Goal: Task Accomplishment & Management: Manage account settings

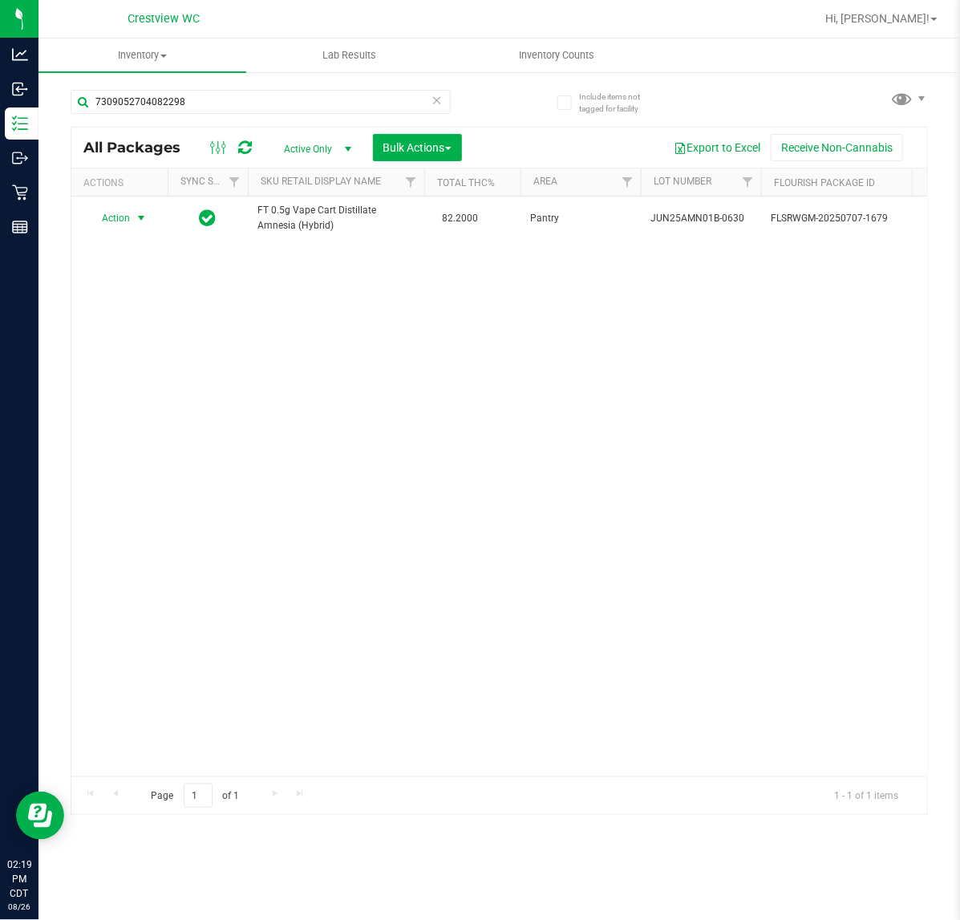
click at [435, 102] on icon at bounding box center [436, 99] width 11 height 19
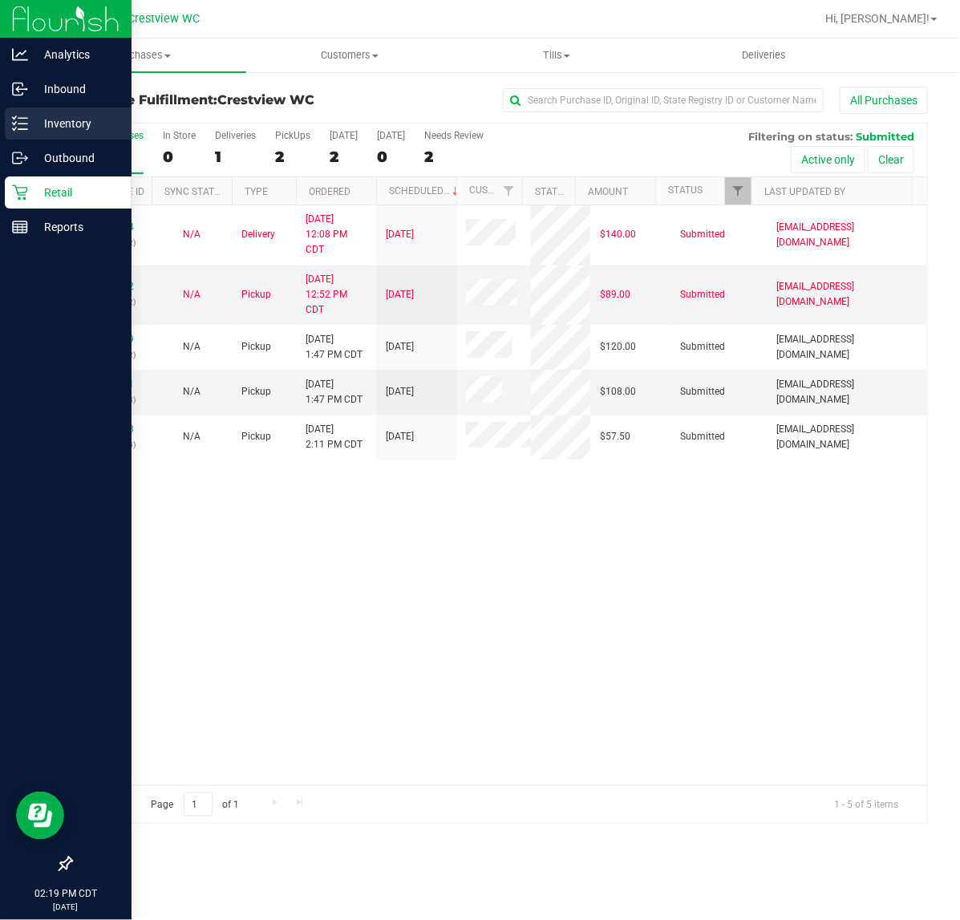
click at [34, 130] on p "Inventory" at bounding box center [76, 123] width 96 height 19
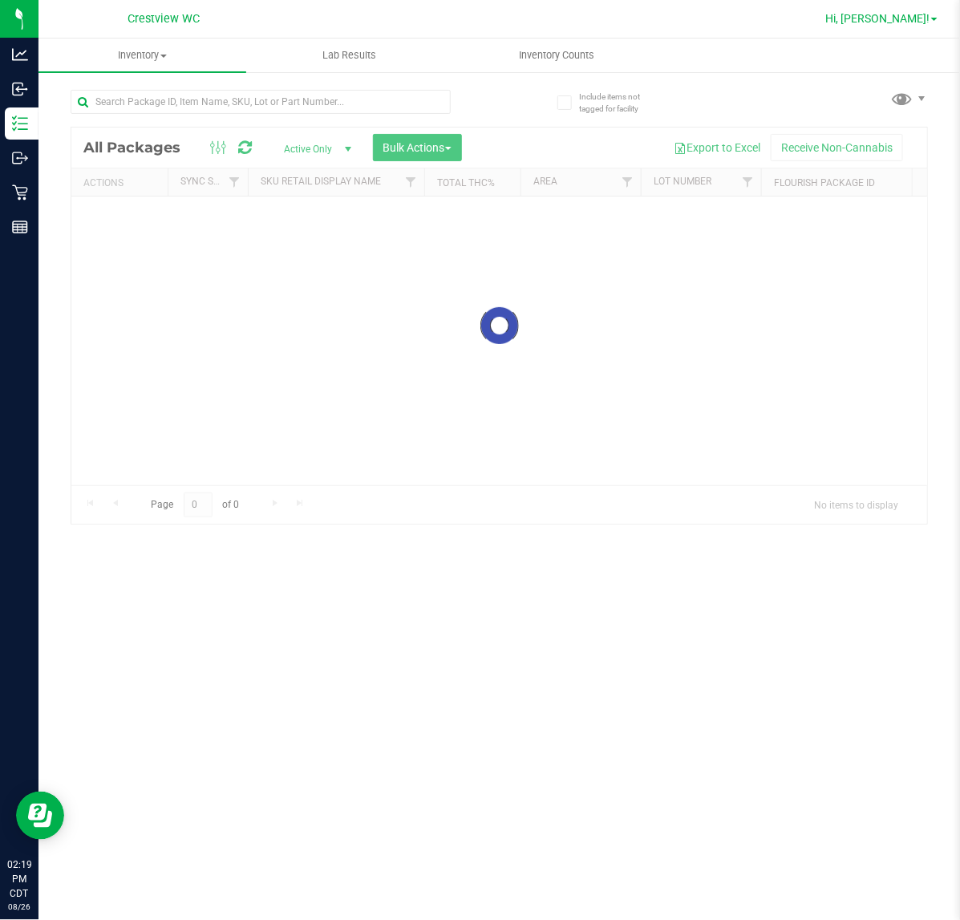
click at [907, 22] on span "Hi, Quintin!" at bounding box center [877, 18] width 104 height 13
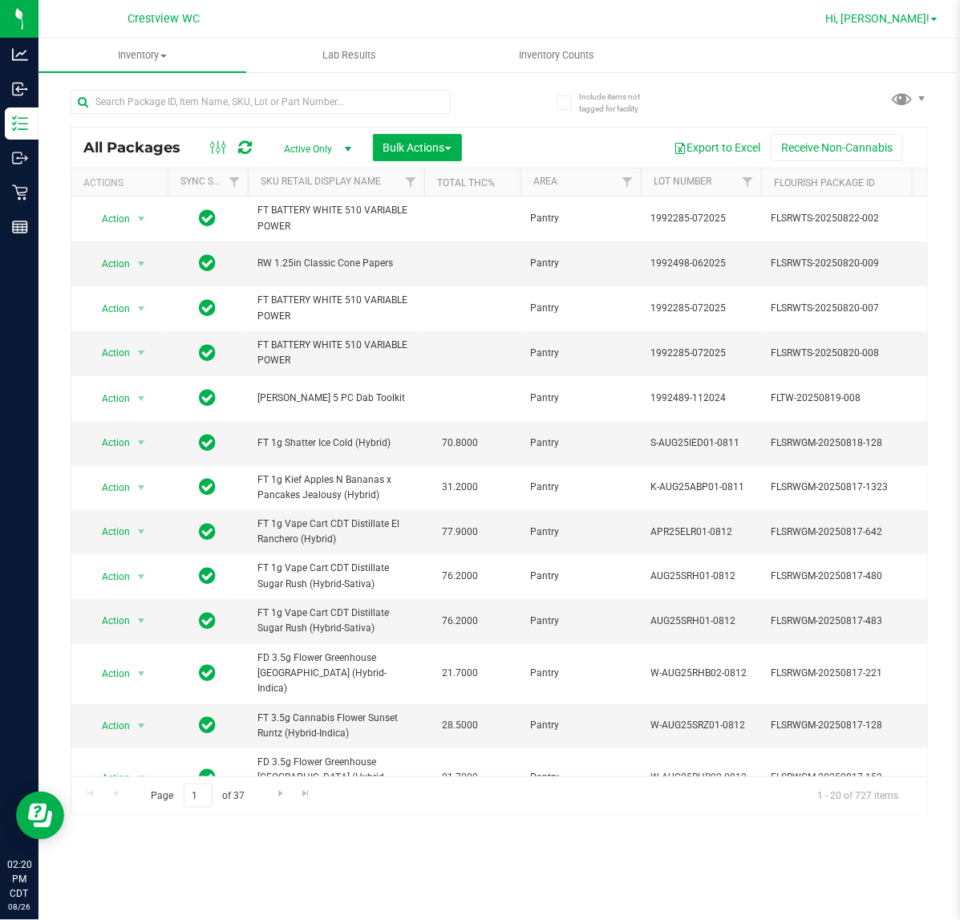
click at [897, 18] on span "Hi, Quintin!" at bounding box center [877, 18] width 104 height 13
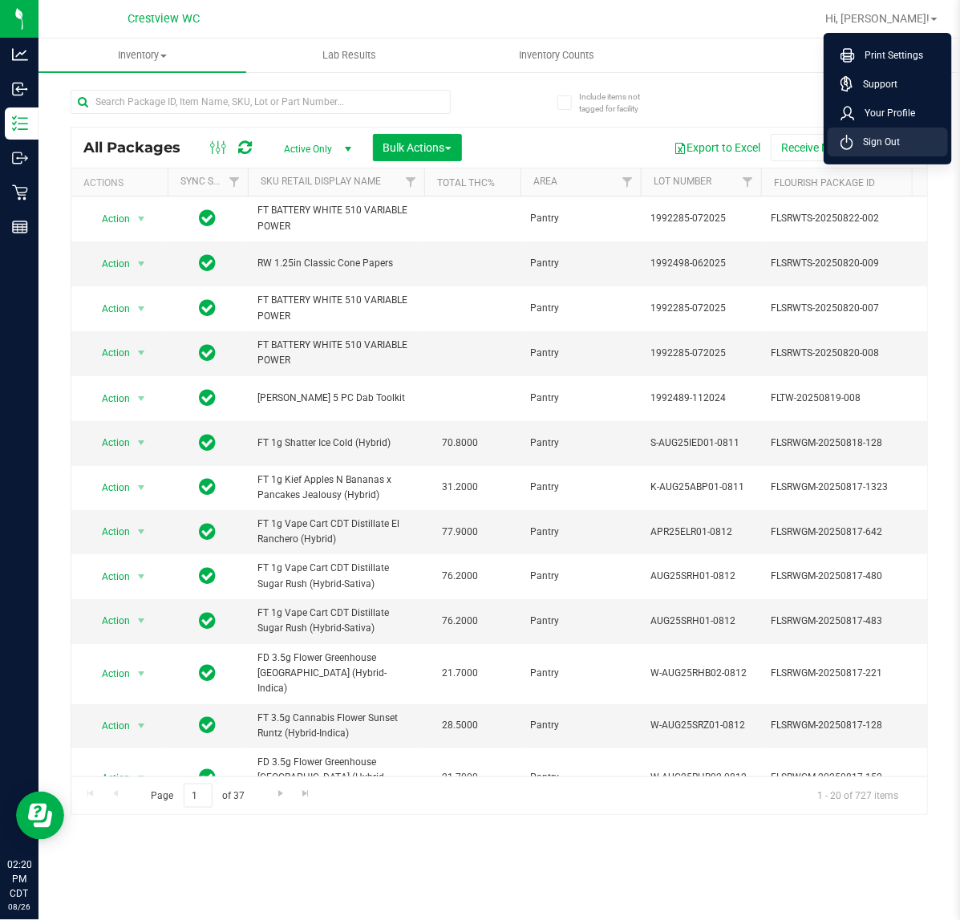
click at [888, 138] on span "Sign Out" at bounding box center [876, 142] width 47 height 16
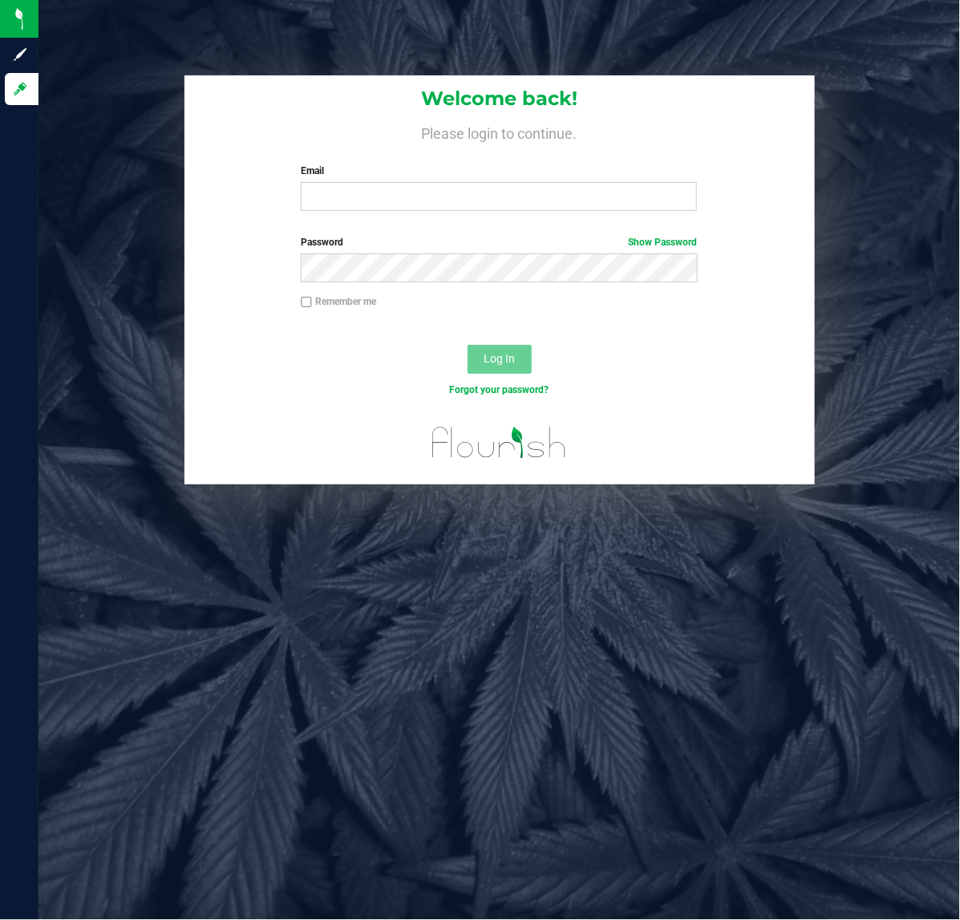
drag, startPoint x: 367, startPoint y: 171, endPoint x: 361, endPoint y: 204, distance: 34.3
click at [367, 174] on label "Email" at bounding box center [499, 171] width 396 height 14
click at [367, 182] on input "Email" at bounding box center [499, 196] width 396 height 29
click at [361, 204] on input "Email" at bounding box center [499, 196] width 396 height 29
type input "[EMAIL_ADDRESS][DOMAIN_NAME]"
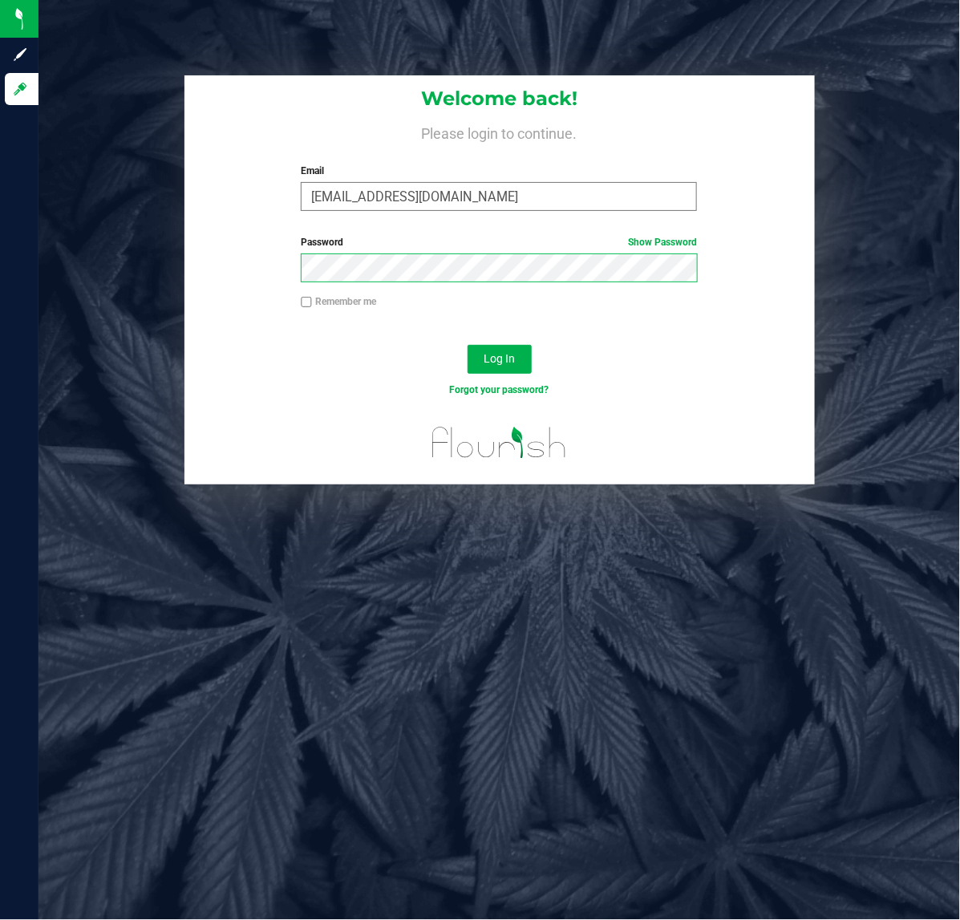
click at [468, 345] on button "Log In" at bounding box center [500, 359] width 64 height 29
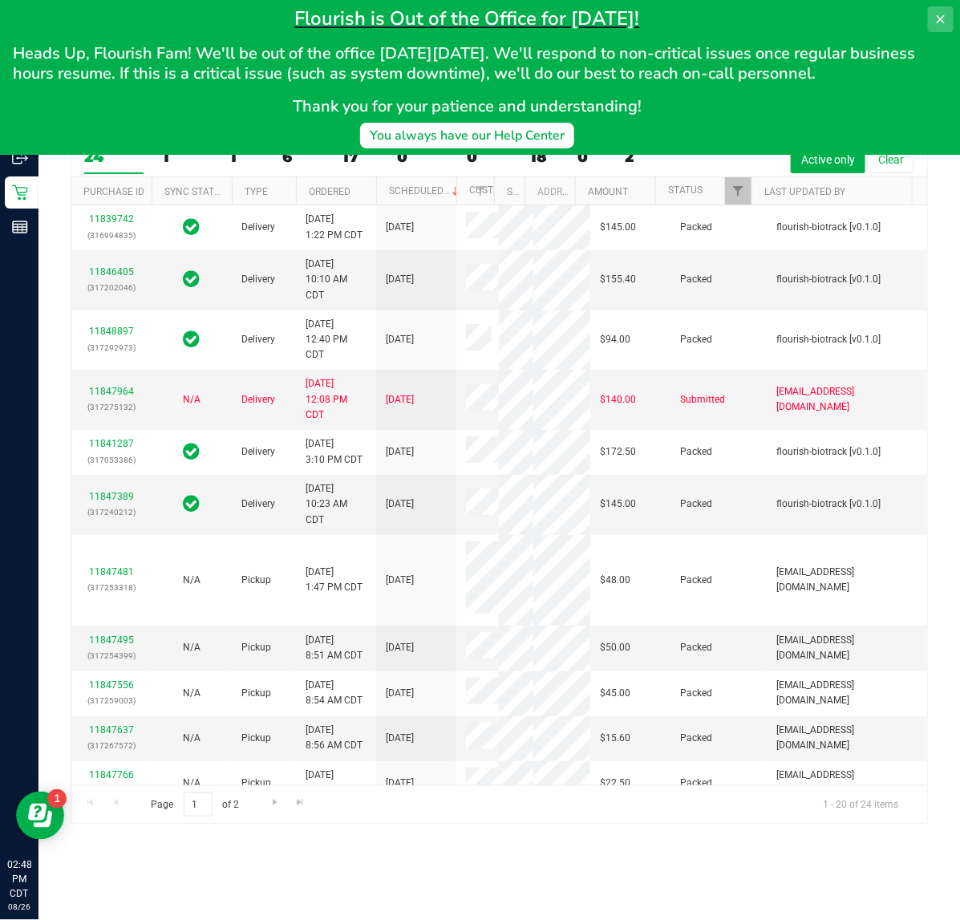
click at [940, 10] on button at bounding box center [941, 19] width 26 height 26
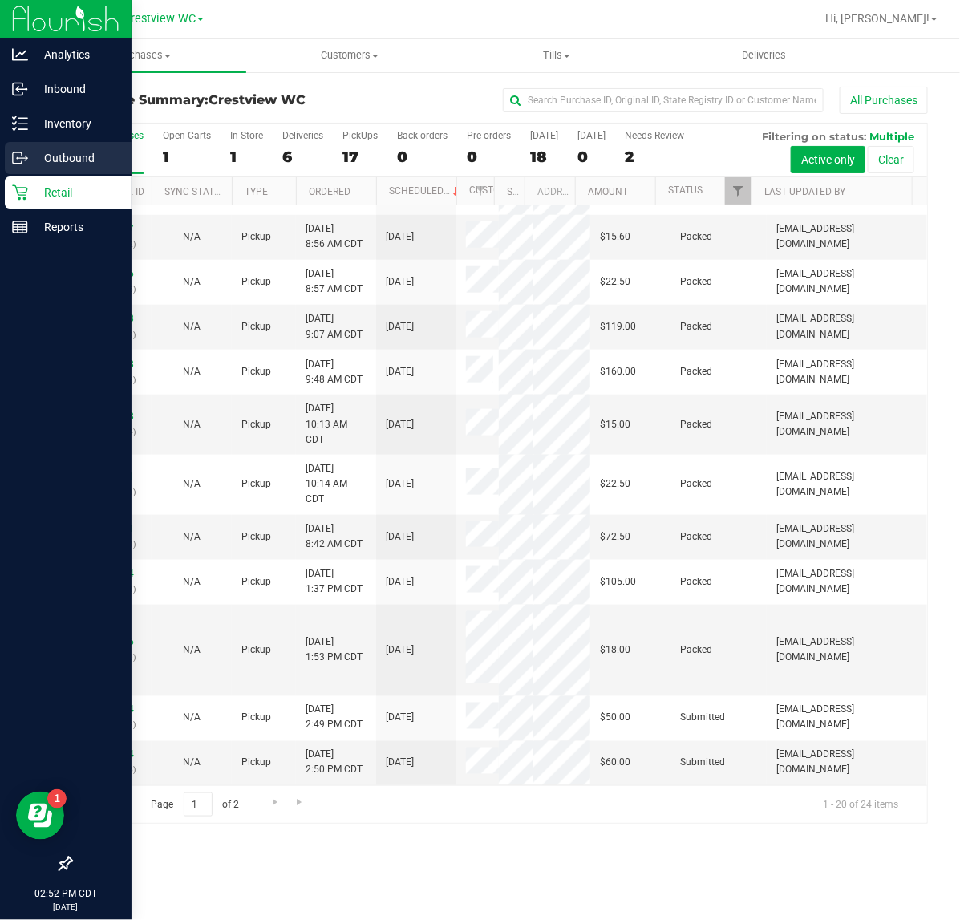
scroll to position [803, 0]
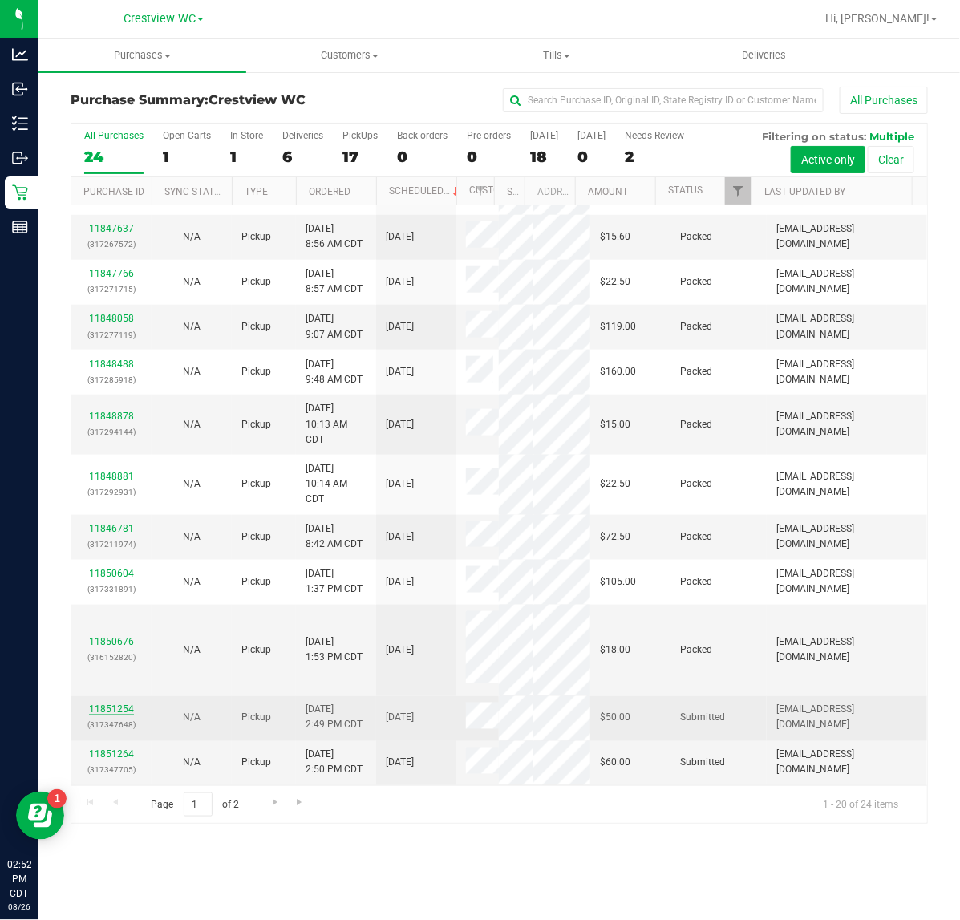
click at [110, 707] on link "11851254" at bounding box center [111, 709] width 45 height 11
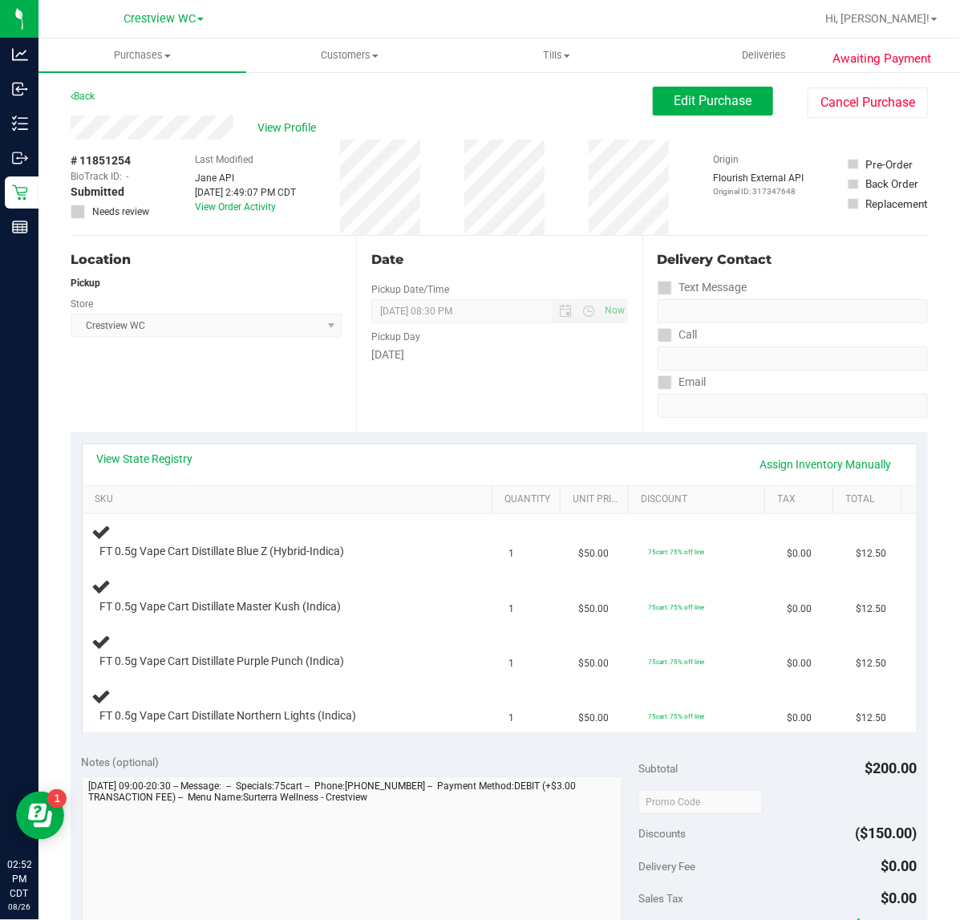
click at [173, 413] on div "Location Pickup Store Crestview WC Select Store [PERSON_NAME][GEOGRAPHIC_DATA] …" at bounding box center [213, 334] width 285 height 196
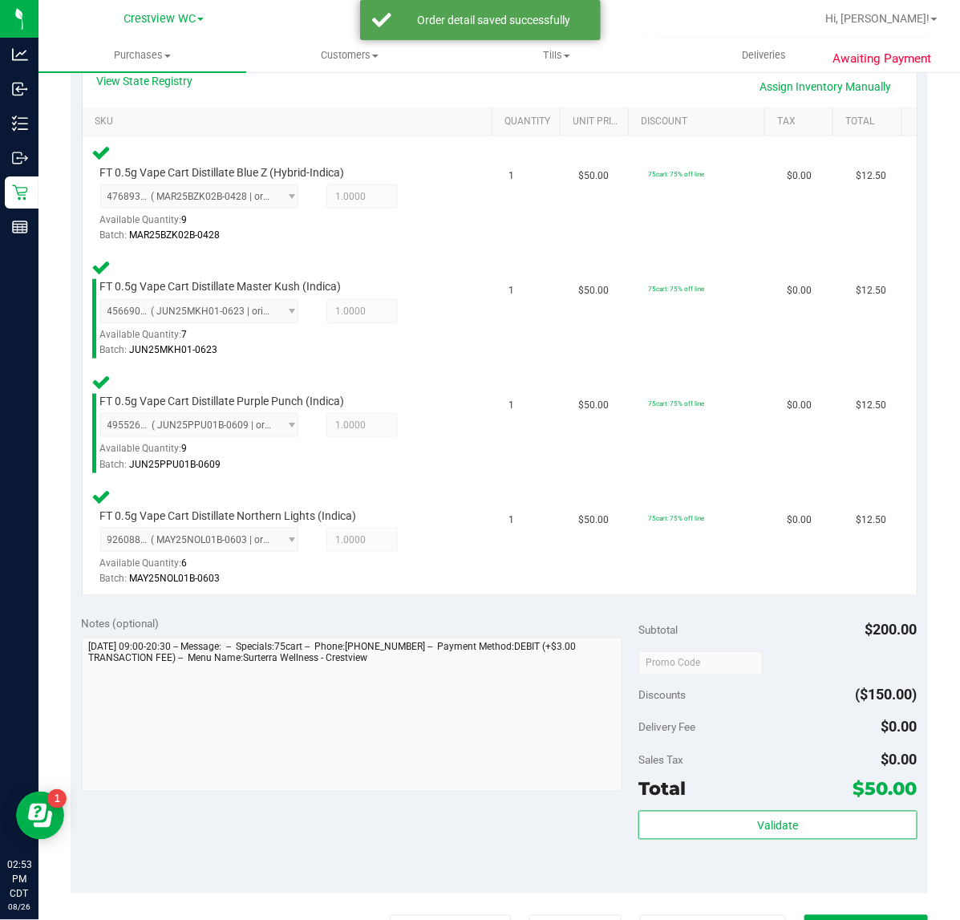
scroll to position [601, 0]
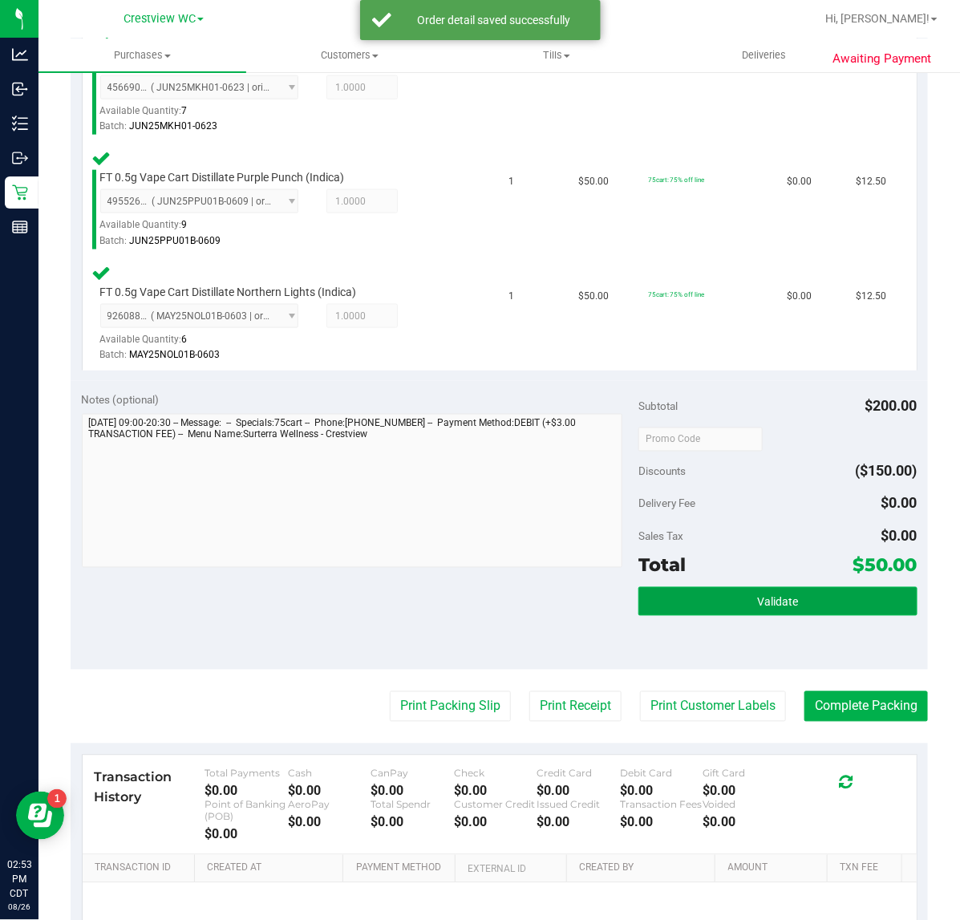
click at [820, 595] on button "Validate" at bounding box center [777, 601] width 278 height 29
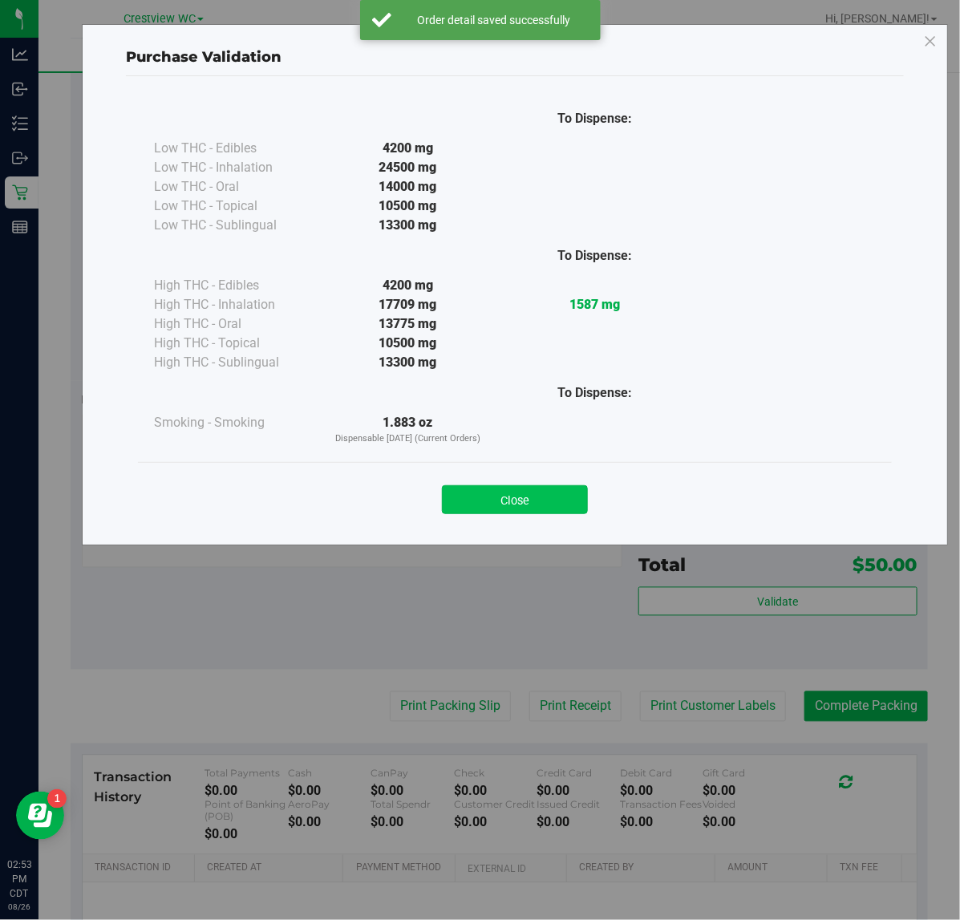
click at [544, 494] on button "Close" at bounding box center [515, 499] width 146 height 29
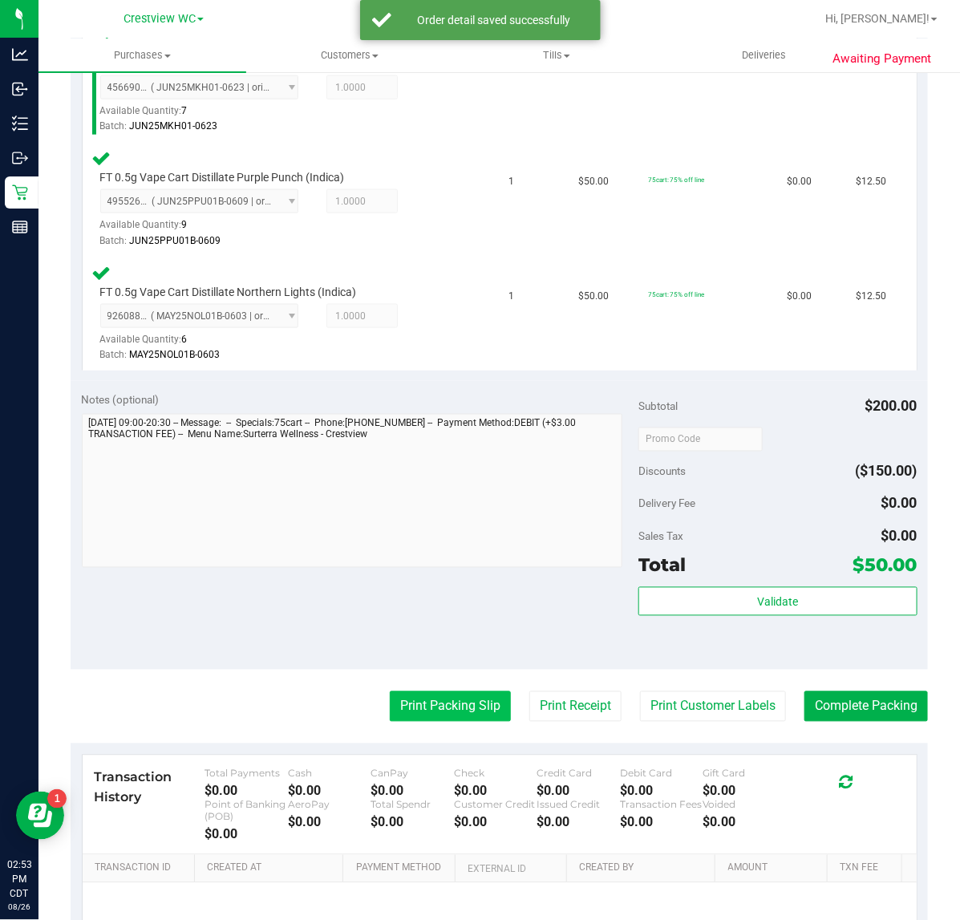
click at [446, 691] on button "Print Packing Slip" at bounding box center [450, 706] width 121 height 30
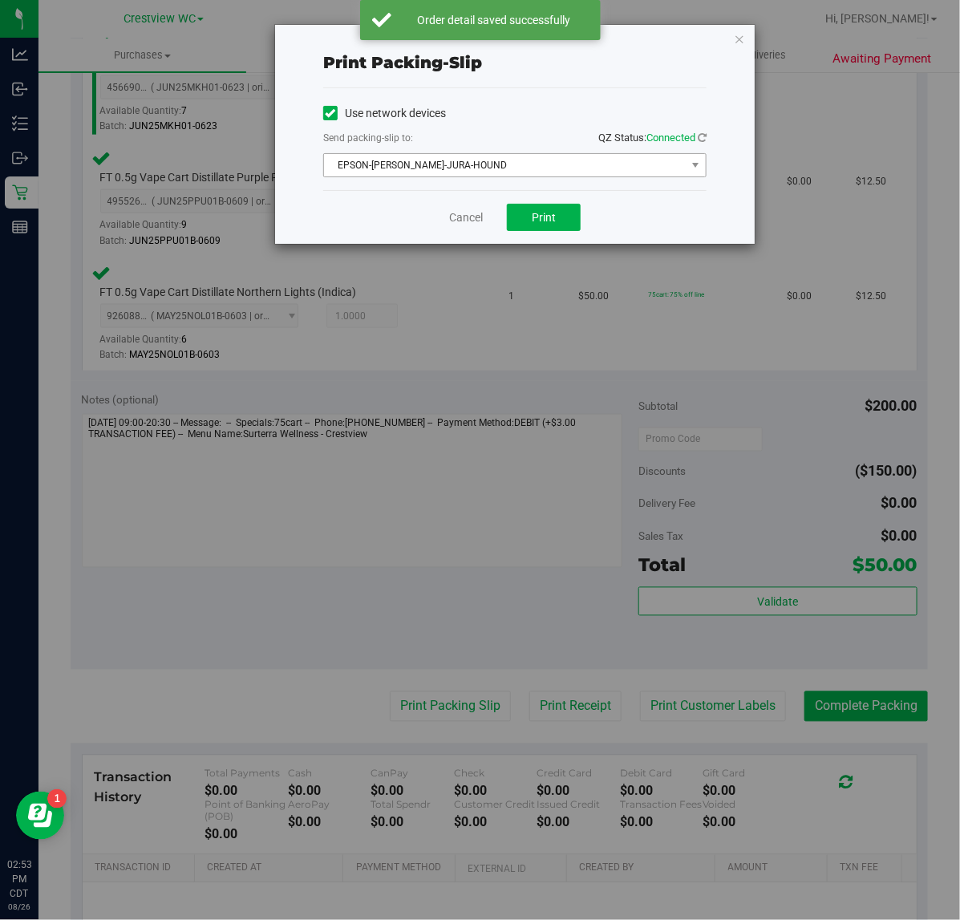
click at [492, 160] on span "EPSON-[PERSON_NAME]-JURA-HOUND" at bounding box center [505, 165] width 362 height 22
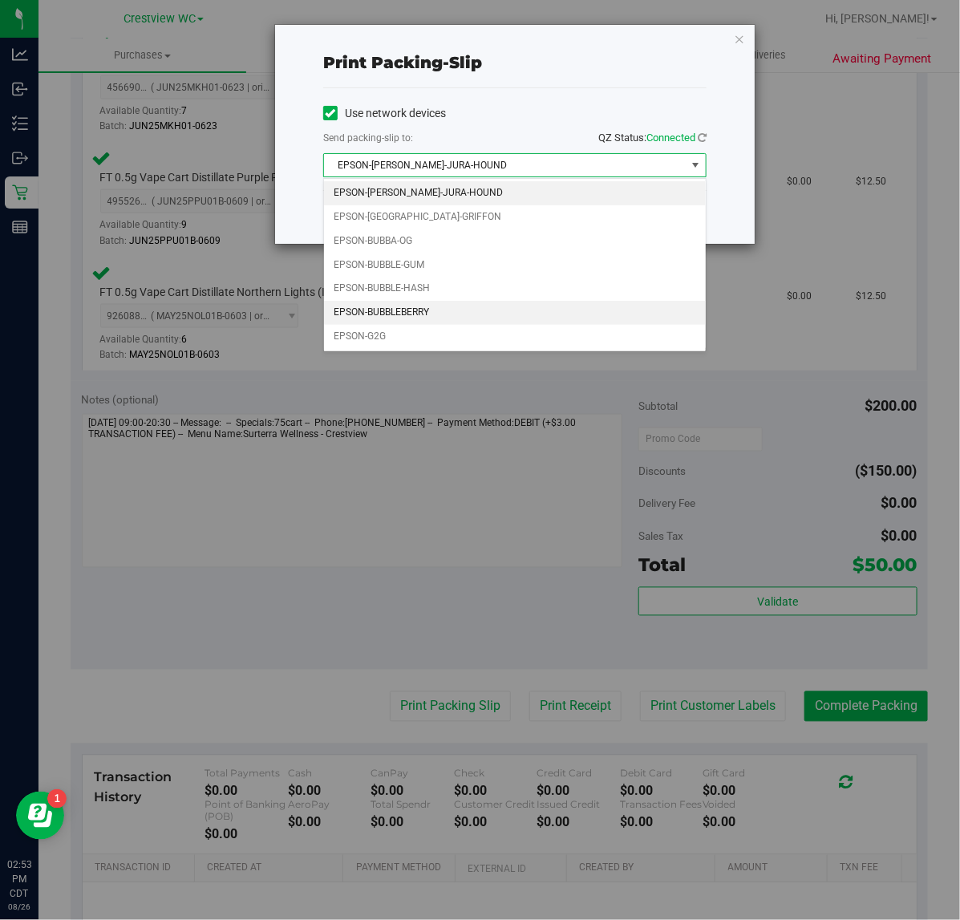
click at [435, 306] on li "EPSON-BUBBLEBERRY" at bounding box center [515, 313] width 382 height 24
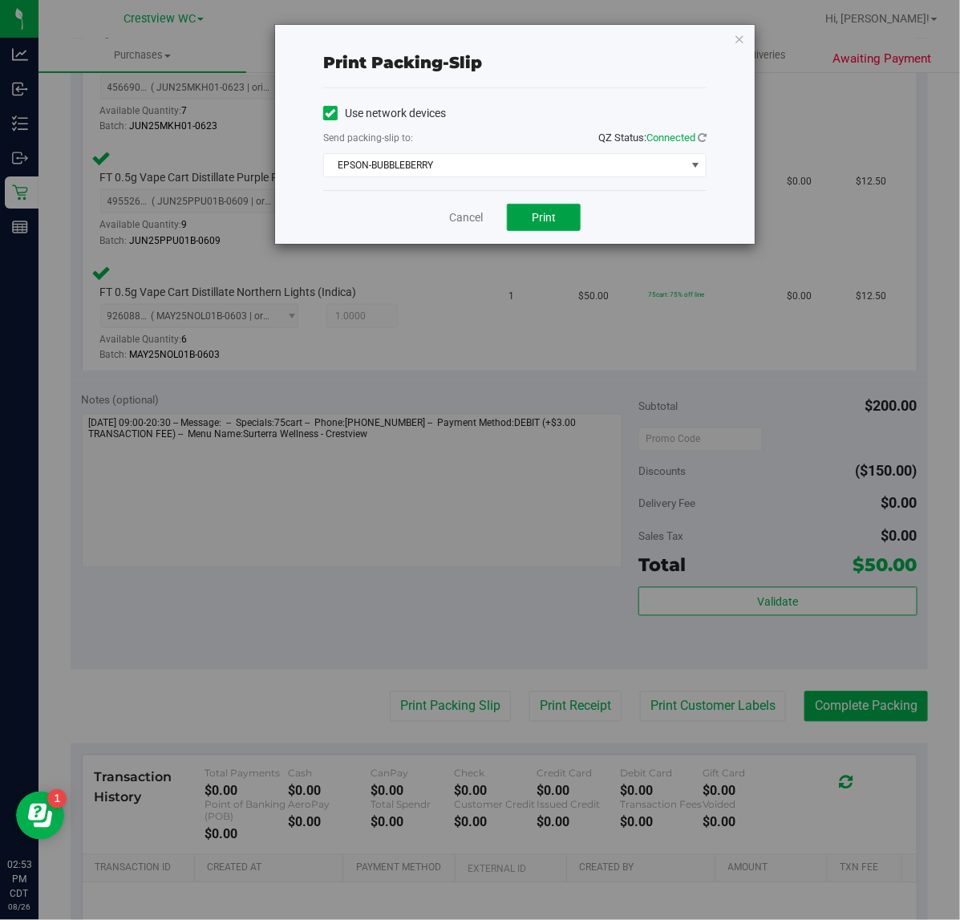
click at [540, 219] on span "Print" at bounding box center [544, 217] width 24 height 13
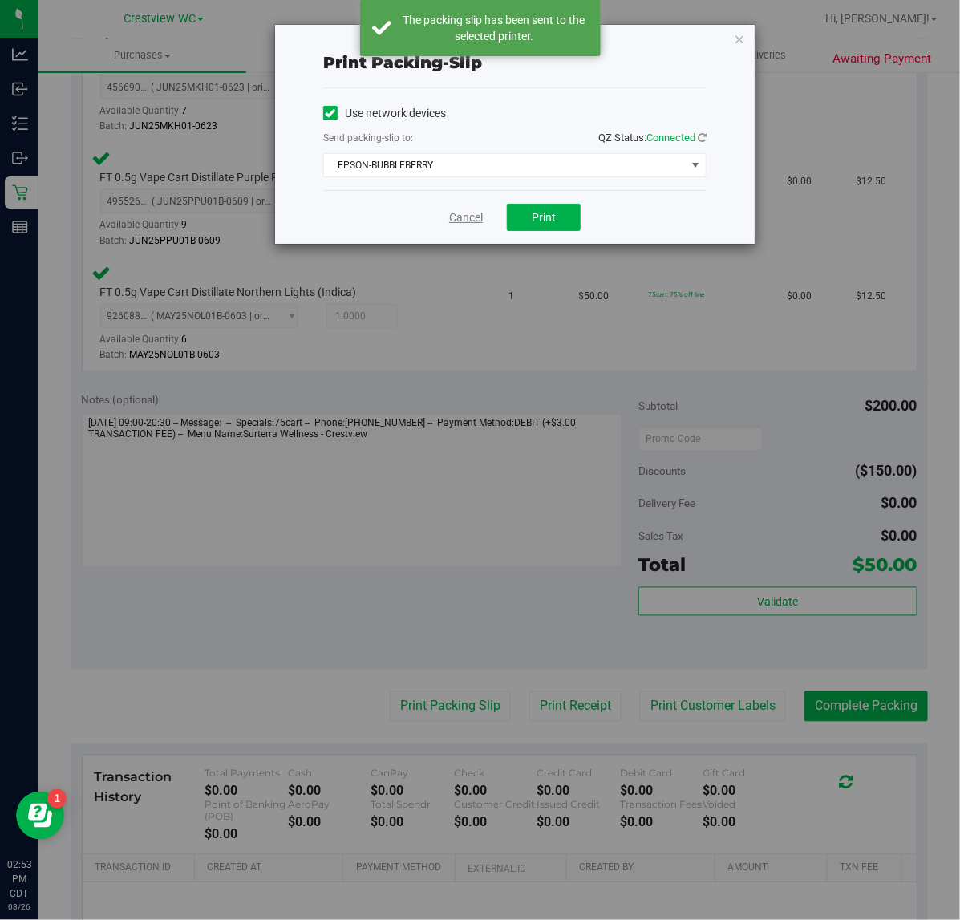
click at [463, 214] on link "Cancel" at bounding box center [466, 217] width 34 height 17
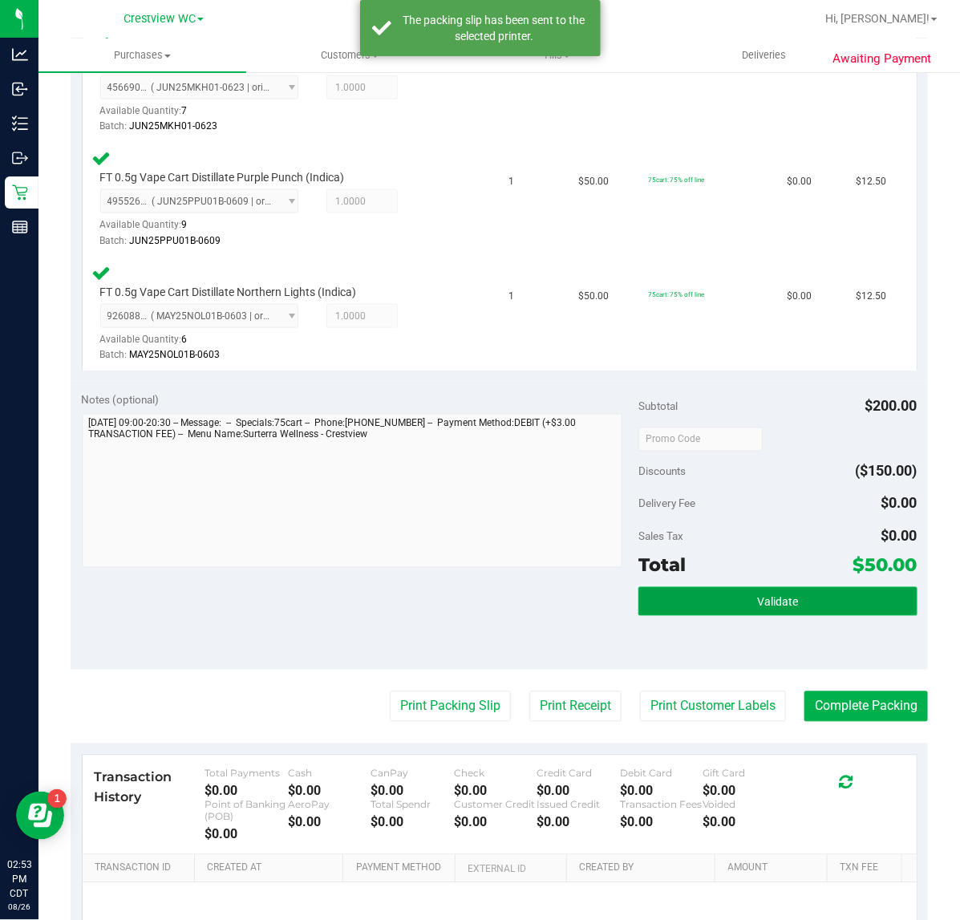
click at [848, 609] on button "Validate" at bounding box center [777, 601] width 278 height 29
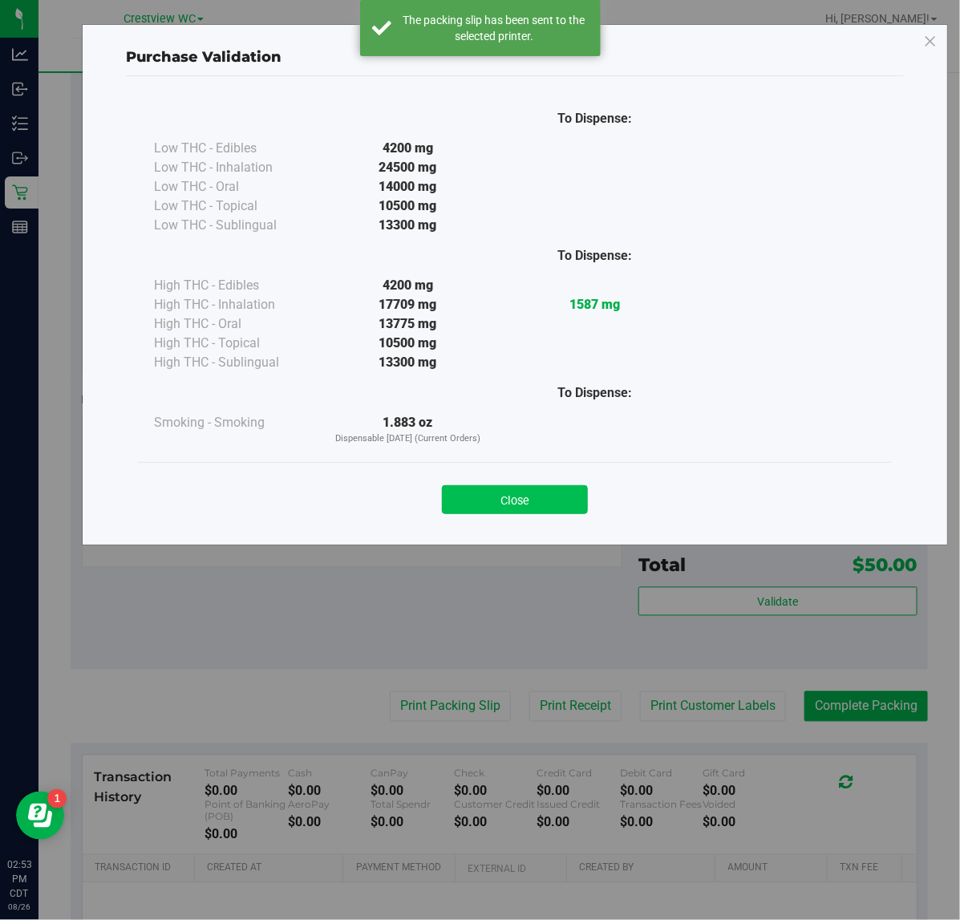
click at [547, 500] on button "Close" at bounding box center [515, 499] width 146 height 29
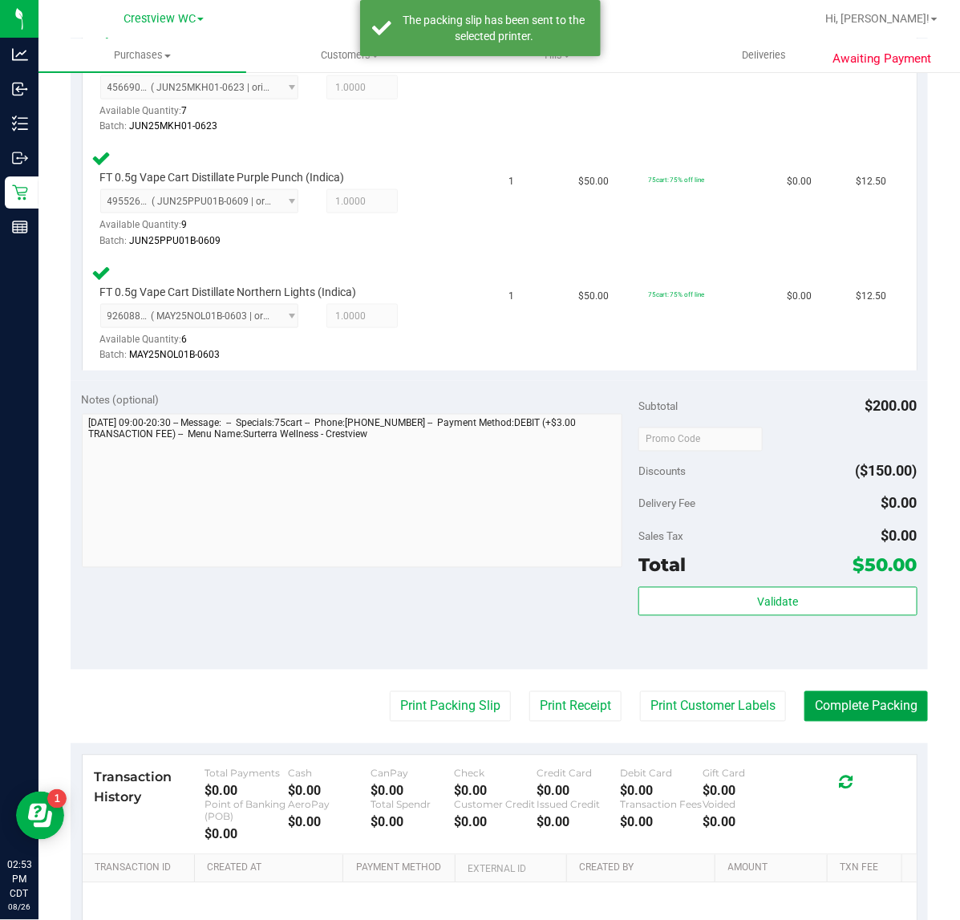
click at [823, 696] on button "Complete Packing" at bounding box center [865, 706] width 123 height 30
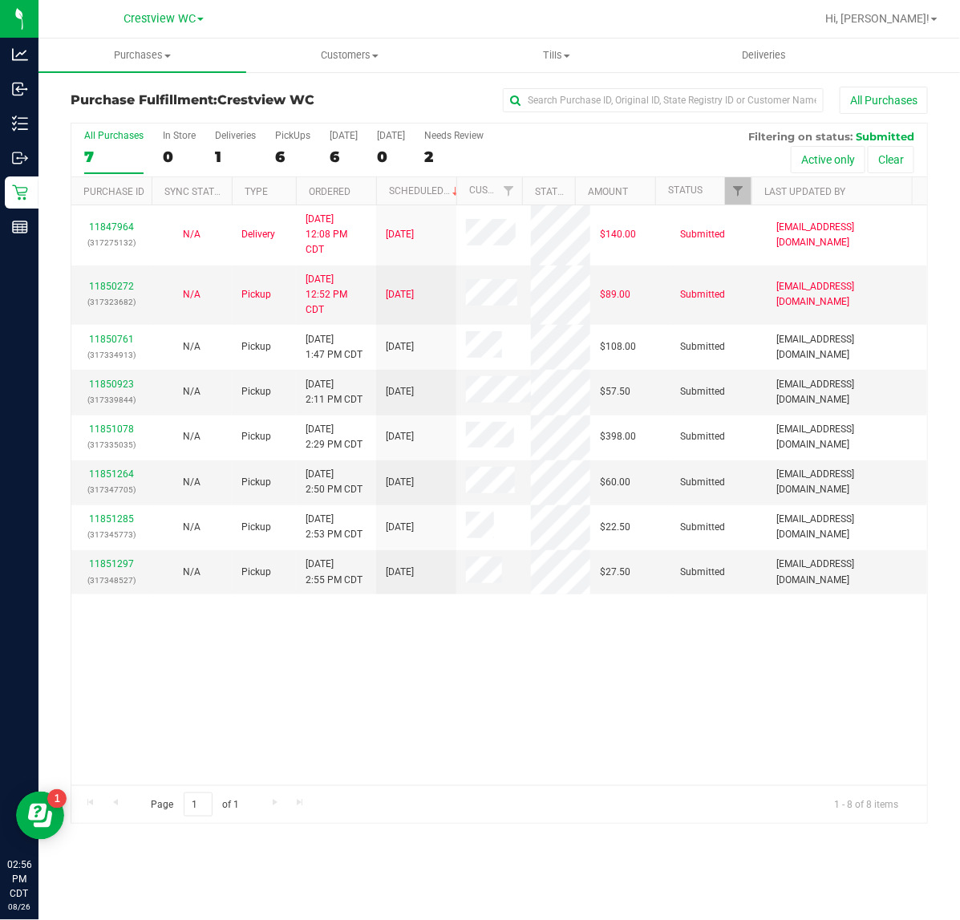
click at [322, 134] on div "All Purchases 7 In Store 0 Deliveries 1 PickUps 6 Today 6 Tomorrow 0 Needs Revi…" at bounding box center [499, 129] width 856 height 13
click at [289, 137] on div "PickUps" at bounding box center [292, 135] width 35 height 11
click at [0, 0] on input "PickUps 6" at bounding box center [0, 0] width 0 height 0
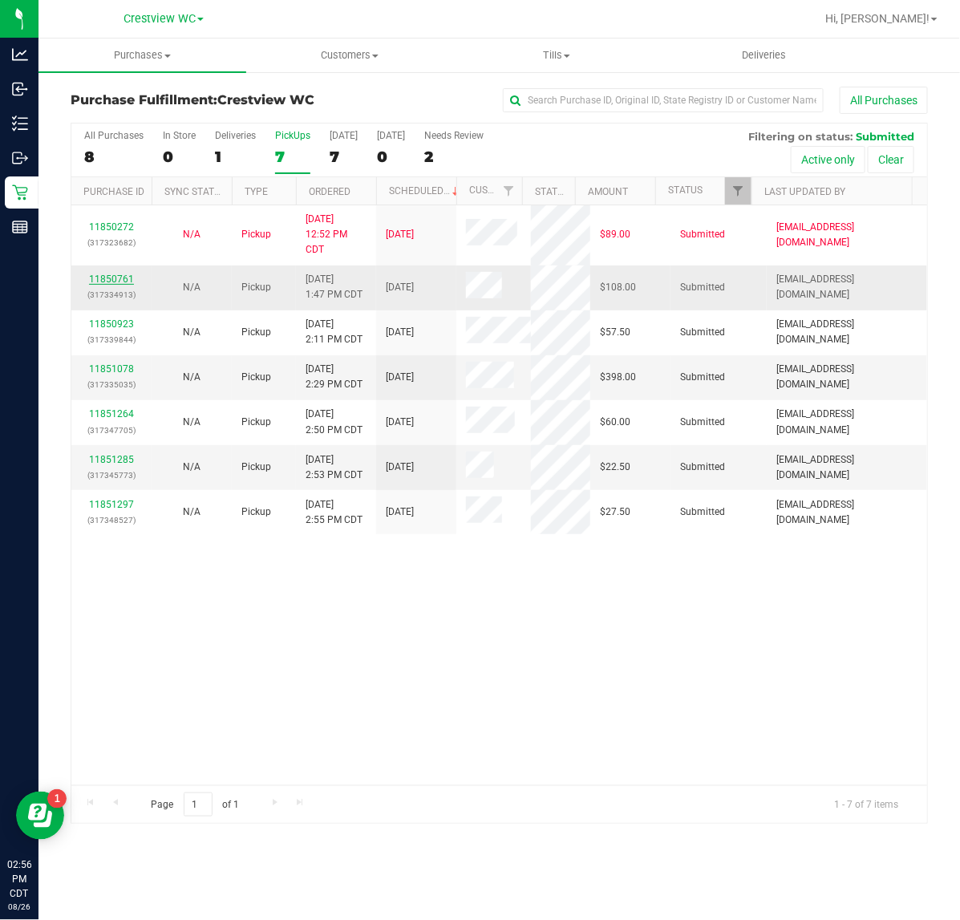
click at [116, 281] on link "11850761" at bounding box center [111, 278] width 45 height 11
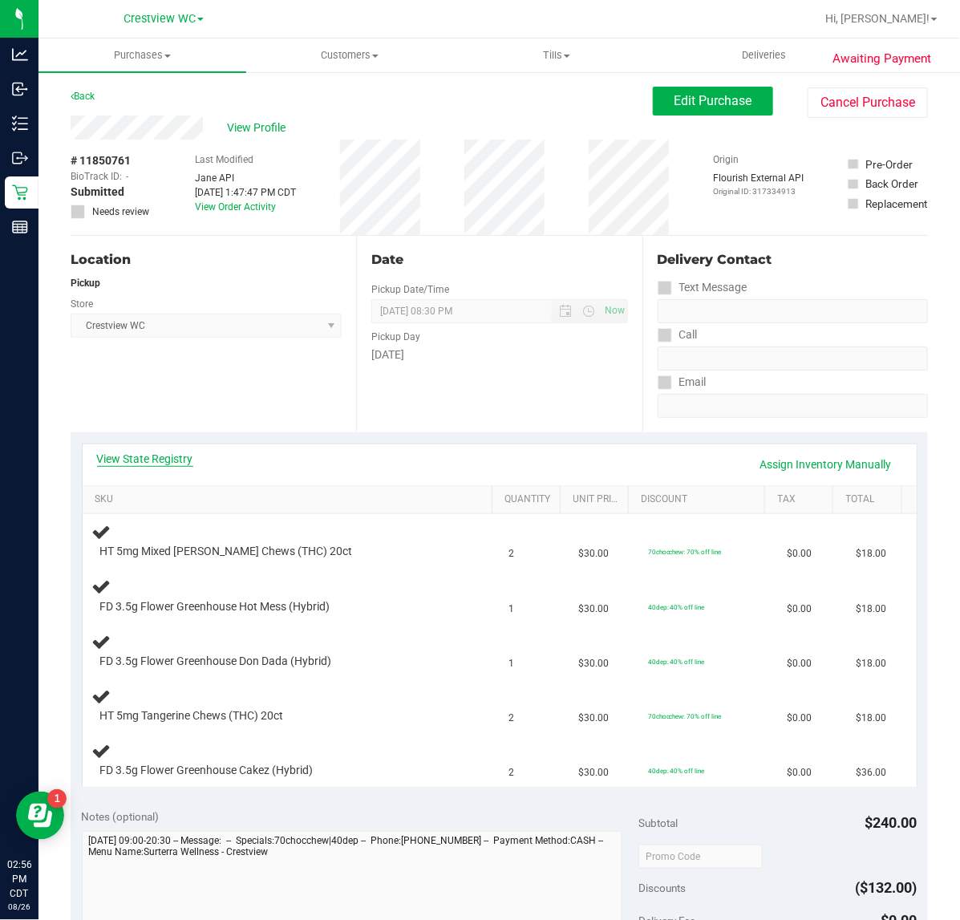
click at [149, 461] on link "View State Registry" at bounding box center [145, 459] width 96 height 16
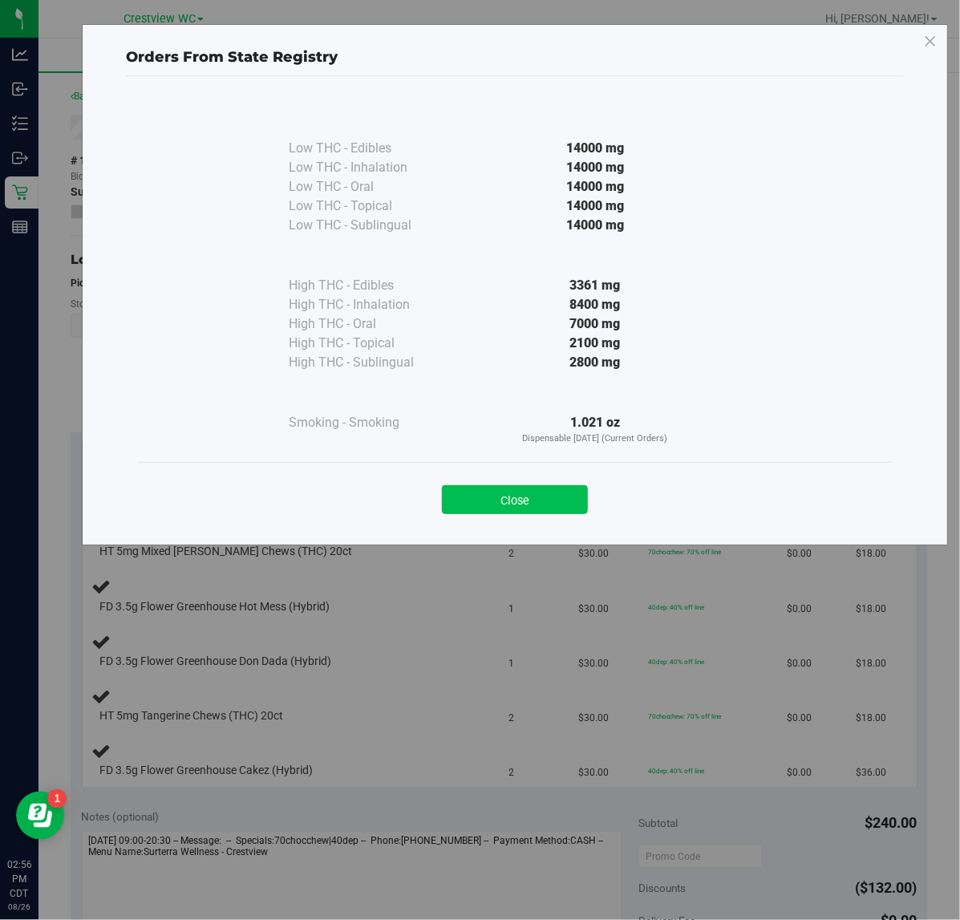
click at [498, 514] on button "Close" at bounding box center [515, 499] width 146 height 29
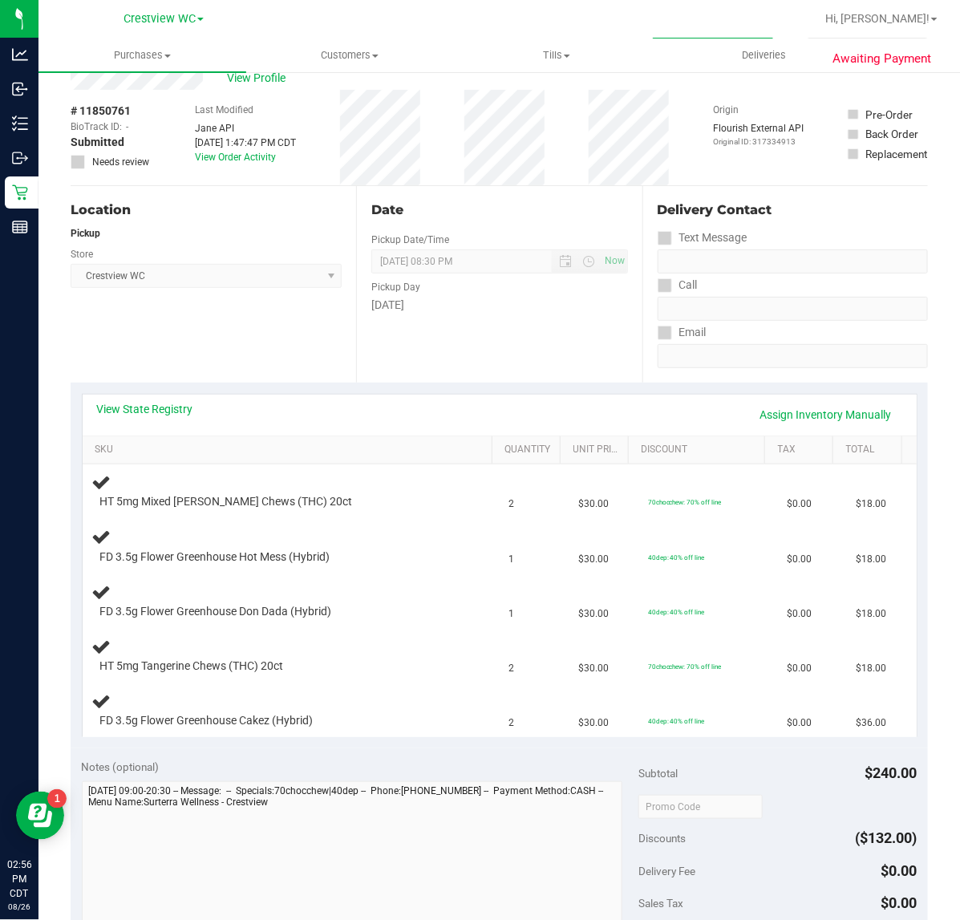
scroll to position [100, 0]
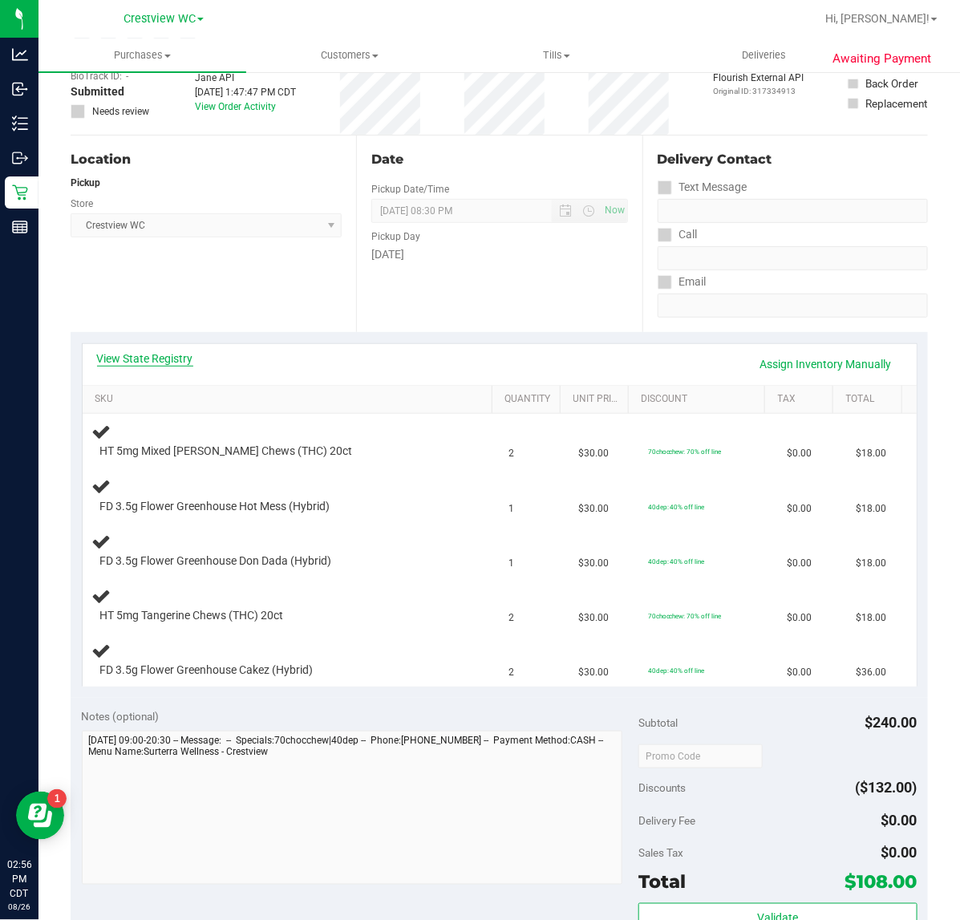
click at [149, 357] on link "View State Registry" at bounding box center [145, 358] width 96 height 16
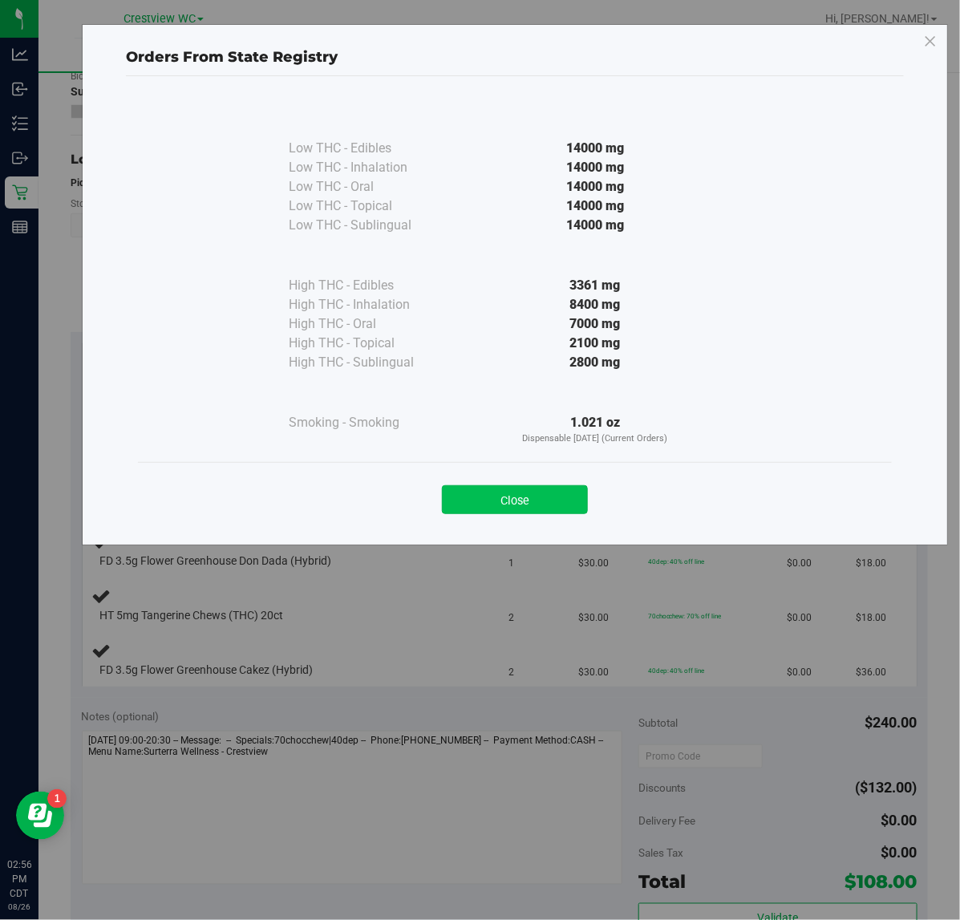
click at [508, 513] on button "Close" at bounding box center [515, 499] width 146 height 29
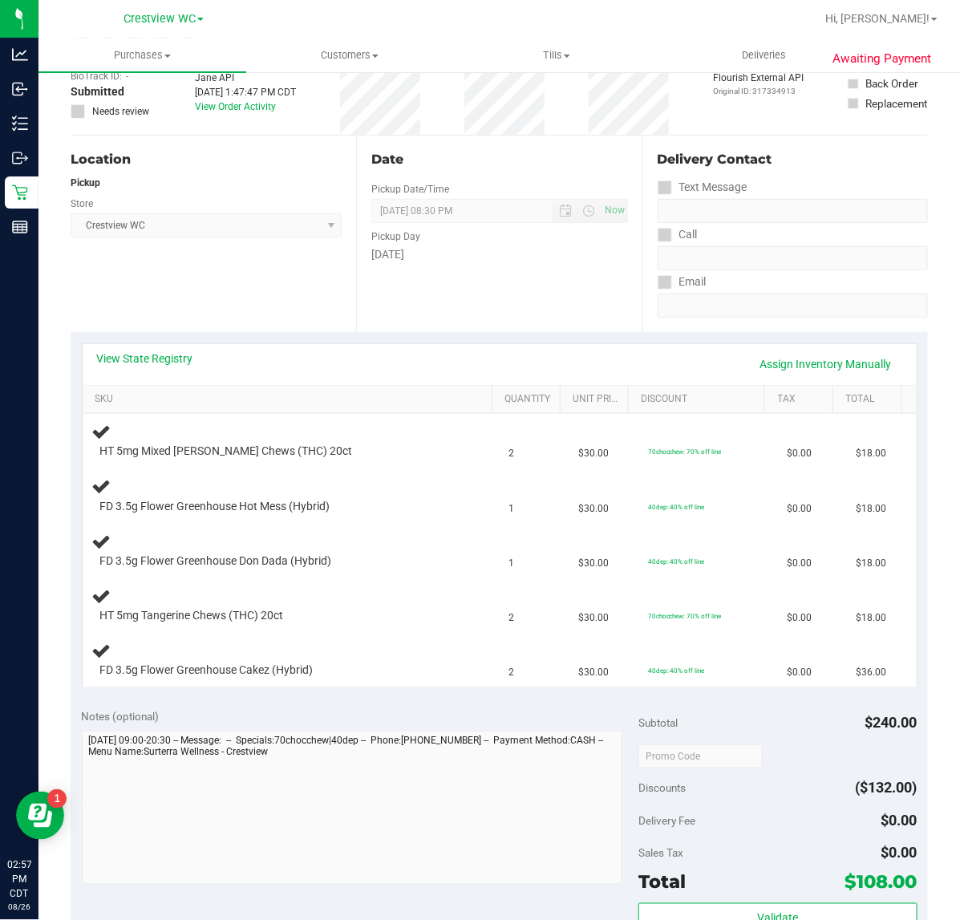
click at [209, 293] on div "Location Pickup Store Crestview WC Select Store Bonita Springs WC Boynton Beach…" at bounding box center [213, 234] width 285 height 196
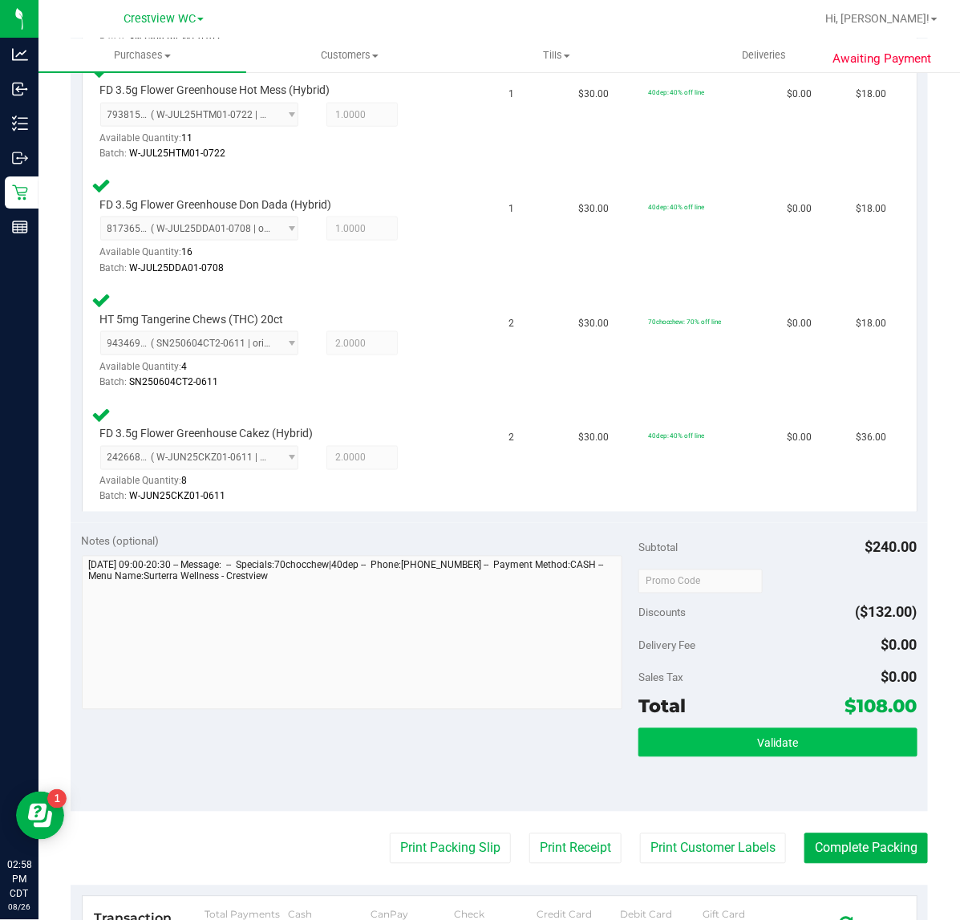
scroll to position [783, 0]
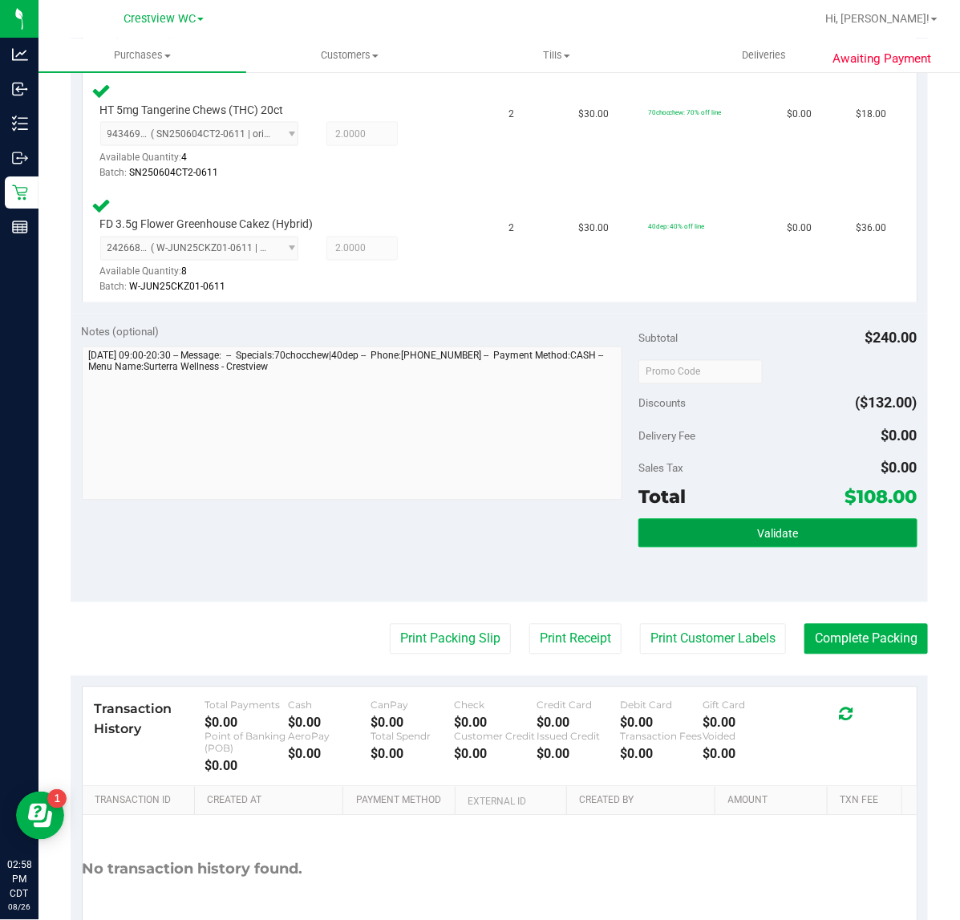
click at [860, 531] on button "Validate" at bounding box center [777, 533] width 278 height 29
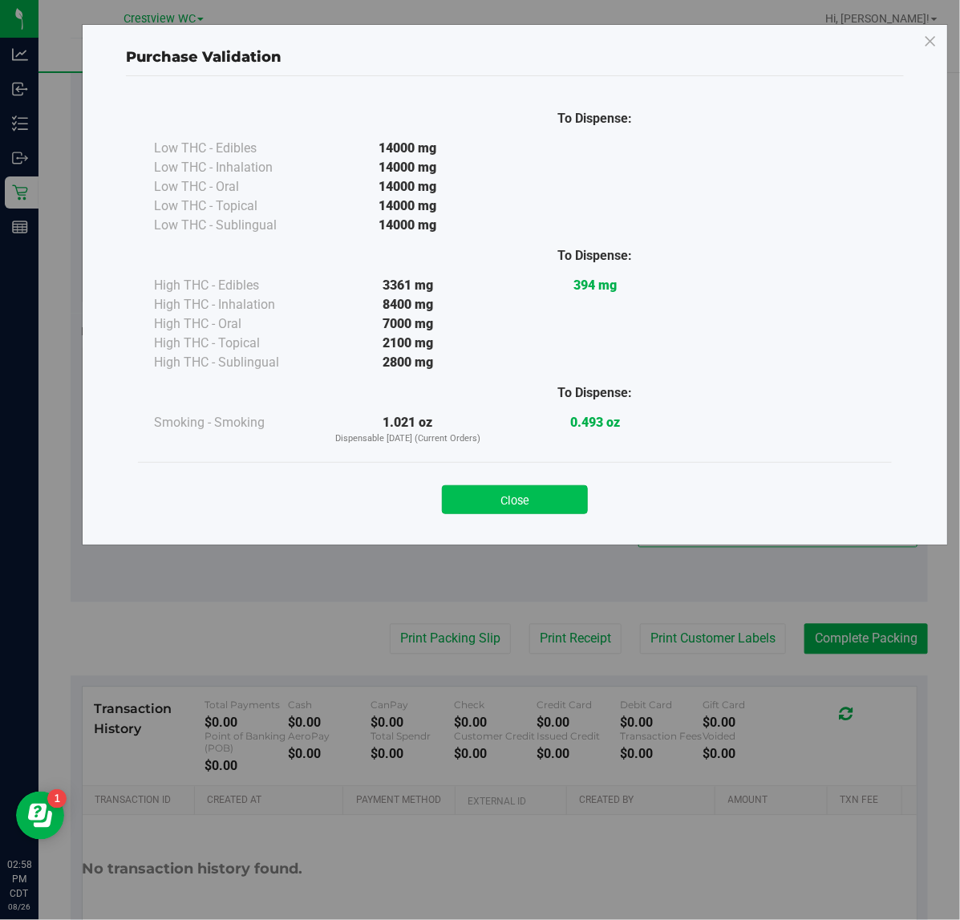
click at [594, 505] on div "Close" at bounding box center [515, 495] width 730 height 40
click at [561, 498] on button "Close" at bounding box center [515, 499] width 146 height 29
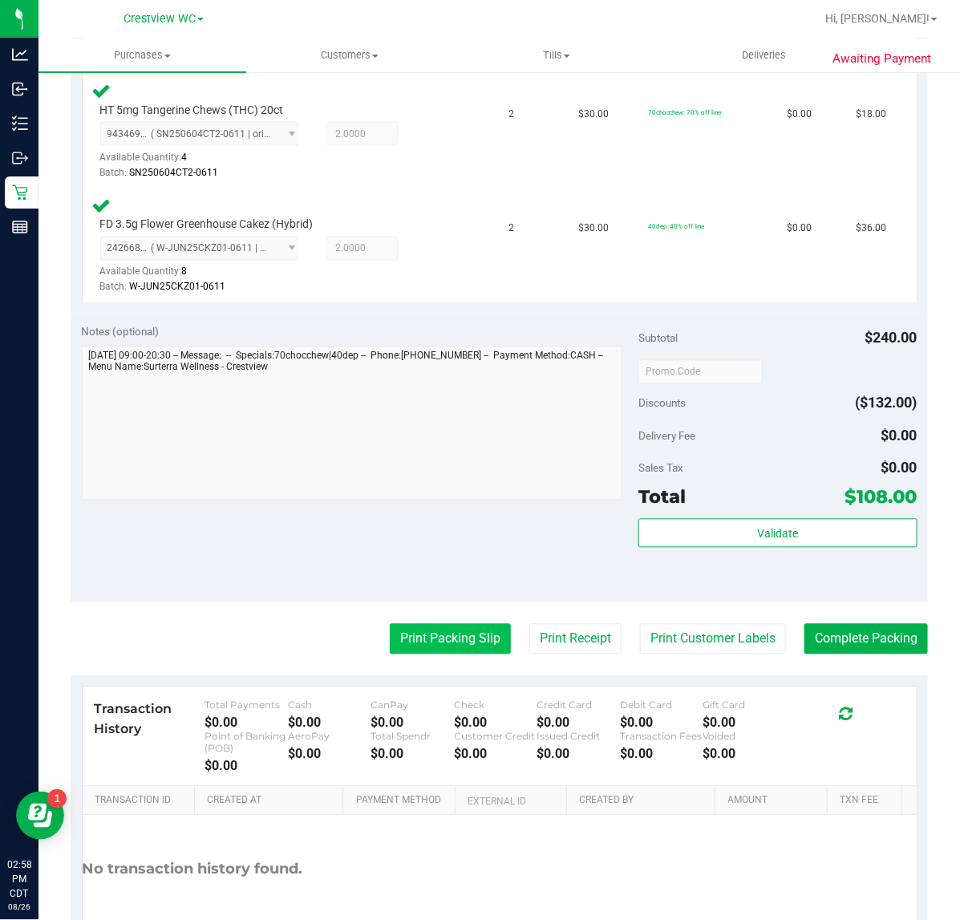
click at [438, 624] on button "Print Packing Slip" at bounding box center [450, 639] width 121 height 30
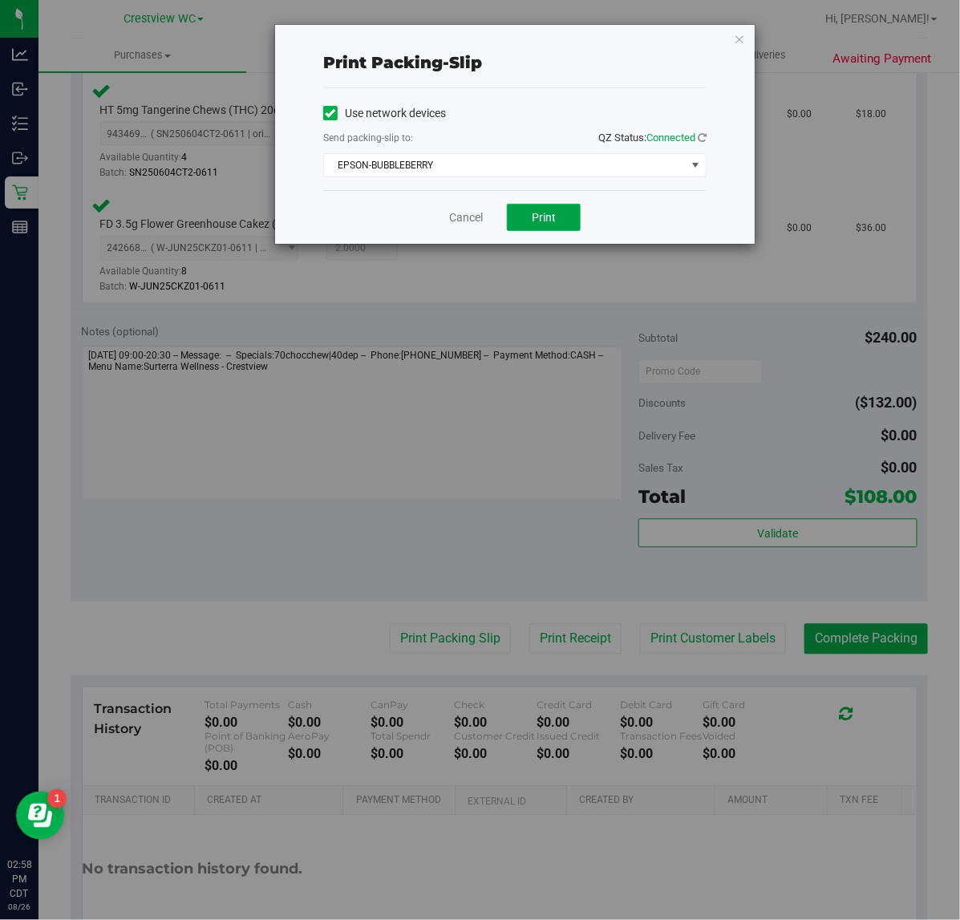
click at [558, 218] on button "Print" at bounding box center [544, 217] width 74 height 27
click at [477, 209] on link "Cancel" at bounding box center [466, 217] width 34 height 17
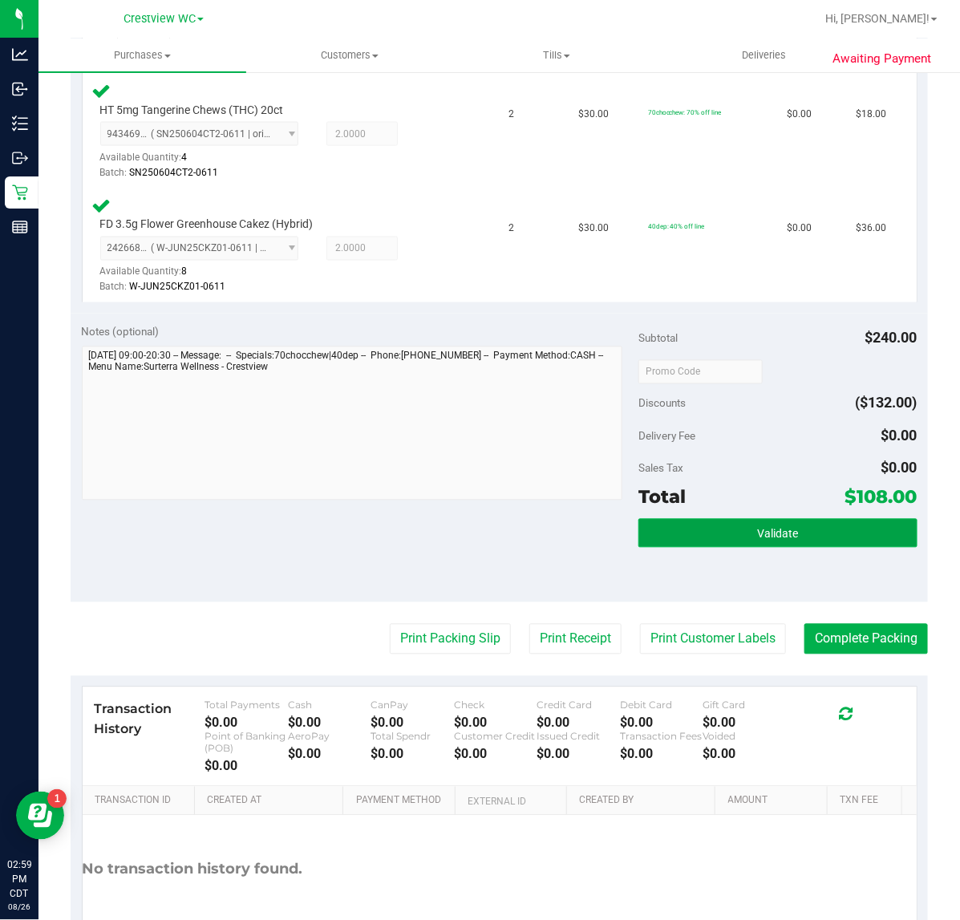
click at [724, 537] on button "Validate" at bounding box center [777, 533] width 278 height 29
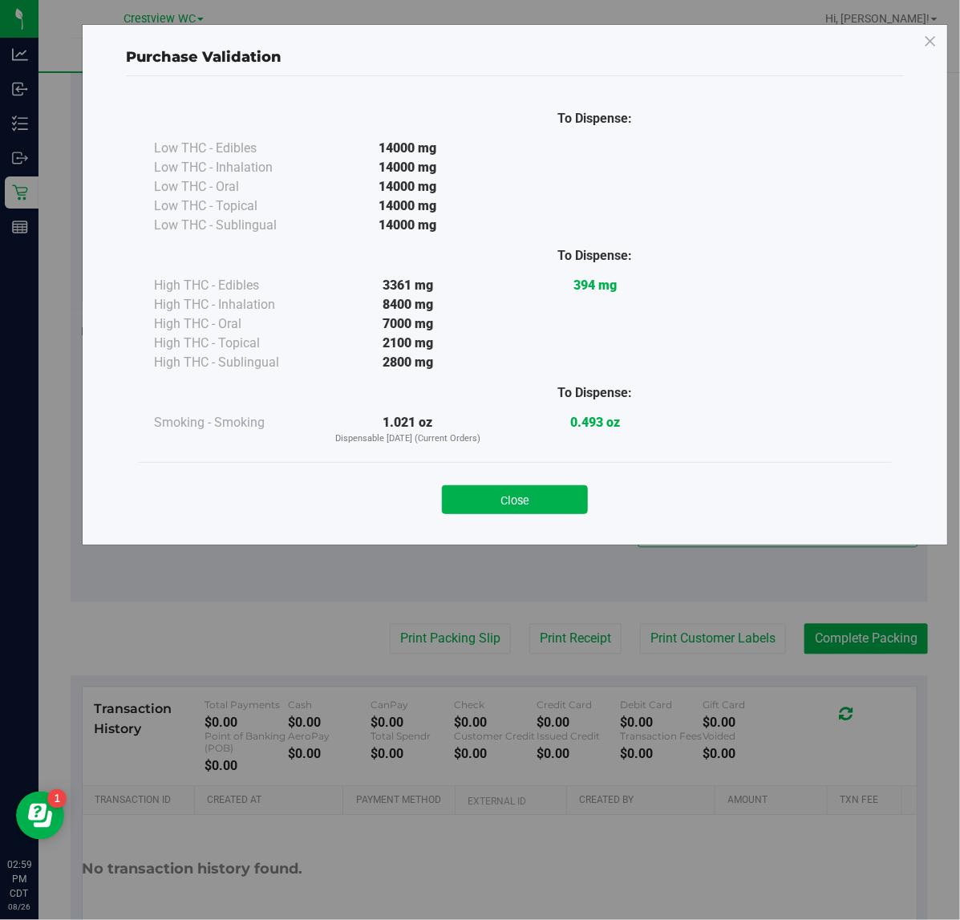
click at [554, 488] on button "Close" at bounding box center [515, 499] width 146 height 29
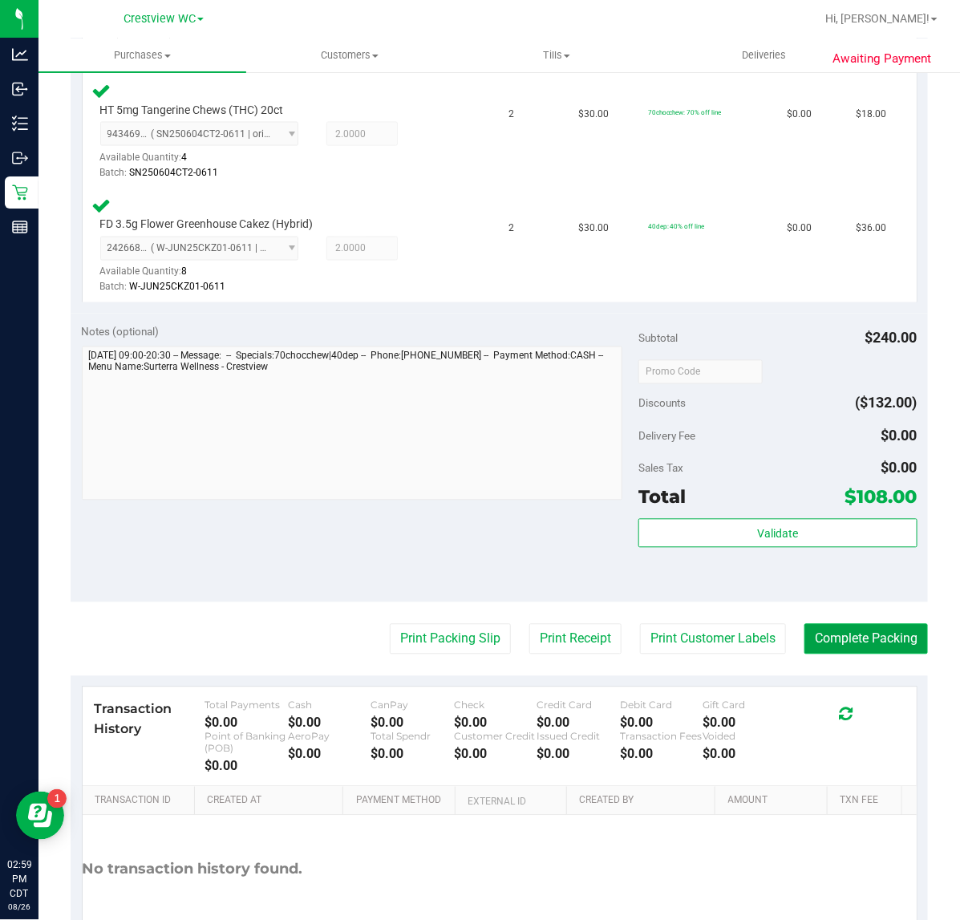
click at [820, 634] on button "Complete Packing" at bounding box center [865, 639] width 123 height 30
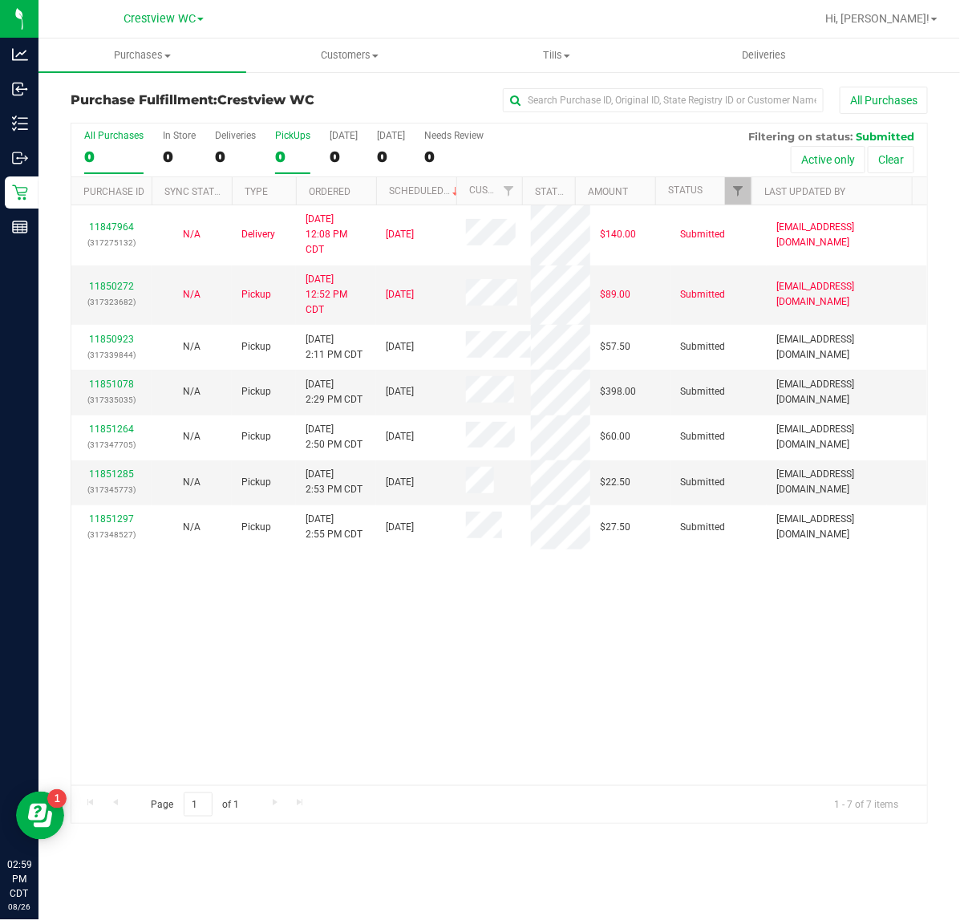
click at [293, 156] on div "0" at bounding box center [292, 157] width 35 height 18
click at [0, 0] on input "PickUps 0" at bounding box center [0, 0] width 0 height 0
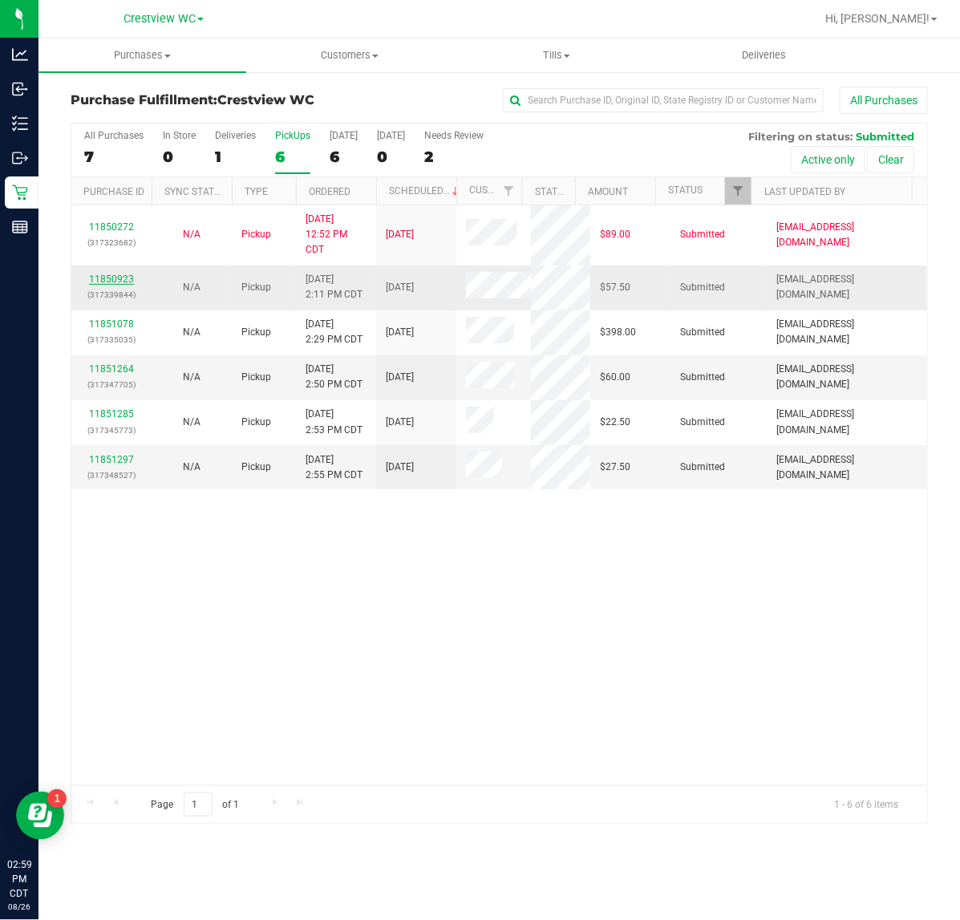
click at [116, 278] on link "11850923" at bounding box center [111, 278] width 45 height 11
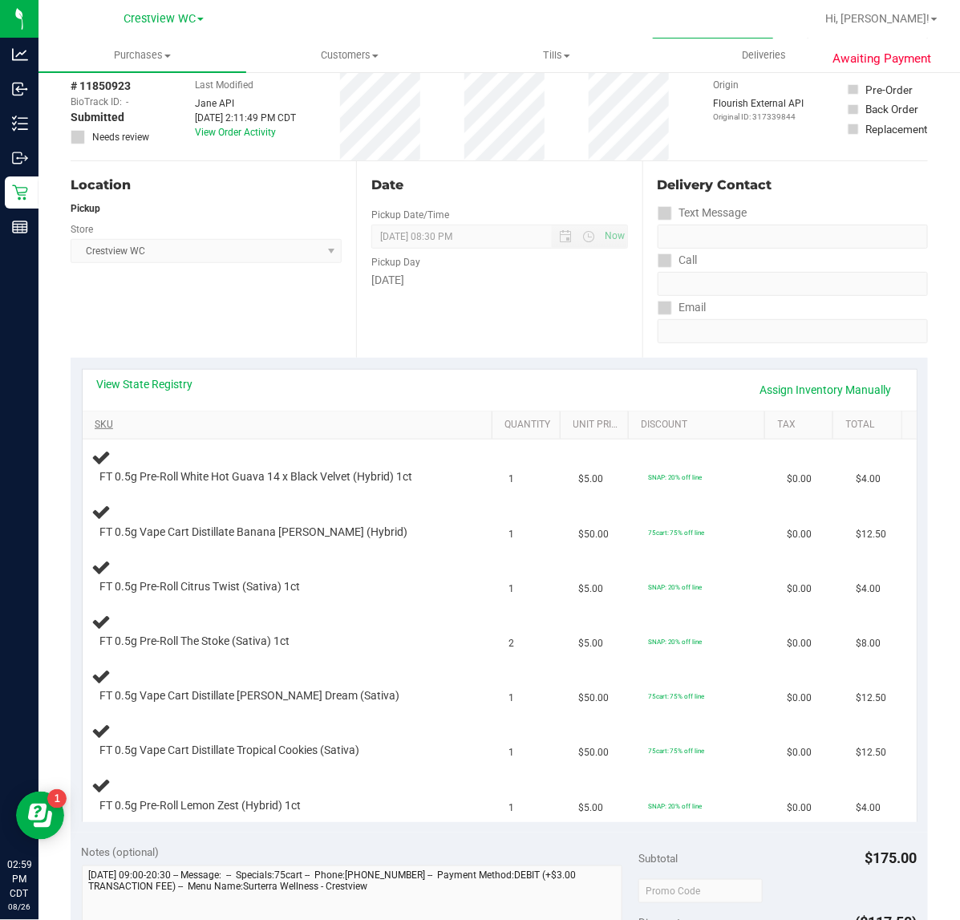
scroll to position [200, 0]
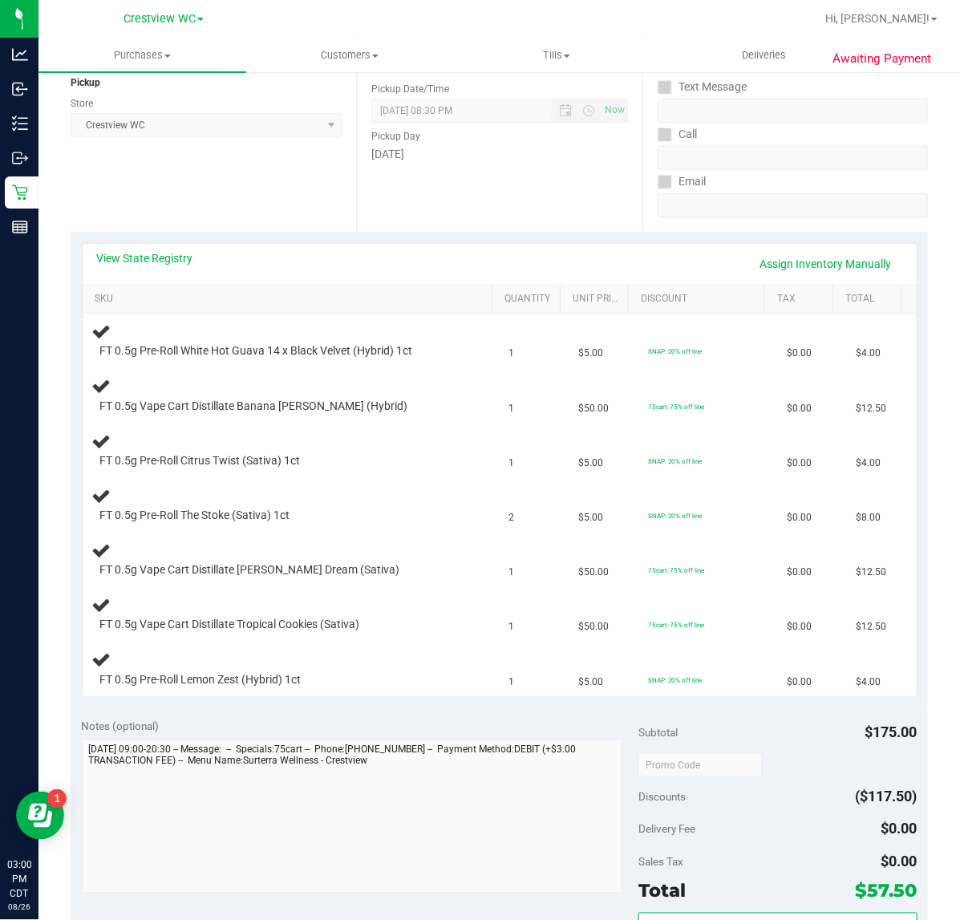
click at [155, 151] on div "Location Pickup Store Crestview WC Select Store Bonita Springs WC Boynton Beach…" at bounding box center [213, 133] width 285 height 196
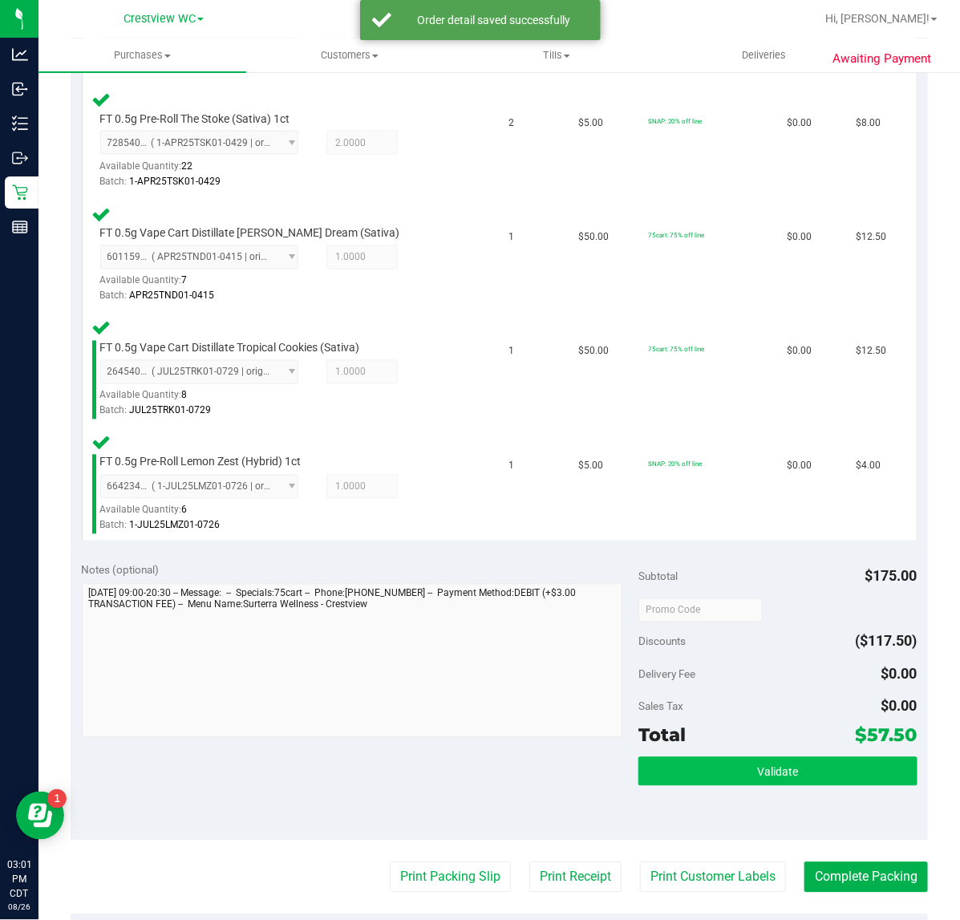
scroll to position [902, 0]
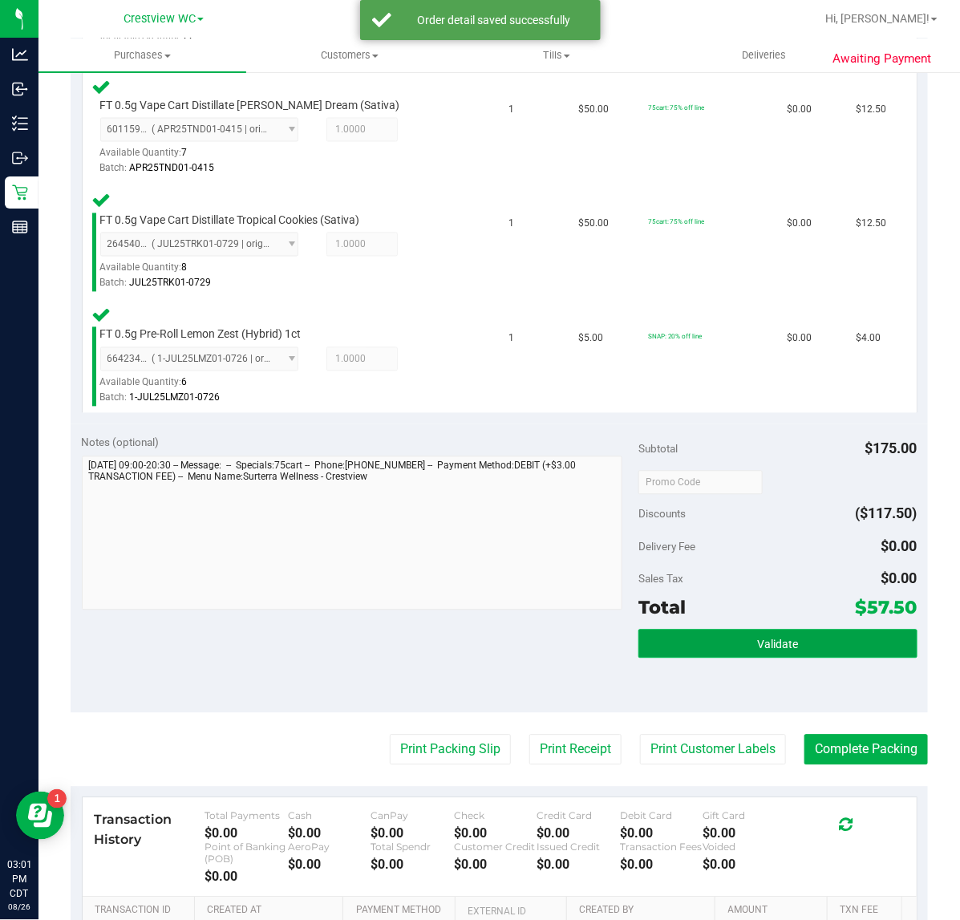
click at [716, 634] on button "Validate" at bounding box center [777, 643] width 278 height 29
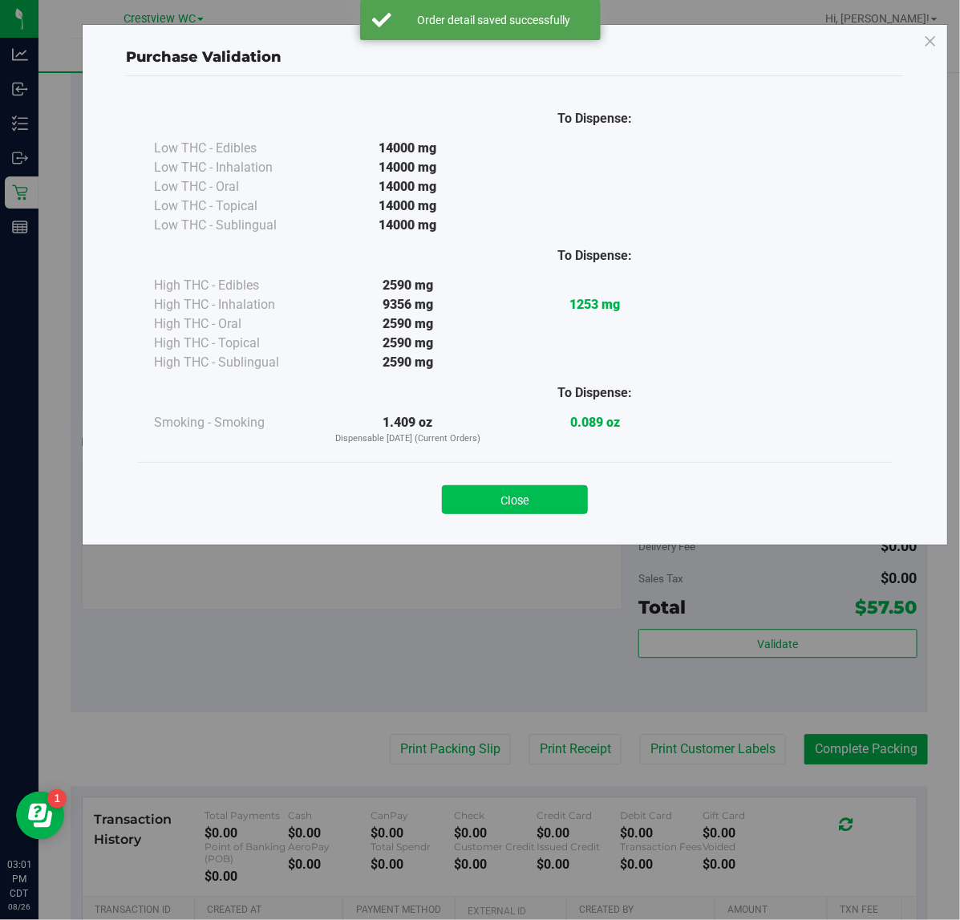
click at [538, 497] on button "Close" at bounding box center [515, 499] width 146 height 29
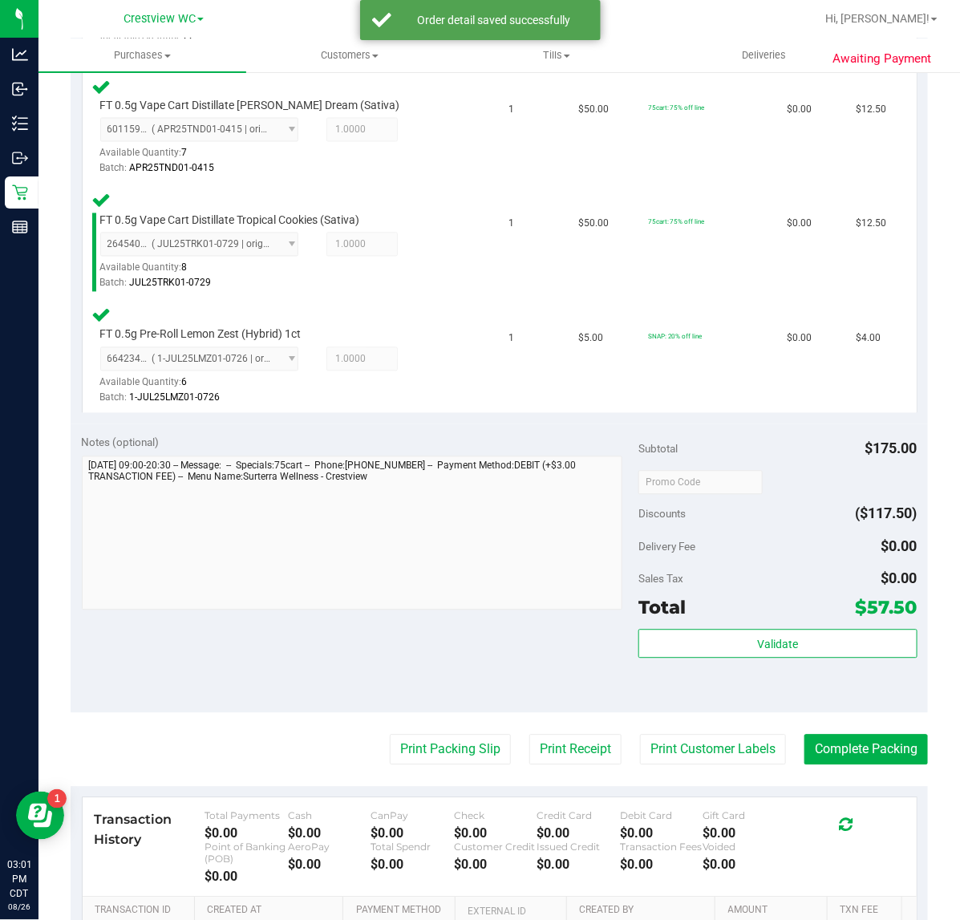
click at [421, 763] on purchase-details "Back Edit Purchase Cancel Purchase View Profile # 11850923 BioTrack ID: - Submi…" at bounding box center [499, 140] width 857 height 1913
click at [438, 723] on purchase-details "Back Edit Purchase Cancel Purchase View Profile # 11850923 BioTrack ID: - Submi…" at bounding box center [499, 140] width 857 height 1913
click at [435, 735] on button "Print Packing Slip" at bounding box center [450, 750] width 121 height 30
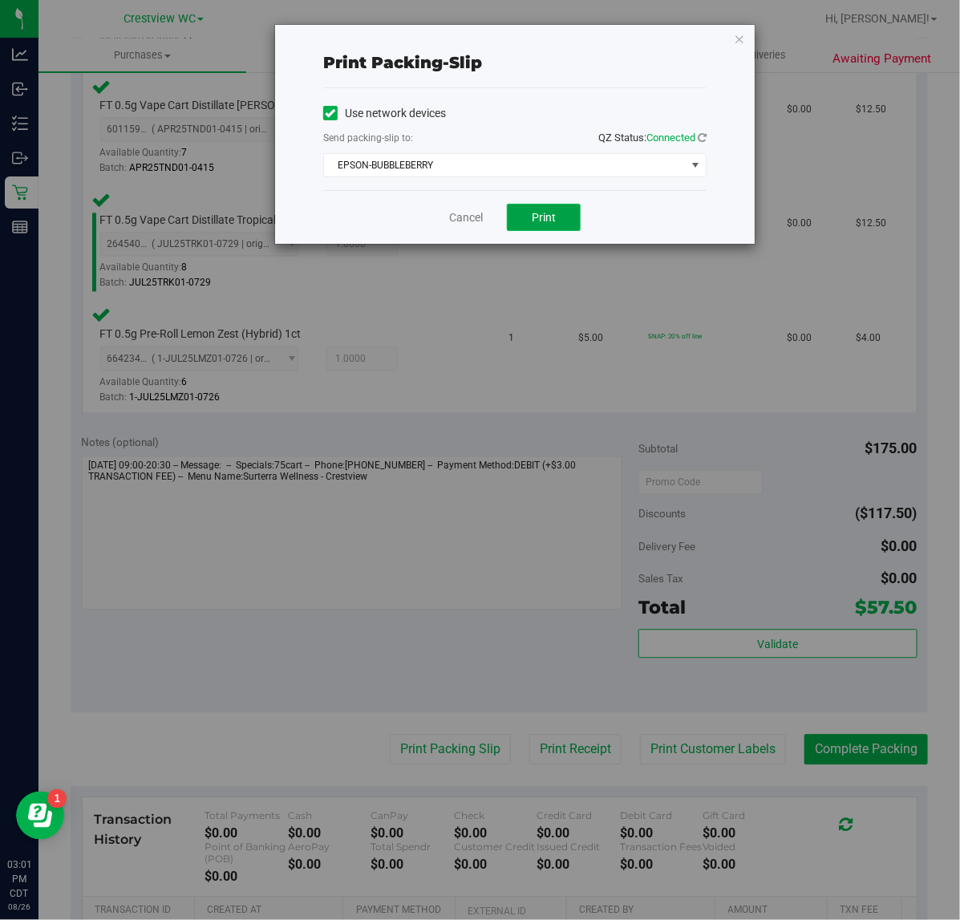
click at [559, 221] on button "Print" at bounding box center [544, 217] width 74 height 27
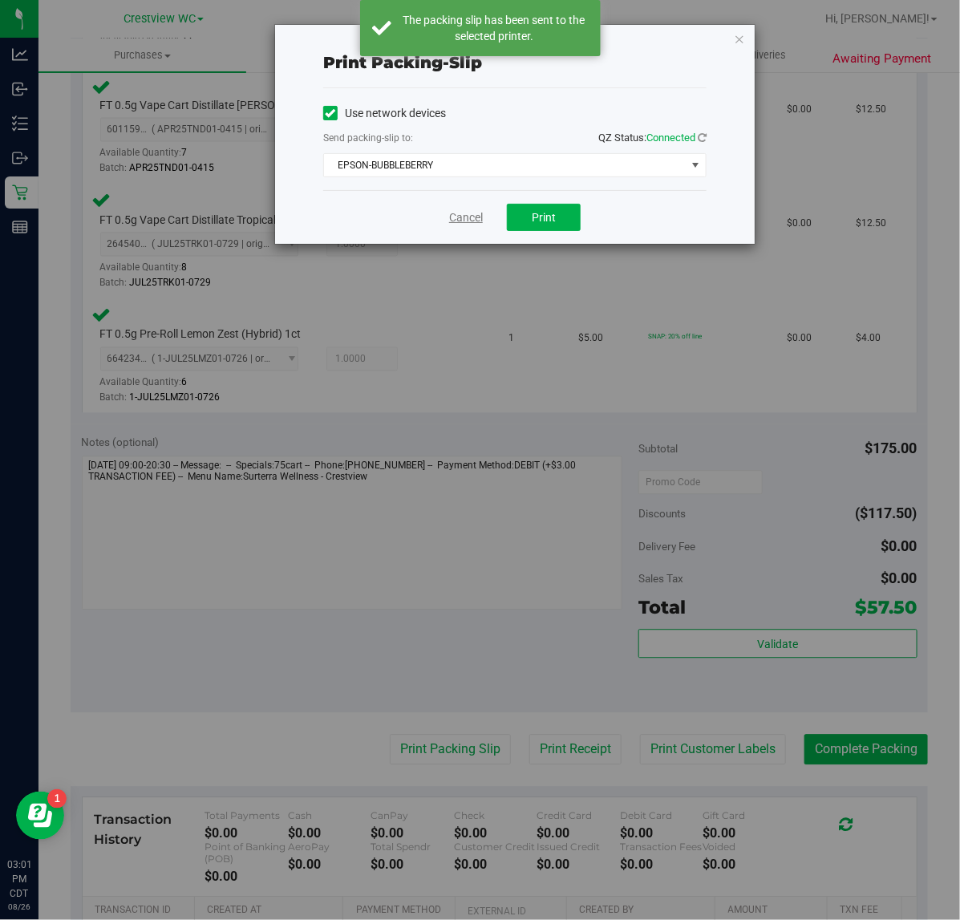
click at [467, 222] on link "Cancel" at bounding box center [466, 217] width 34 height 17
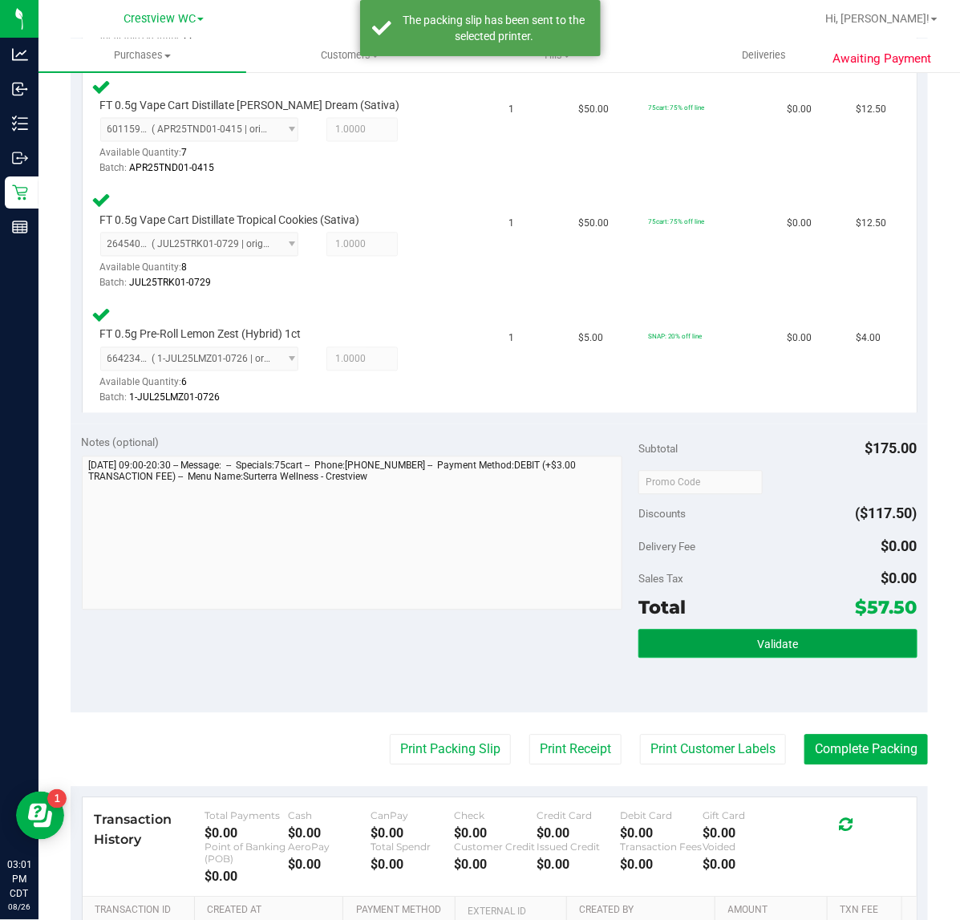
click at [804, 646] on button "Validate" at bounding box center [777, 643] width 278 height 29
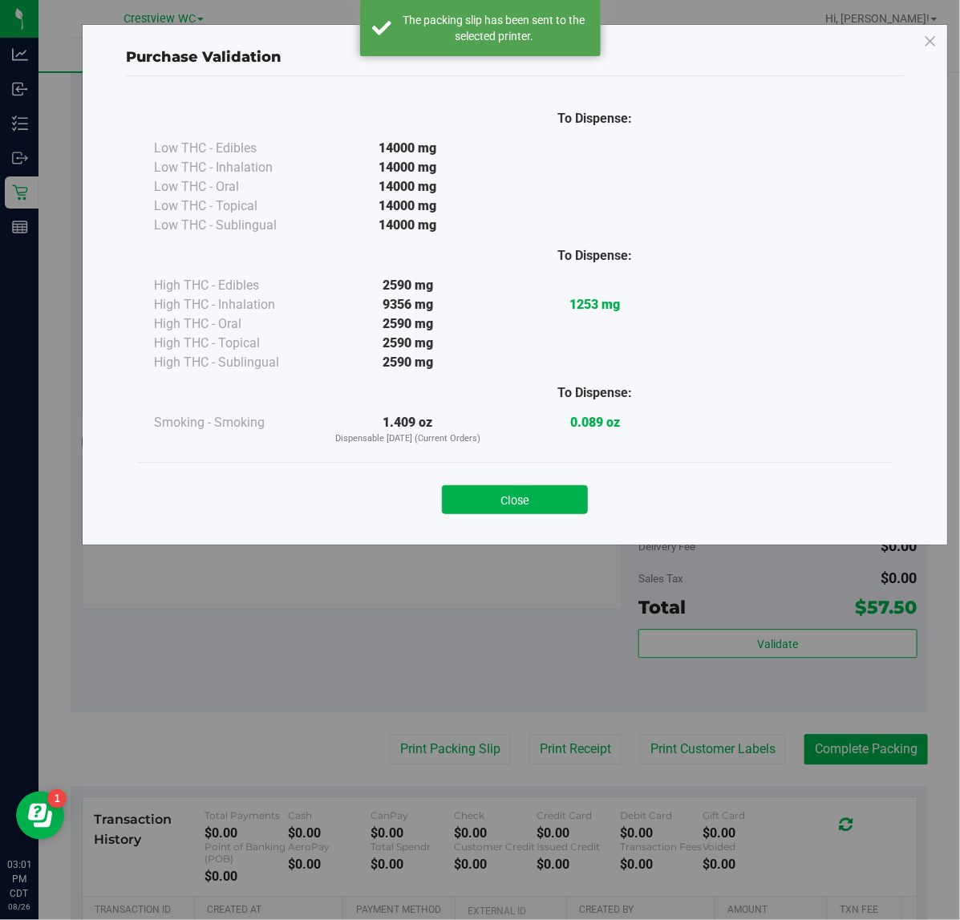
drag, startPoint x: 519, startPoint y: 481, endPoint x: 792, endPoint y: 662, distance: 327.6
click at [519, 480] on div "Close" at bounding box center [515, 495] width 730 height 40
click at [555, 506] on button "Close" at bounding box center [515, 499] width 146 height 29
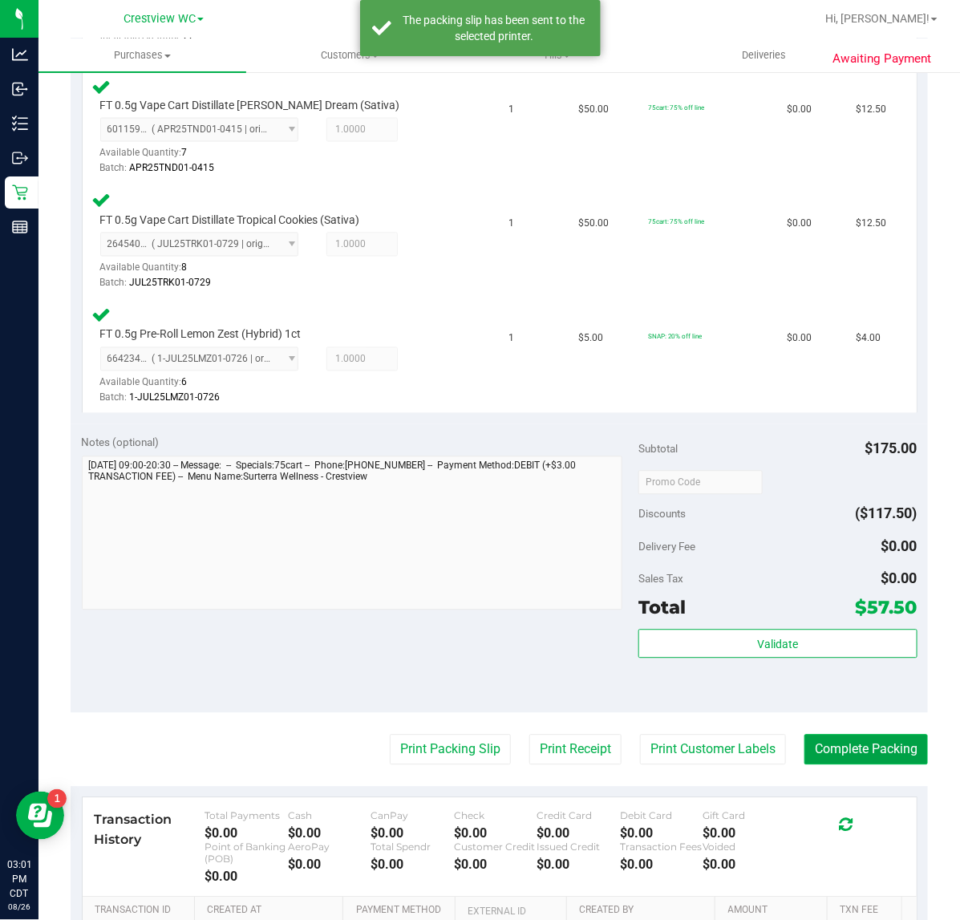
click at [863, 747] on button "Complete Packing" at bounding box center [865, 750] width 123 height 30
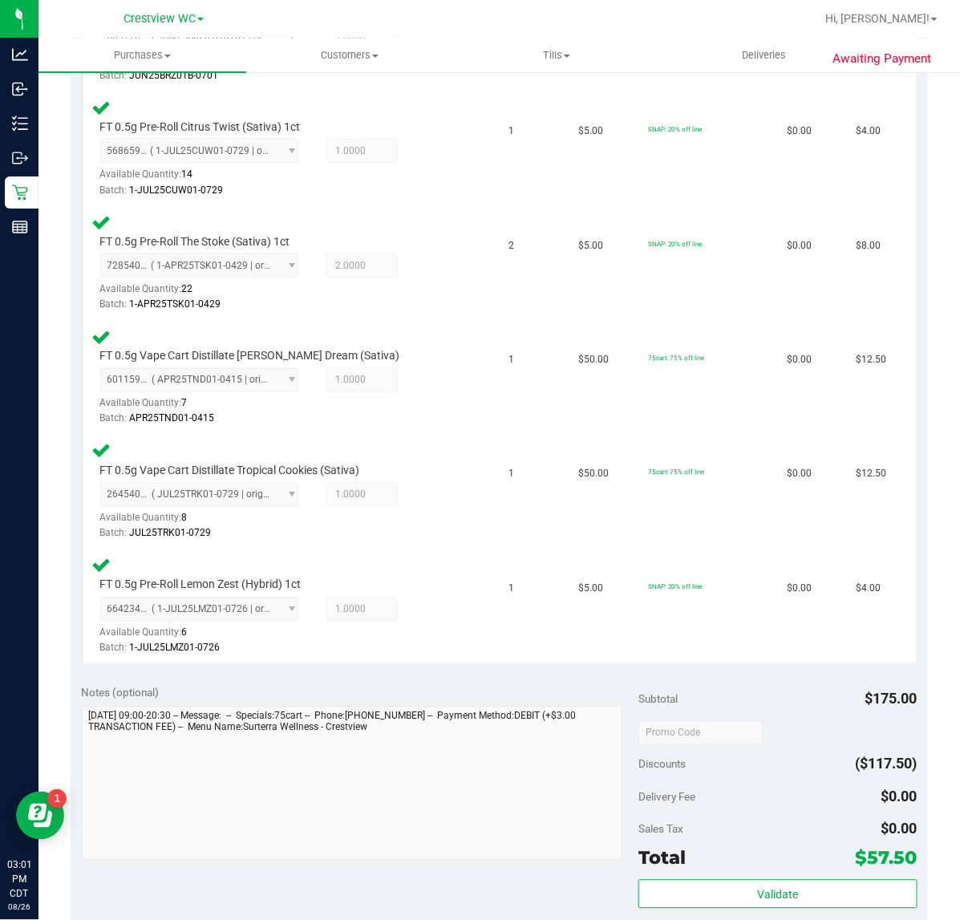
scroll to position [501, 0]
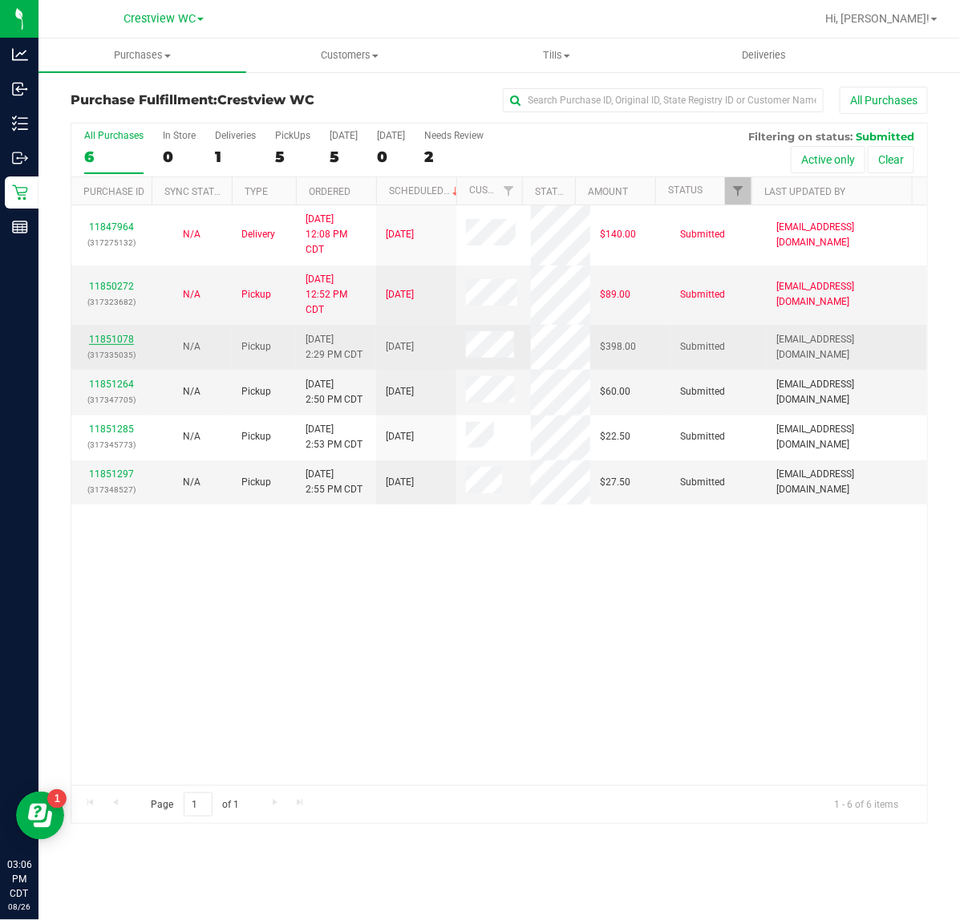
click at [110, 341] on link "11851078" at bounding box center [111, 339] width 45 height 11
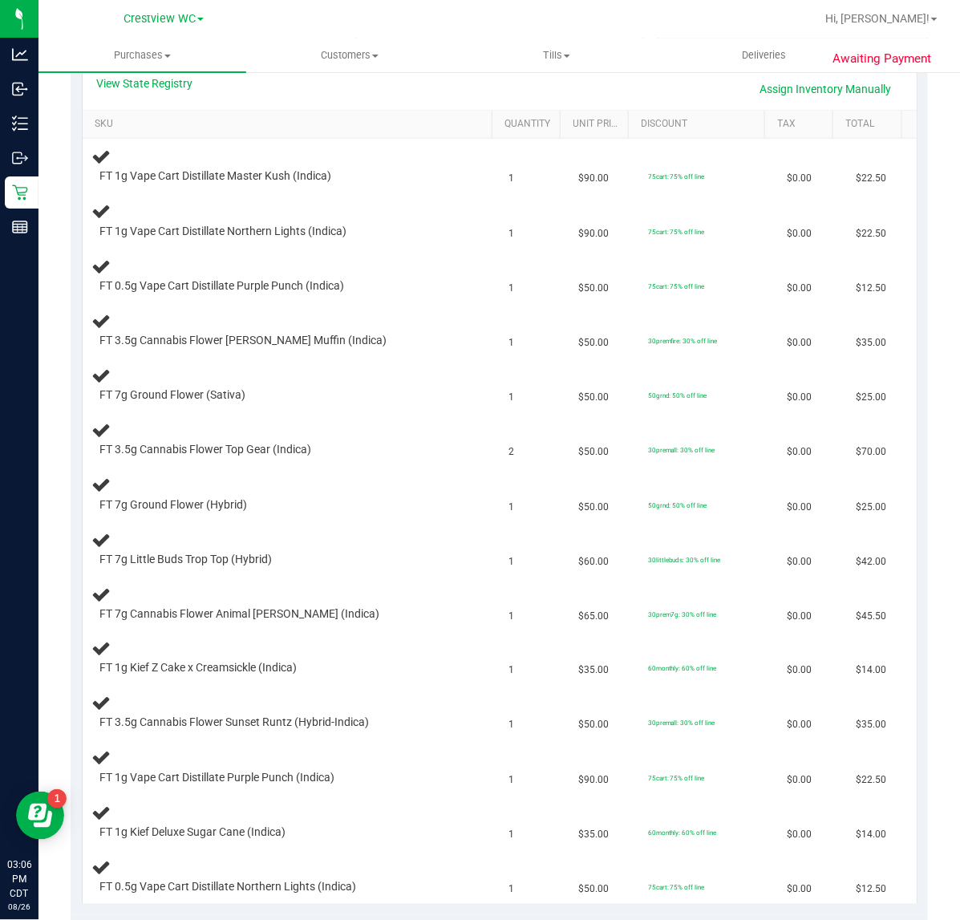
scroll to position [195, 0]
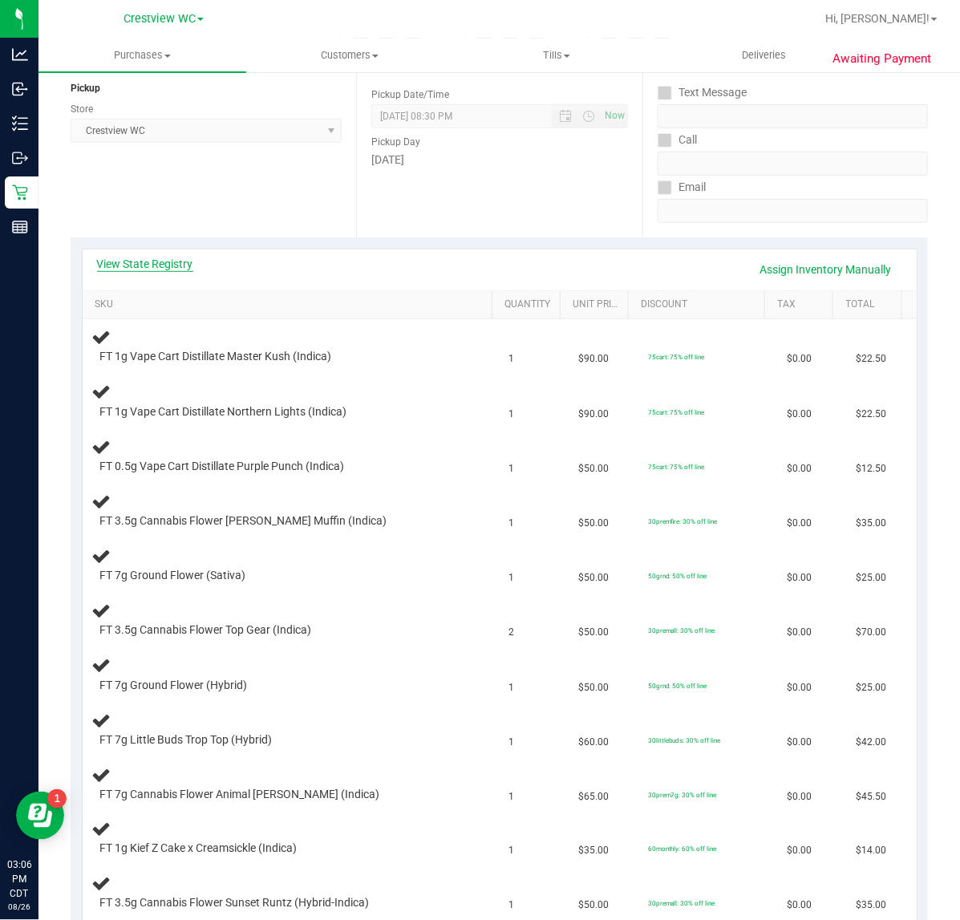
click at [142, 262] on link "View State Registry" at bounding box center [145, 264] width 96 height 16
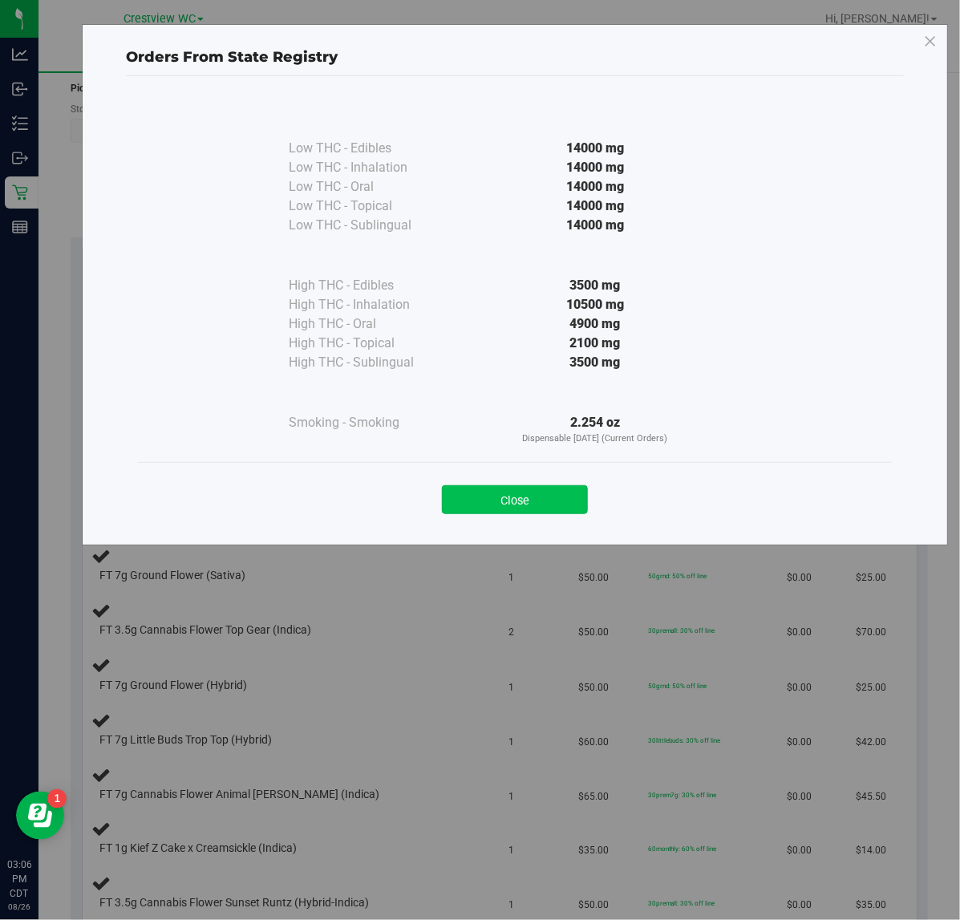
click at [528, 507] on button "Close" at bounding box center [515, 499] width 146 height 29
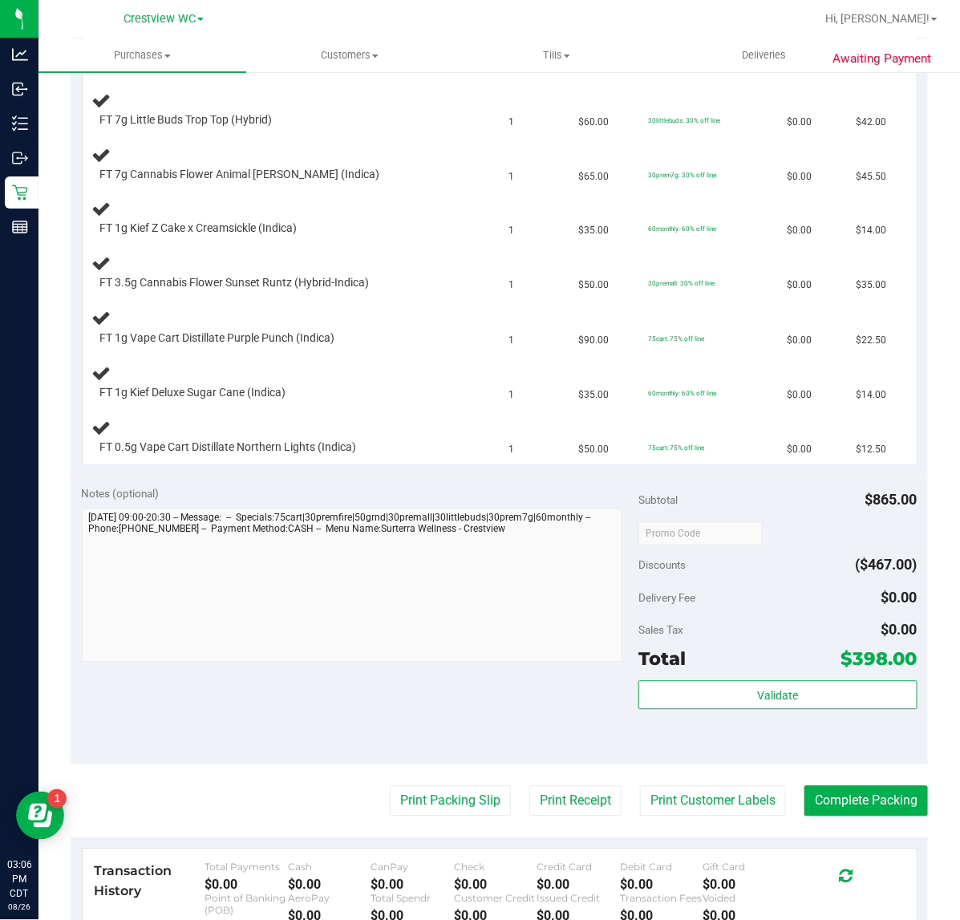
scroll to position [1076, 0]
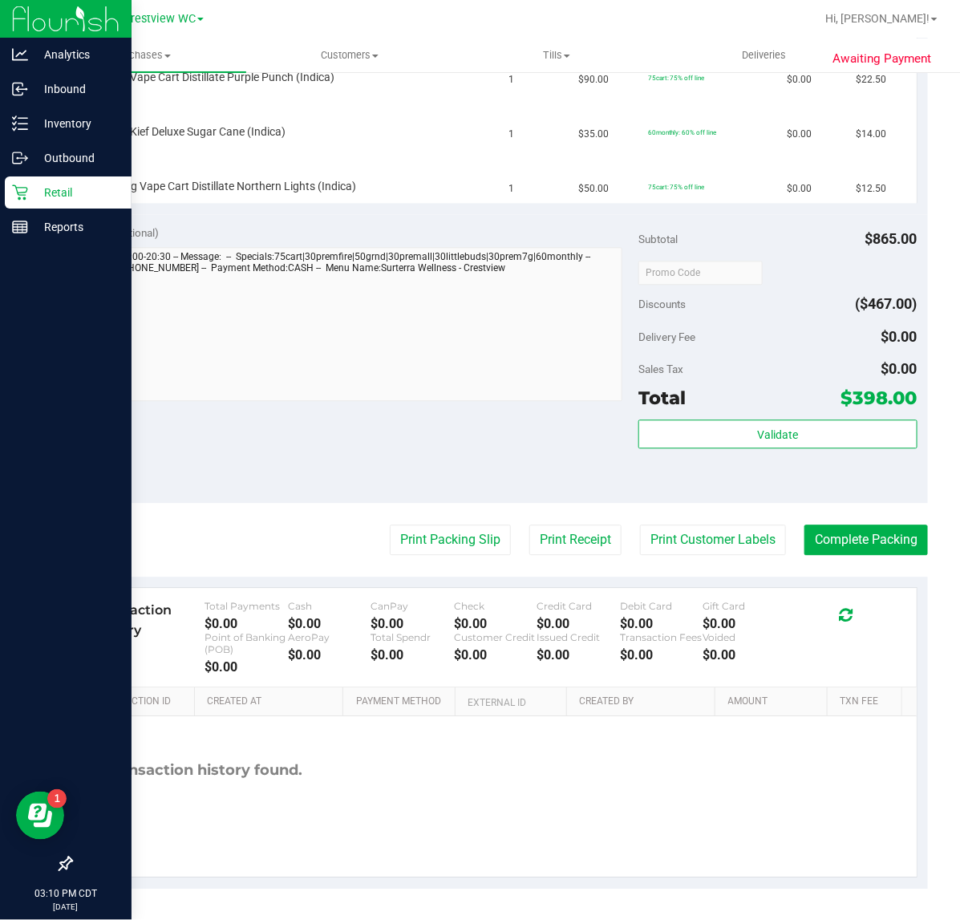
click at [29, 185] on p "Retail" at bounding box center [76, 192] width 96 height 19
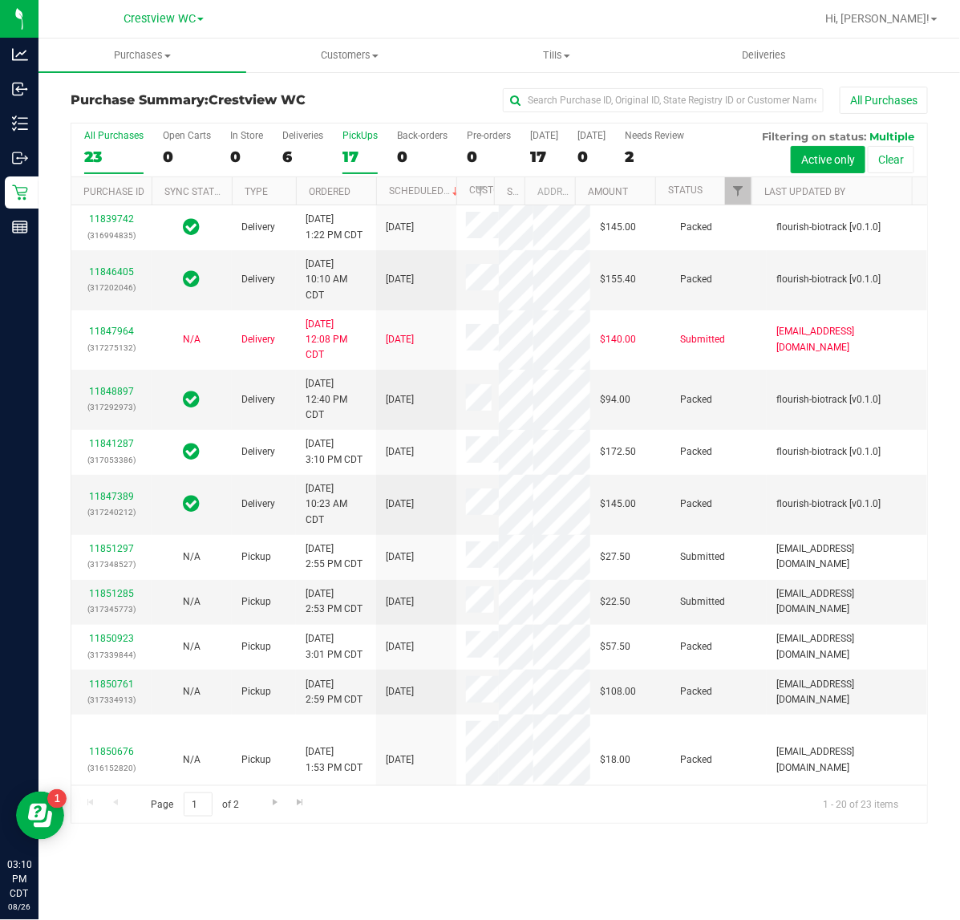
click at [354, 150] on div "17" at bounding box center [359, 157] width 35 height 18
click at [0, 0] on input "PickUps 17" at bounding box center [0, 0] width 0 height 0
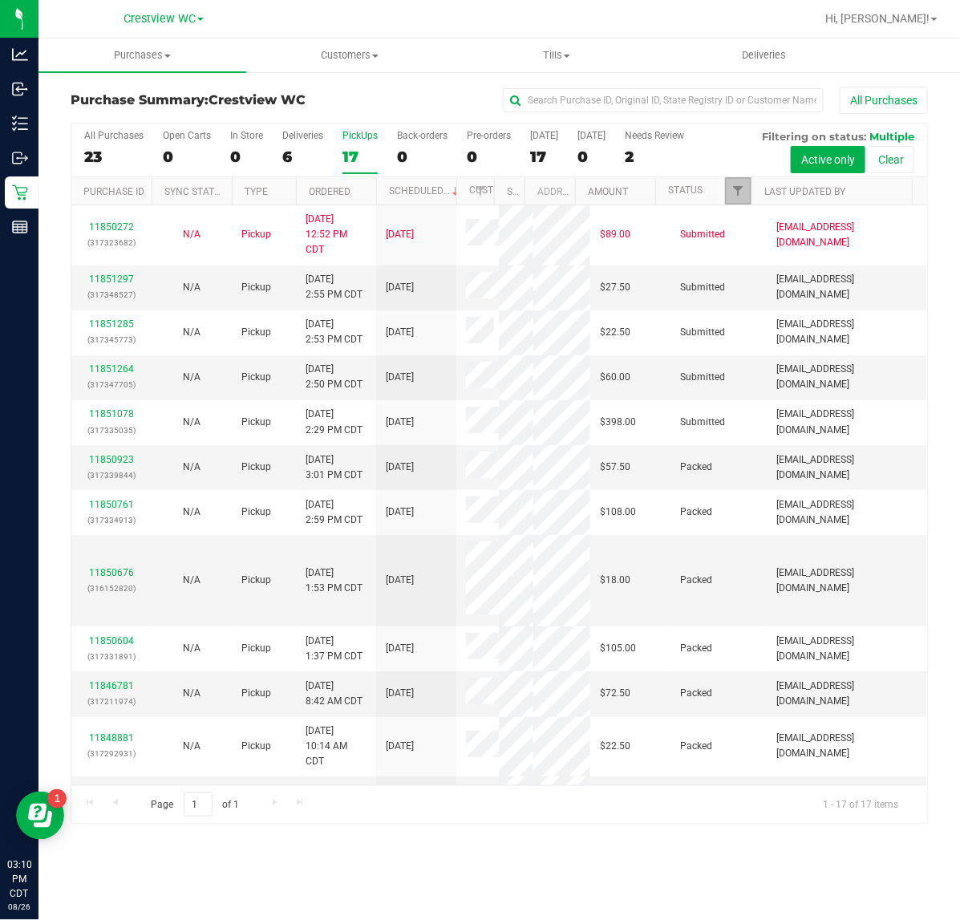
click at [736, 191] on span "Filter" at bounding box center [737, 190] width 13 height 13
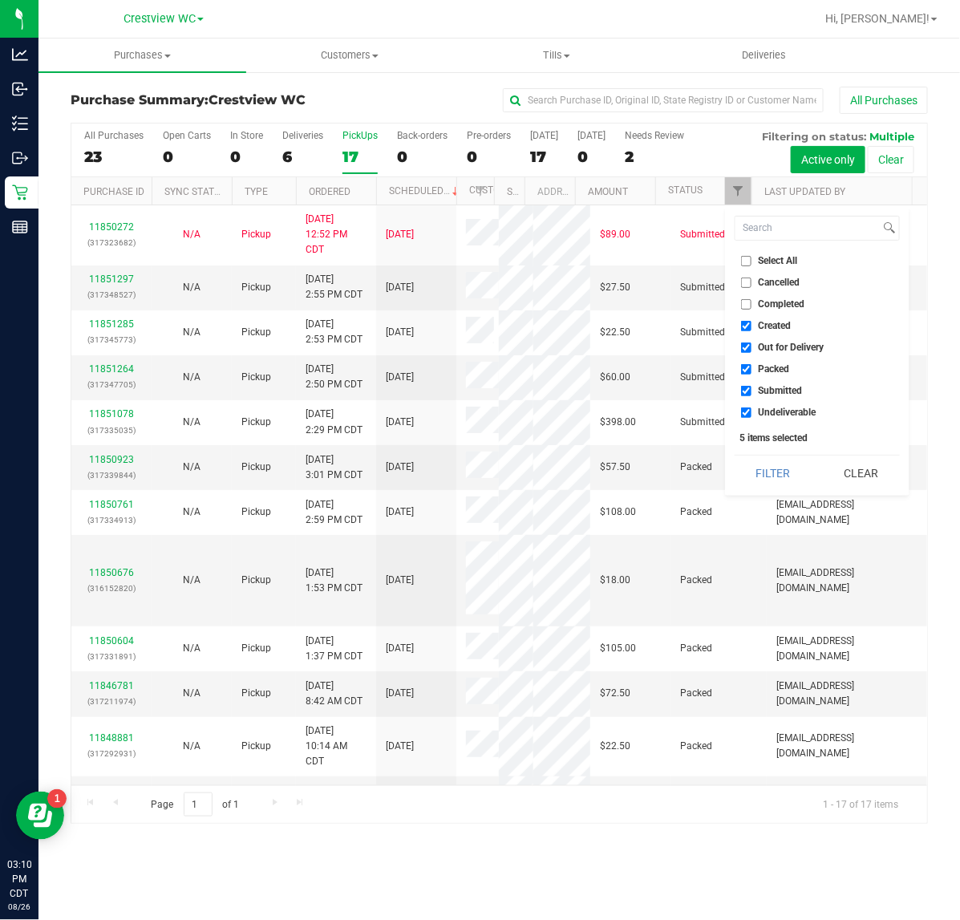
click at [775, 325] on span "Created" at bounding box center [775, 326] width 33 height 10
click at [751, 325] on input "Created" at bounding box center [746, 326] width 10 height 10
checkbox input "false"
click at [768, 339] on li "Out for Delivery" at bounding box center [817, 347] width 165 height 17
click at [771, 345] on span "Out for Delivery" at bounding box center [792, 347] width 66 height 10
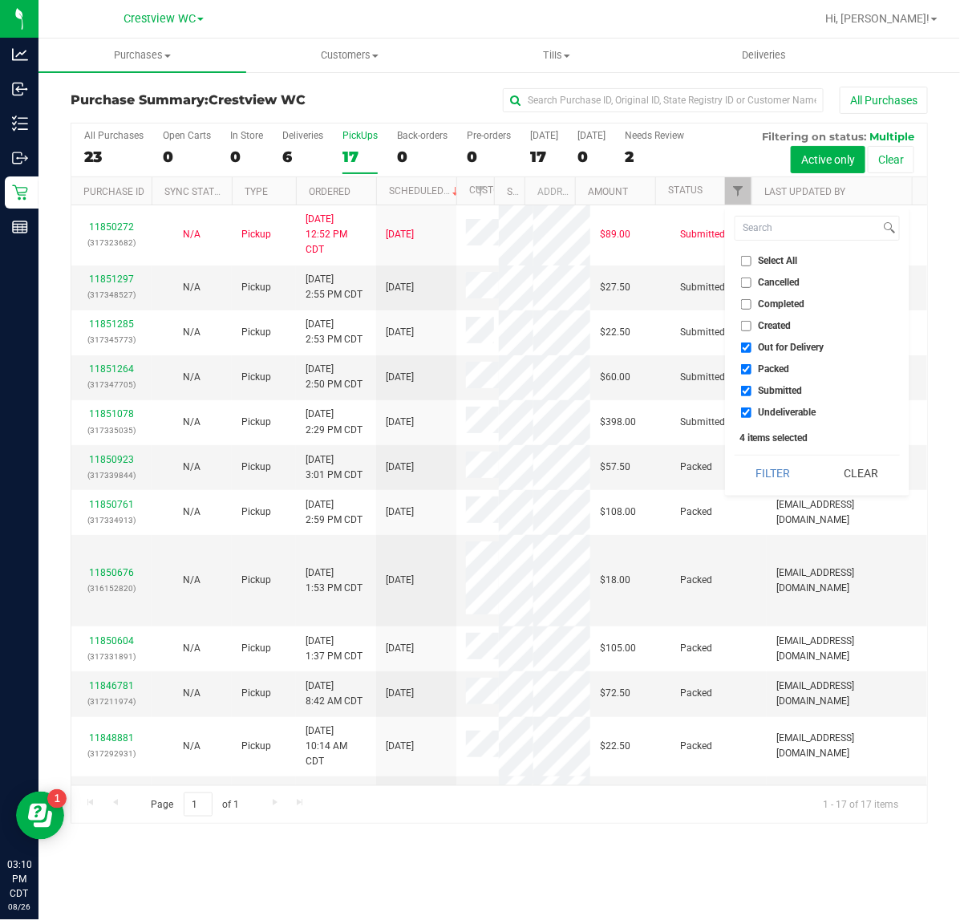
click at [751, 345] on input "Out for Delivery" at bounding box center [746, 347] width 10 height 10
checkbox input "false"
click at [771, 366] on span "Packed" at bounding box center [774, 369] width 31 height 10
click at [751, 366] on input "Packed" at bounding box center [746, 369] width 10 height 10
checkbox input "false"
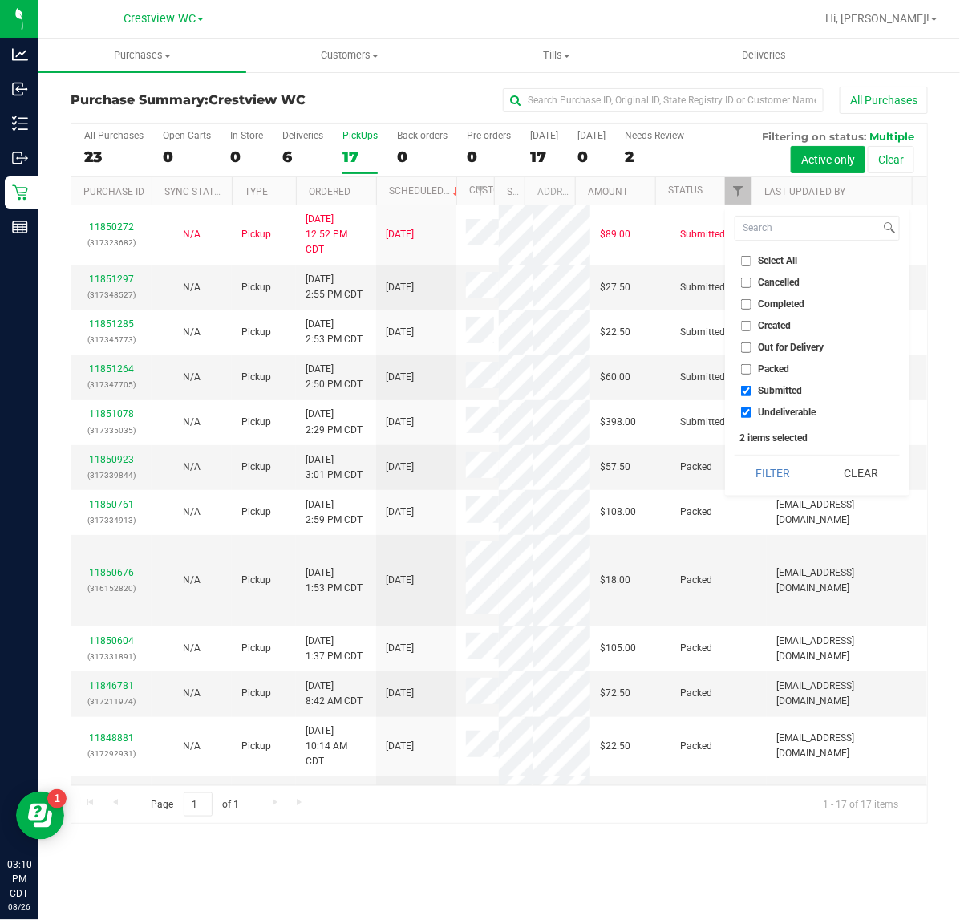
click at [775, 421] on div "Select All Cancelled Completed Created Out for Delivery Packed Submitted Undeli…" at bounding box center [817, 350] width 184 height 289
click at [775, 418] on li "Undeliverable" at bounding box center [817, 412] width 165 height 17
click at [763, 415] on span "Undeliverable" at bounding box center [788, 412] width 58 height 10
click at [751, 415] on input "Undeliverable" at bounding box center [746, 412] width 10 height 10
checkbox input "false"
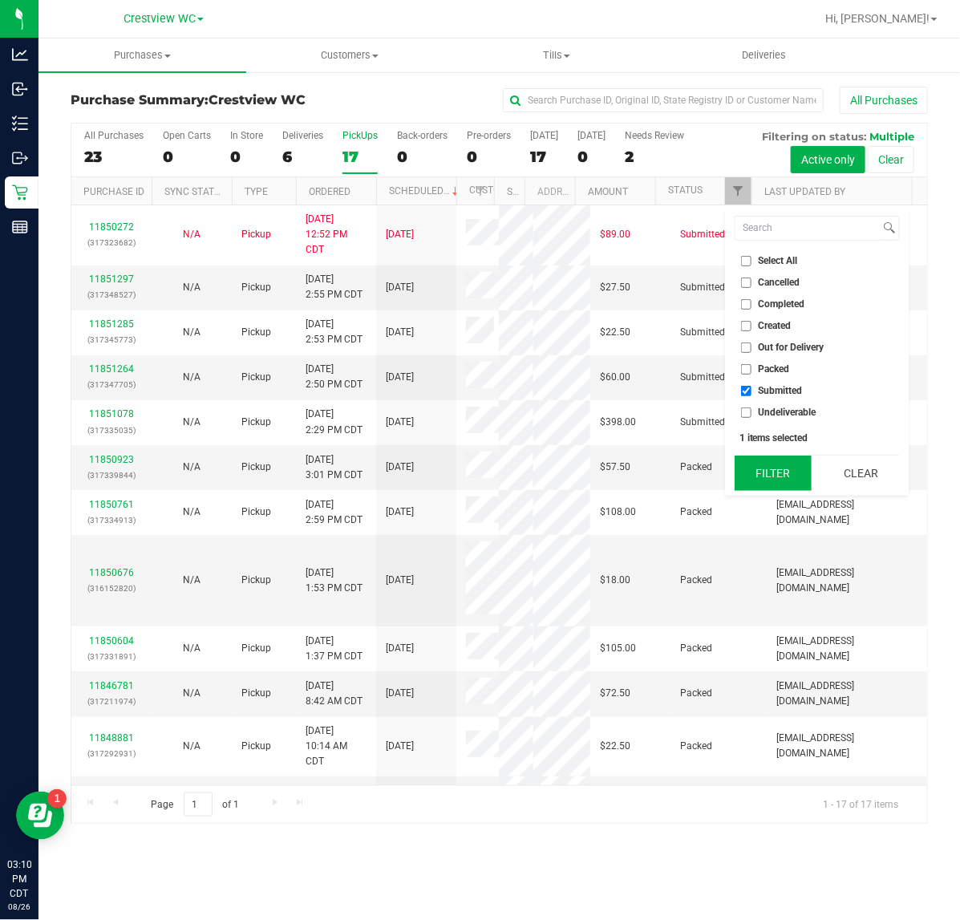
click at [763, 457] on button "Filter" at bounding box center [773, 472] width 77 height 35
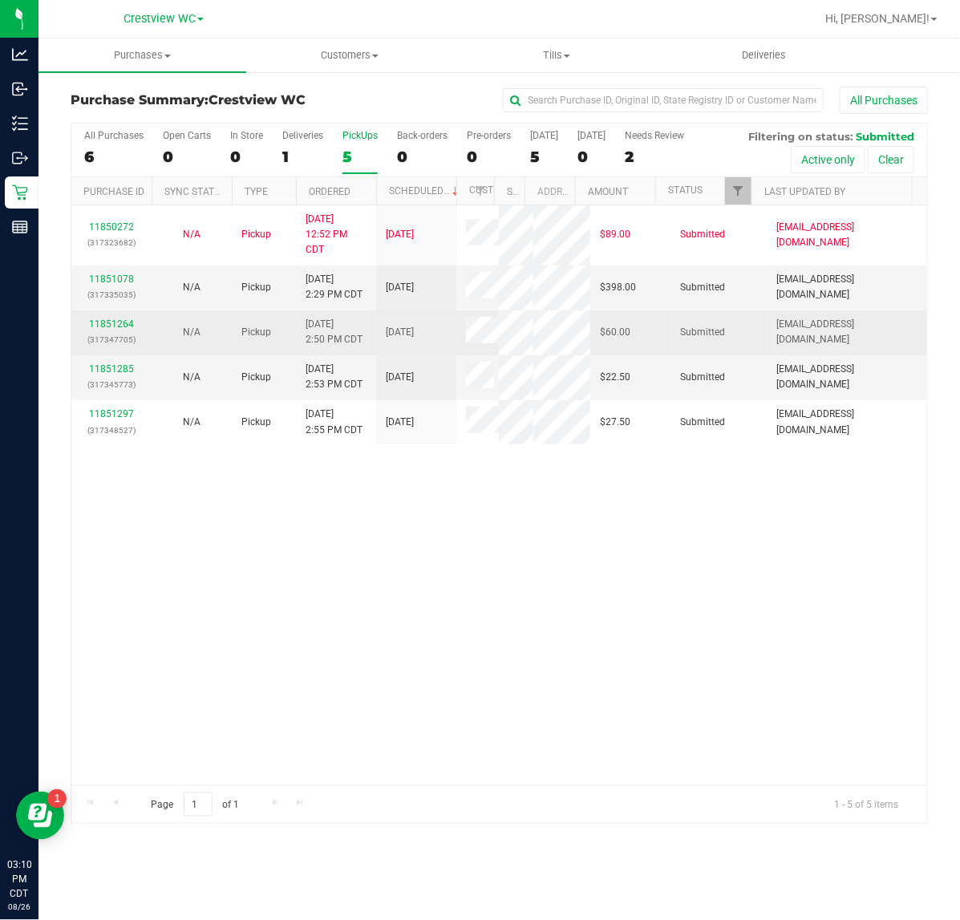
click at [114, 333] on div "11851264 (317347705)" at bounding box center [111, 332] width 61 height 30
click at [111, 330] on link "11851264" at bounding box center [111, 323] width 45 height 11
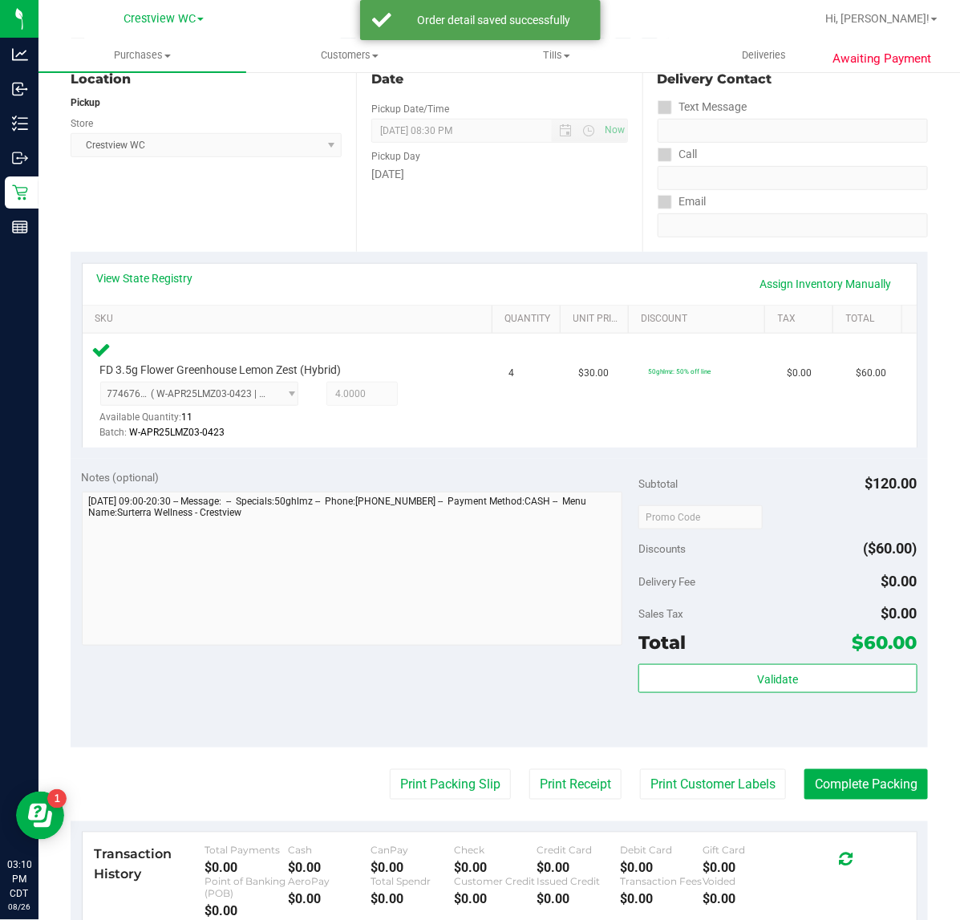
scroll to position [422, 0]
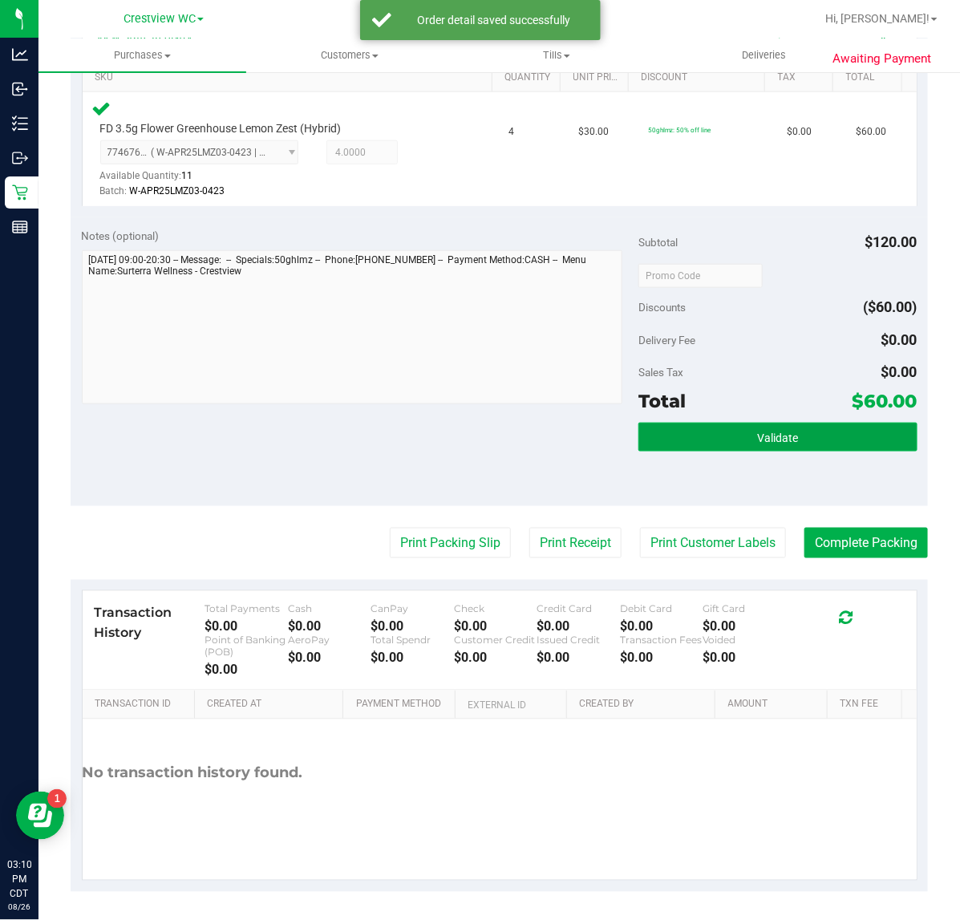
click at [790, 426] on button "Validate" at bounding box center [777, 437] width 278 height 29
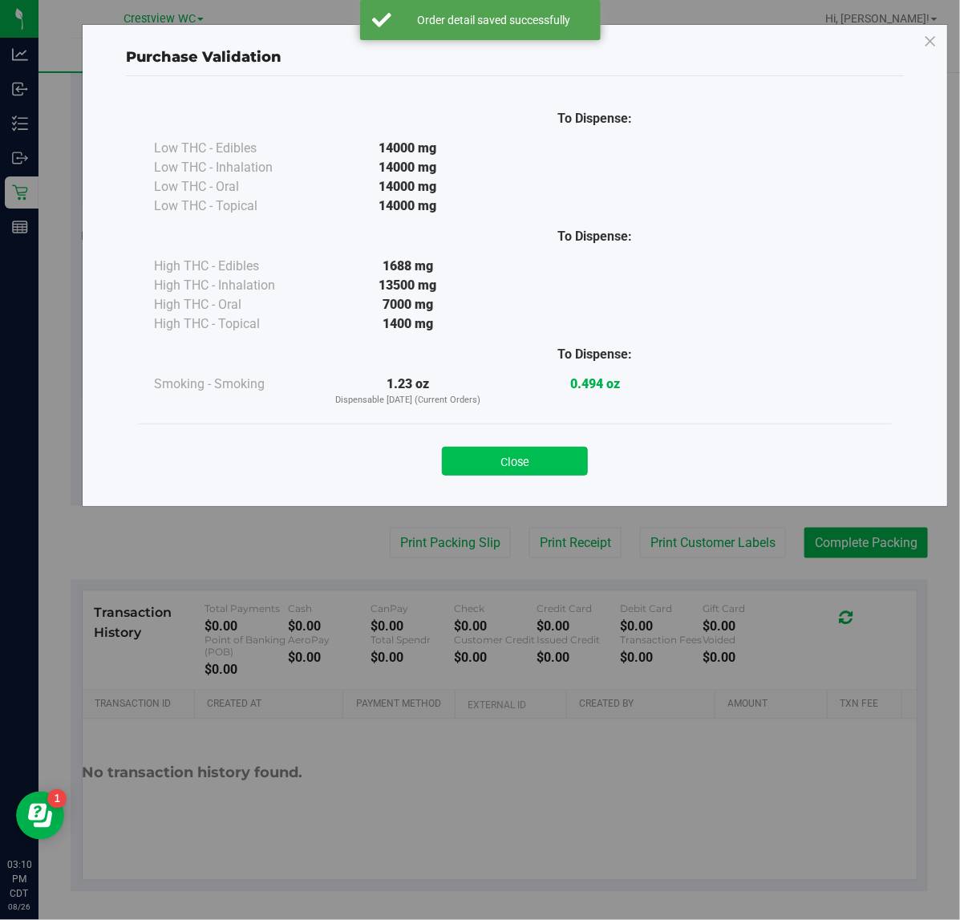
click at [535, 467] on button "Close" at bounding box center [515, 461] width 146 height 29
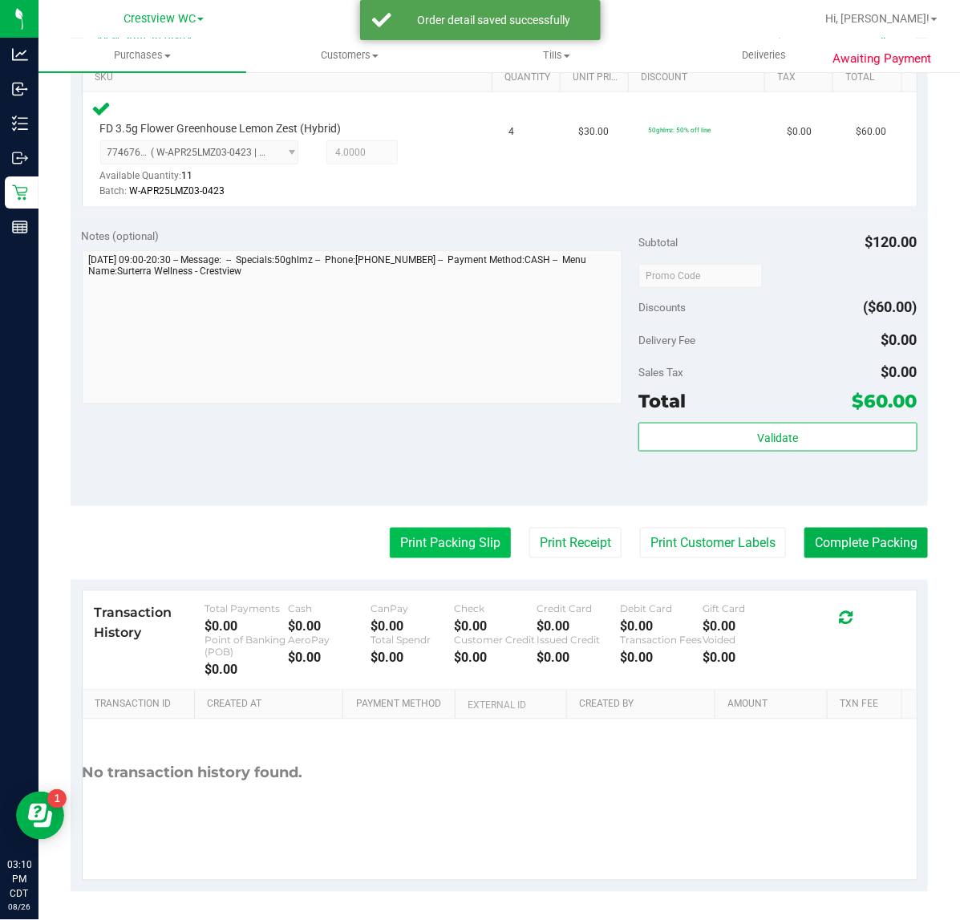
click at [403, 528] on button "Print Packing Slip" at bounding box center [450, 543] width 121 height 30
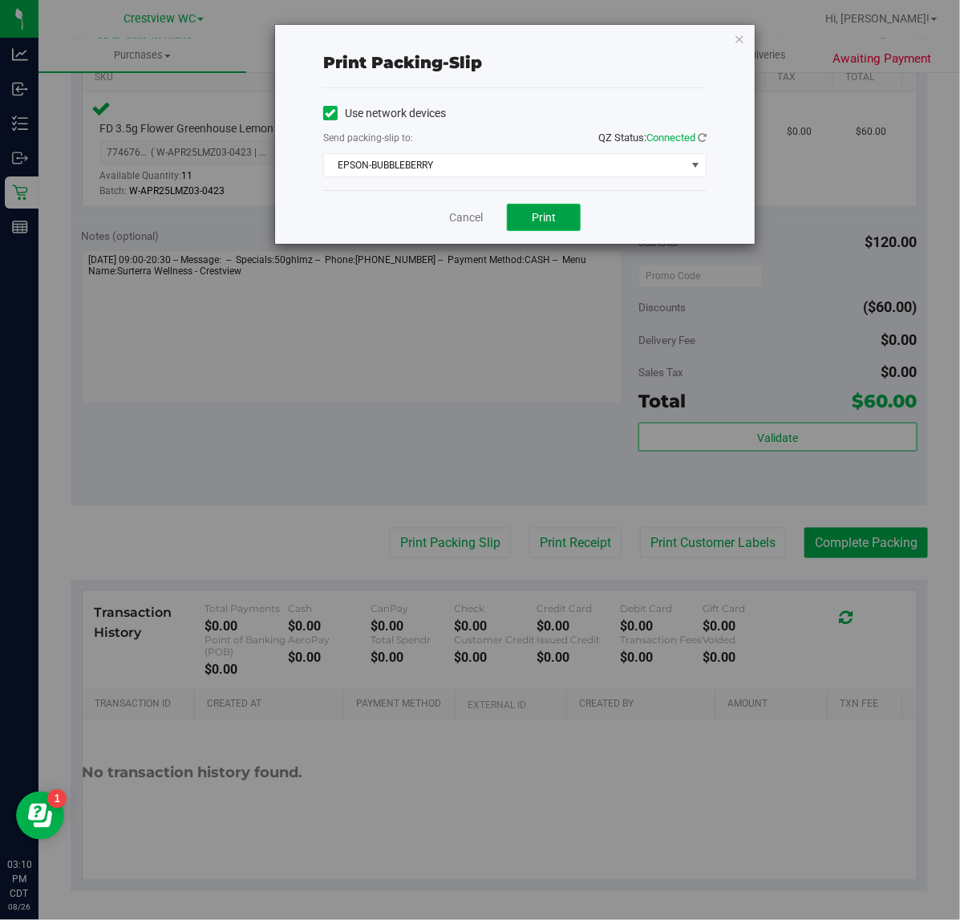
click at [560, 209] on button "Print" at bounding box center [544, 217] width 74 height 27
click at [479, 214] on link "Cancel" at bounding box center [466, 217] width 34 height 17
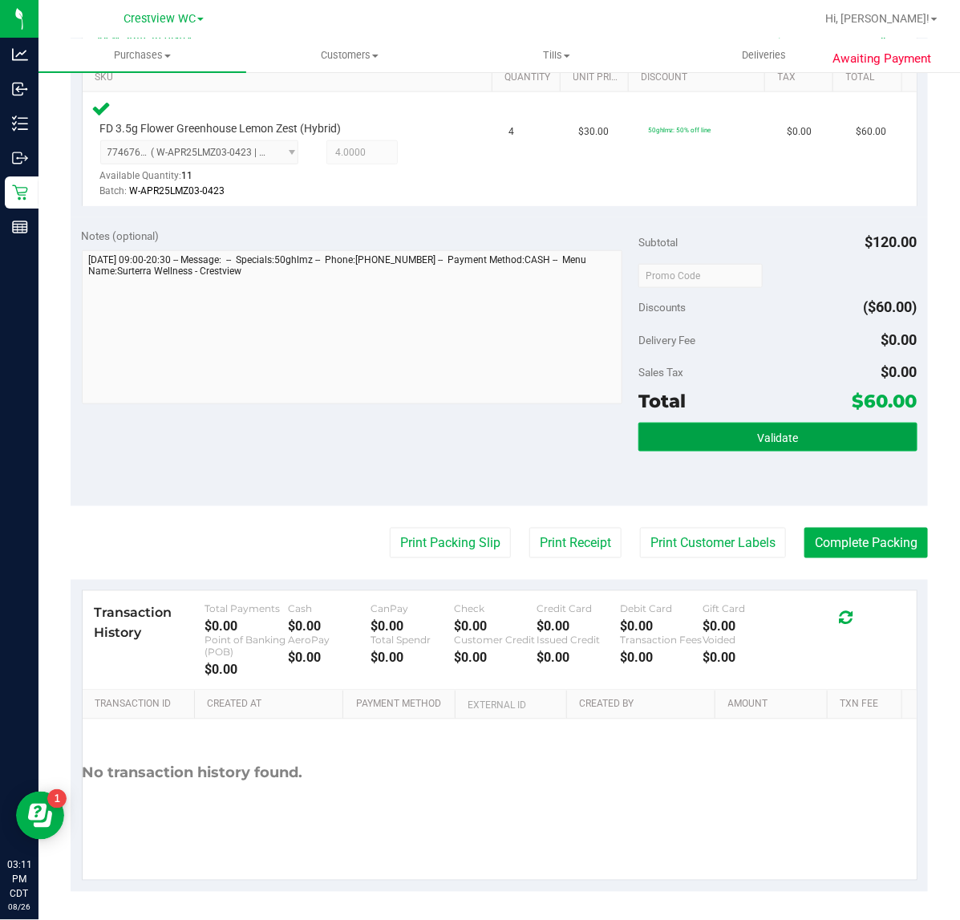
click at [763, 431] on span "Validate" at bounding box center [777, 437] width 41 height 13
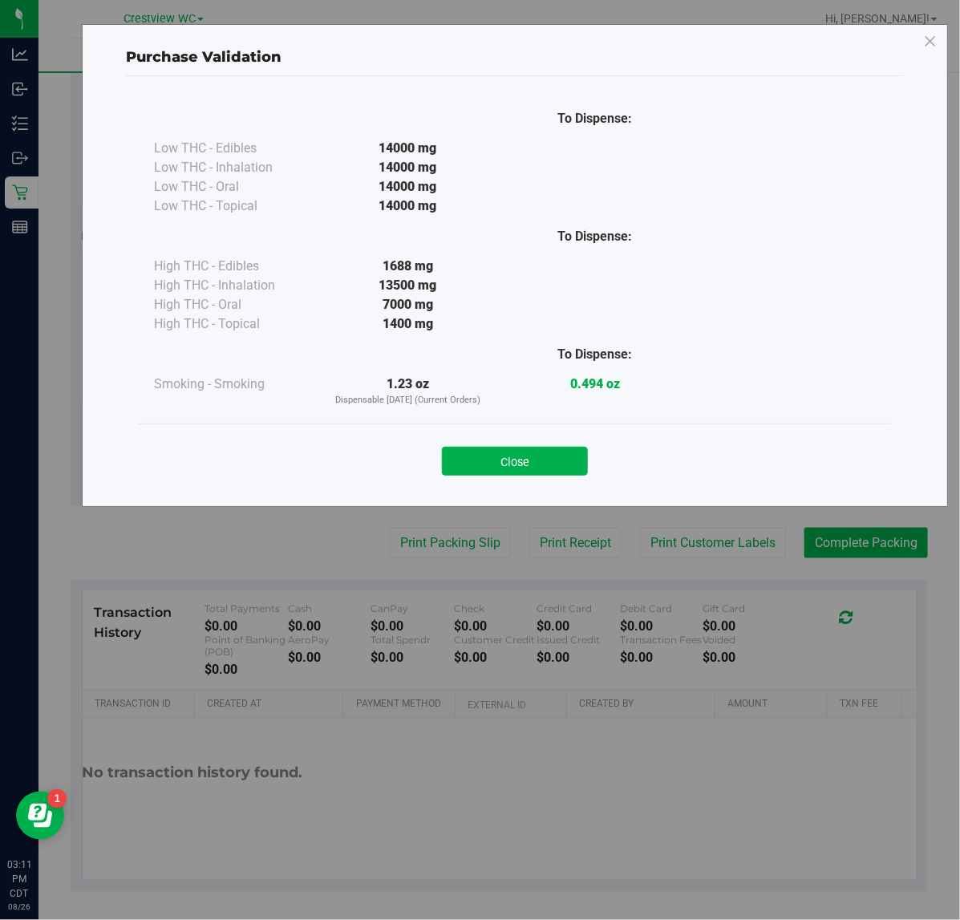
click at [525, 455] on button "Close" at bounding box center [515, 461] width 146 height 29
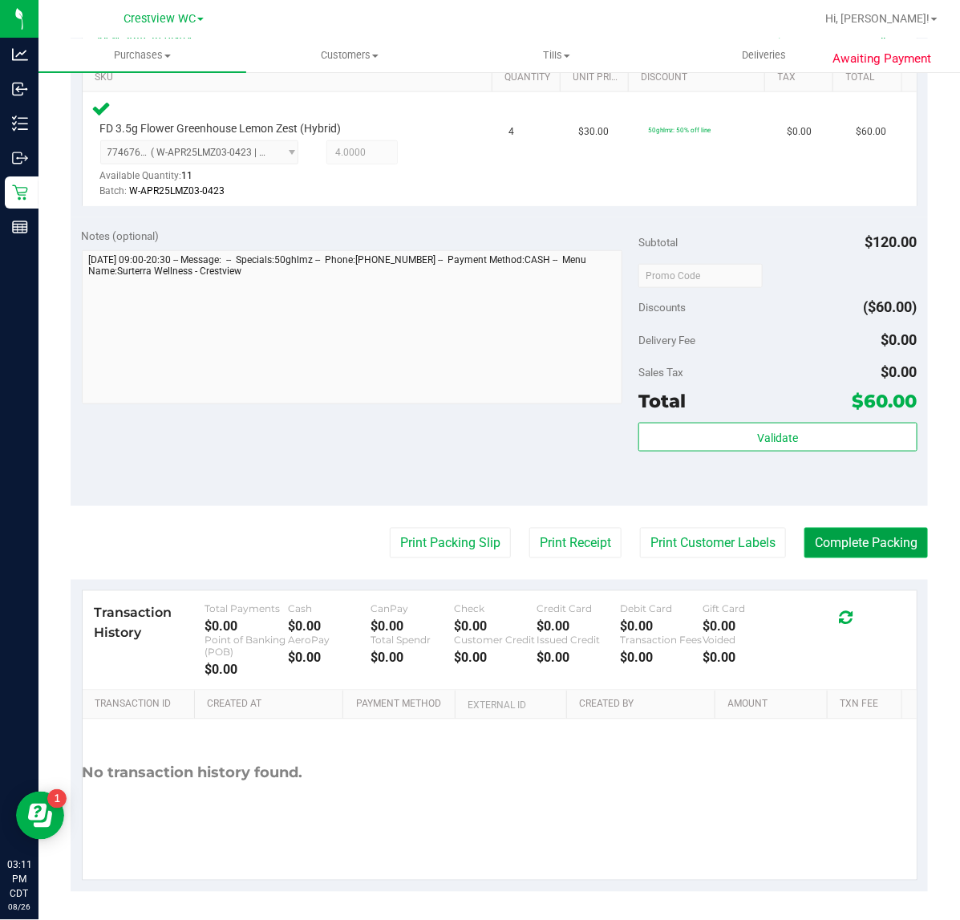
click at [876, 541] on button "Complete Packing" at bounding box center [865, 543] width 123 height 30
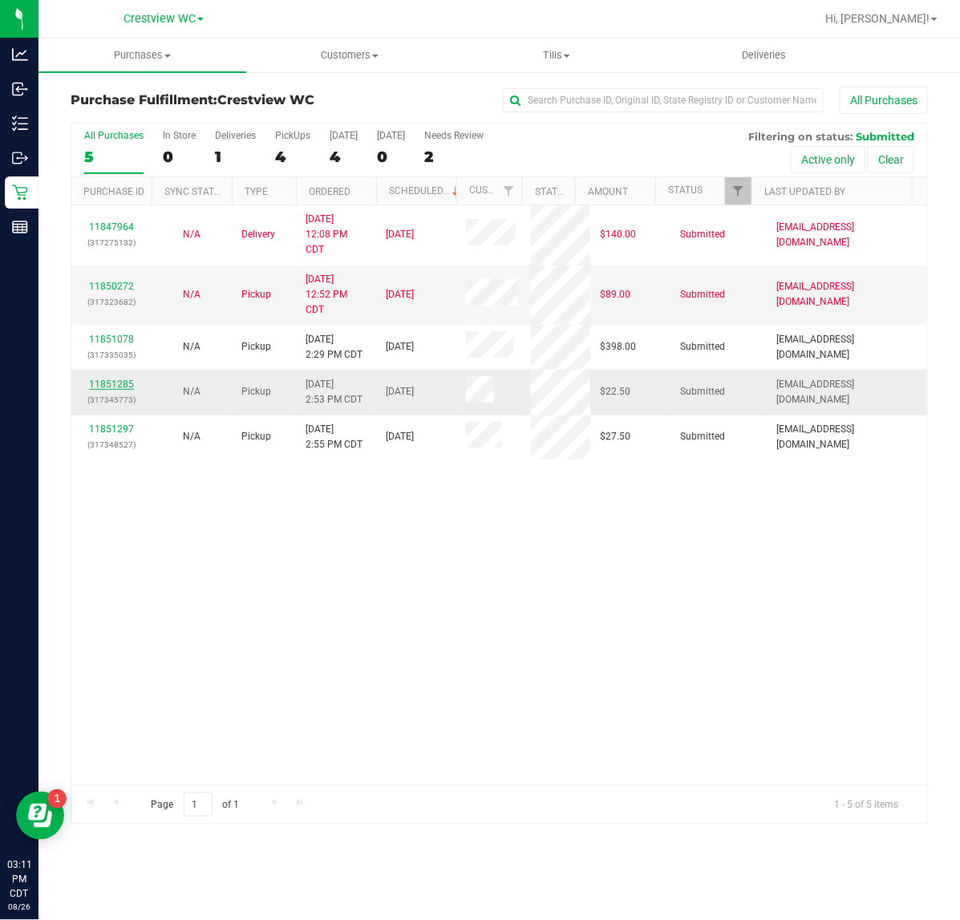
click at [111, 385] on link "11851285" at bounding box center [111, 383] width 45 height 11
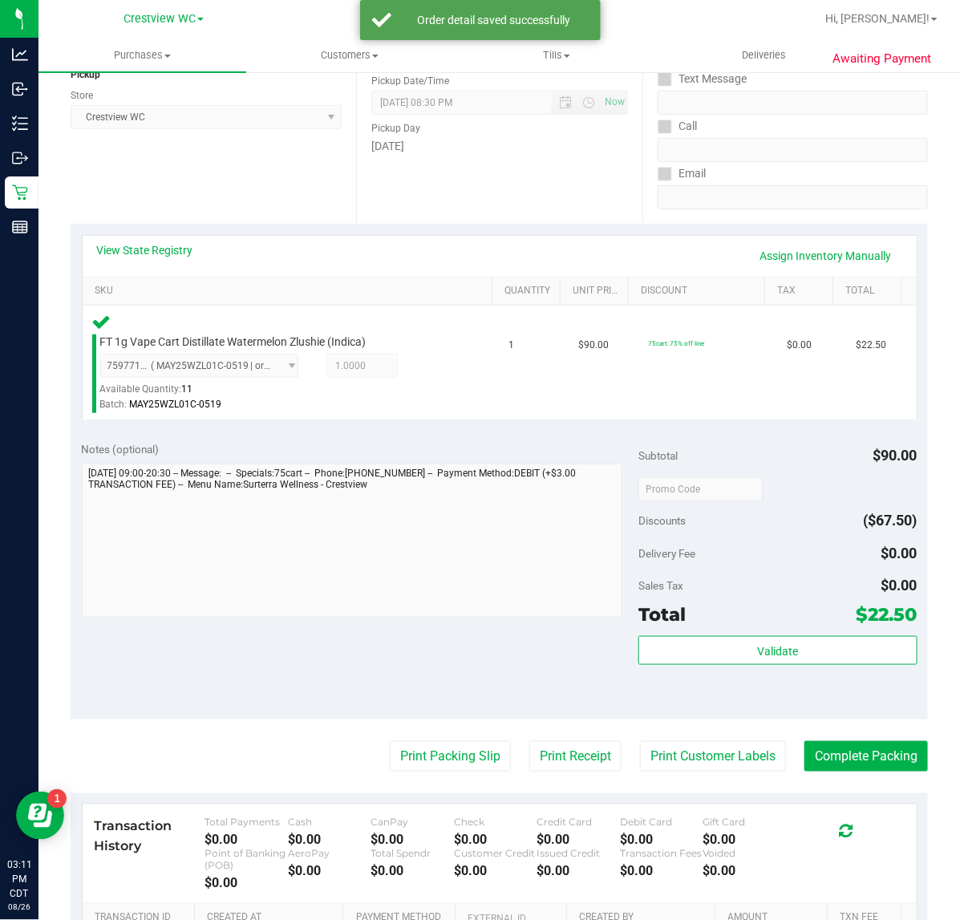
scroll to position [401, 0]
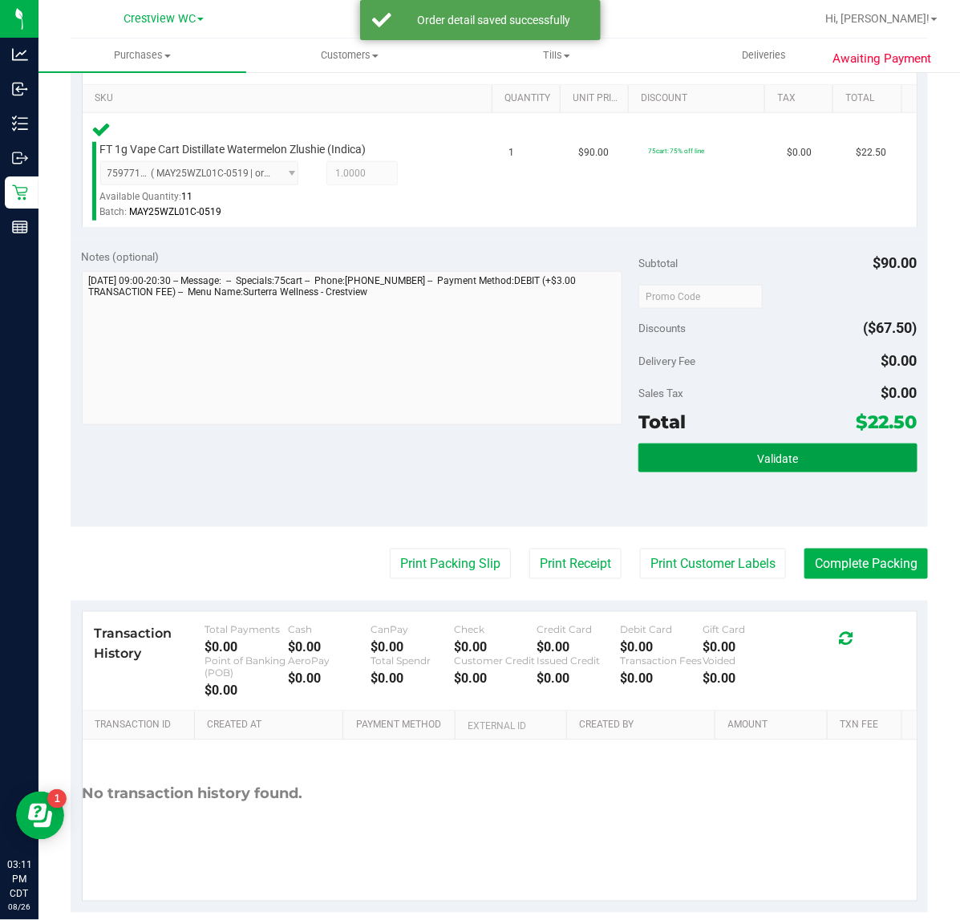
click at [767, 442] on div "Subtotal $90.00 Discounts ($67.50) Delivery Fee $0.00 Sales Tax $0.00 Total $22…" at bounding box center [777, 382] width 278 height 267
click at [760, 453] on span "Validate" at bounding box center [777, 458] width 41 height 13
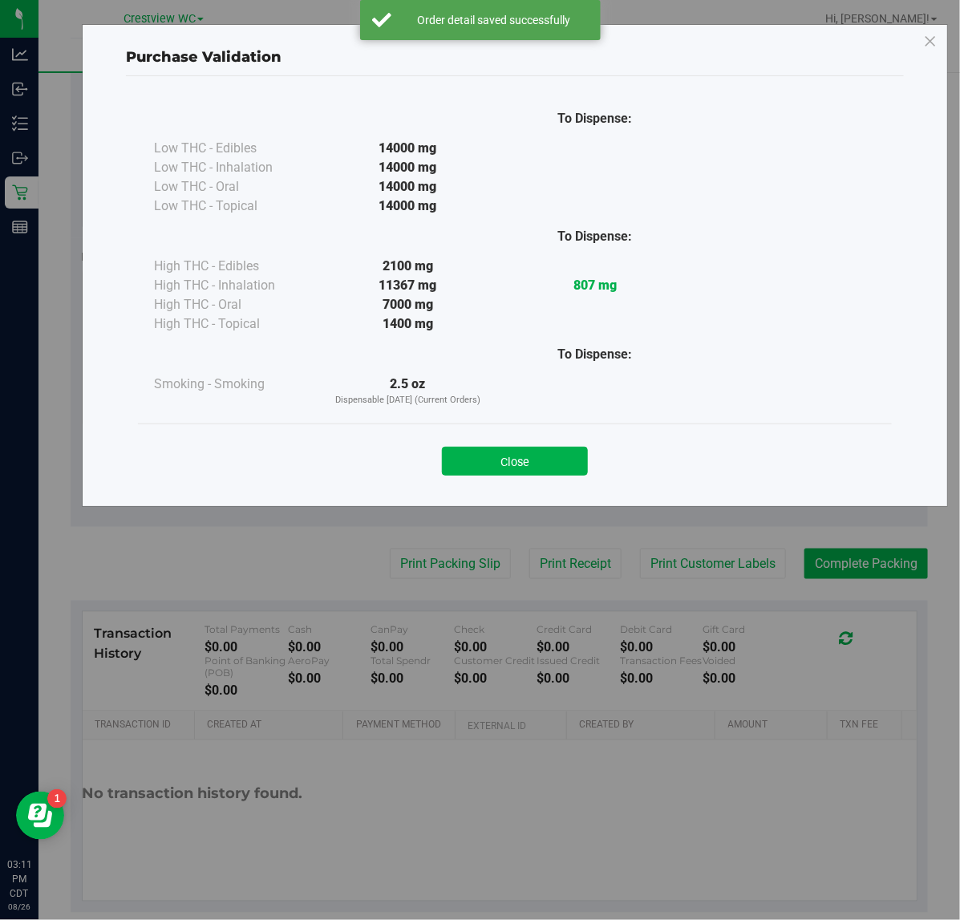
click at [497, 439] on div "Close" at bounding box center [515, 456] width 730 height 40
click at [497, 449] on button "Close" at bounding box center [515, 461] width 146 height 29
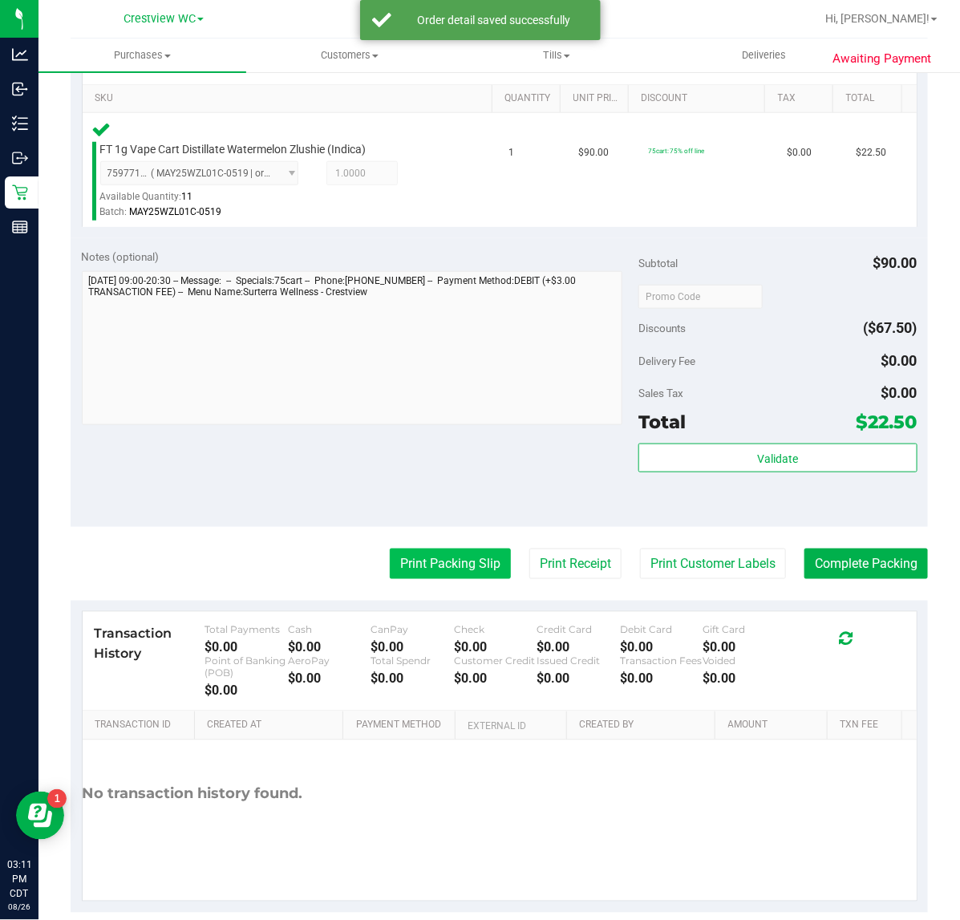
click at [443, 558] on button "Print Packing Slip" at bounding box center [450, 563] width 121 height 30
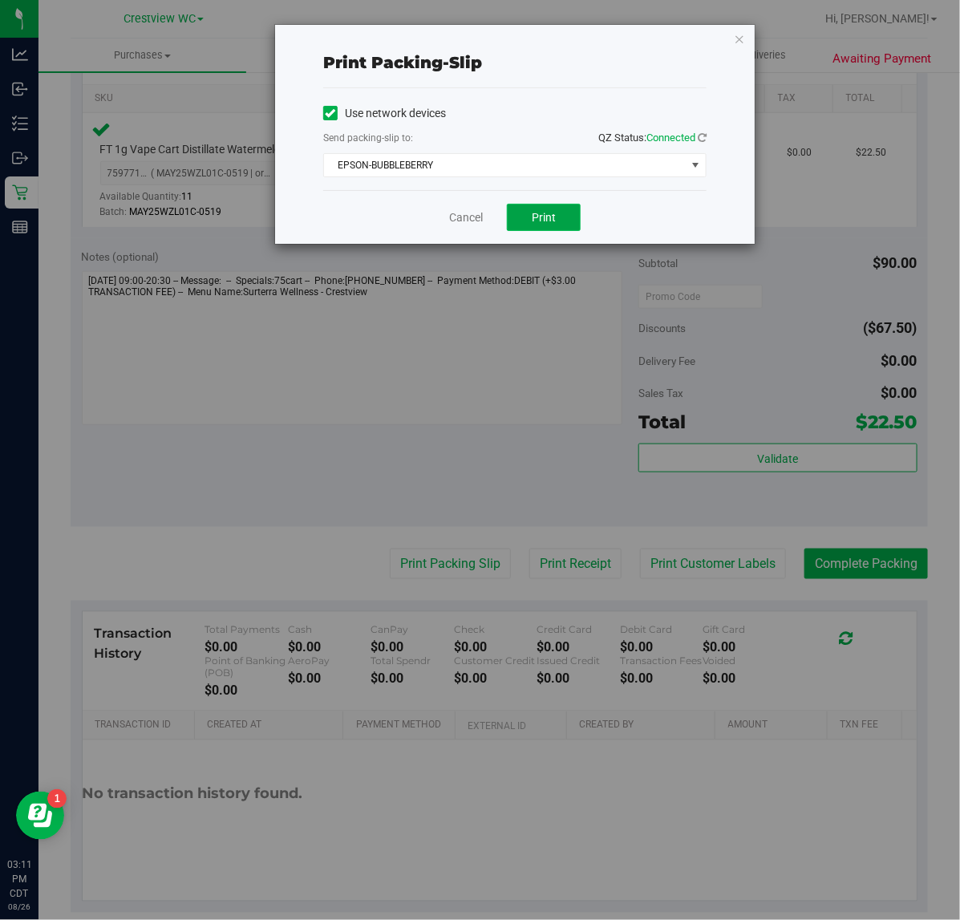
click at [546, 219] on span "Print" at bounding box center [544, 217] width 24 height 13
click at [459, 214] on link "Cancel" at bounding box center [466, 217] width 34 height 17
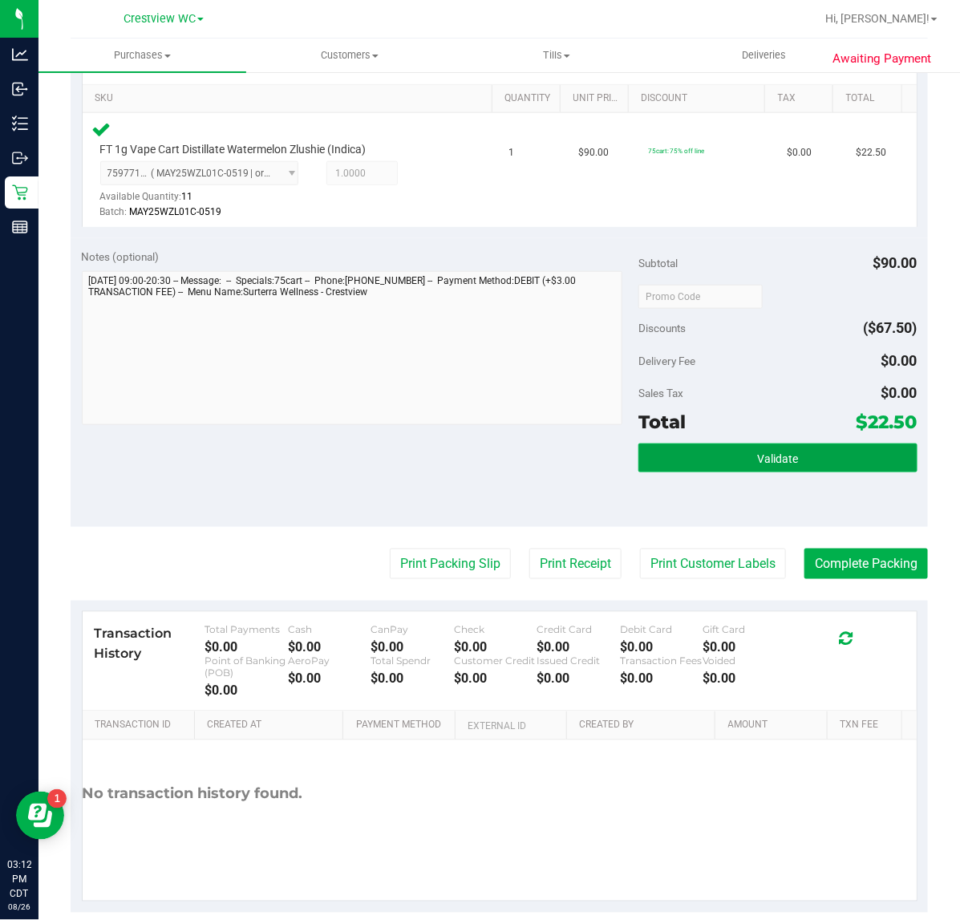
drag, startPoint x: 782, startPoint y: 465, endPoint x: 790, endPoint y: 459, distance: 9.8
click at [783, 462] on span "Validate" at bounding box center [777, 458] width 41 height 13
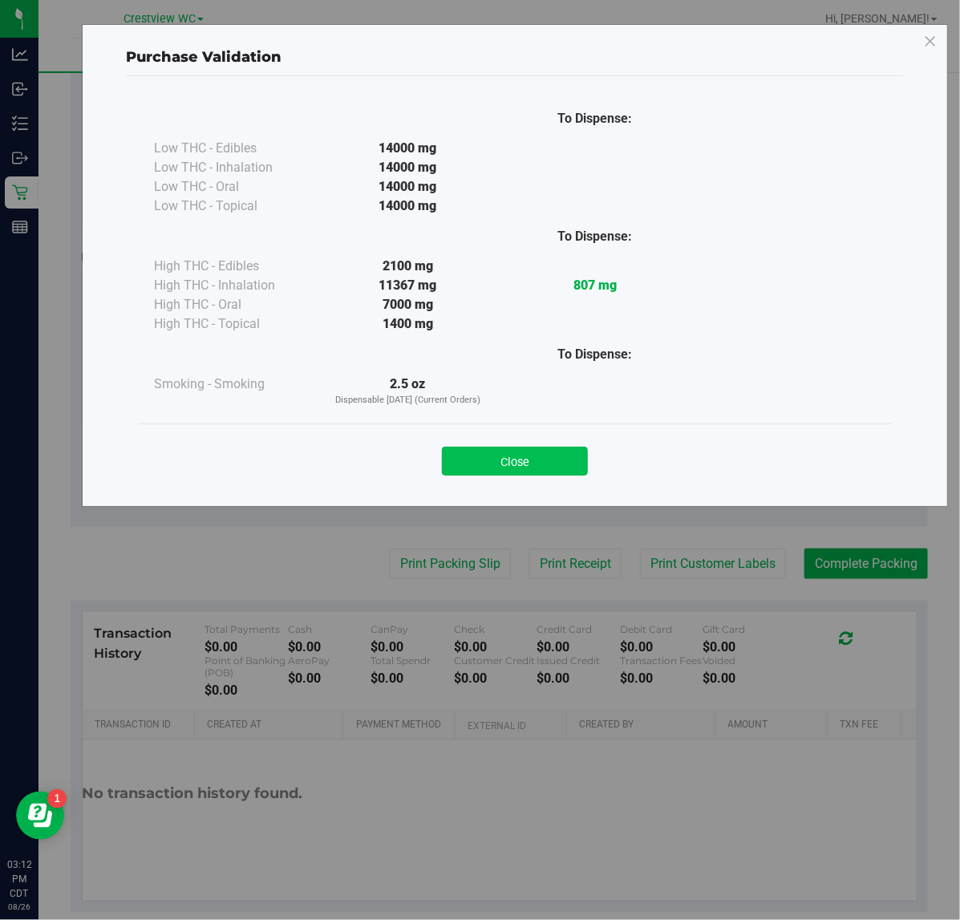
click at [524, 463] on button "Close" at bounding box center [515, 461] width 146 height 29
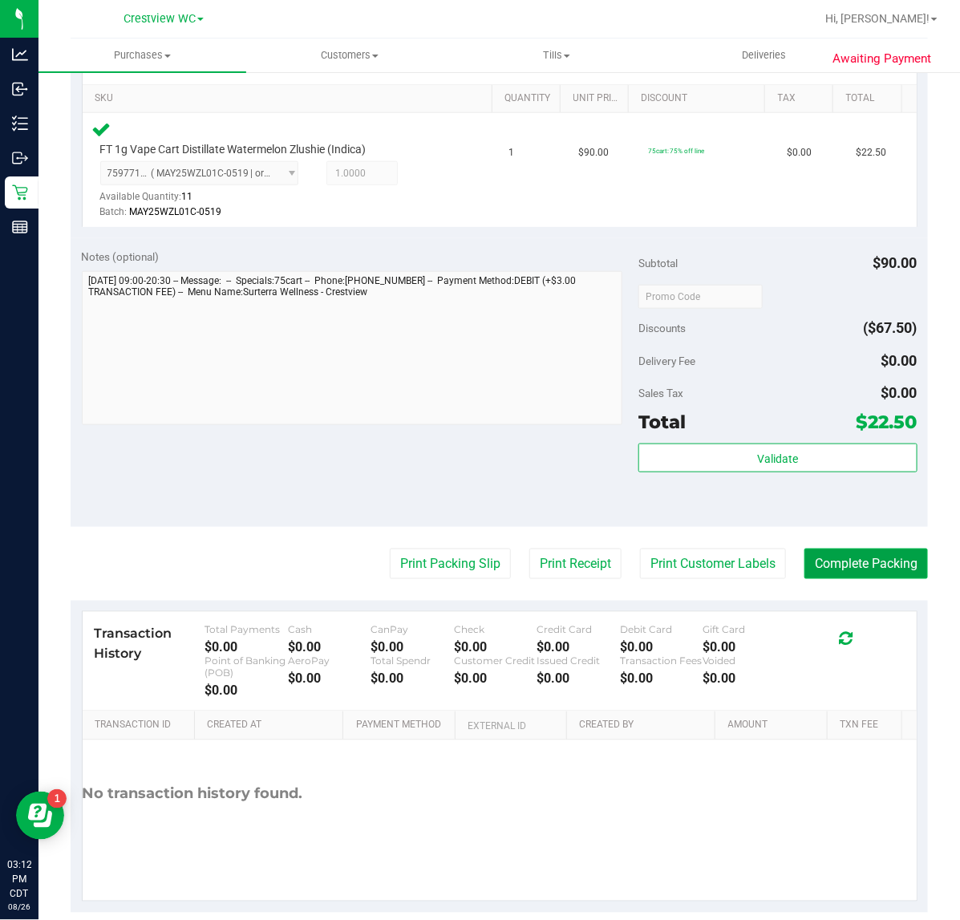
click at [820, 562] on button "Complete Packing" at bounding box center [865, 563] width 123 height 30
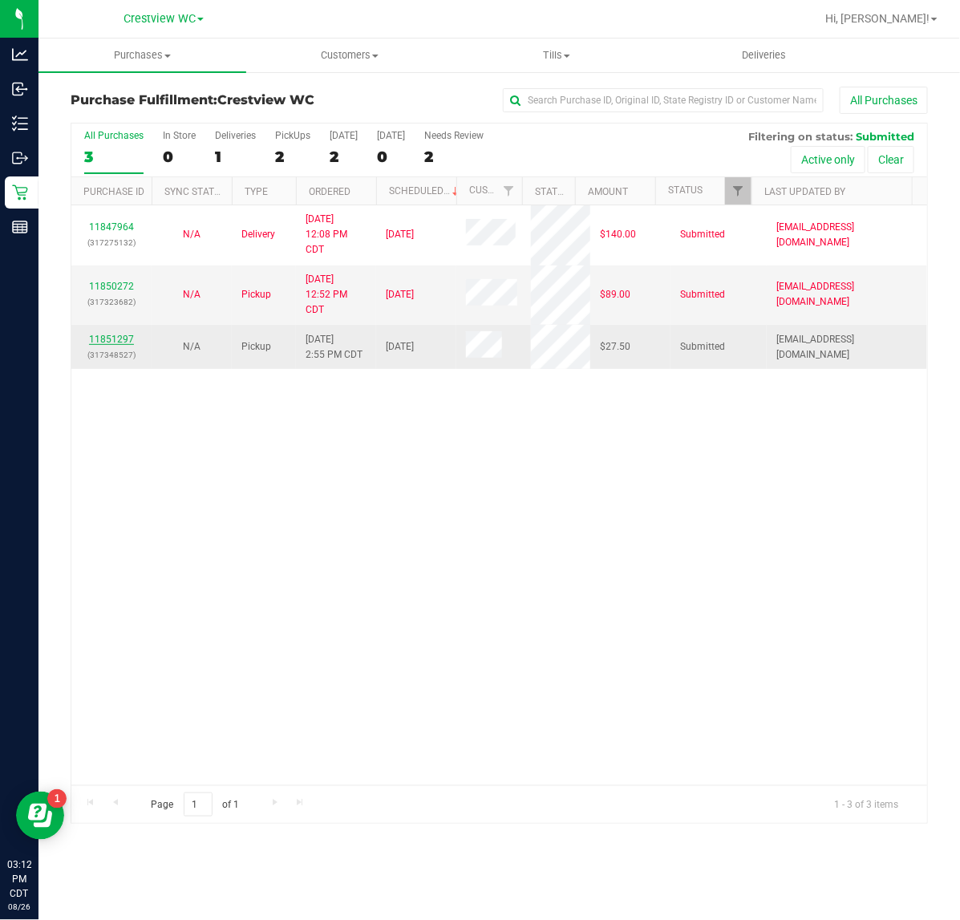
click at [112, 343] on link "11851297" at bounding box center [111, 339] width 45 height 11
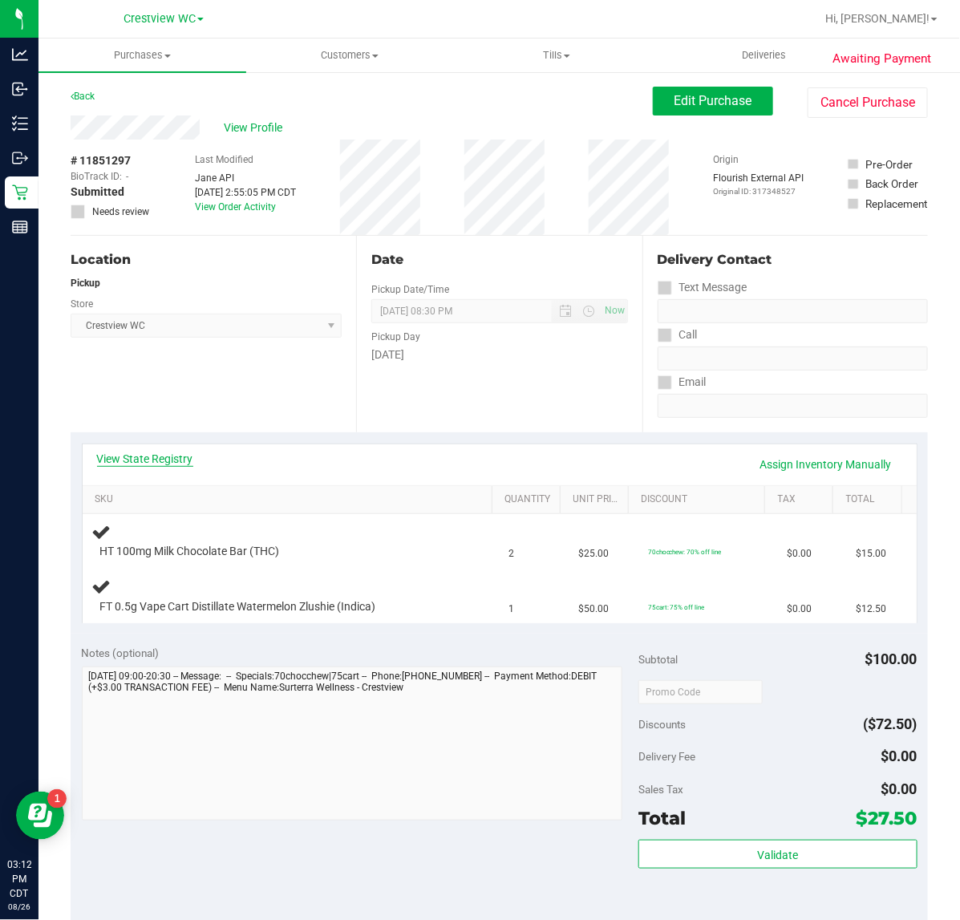
click at [160, 455] on link "View State Registry" at bounding box center [145, 459] width 96 height 16
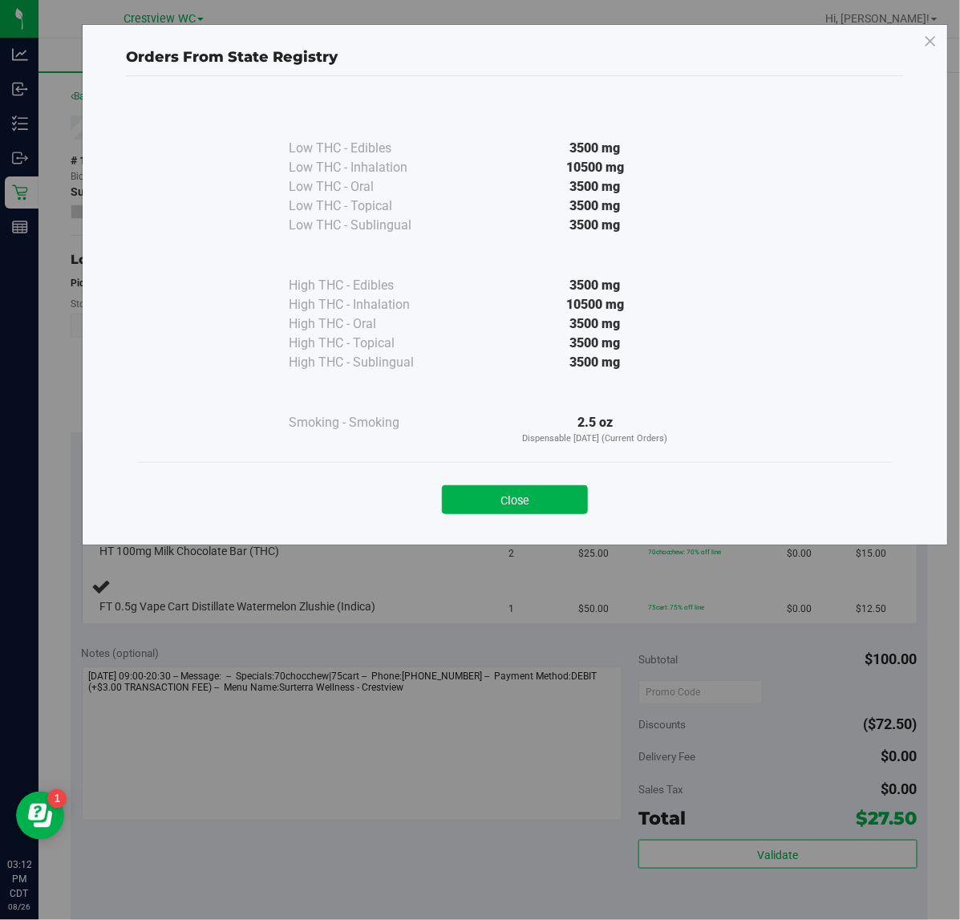
click at [535, 496] on button "Close" at bounding box center [515, 499] width 146 height 29
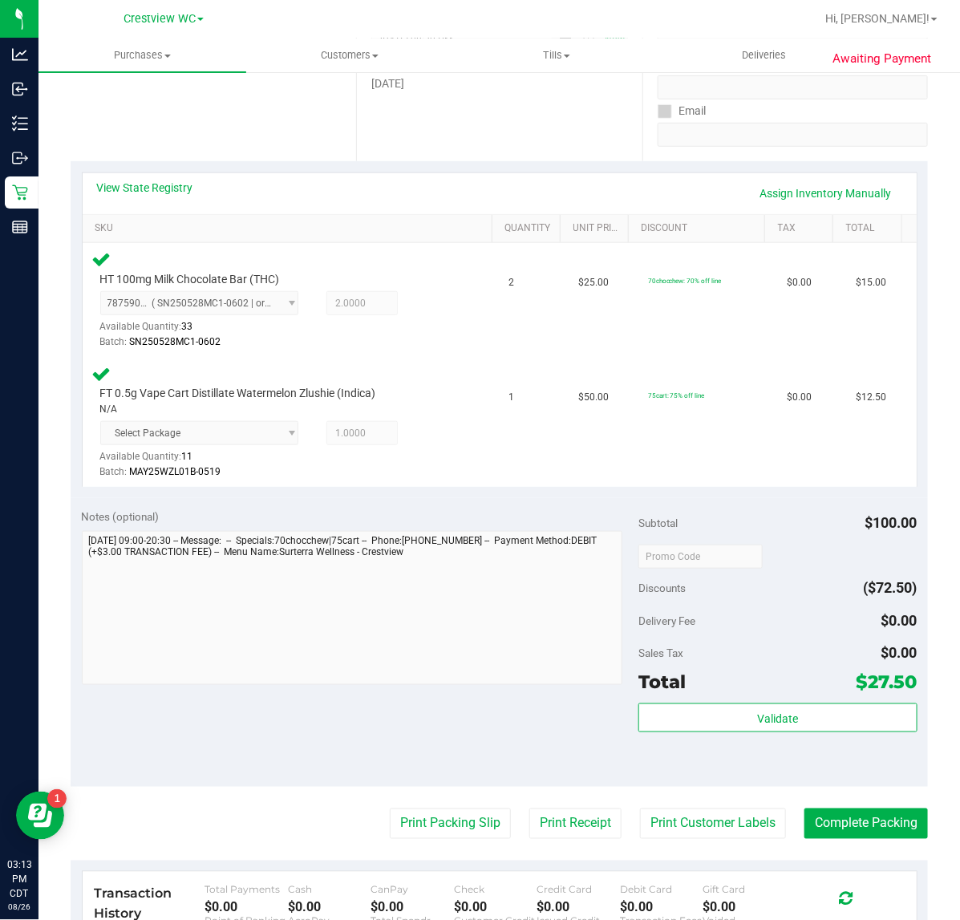
scroll to position [301, 0]
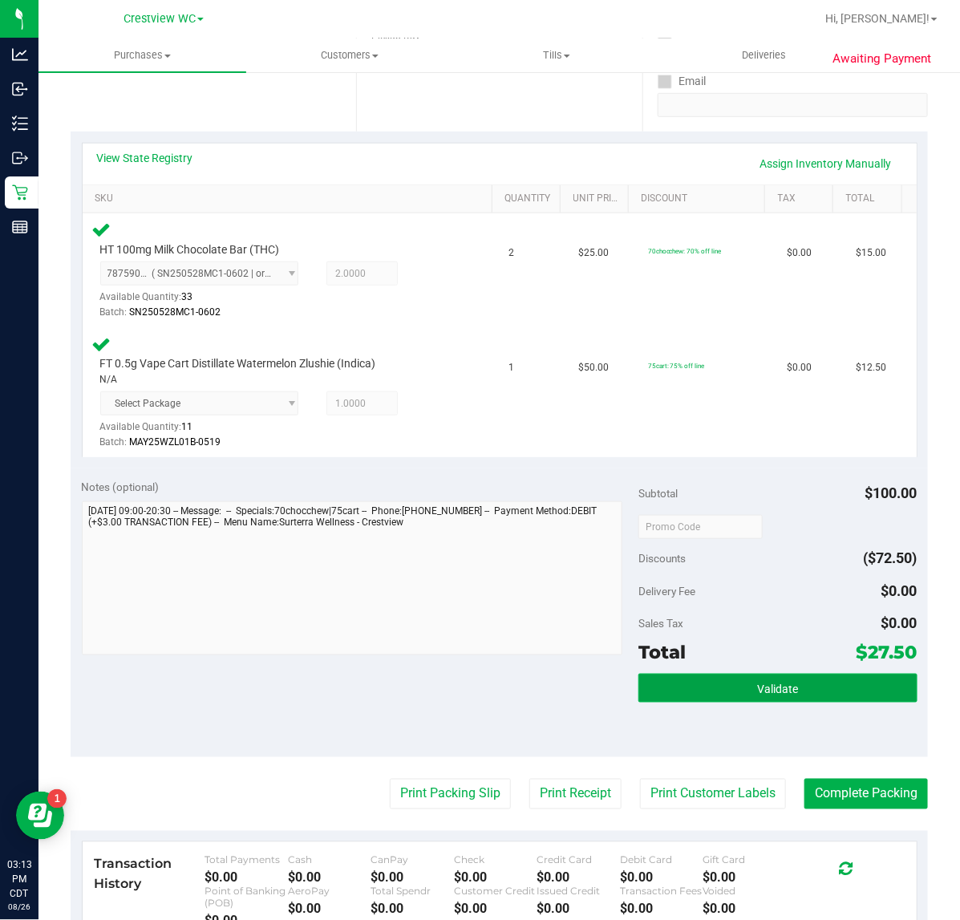
click at [782, 690] on span "Validate" at bounding box center [777, 688] width 41 height 13
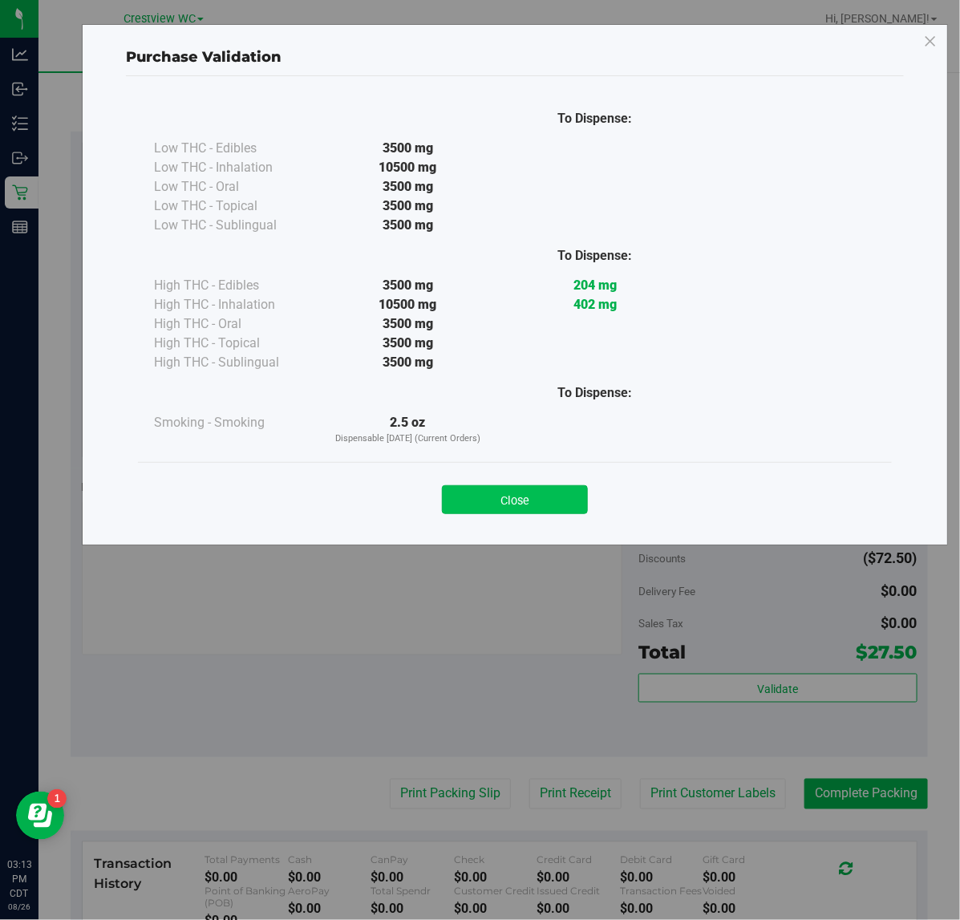
click at [519, 489] on button "Close" at bounding box center [515, 499] width 146 height 29
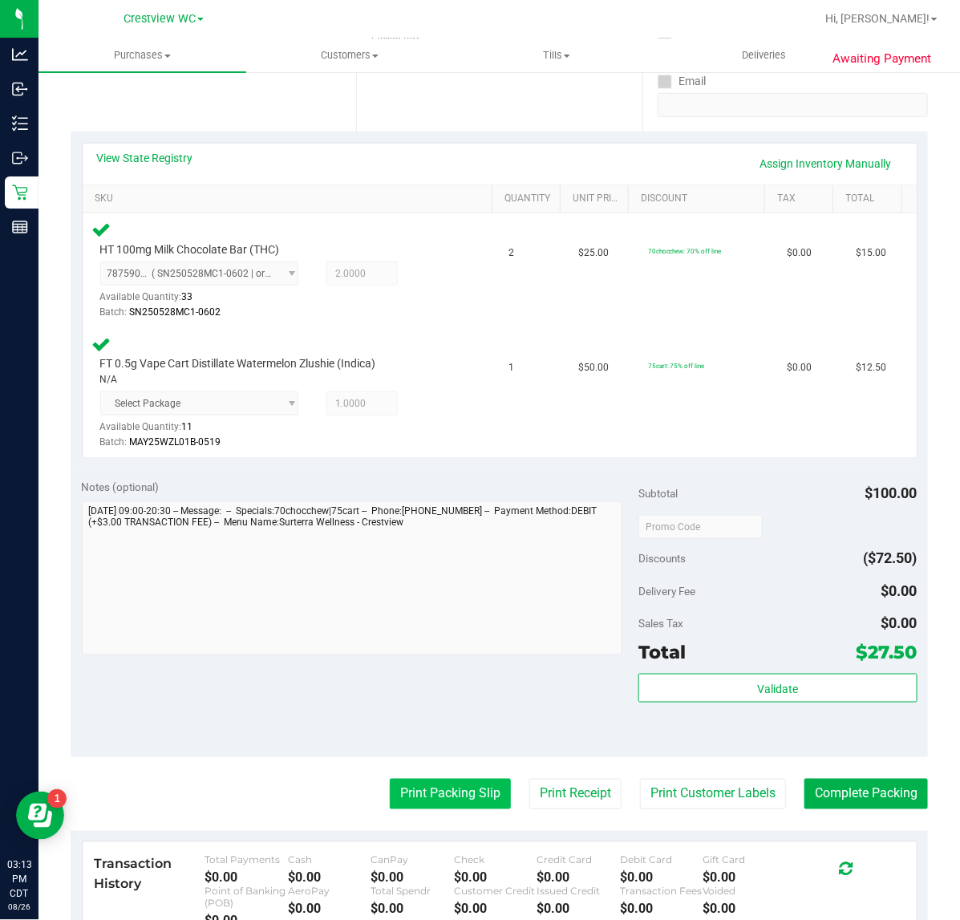
click at [445, 788] on button "Print Packing Slip" at bounding box center [450, 794] width 121 height 30
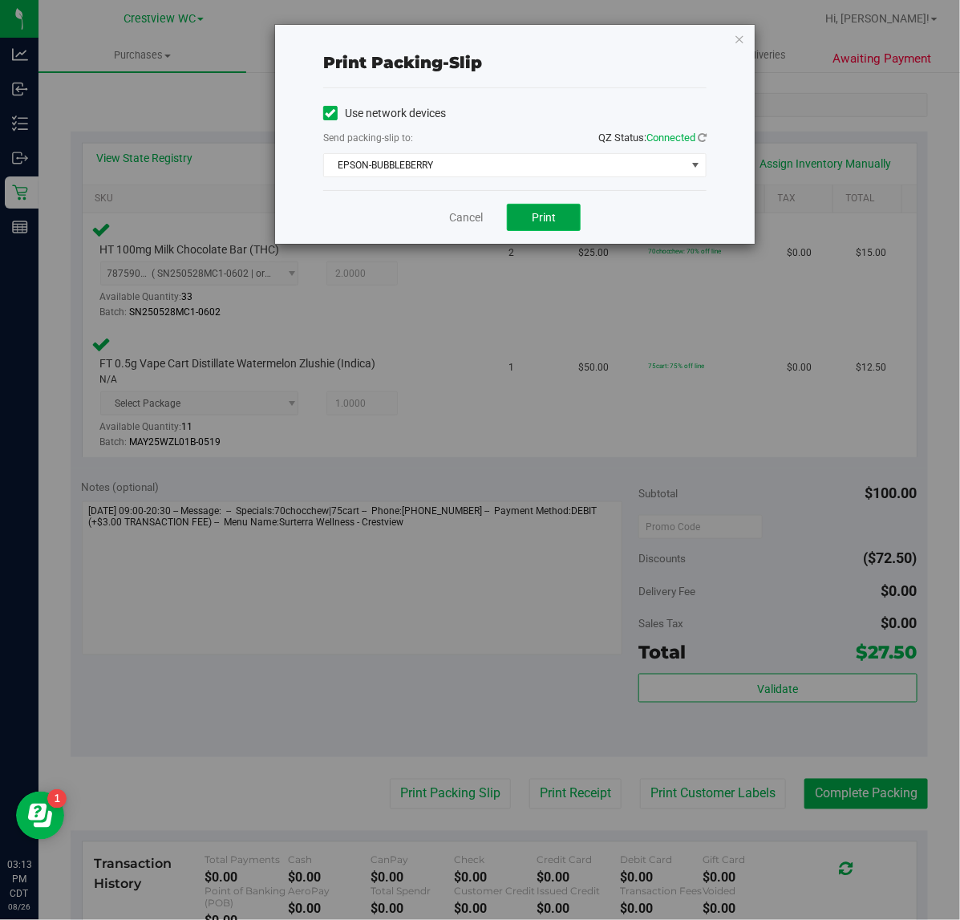
click at [551, 213] on span "Print" at bounding box center [544, 217] width 24 height 13
click at [450, 213] on link "Cancel" at bounding box center [466, 217] width 34 height 17
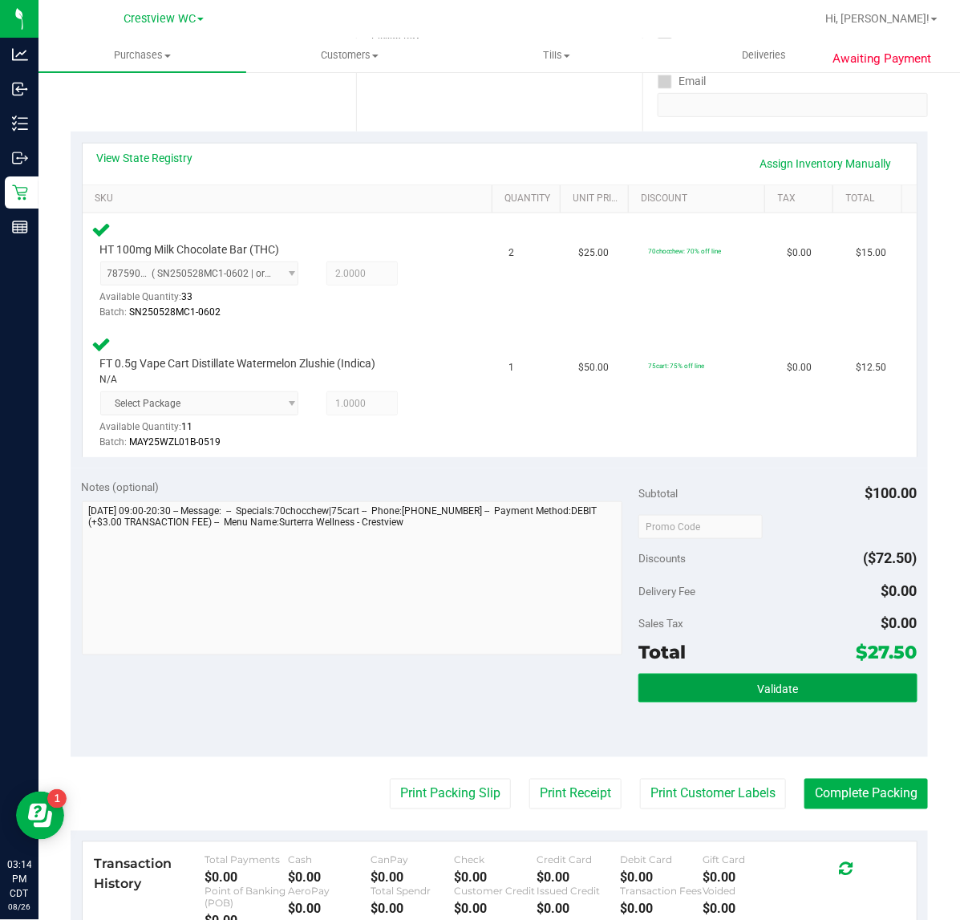
click at [735, 680] on button "Validate" at bounding box center [777, 688] width 278 height 29
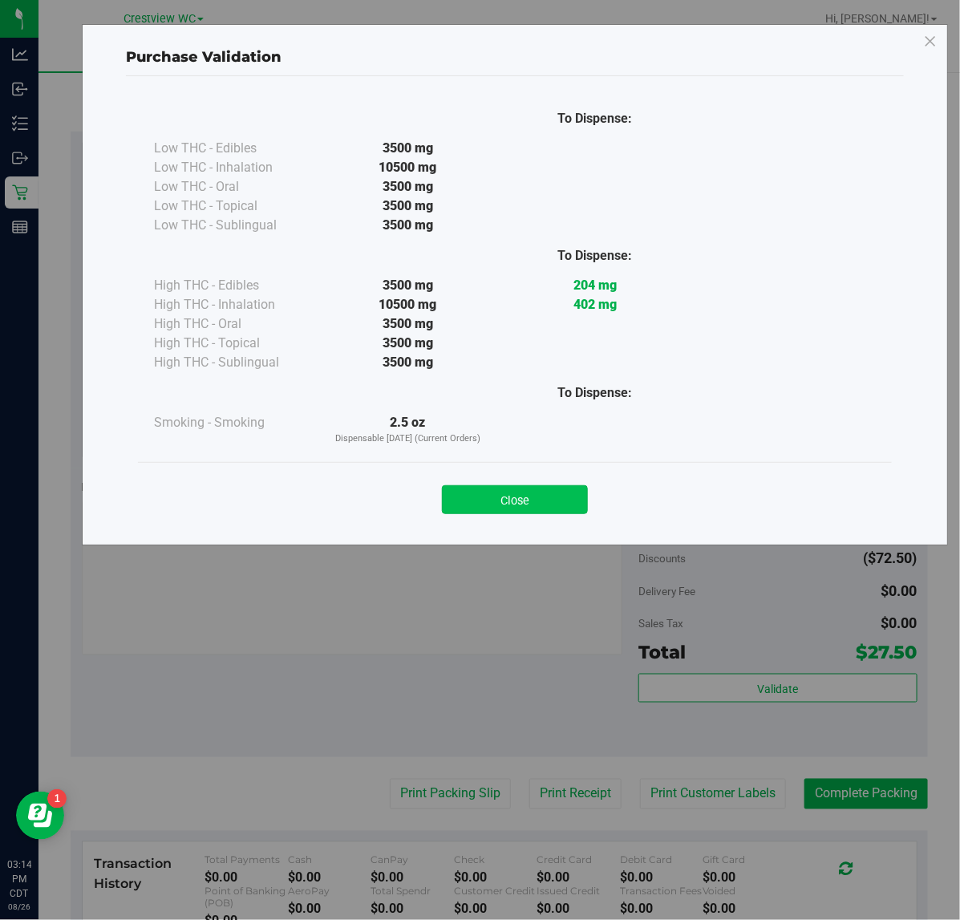
click at [494, 508] on button "Close" at bounding box center [515, 499] width 146 height 29
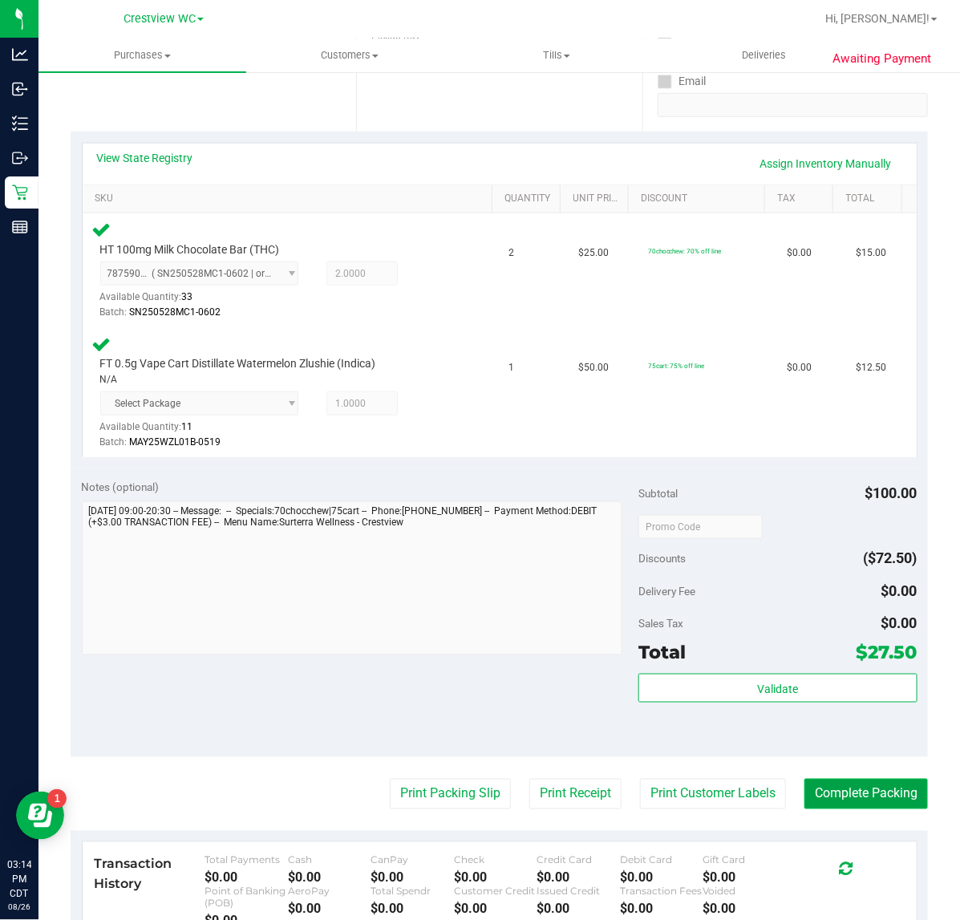
click at [835, 792] on button "Complete Packing" at bounding box center [865, 794] width 123 height 30
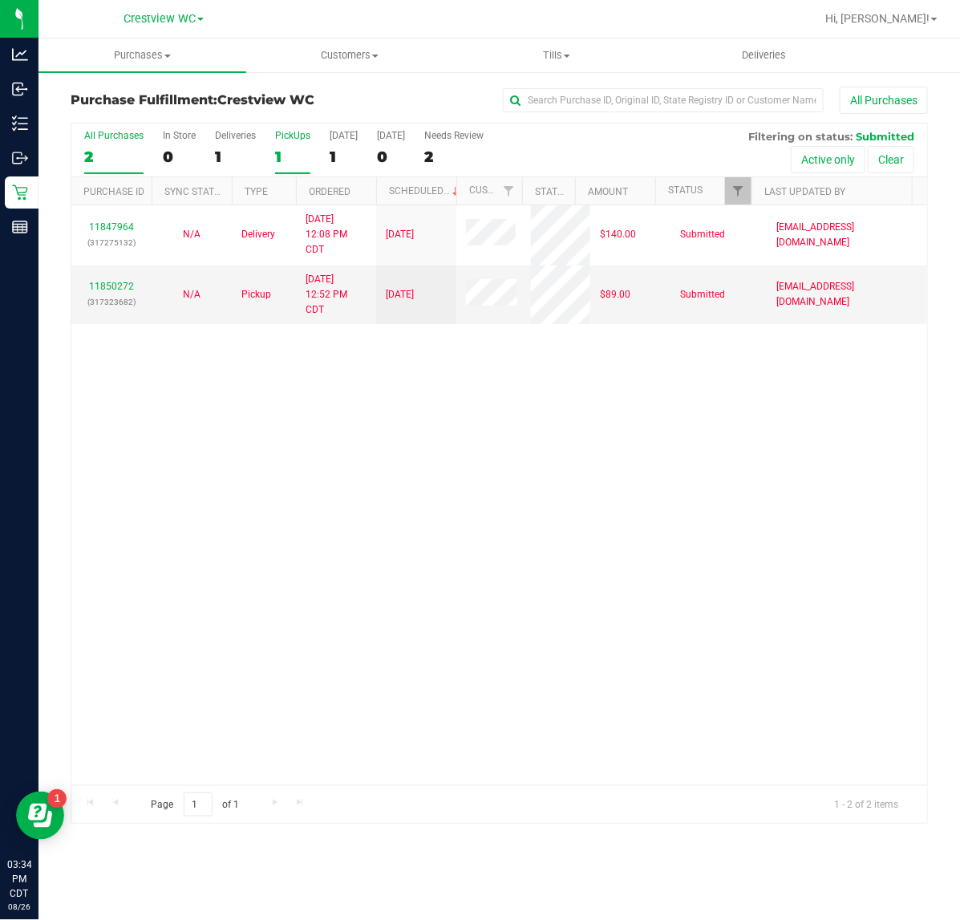
click at [282, 148] on div "1" at bounding box center [292, 157] width 35 height 18
click at [0, 0] on input "PickUps 1" at bounding box center [0, 0] width 0 height 0
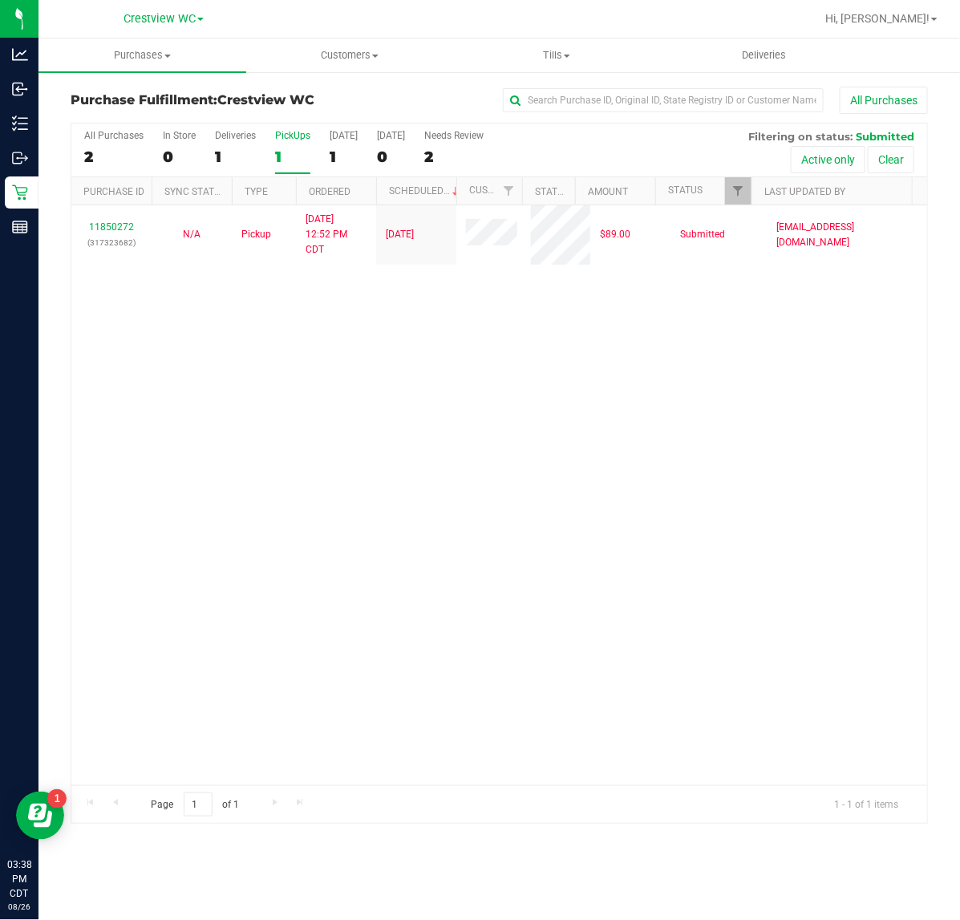
click at [277, 156] on div "1" at bounding box center [292, 157] width 35 height 18
click at [0, 0] on input "PickUps 1" at bounding box center [0, 0] width 0 height 0
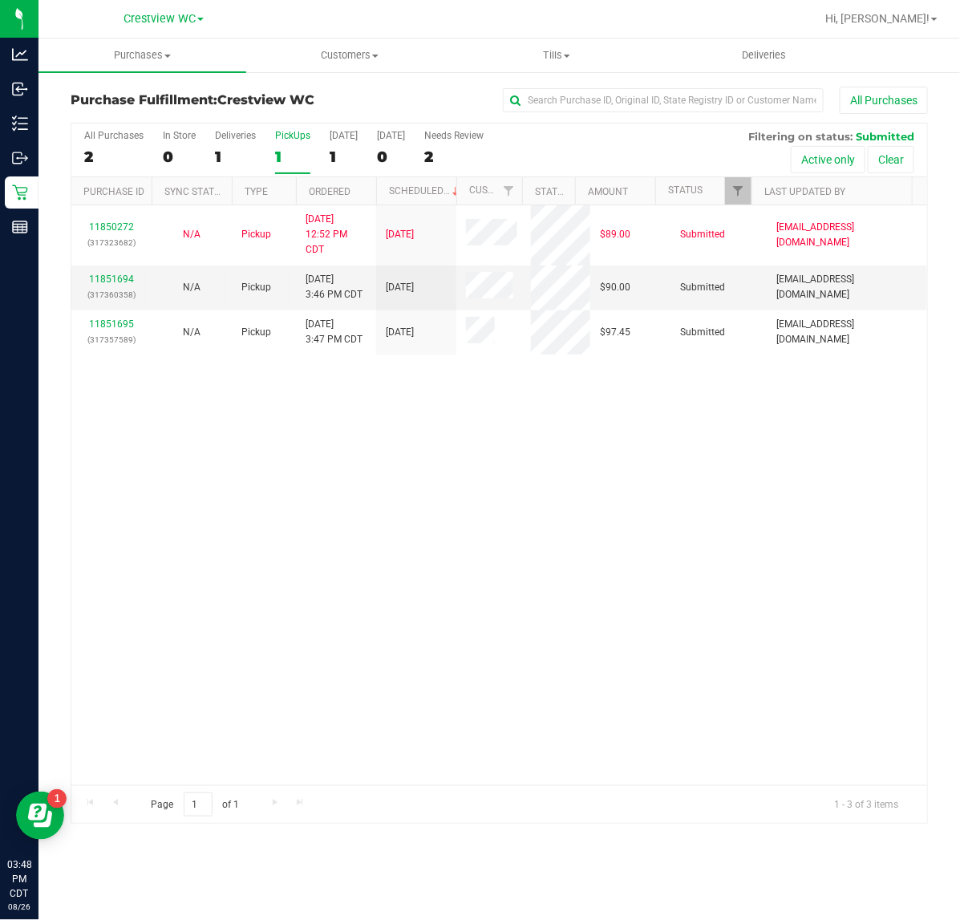
click at [287, 145] on label "PickUps 1" at bounding box center [292, 152] width 35 height 44
click at [0, 0] on input "PickUps 1" at bounding box center [0, 0] width 0 height 0
click at [279, 159] on div "3" at bounding box center [292, 157] width 35 height 18
click at [0, 0] on input "PickUps 3" at bounding box center [0, 0] width 0 height 0
click at [116, 281] on link "11851694" at bounding box center [111, 278] width 45 height 11
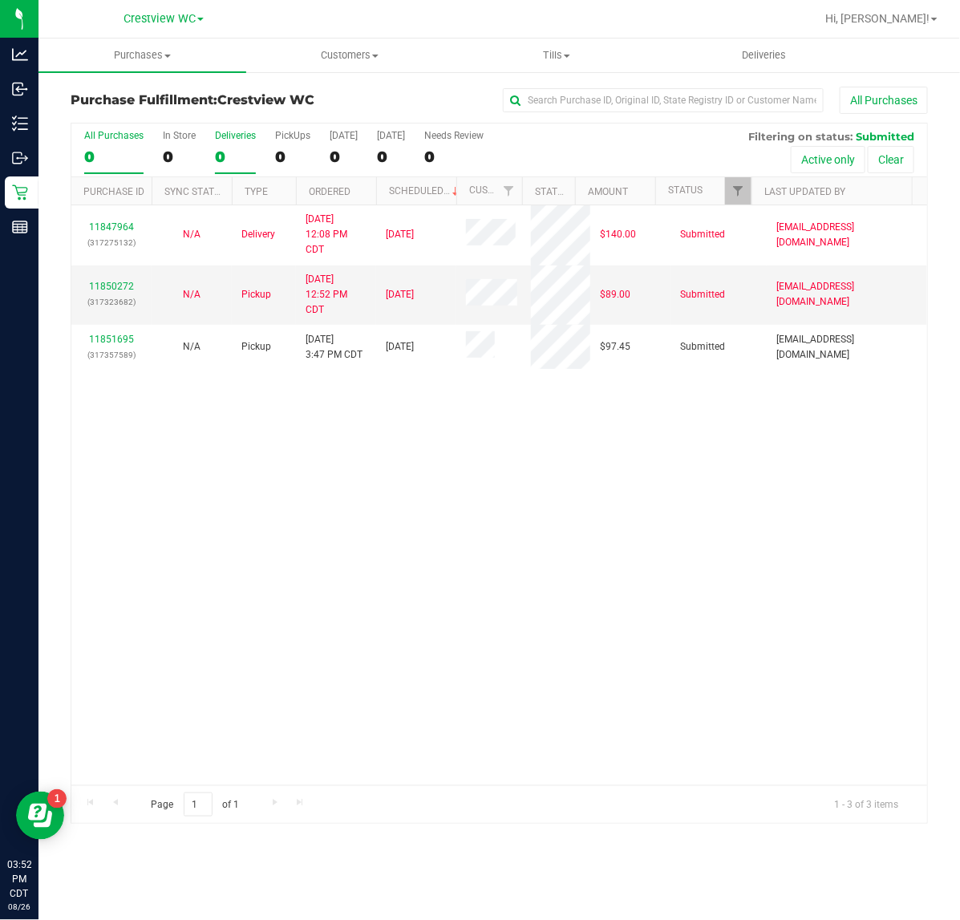
click at [250, 158] on div "0" at bounding box center [235, 157] width 41 height 18
click at [0, 0] on input "Deliveries 0" at bounding box center [0, 0] width 0 height 0
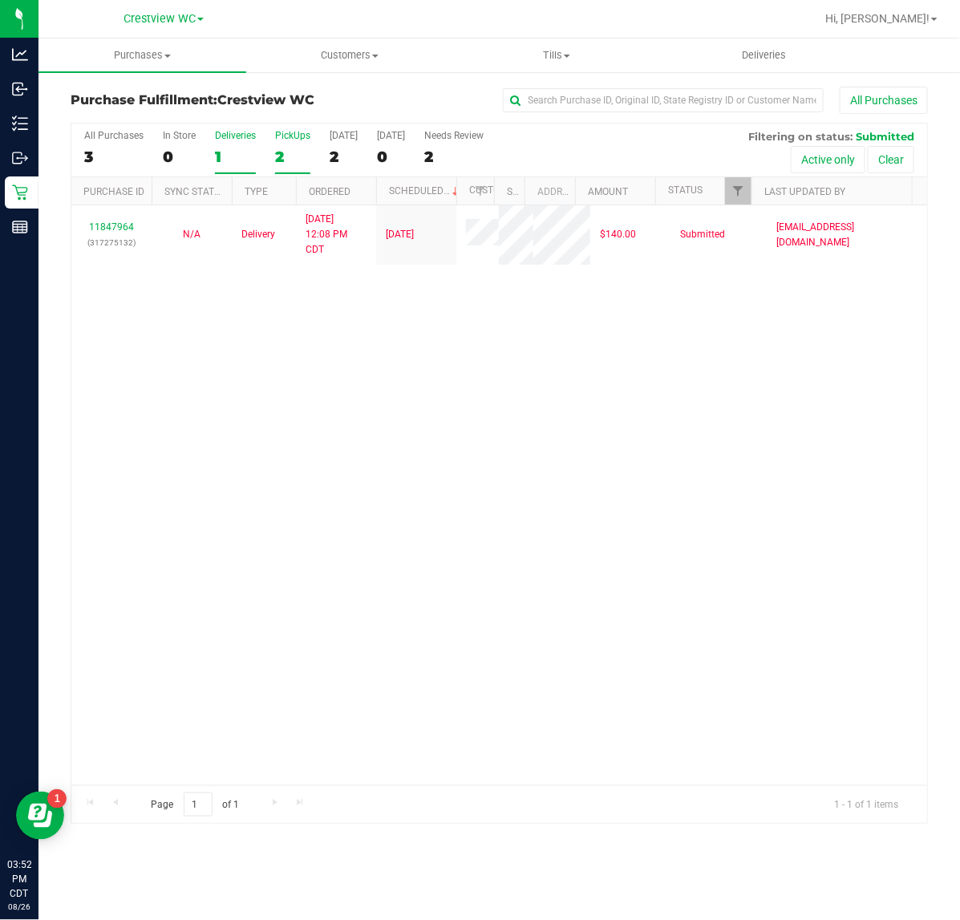
click at [279, 157] on div "2" at bounding box center [292, 157] width 35 height 18
click at [0, 0] on input "PickUps 2" at bounding box center [0, 0] width 0 height 0
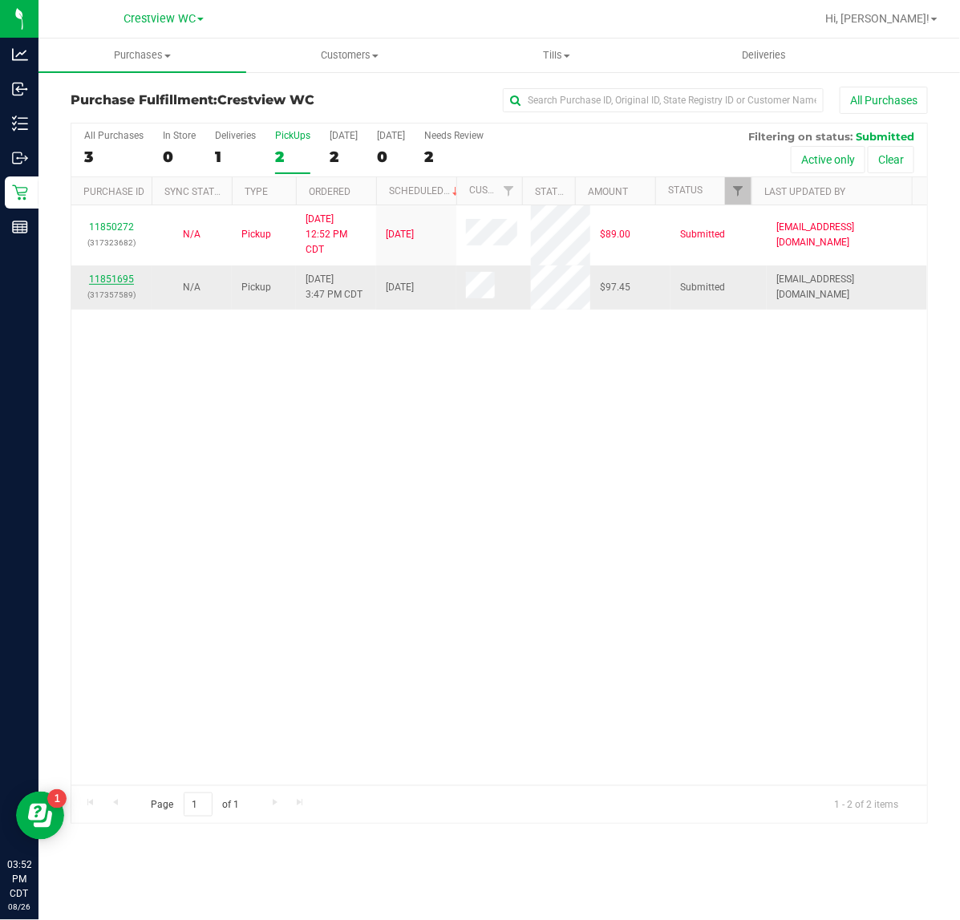
click at [119, 281] on link "11851695" at bounding box center [111, 278] width 45 height 11
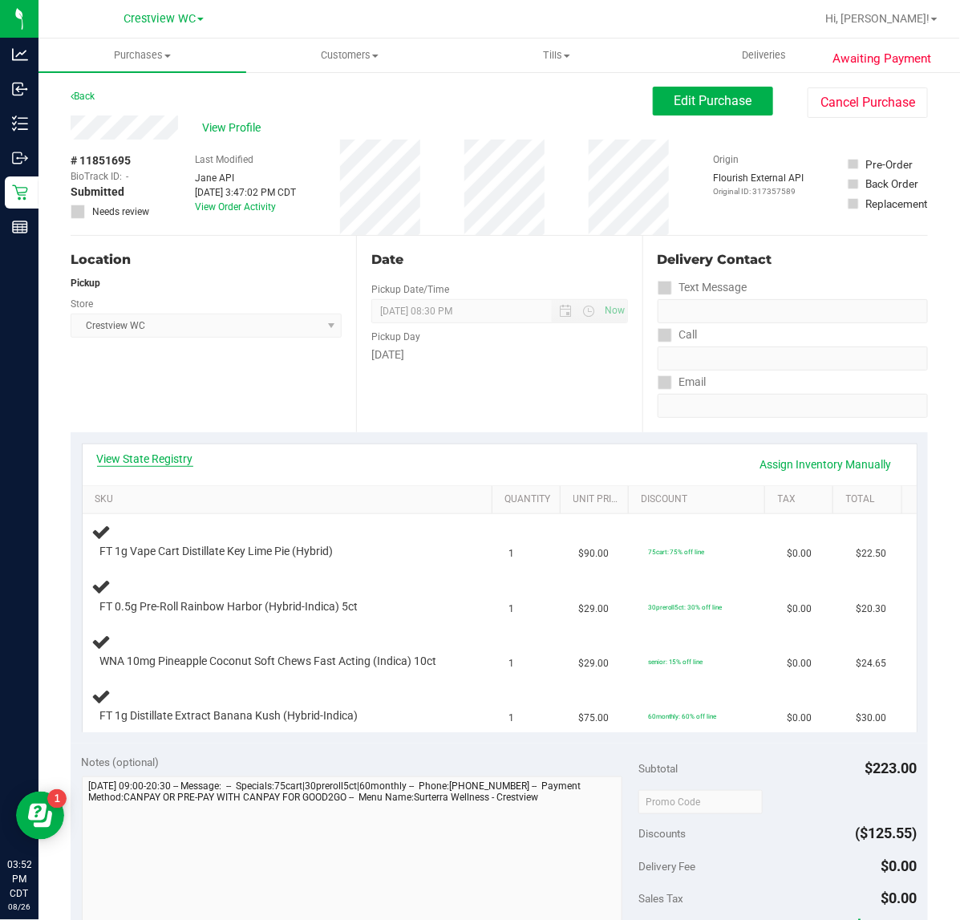
click at [136, 451] on link "View State Registry" at bounding box center [145, 459] width 96 height 16
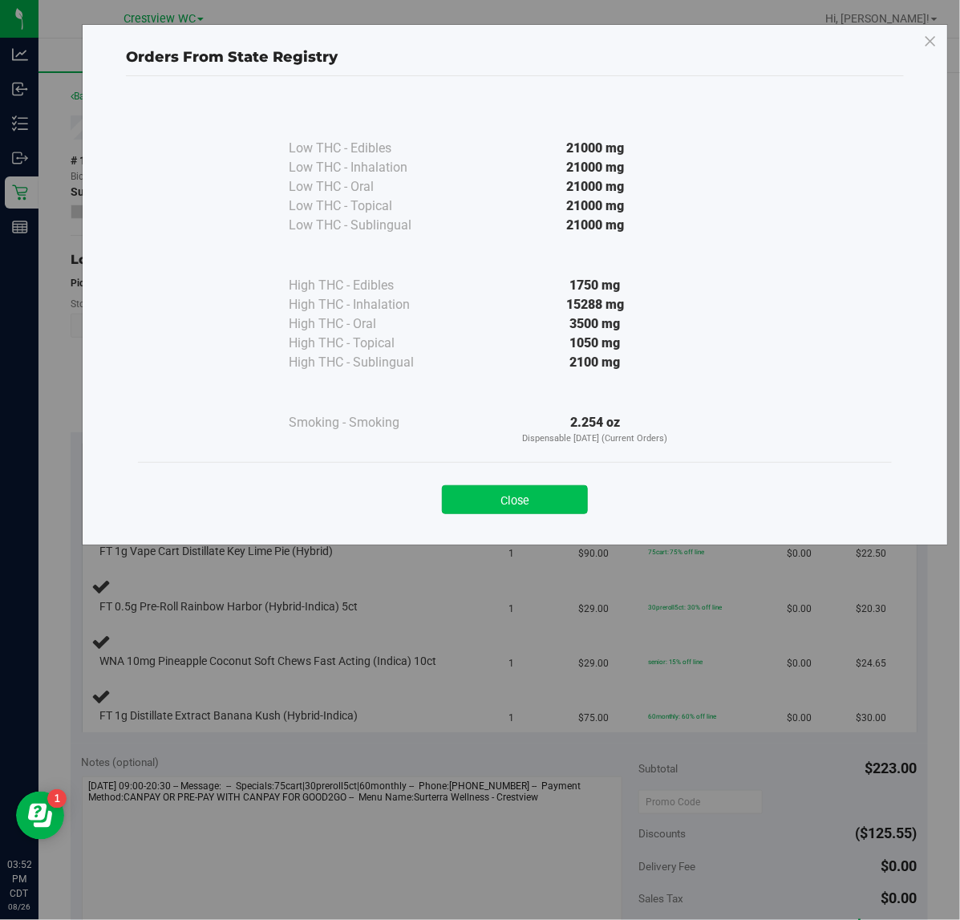
click at [517, 485] on button "Close" at bounding box center [515, 499] width 146 height 29
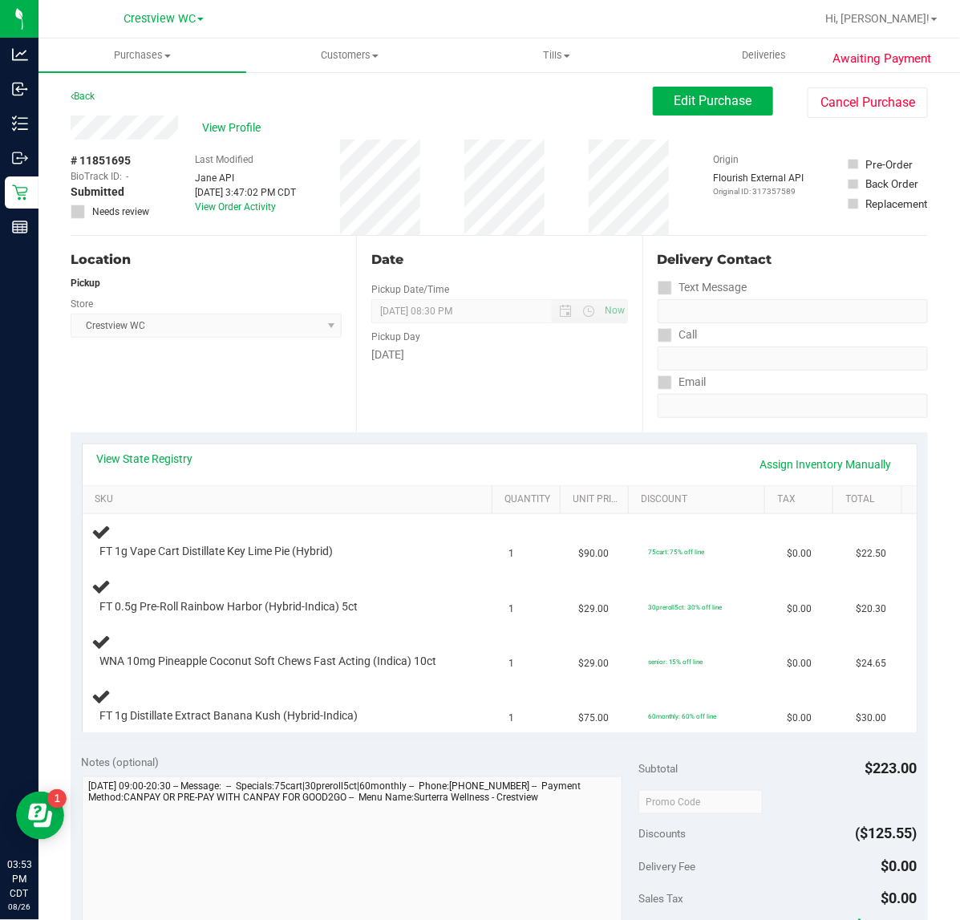
click at [155, 390] on div "Location Pickup Store Crestview WC Select Store Bonita Springs WC Boynton Beach…" at bounding box center [213, 334] width 285 height 196
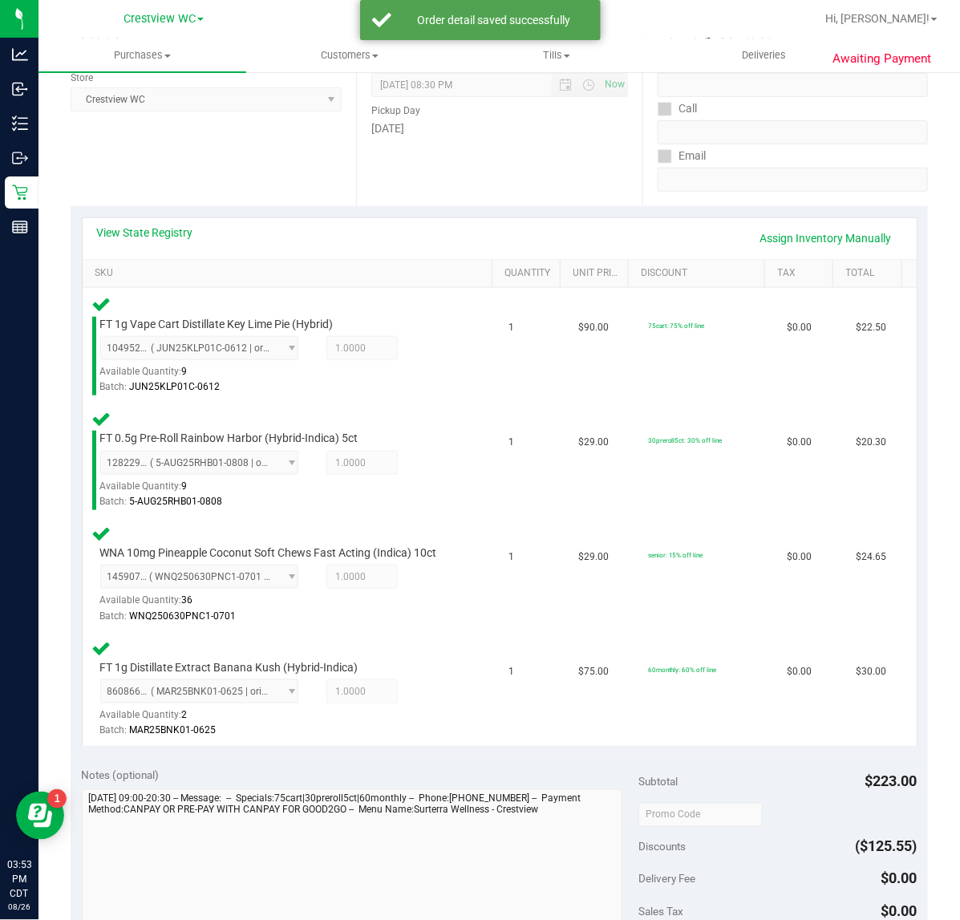
scroll to position [601, 0]
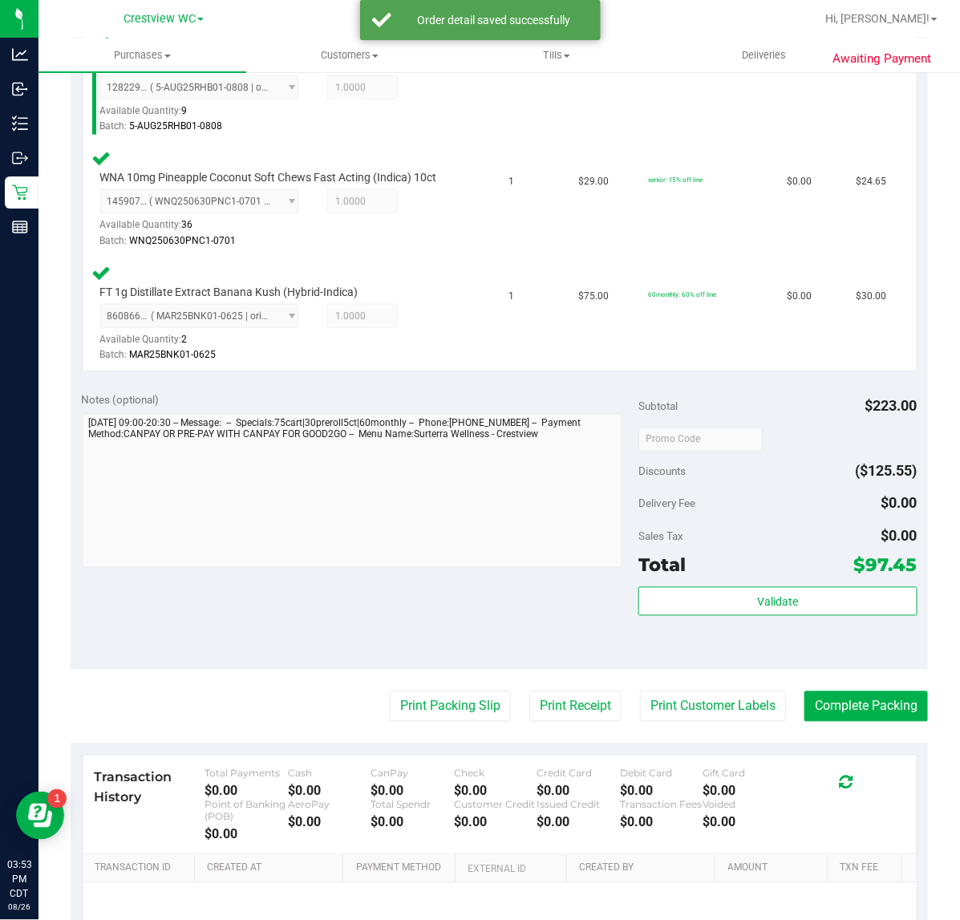
click at [823, 621] on div "Validate" at bounding box center [777, 623] width 278 height 72
click at [823, 605] on button "Validate" at bounding box center [777, 601] width 278 height 29
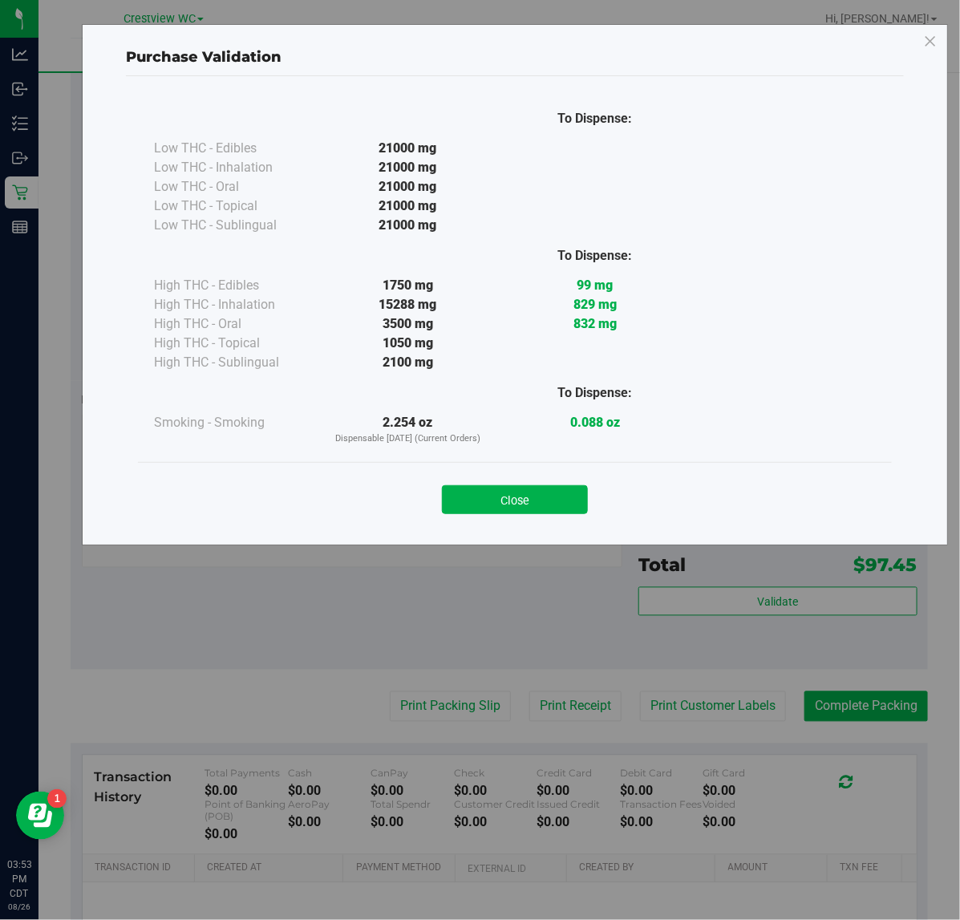
click at [508, 508] on button "Close" at bounding box center [515, 499] width 146 height 29
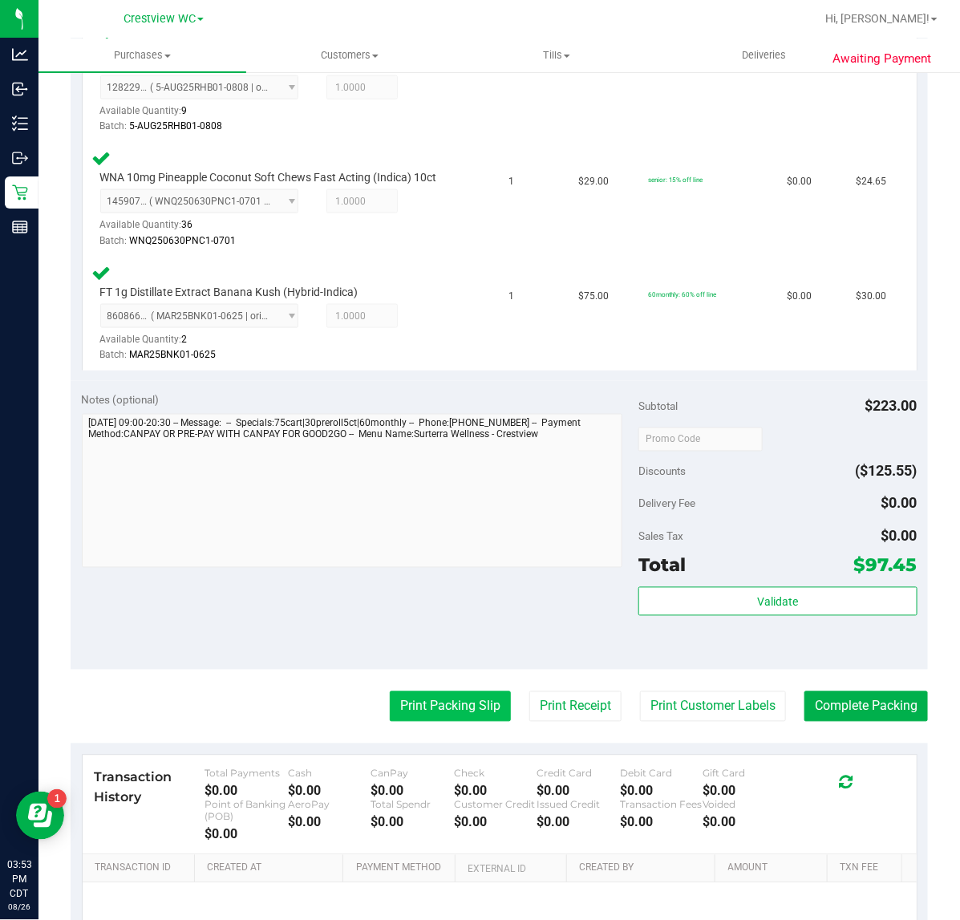
click at [455, 706] on button "Print Packing Slip" at bounding box center [450, 706] width 121 height 30
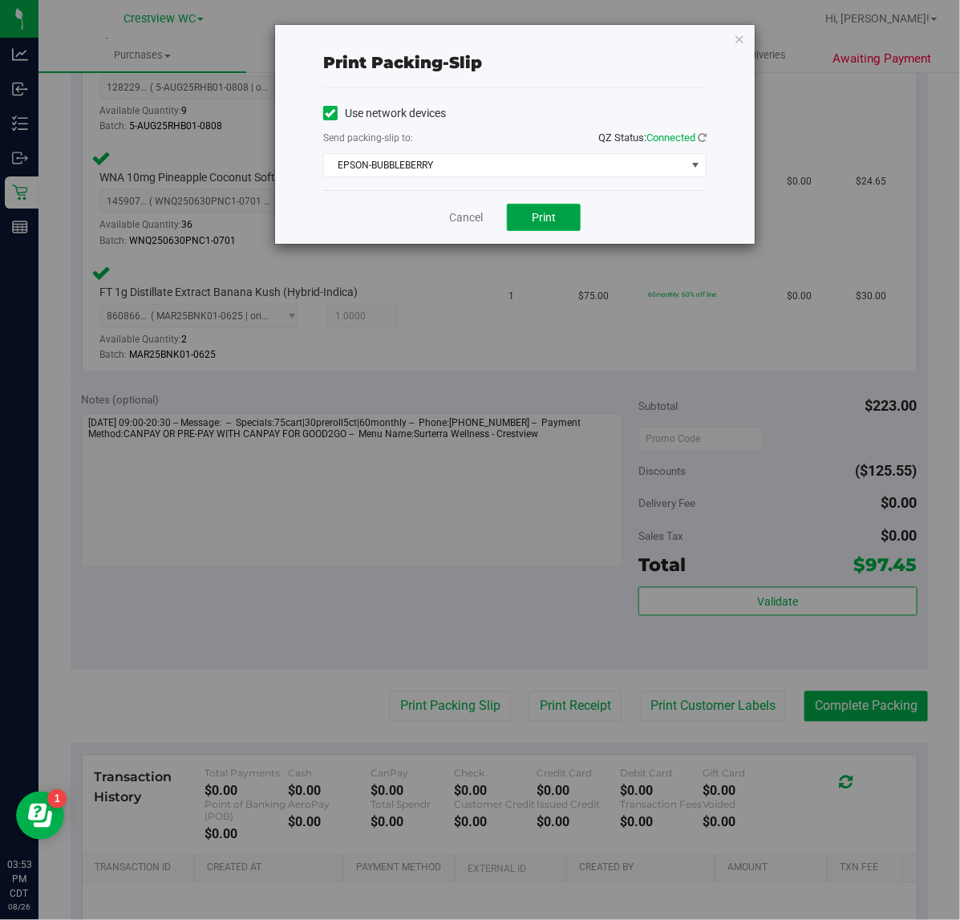
click at [565, 215] on button "Print" at bounding box center [544, 217] width 74 height 27
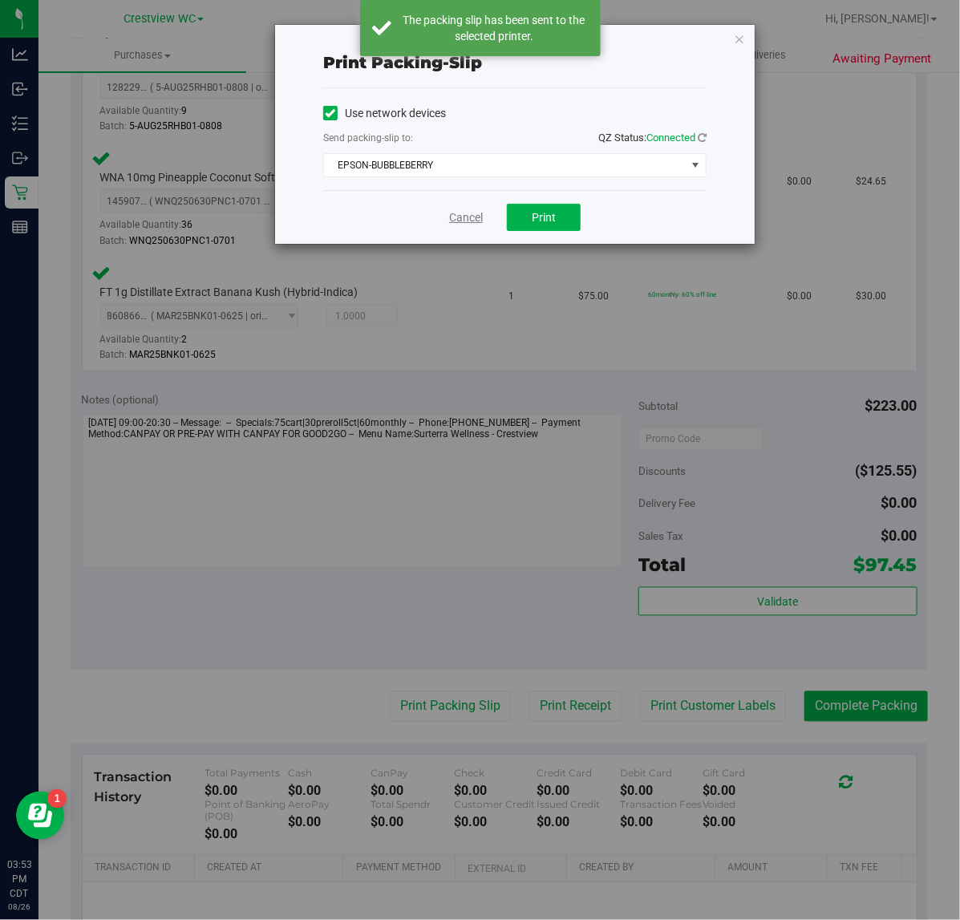
click at [465, 217] on link "Cancel" at bounding box center [466, 217] width 34 height 17
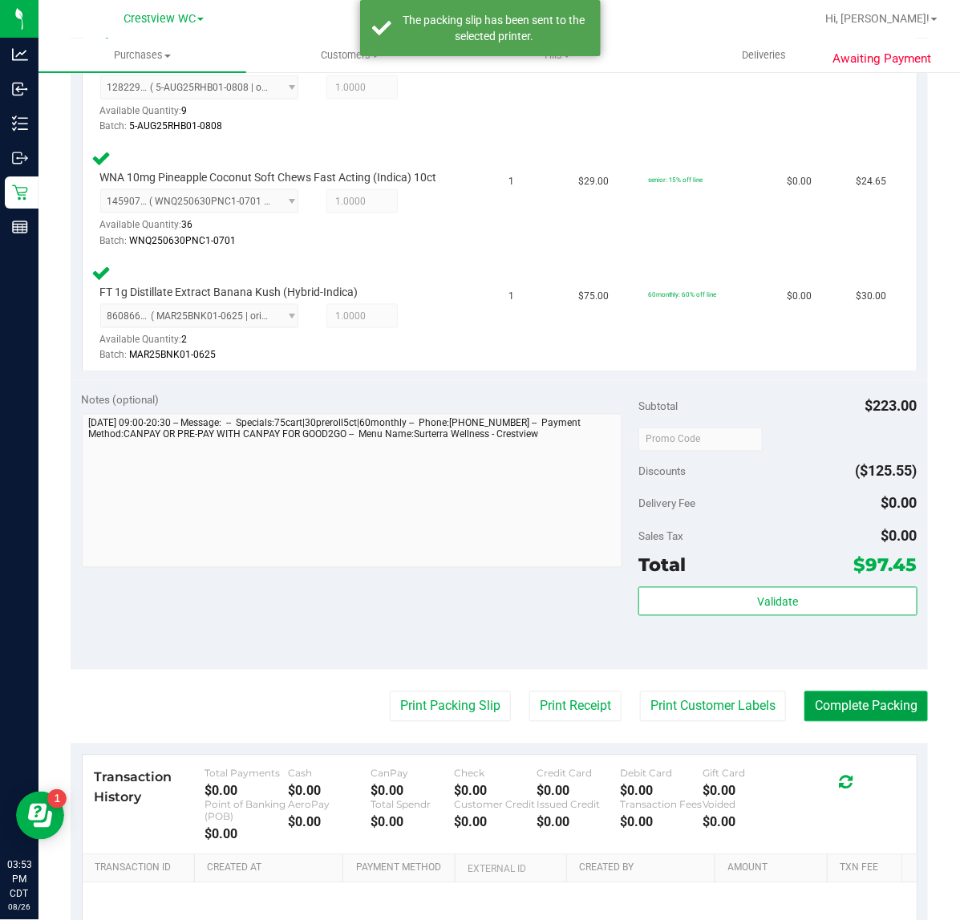
click at [874, 691] on button "Complete Packing" at bounding box center [865, 706] width 123 height 30
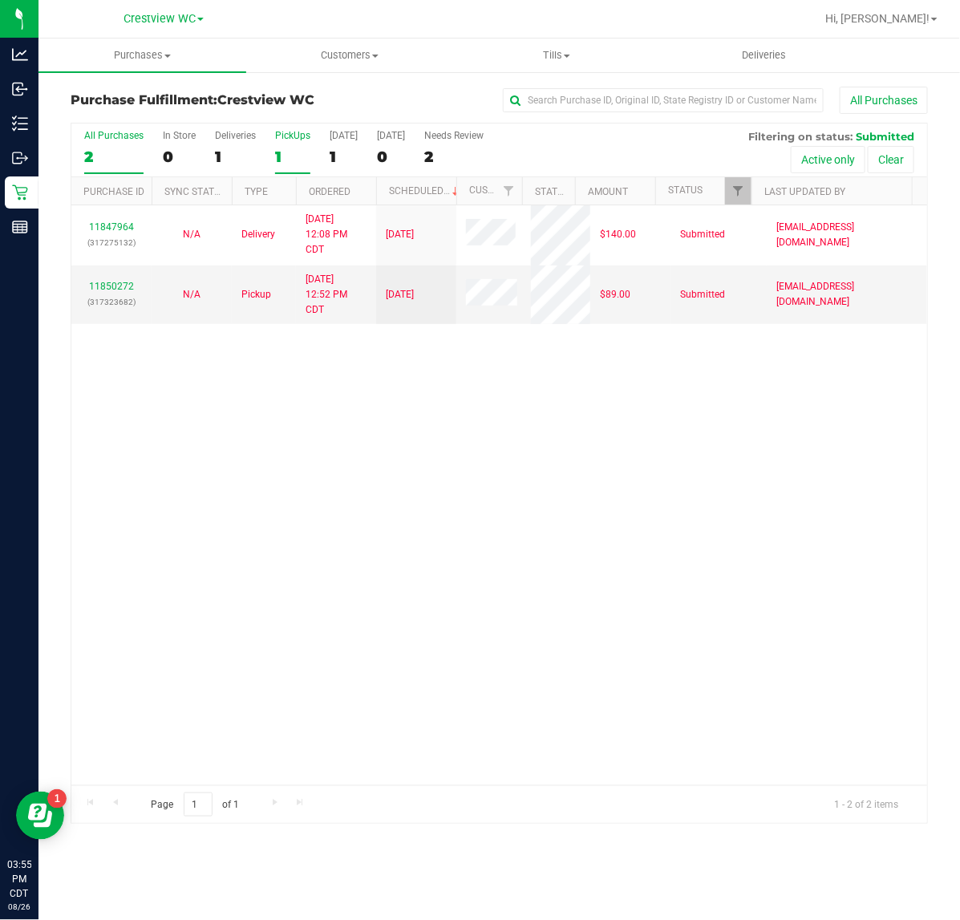
click at [302, 148] on div "1" at bounding box center [292, 157] width 35 height 18
click at [0, 0] on input "PickUps 1" at bounding box center [0, 0] width 0 height 0
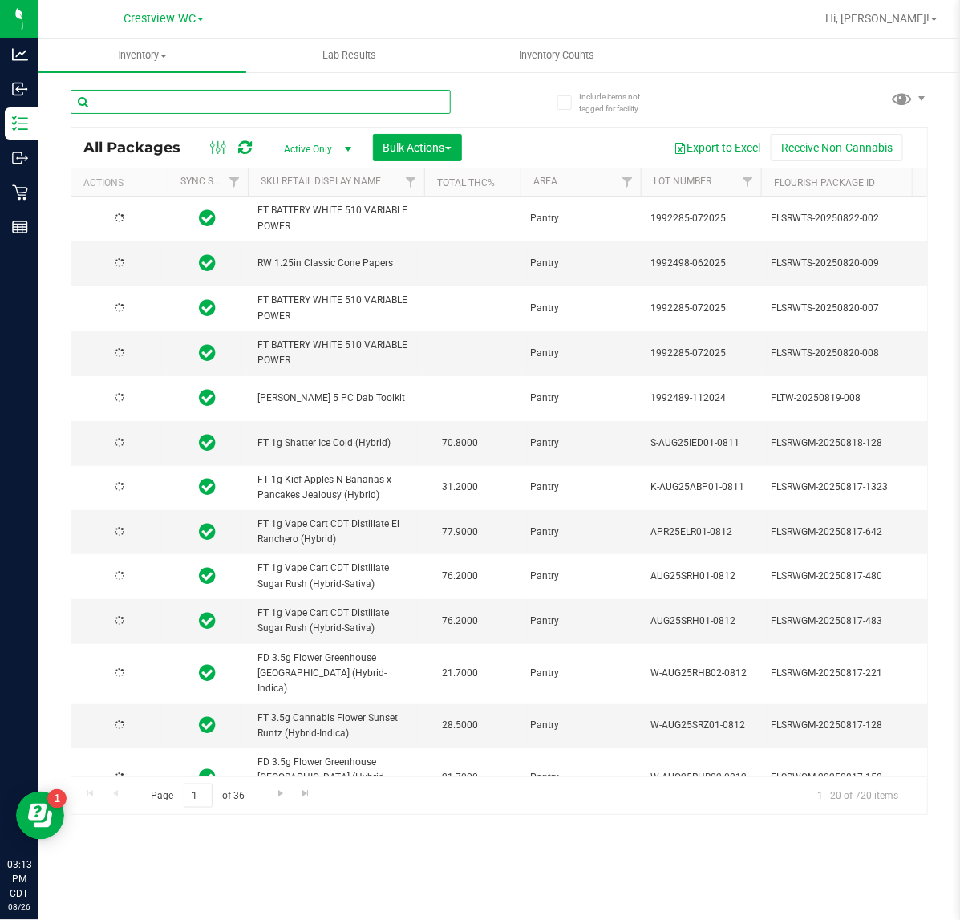
click at [250, 100] on input "text" at bounding box center [261, 102] width 380 height 24
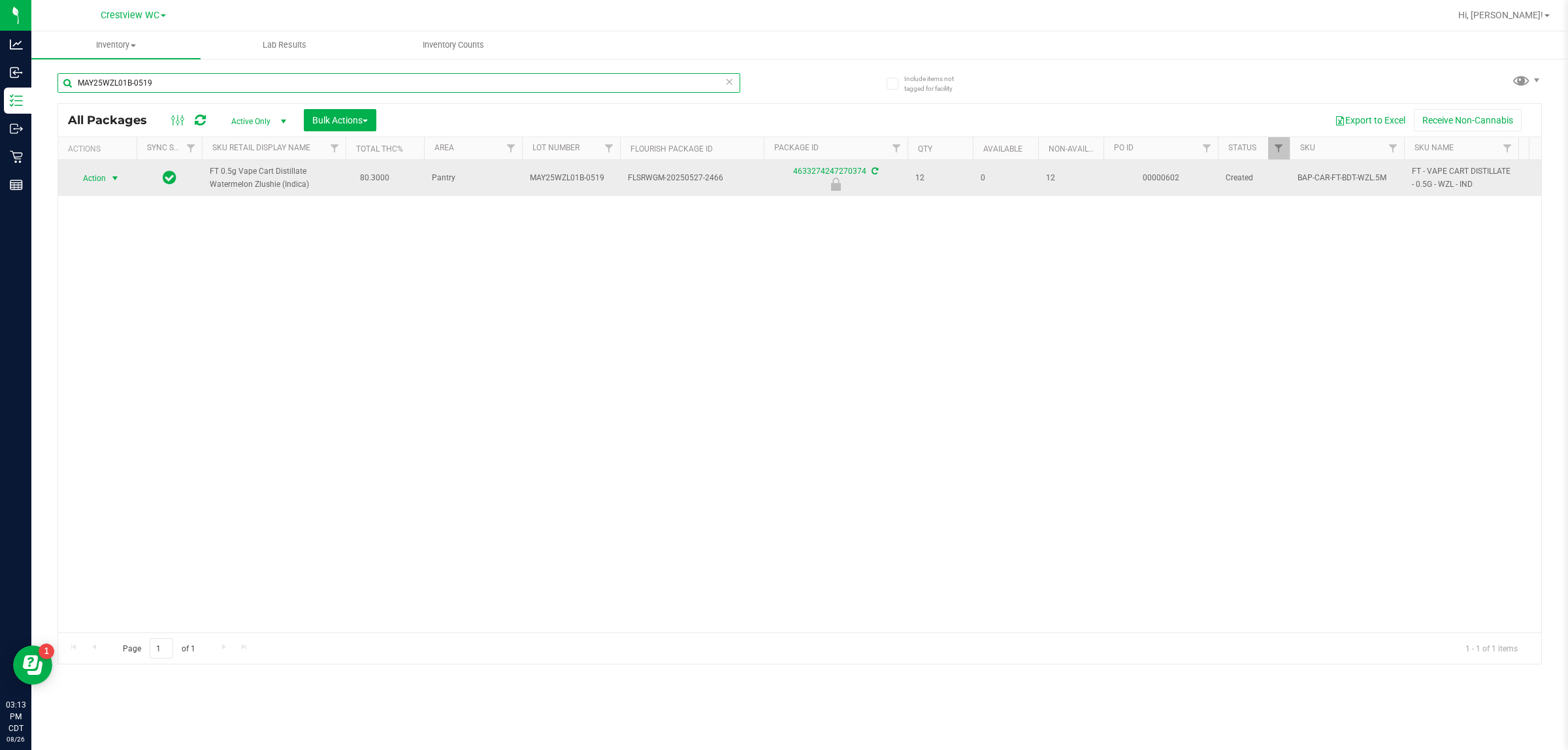
type input "MAY25WZL01B-0519"
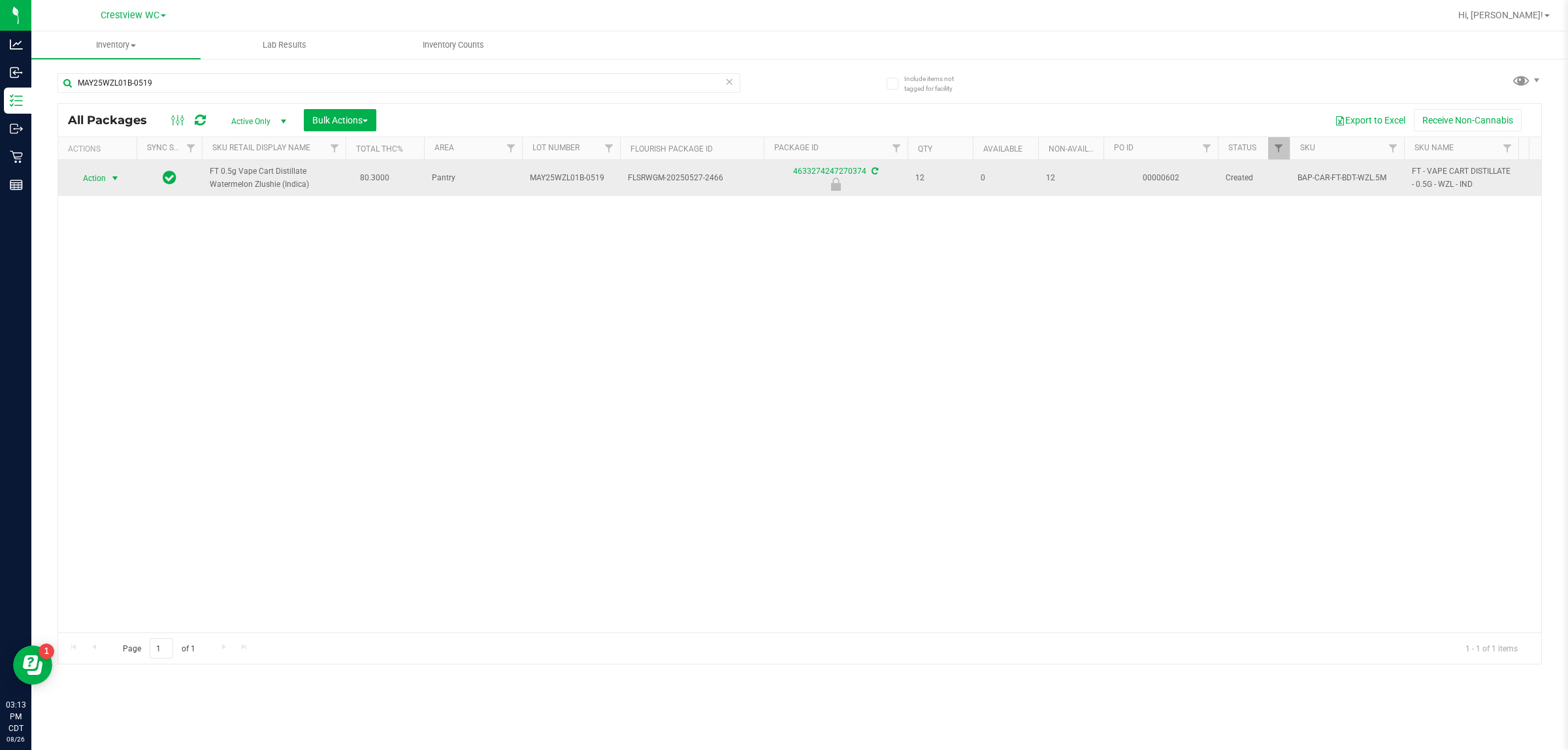
click at [117, 183] on span "select" at bounding box center [115, 178] width 11 height 11
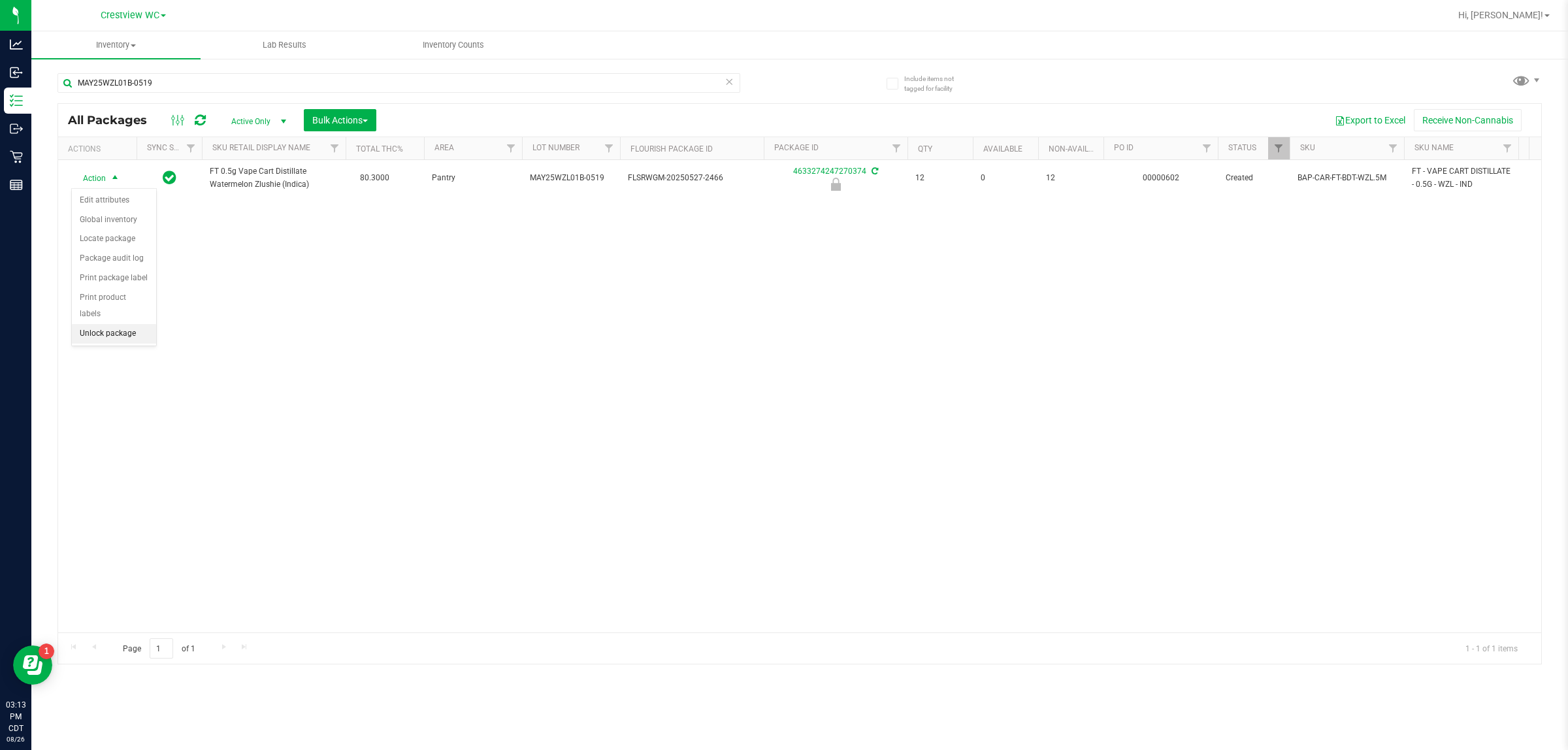
click at [124, 324] on li "Unlock package" at bounding box center [113, 334] width 84 height 20
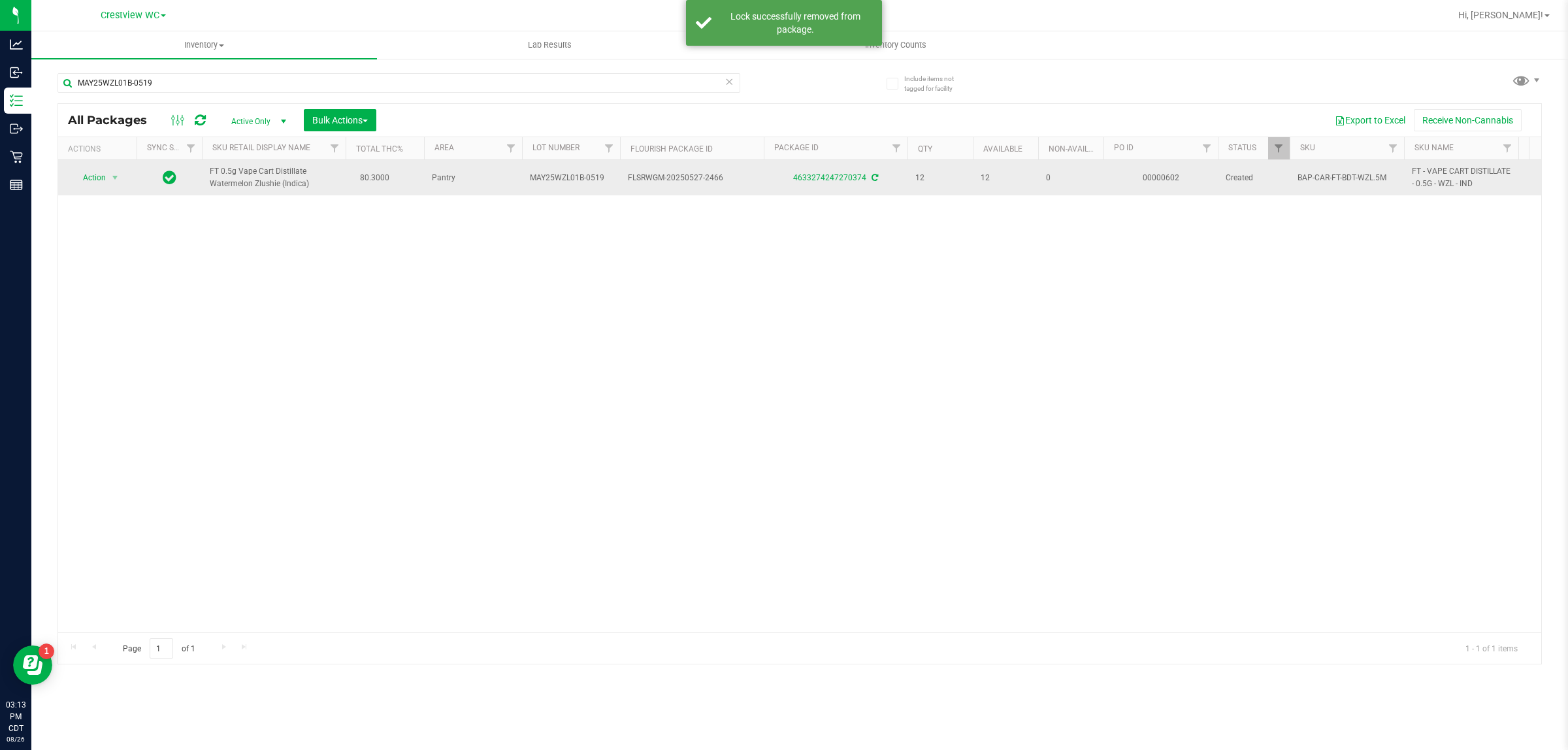
drag, startPoint x: 314, startPoint y: 180, endPoint x: 182, endPoint y: 162, distance: 133.2
click at [182, 162] on tr "Action Action Adjust qty Create package Edit attributes Global inventory Locate…" at bounding box center [1384, 177] width 2652 height 35
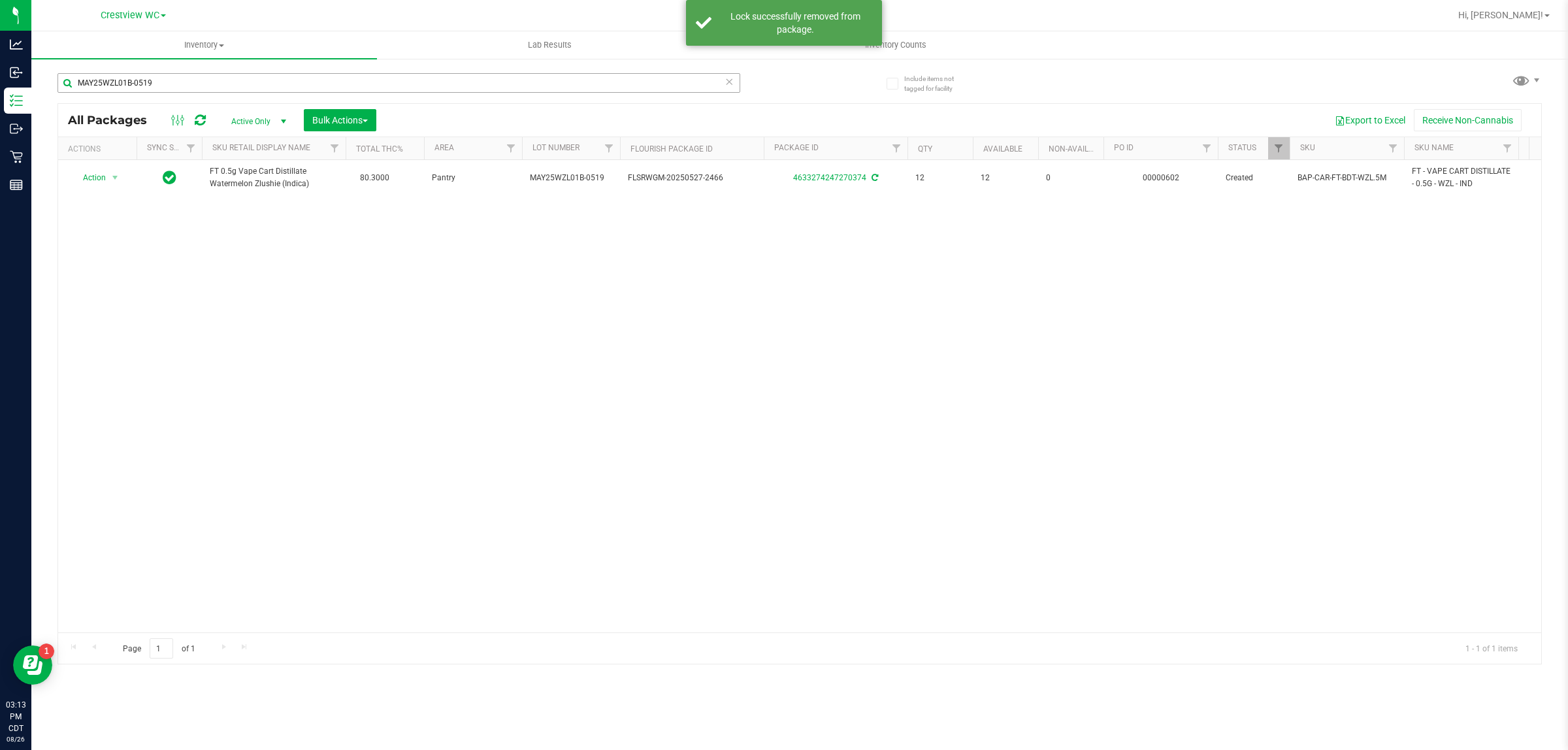
copy tr "FT 0.5g Vape Cart Distillate Watermelon Zlushie (Indica)"
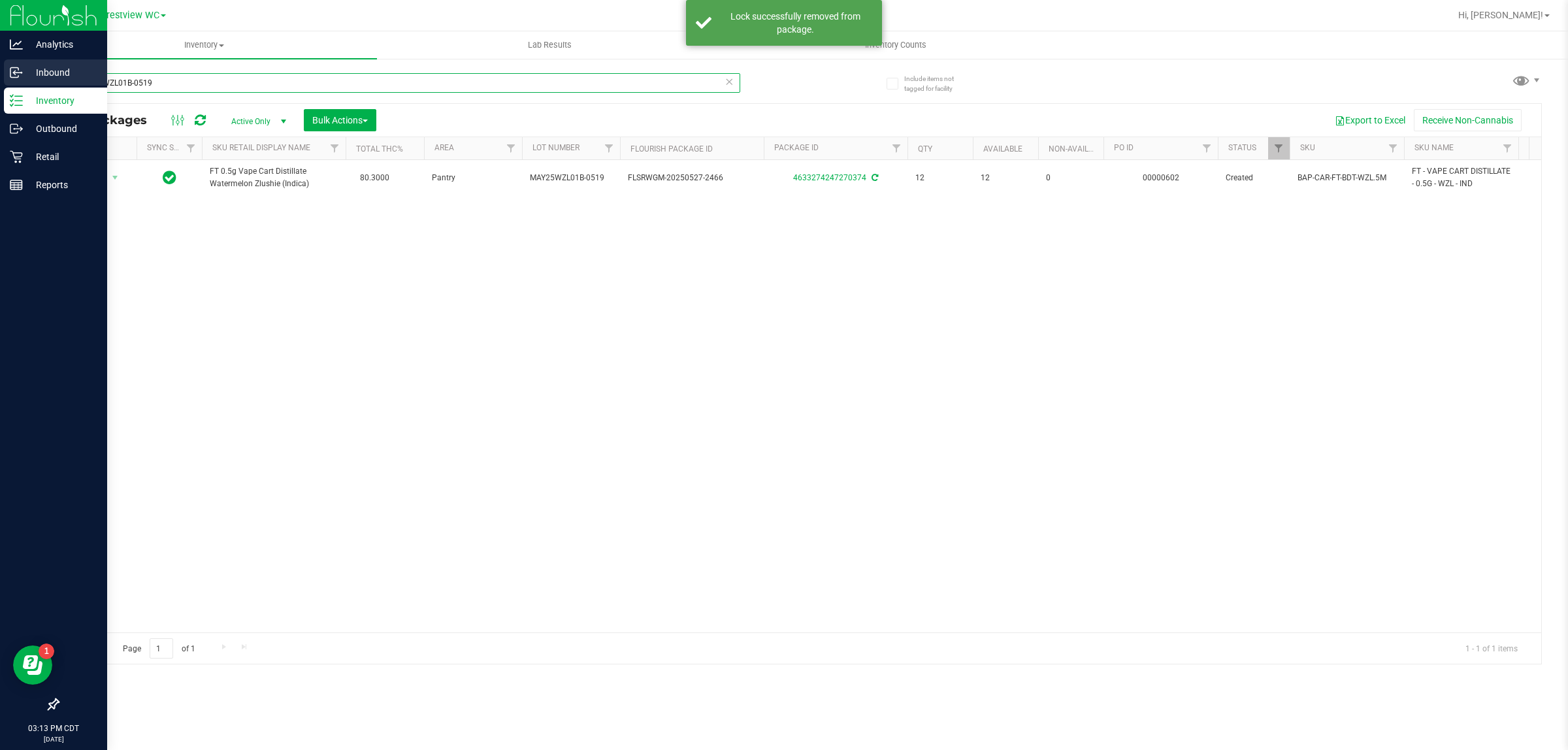
drag, startPoint x: 11, startPoint y: 67, endPoint x: 23, endPoint y: 66, distance: 12.0
click at [13, 66] on div "Analytics Inbound Inventory Outbound Retail Reports 03:13 PM CDT 08/26/2025 08/…" at bounding box center [784, 375] width 1568 height 750
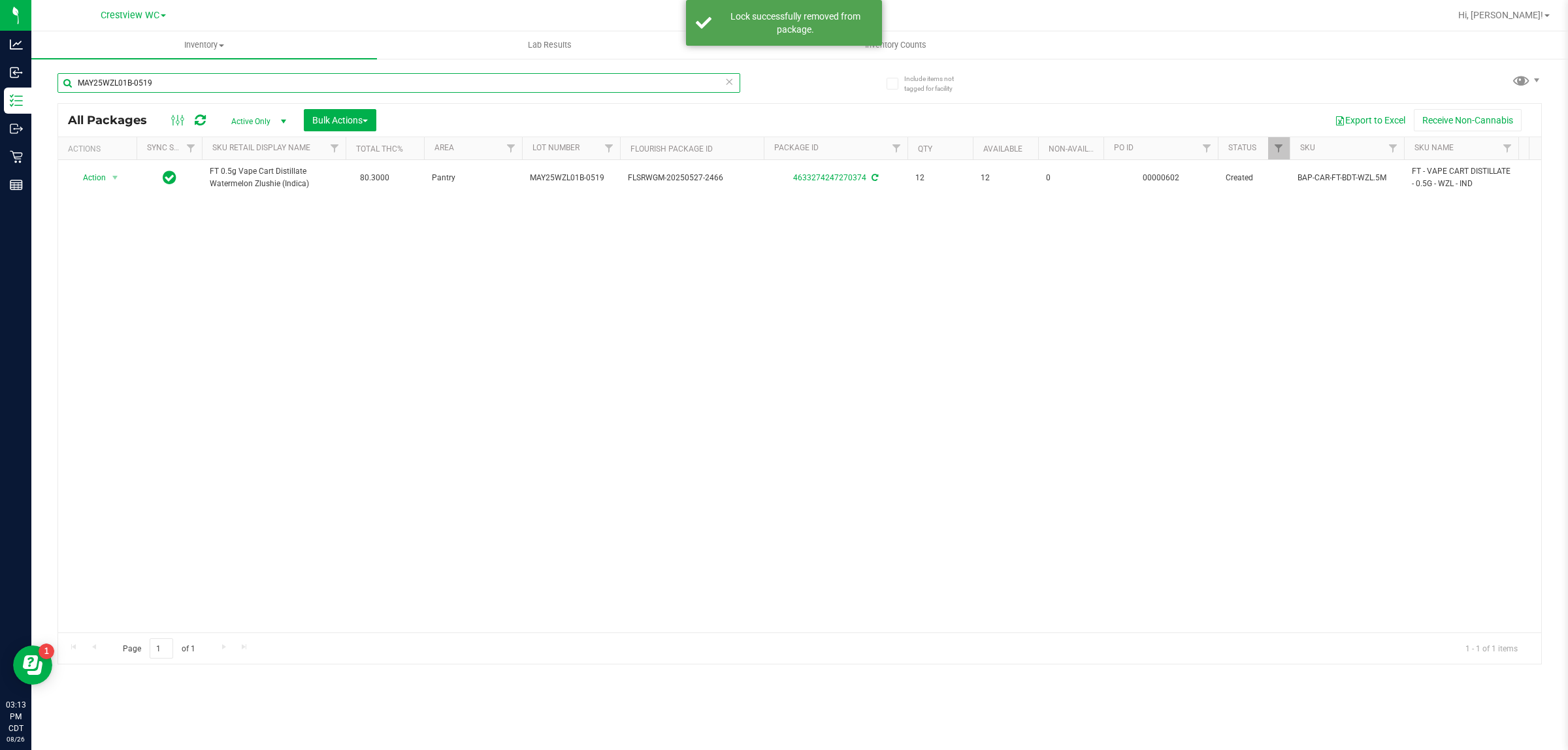
paste input "FT 0.5g Vape Cart Distillate Watermelon Zlushie (Indica)"
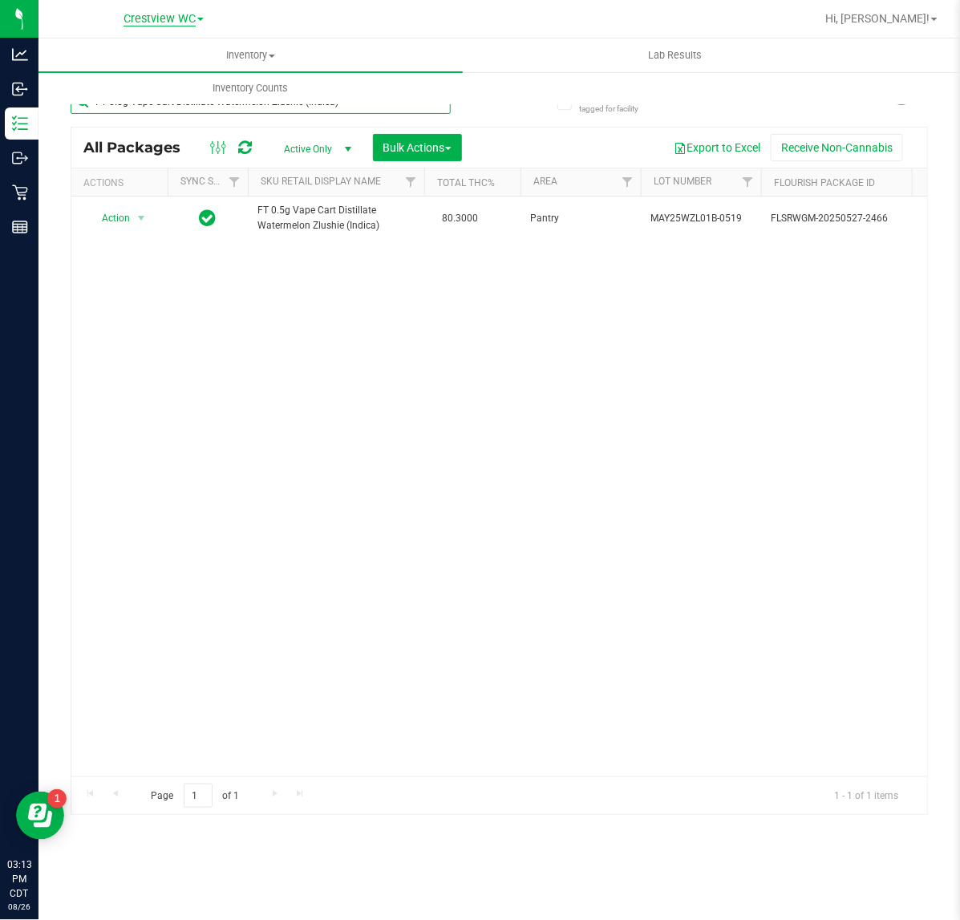
type input "FT 0.5g Vape Cart Distillate Watermelon Zlushie (Indica)"
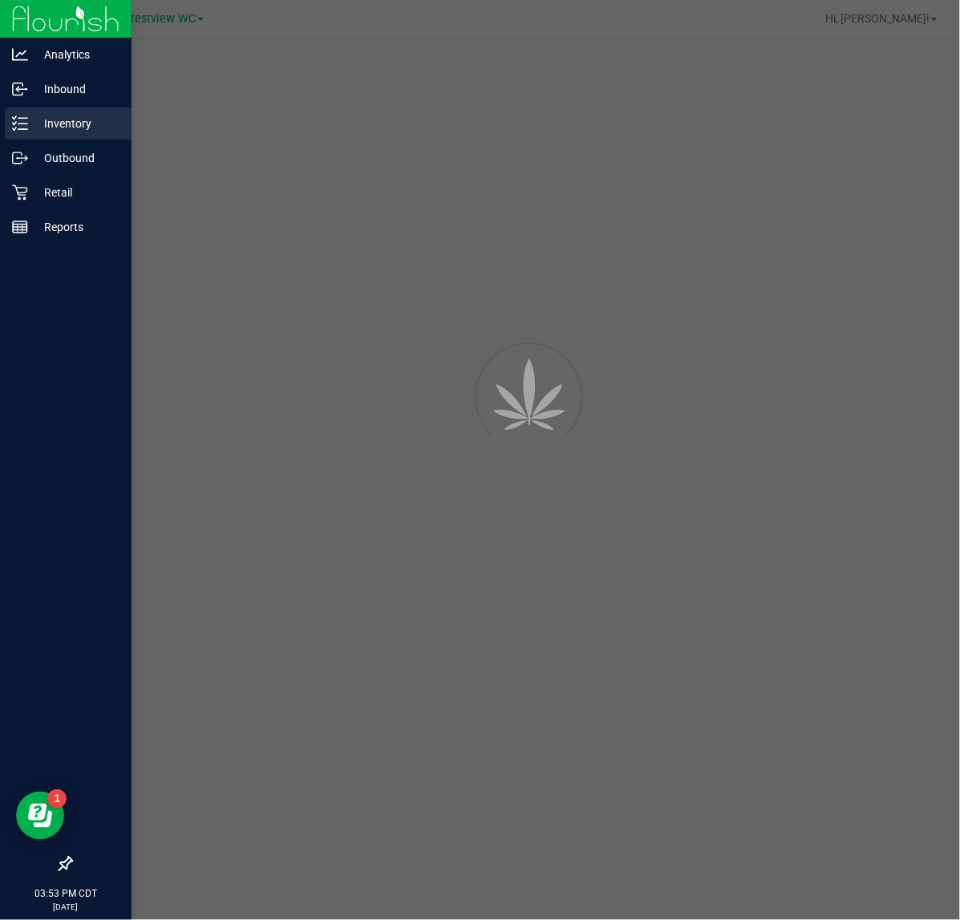
click at [14, 128] on icon at bounding box center [20, 123] width 16 height 16
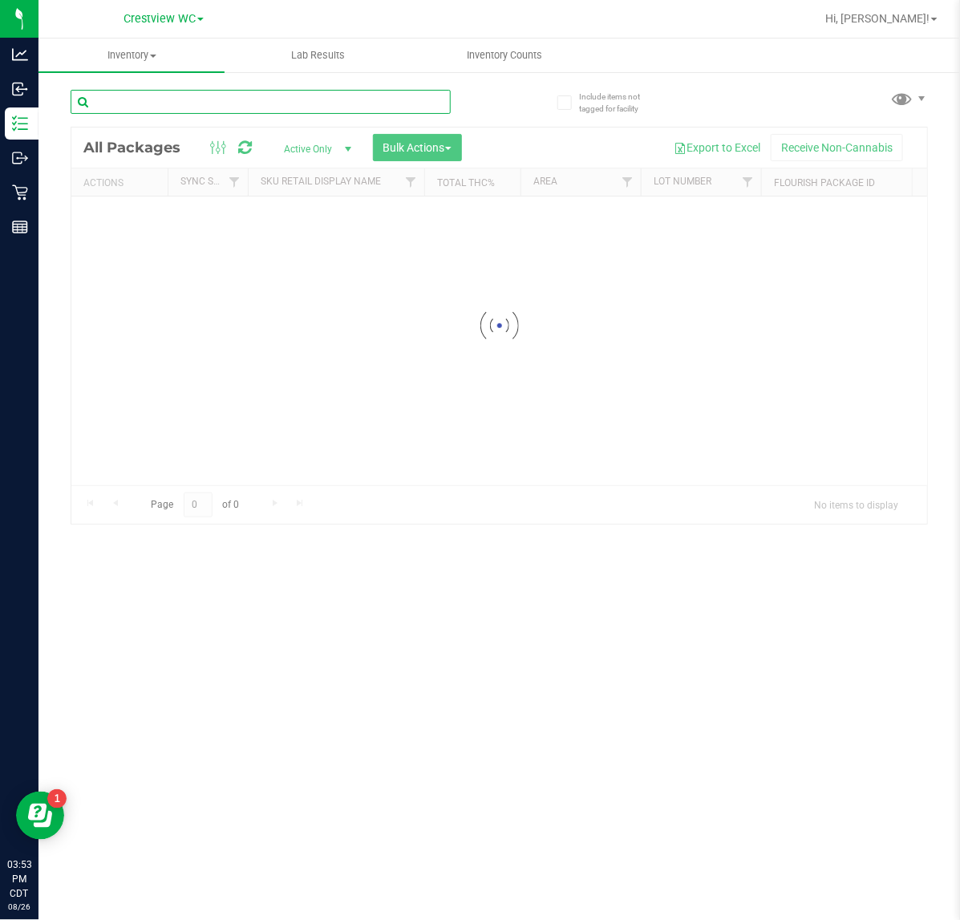
click at [210, 101] on input "text" at bounding box center [261, 102] width 380 height 24
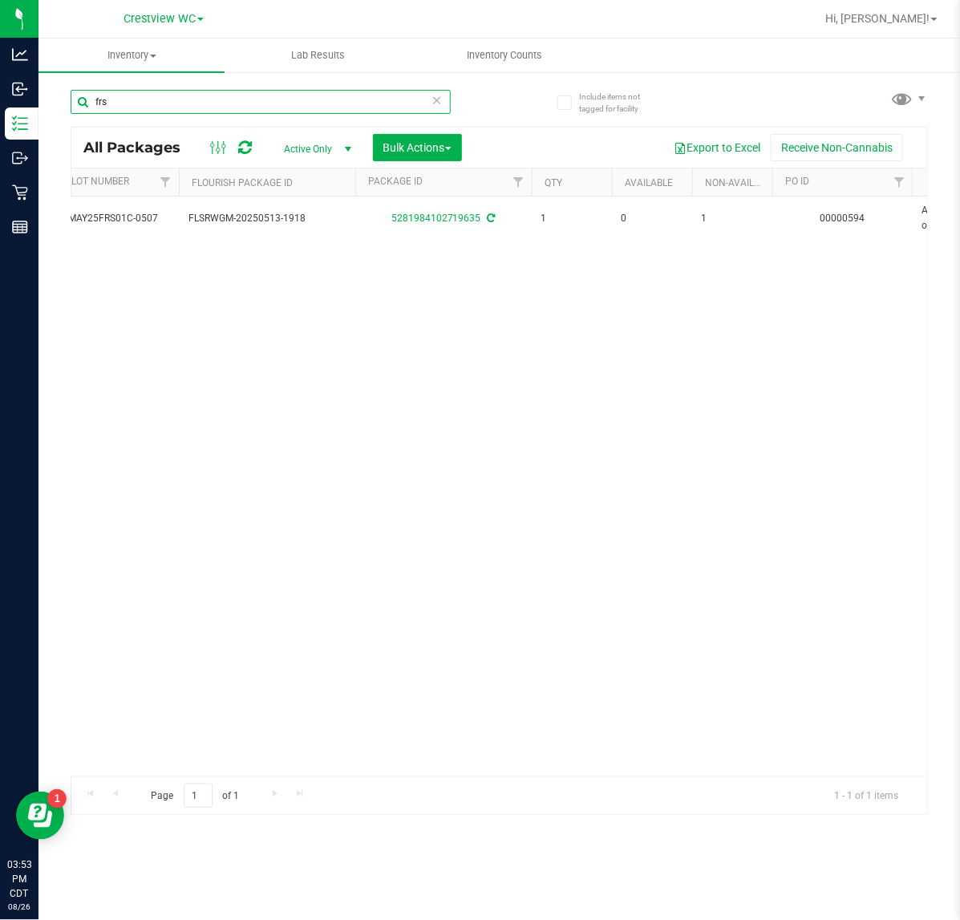
type input "frs"
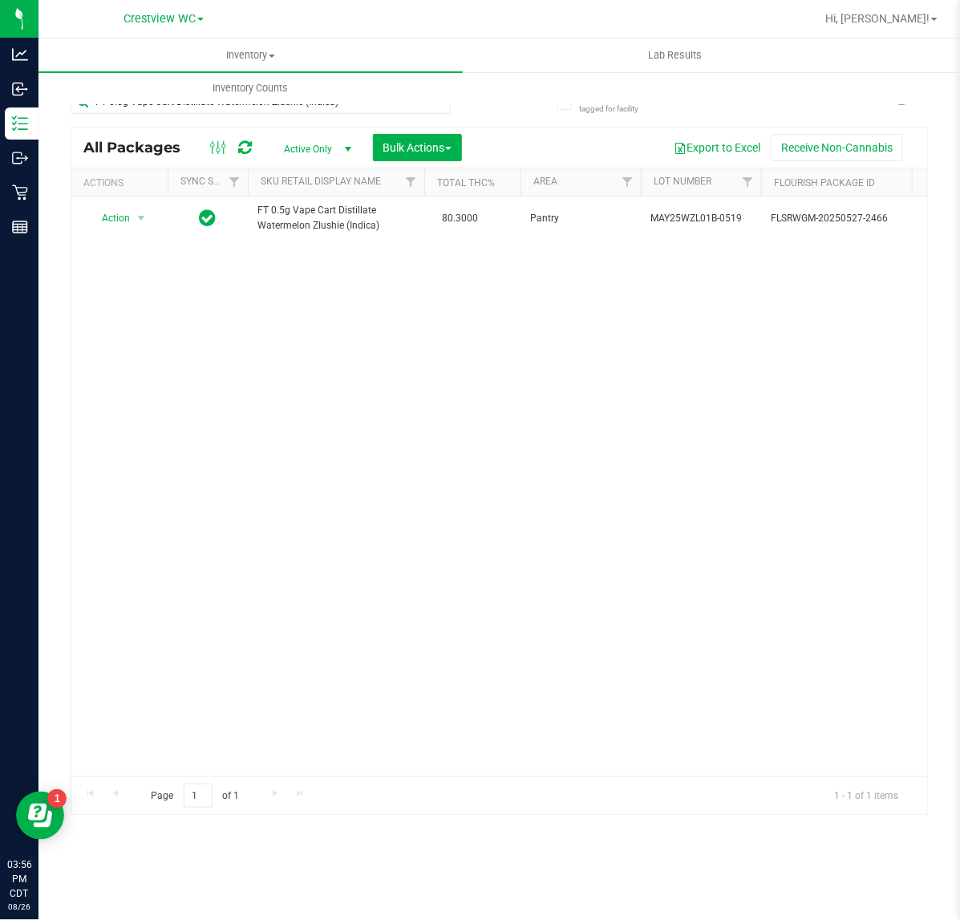
drag, startPoint x: 415, startPoint y: 111, endPoint x: -702, endPoint y: -18, distance: 1123.6
click at [0, 0] on html "Analytics Inbound Inventory Outbound Retail Reports 03:56 PM CDT [DATE] 08/26 C…" at bounding box center [480, 460] width 960 height 920
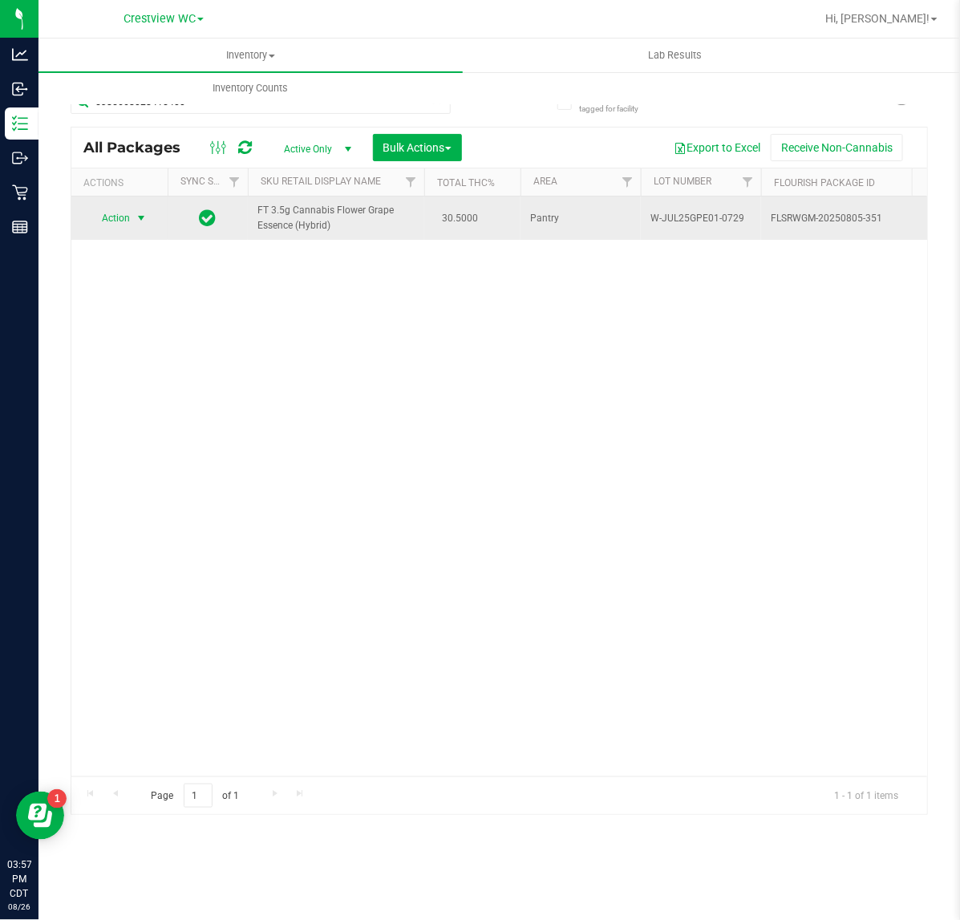
type input "5385668028415400"
click at [140, 221] on span "select" at bounding box center [141, 218] width 13 height 13
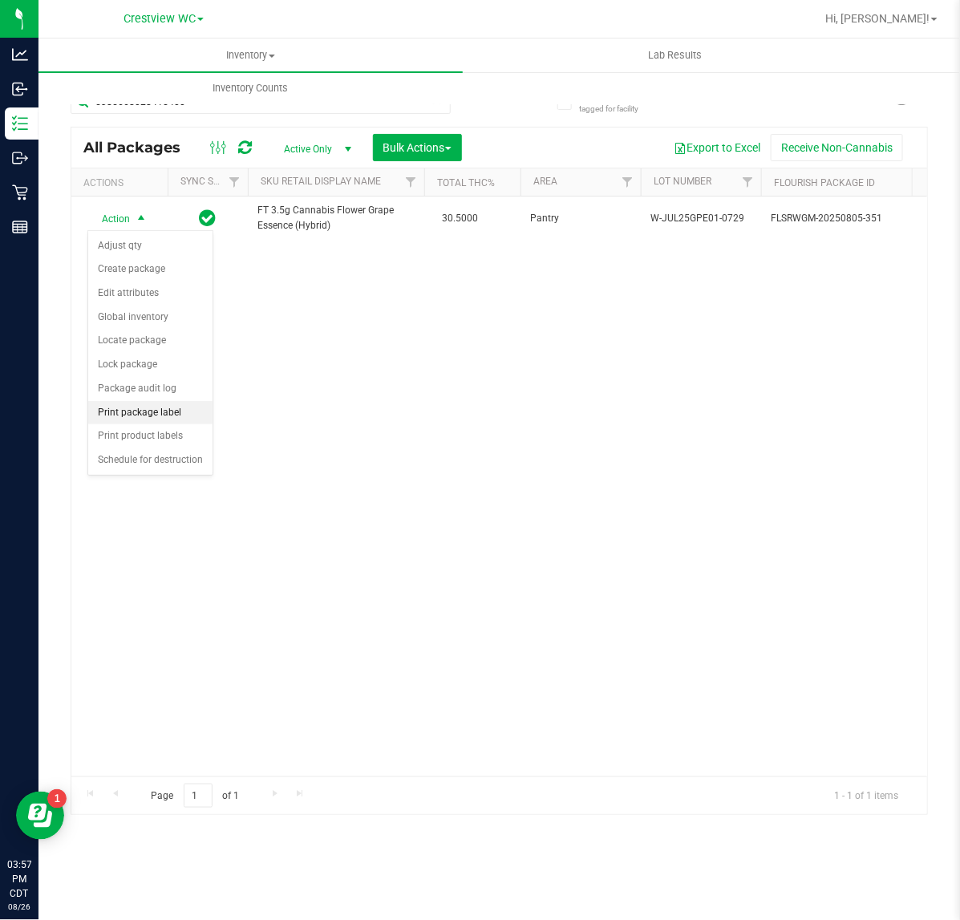
click at [160, 415] on li "Print package label" at bounding box center [150, 413] width 124 height 24
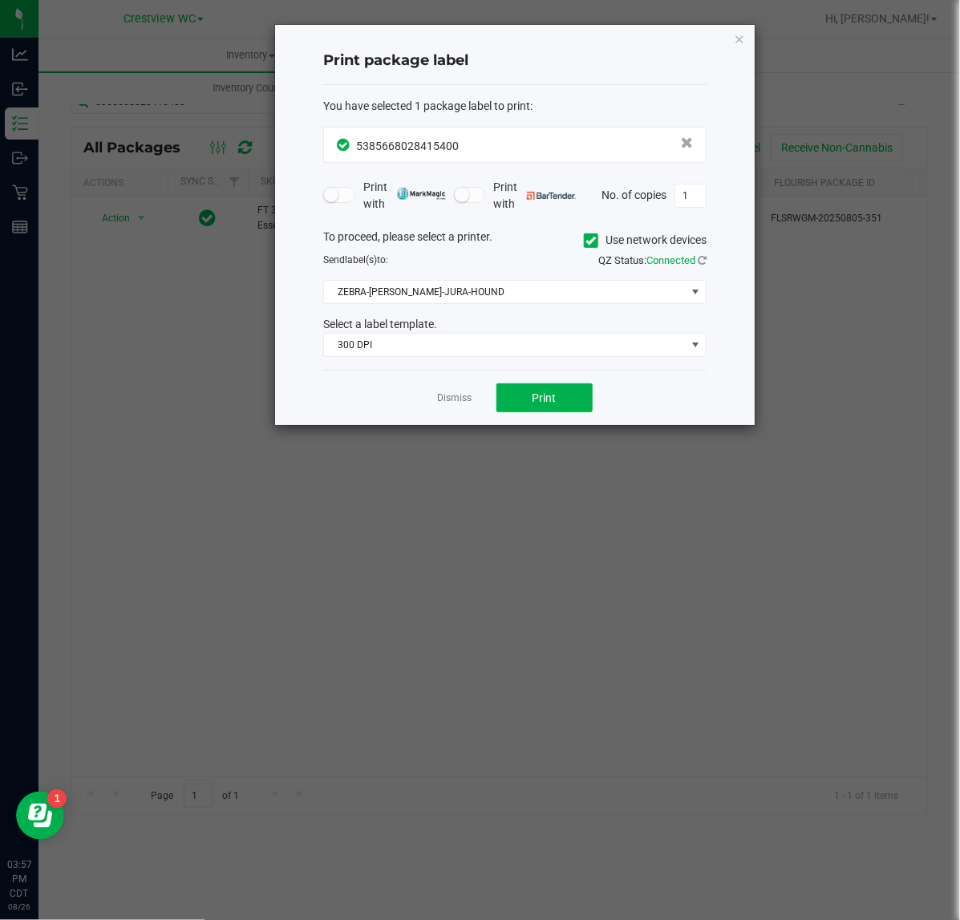
click at [482, 370] on div "You have selected 1 package label to print : 5385668028415400 Print with Print …" at bounding box center [514, 227] width 383 height 285
click at [472, 361] on div "You have selected 1 package label to print : 5385668028415400 Print with Print …" at bounding box center [514, 227] width 383 height 285
click at [438, 361] on div "You have selected 1 package label to print : 5385668028415400 Print with Print …" at bounding box center [514, 227] width 383 height 285
click at [439, 345] on span "300 DPI" at bounding box center [505, 345] width 362 height 22
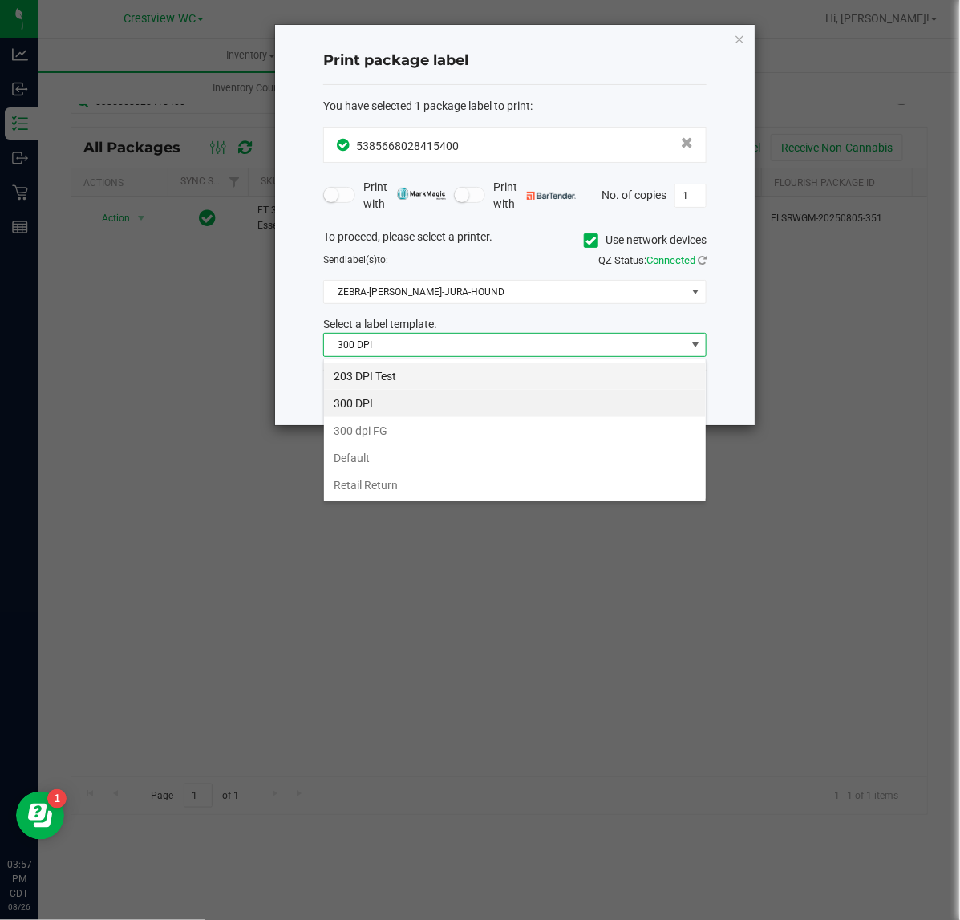
scroll to position [25, 383]
click at [413, 377] on li "203 DPI Test" at bounding box center [515, 375] width 382 height 27
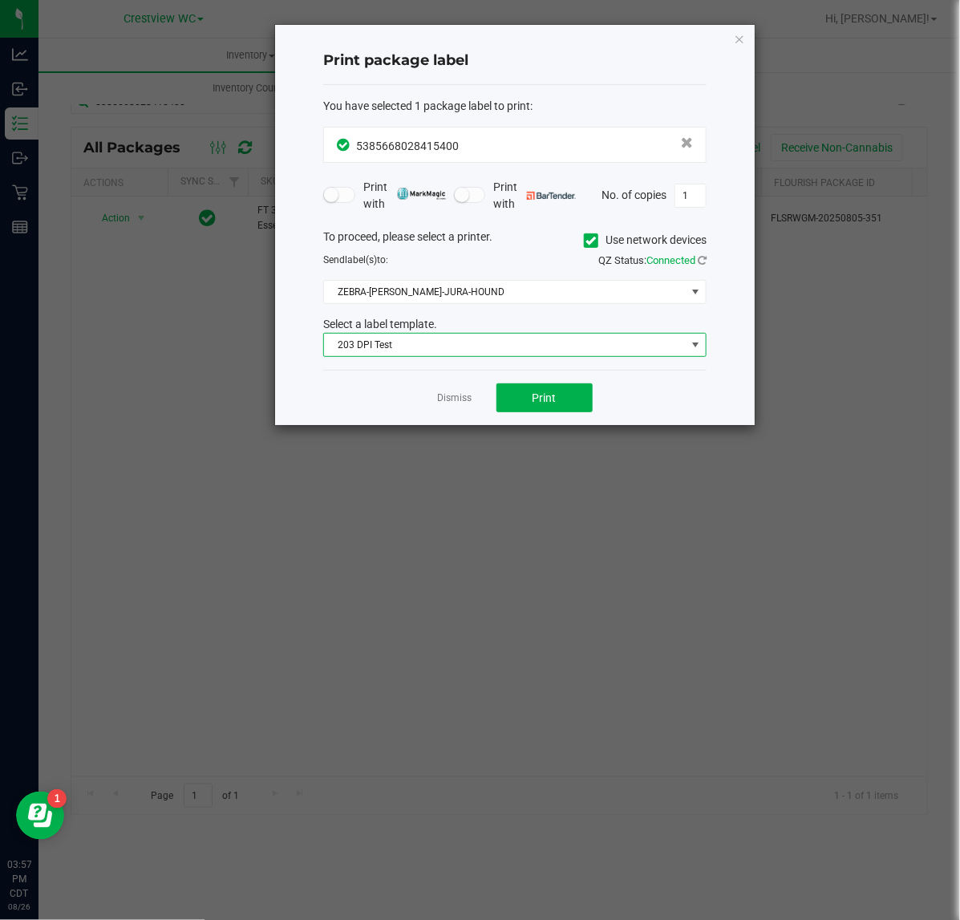
click at [519, 310] on div "To proceed, please select a printer. Use network devices Send label(s) to: QZ S…" at bounding box center [514, 293] width 383 height 129
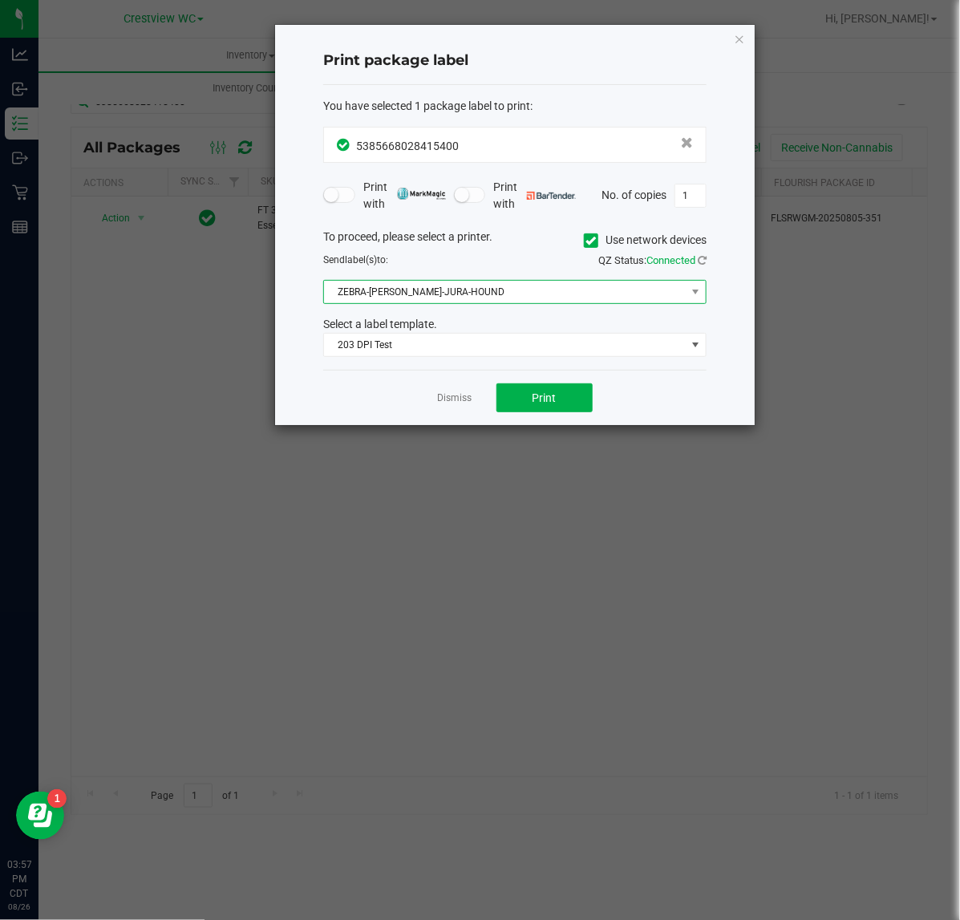
click at [490, 294] on span "ZEBRA-BRUNO-JURA-HOUND" at bounding box center [505, 292] width 362 height 22
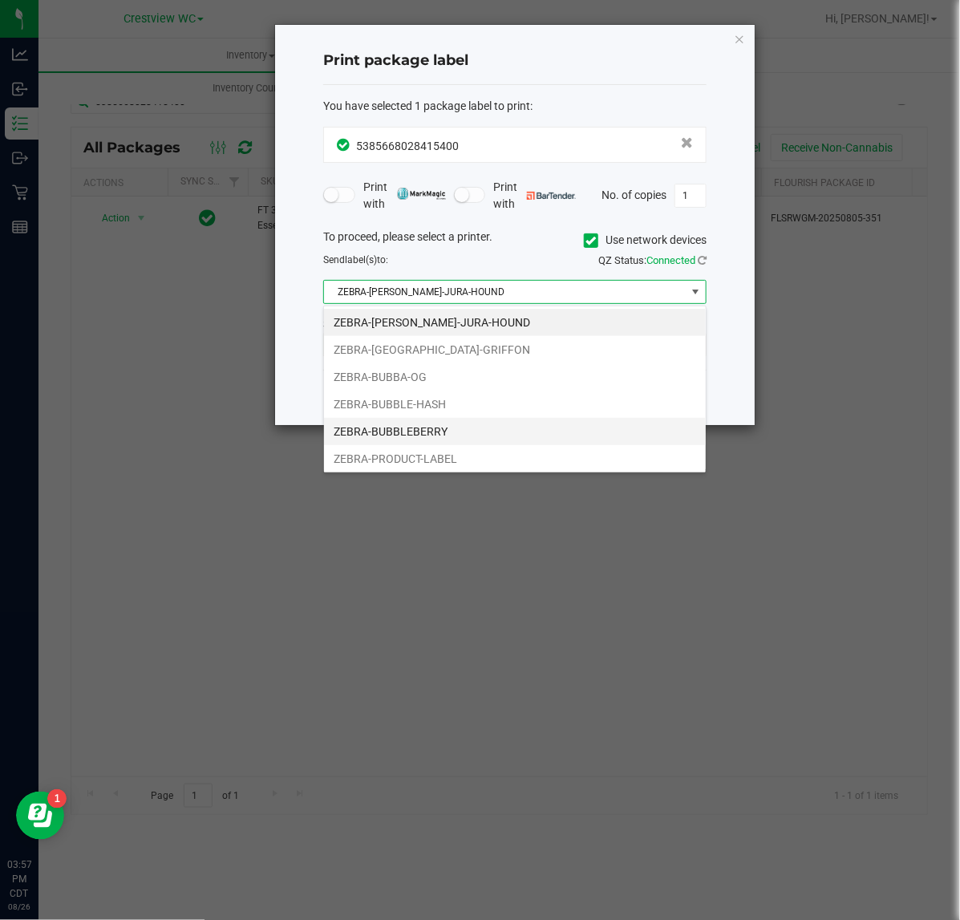
click at [427, 438] on li "ZEBRA-BUBBLEBERRY" at bounding box center [515, 431] width 382 height 27
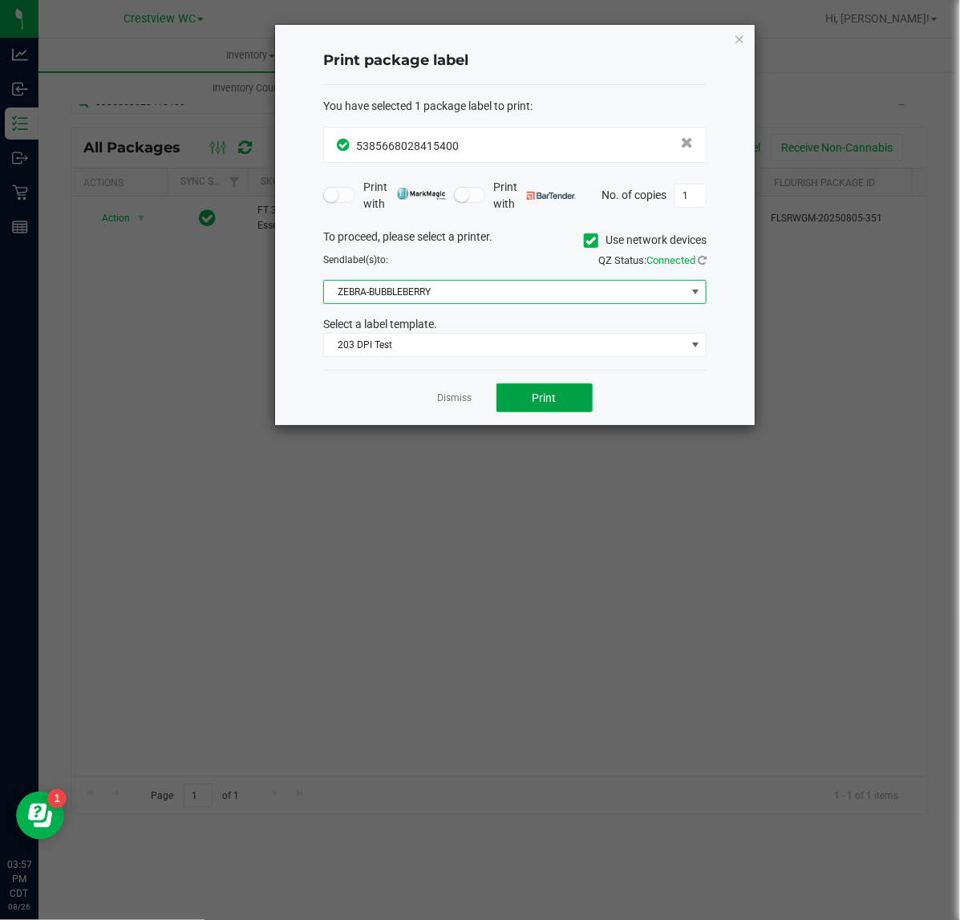
click at [552, 399] on span "Print" at bounding box center [544, 397] width 24 height 13
click at [457, 403] on link "Dismiss" at bounding box center [455, 398] width 34 height 14
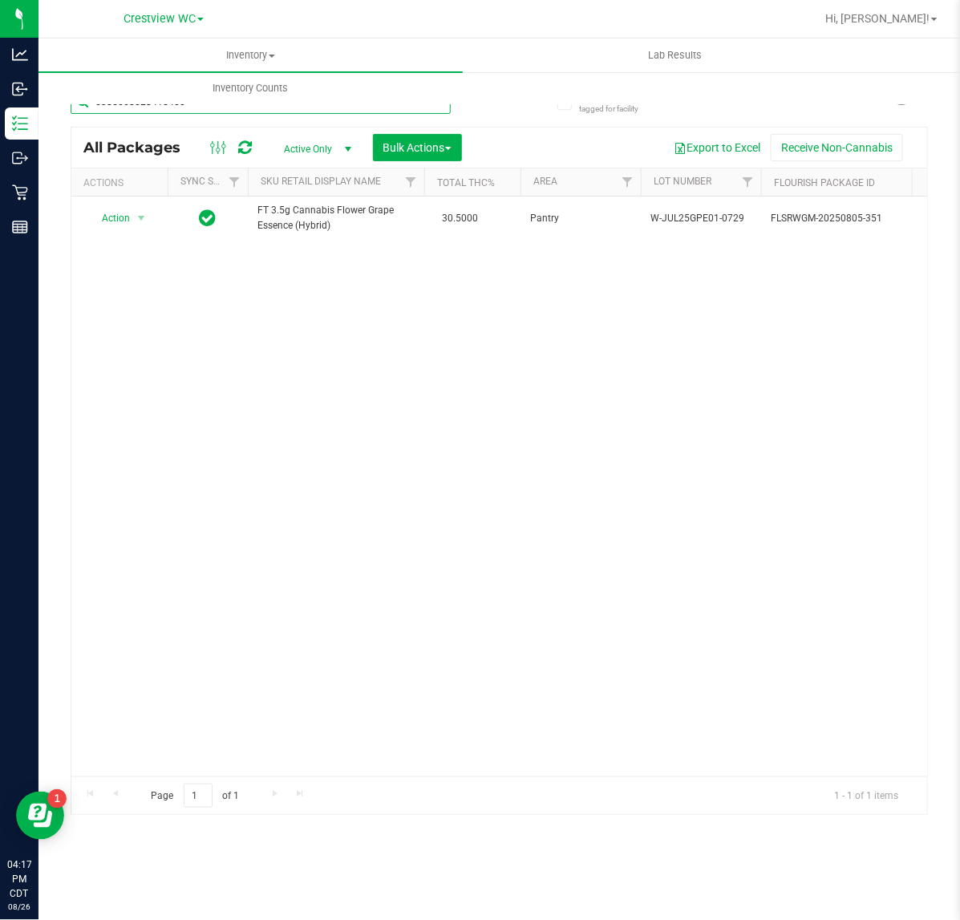
drag, startPoint x: 331, startPoint y: 110, endPoint x: -739, endPoint y: 118, distance: 1070.6
click at [0, 118] on html "Analytics Inbound Inventory Outbound Retail Reports 04:17 PM CDT 08/26/2025 08/…" at bounding box center [480, 460] width 960 height 920
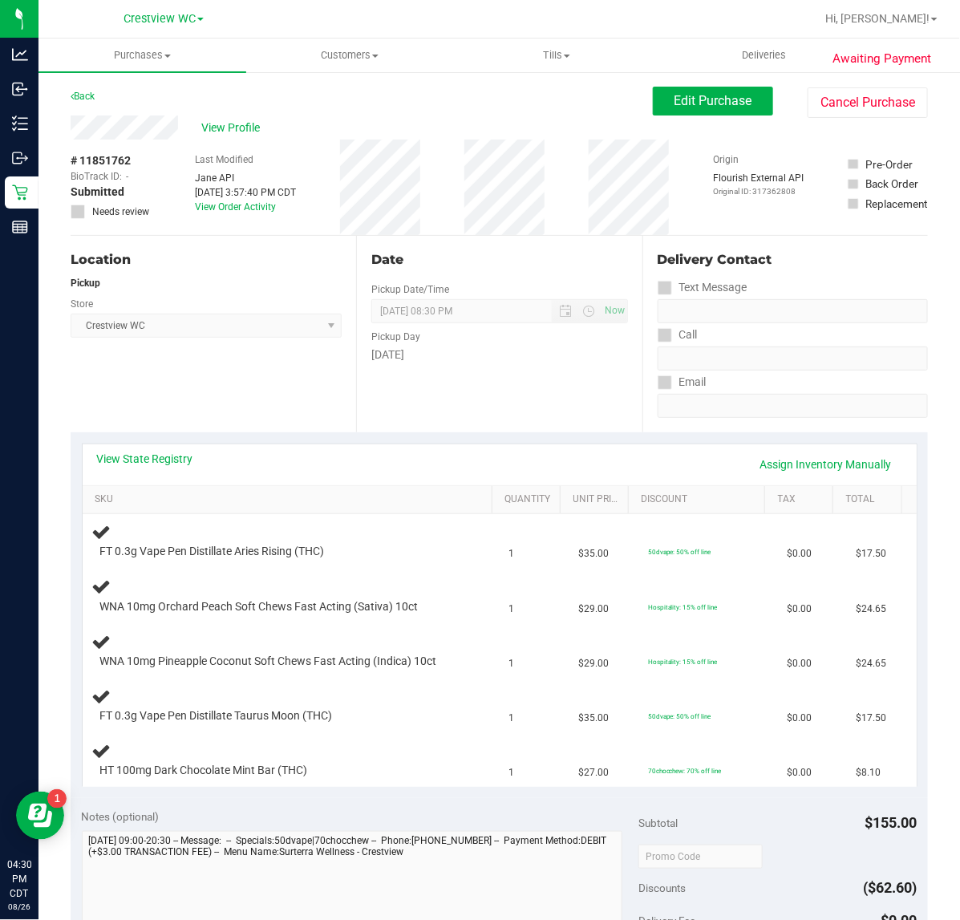
click at [206, 407] on div "Location Pickup Store Crestview WC Select Store [PERSON_NAME][GEOGRAPHIC_DATA] …" at bounding box center [213, 334] width 285 height 196
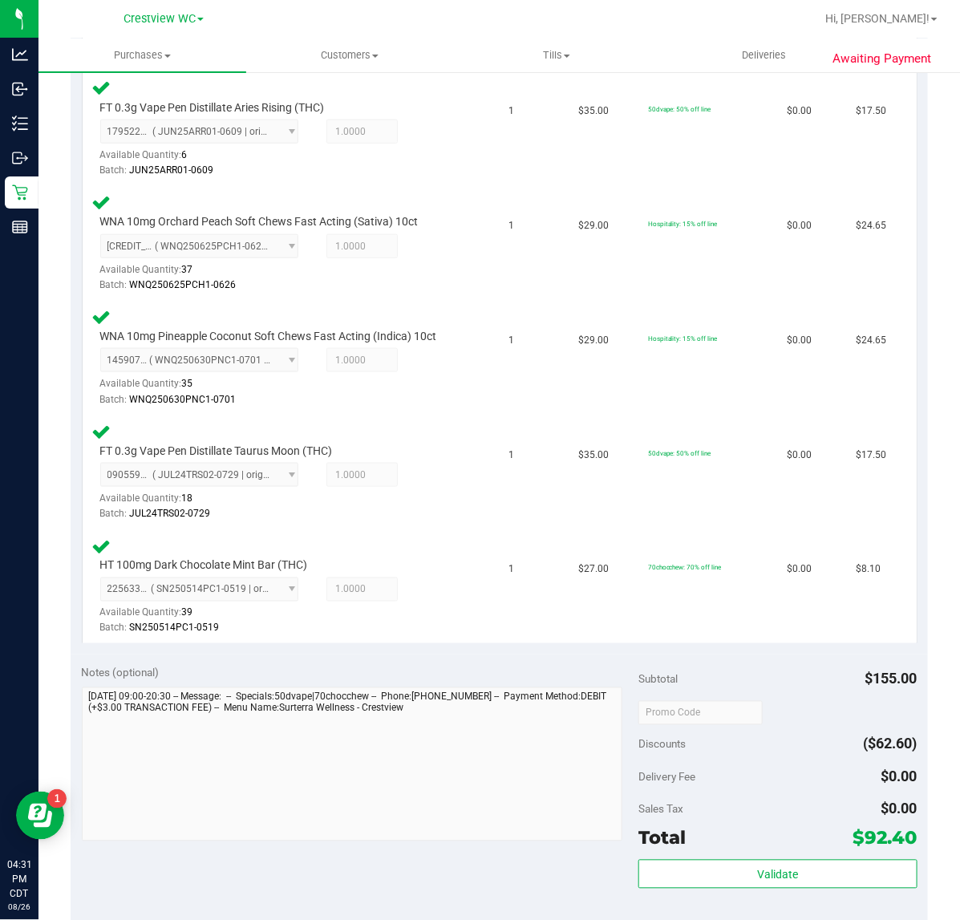
scroll to position [702, 0]
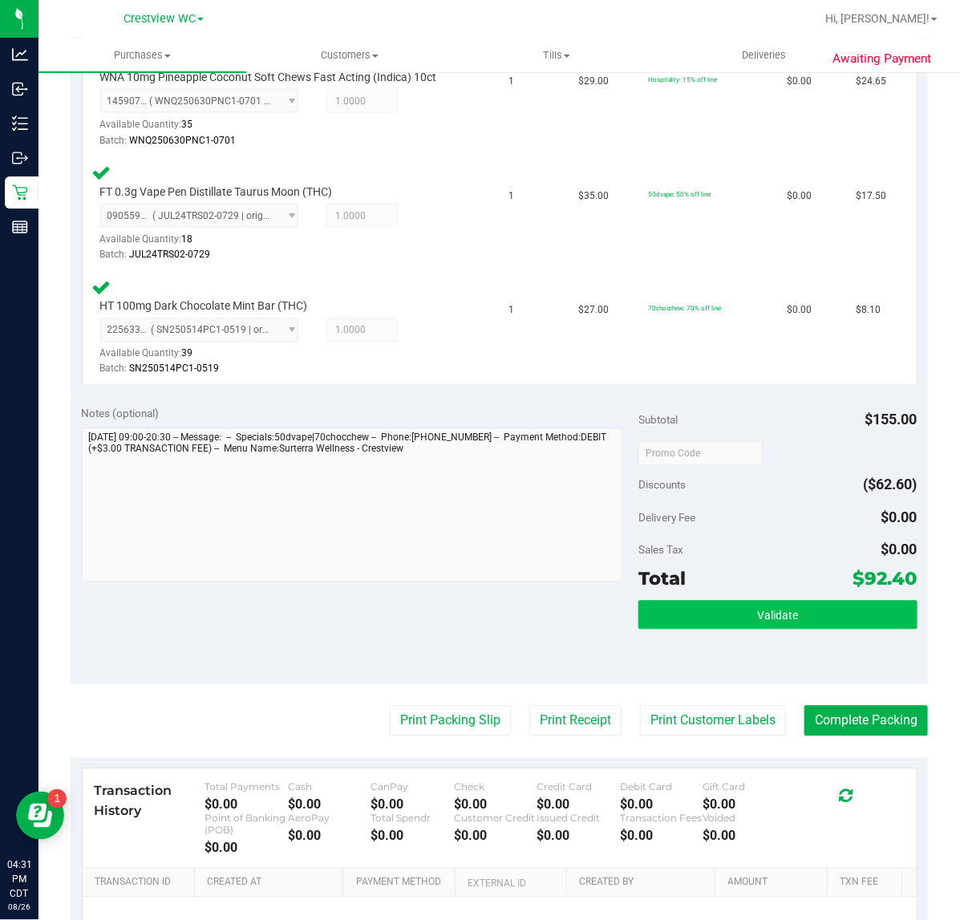
drag, startPoint x: 684, startPoint y: 593, endPoint x: 700, endPoint y: 597, distance: 16.5
click at [687, 593] on div "Subtotal $155.00 Discounts ($62.60) Delivery Fee $0.00 Sales Tax $0.00 Total $9…" at bounding box center [777, 539] width 278 height 267
click at [702, 601] on button "Validate" at bounding box center [777, 615] width 278 height 29
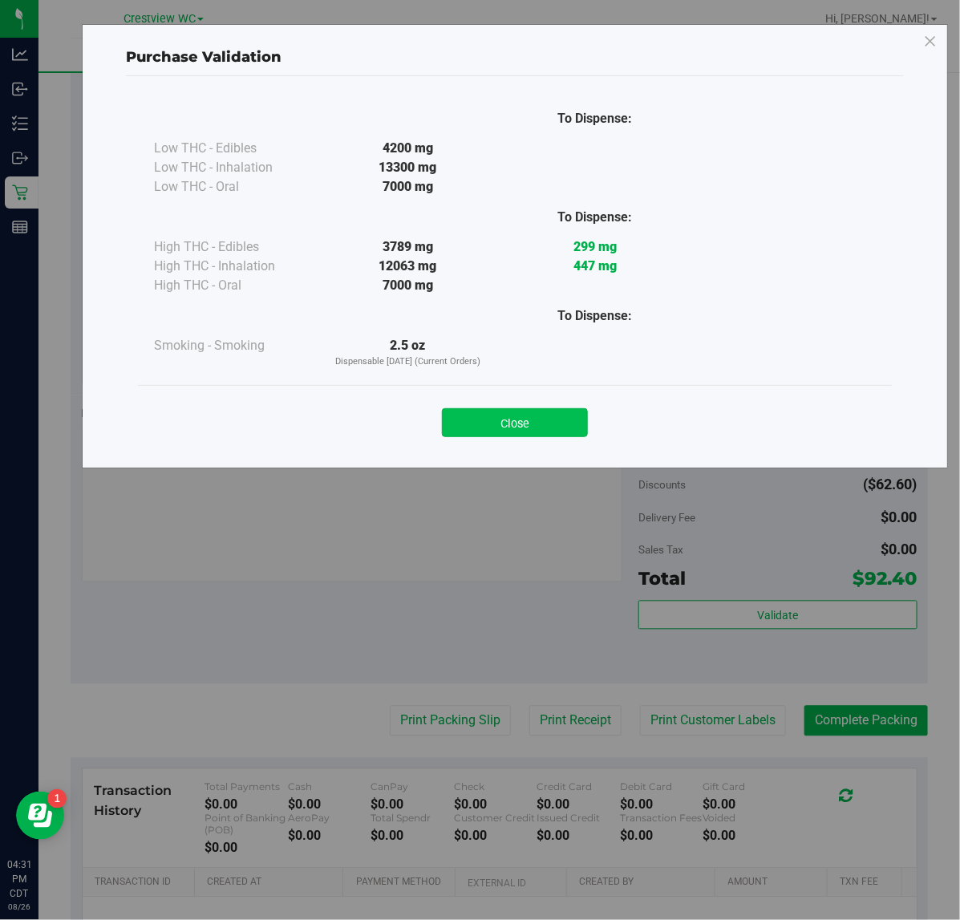
click at [530, 413] on button "Close" at bounding box center [515, 422] width 146 height 29
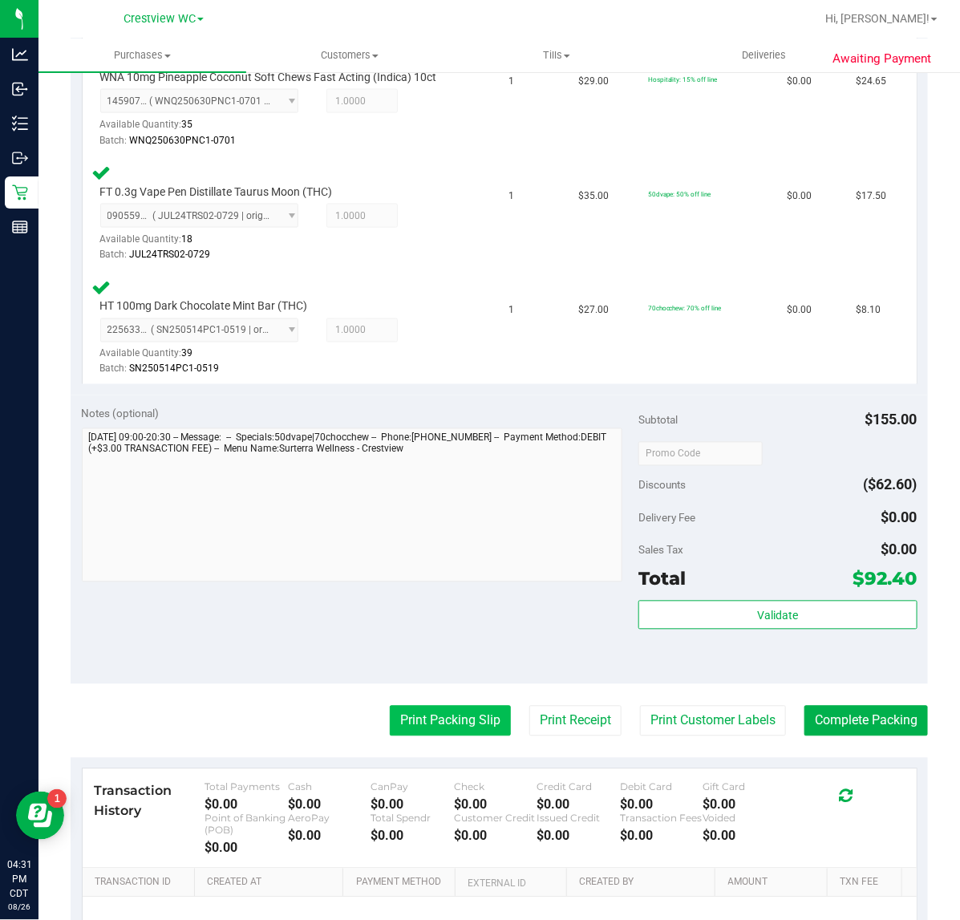
click at [454, 720] on button "Print Packing Slip" at bounding box center [450, 721] width 121 height 30
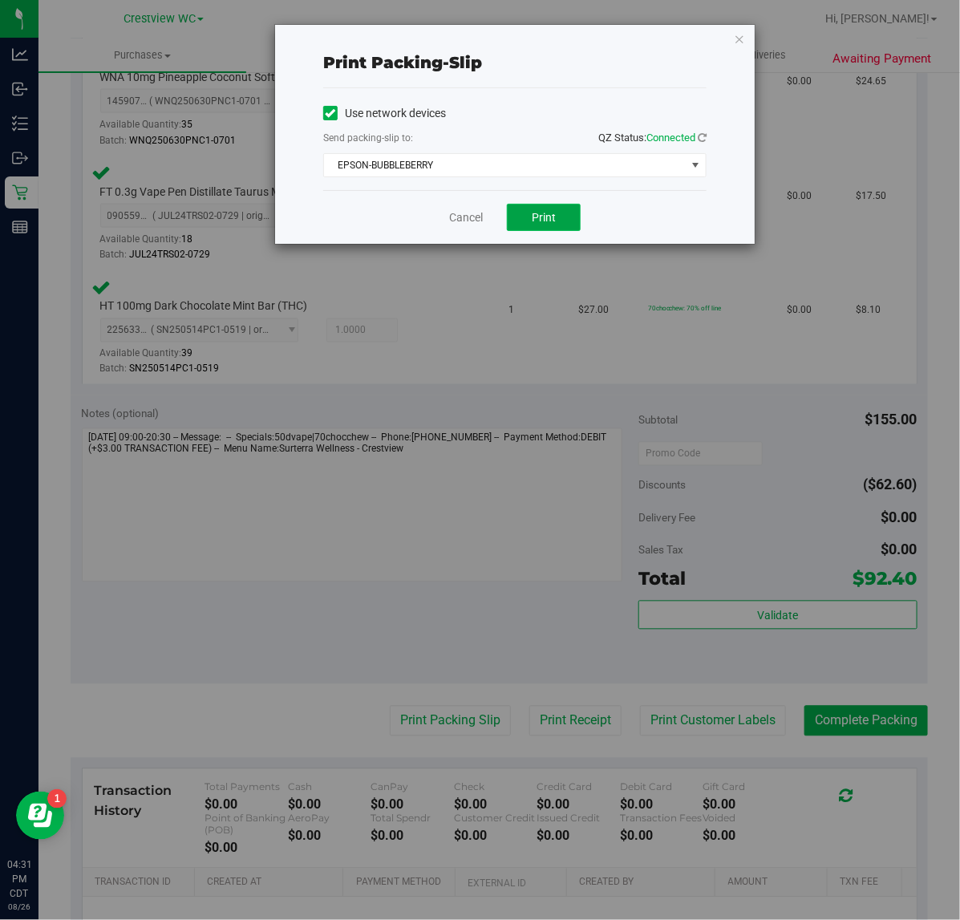
click at [552, 229] on button "Print" at bounding box center [544, 217] width 74 height 27
click at [472, 218] on link "Cancel" at bounding box center [466, 217] width 34 height 17
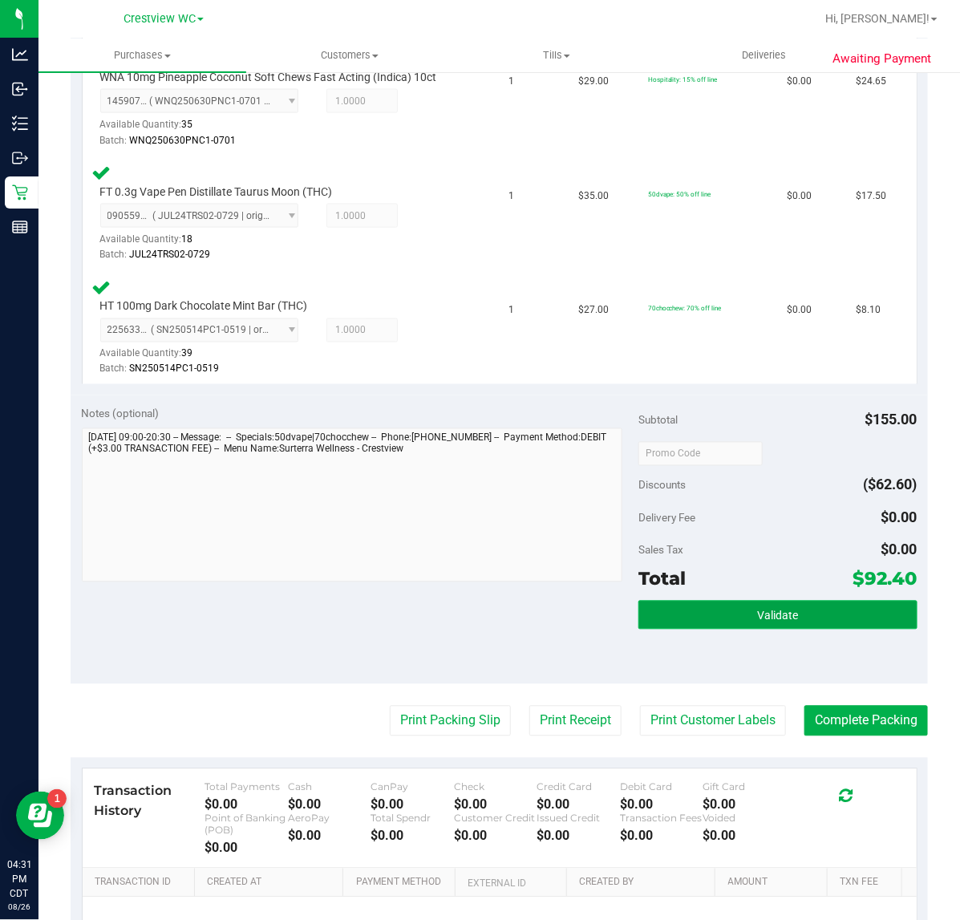
click at [768, 610] on span "Validate" at bounding box center [777, 615] width 41 height 13
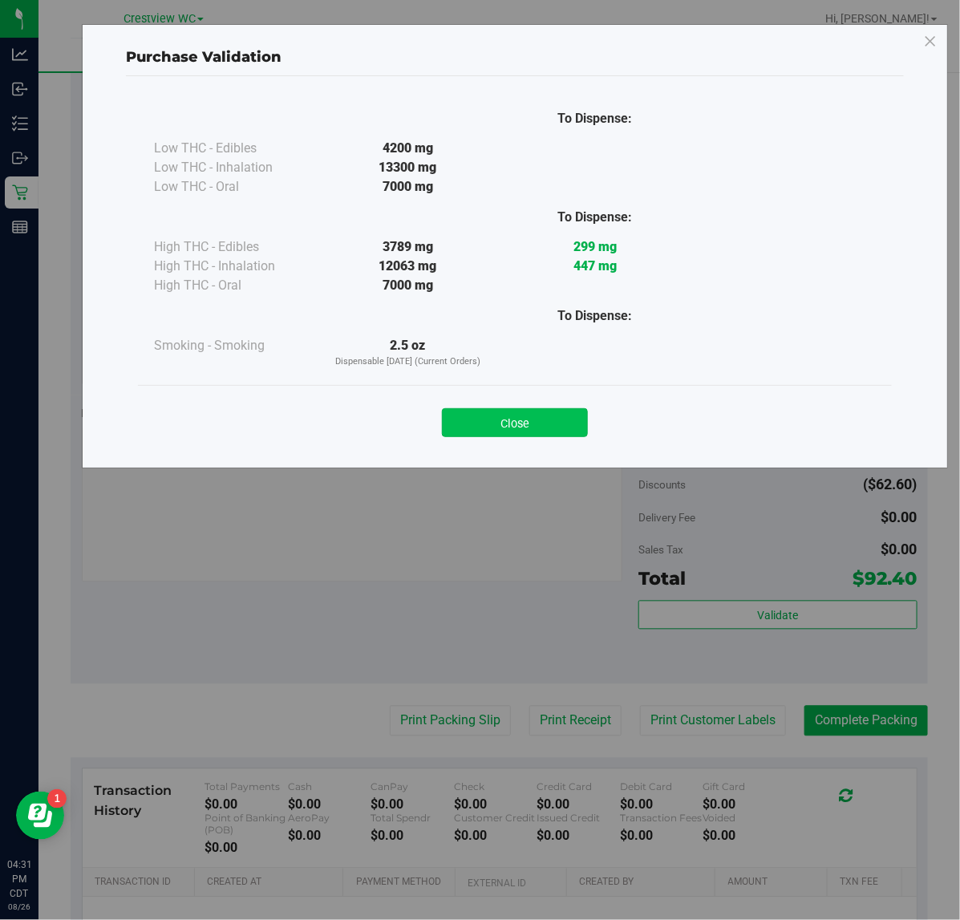
click at [546, 411] on button "Close" at bounding box center [515, 422] width 146 height 29
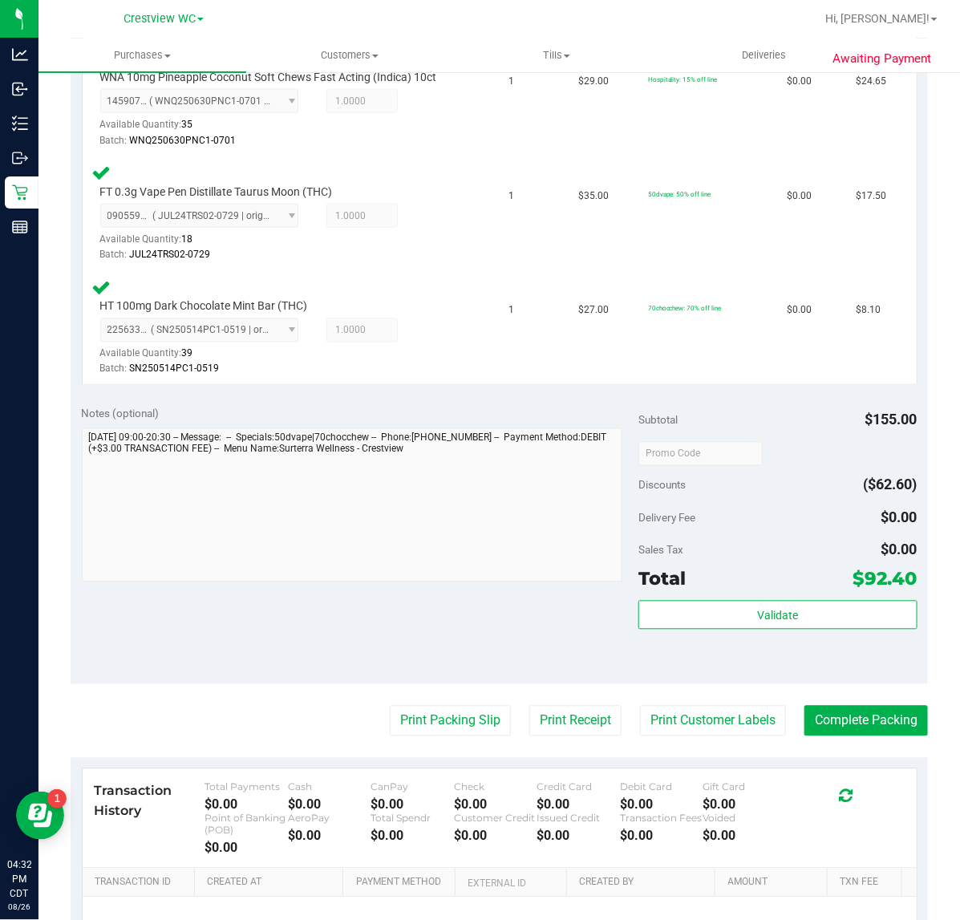
click at [847, 736] on purchase-details "Back Edit Purchase Cancel Purchase View Profile # 11851762 BioTrack ID: - Submi…" at bounding box center [499, 227] width 857 height 1685
click at [815, 723] on button "Complete Packing" at bounding box center [865, 721] width 123 height 30
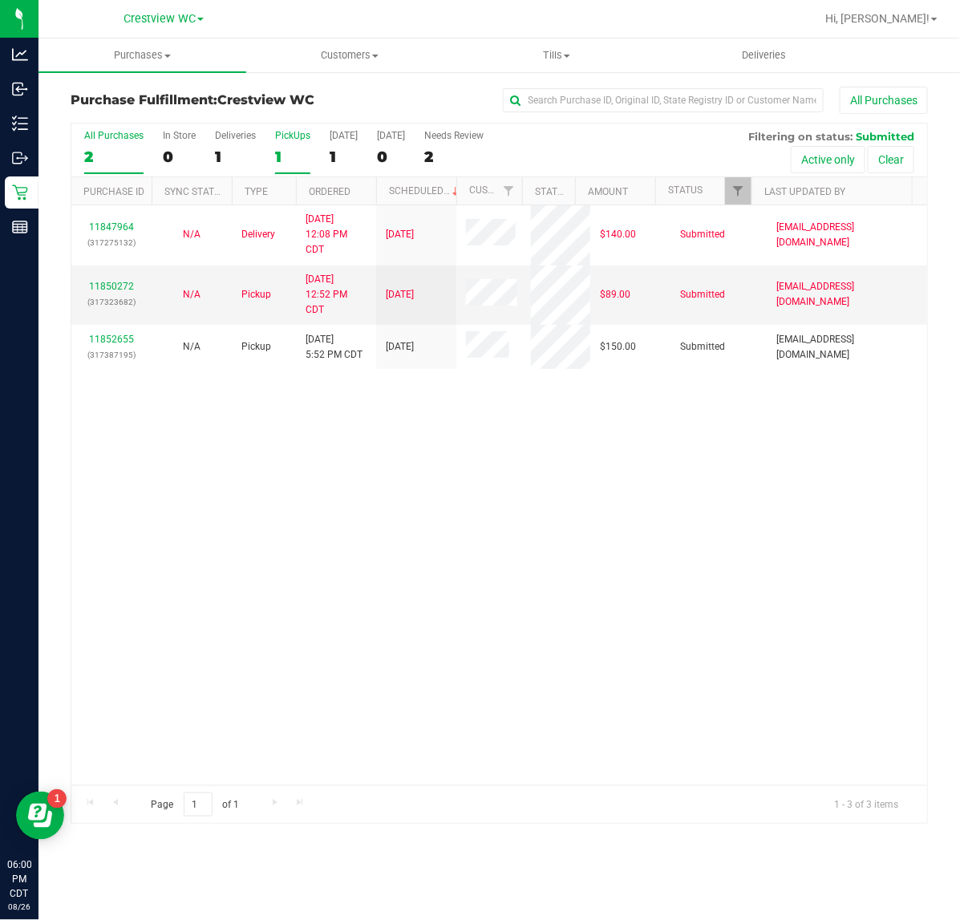
click at [277, 156] on div "1" at bounding box center [292, 157] width 35 height 18
click at [0, 0] on input "PickUps 1" at bounding box center [0, 0] width 0 height 0
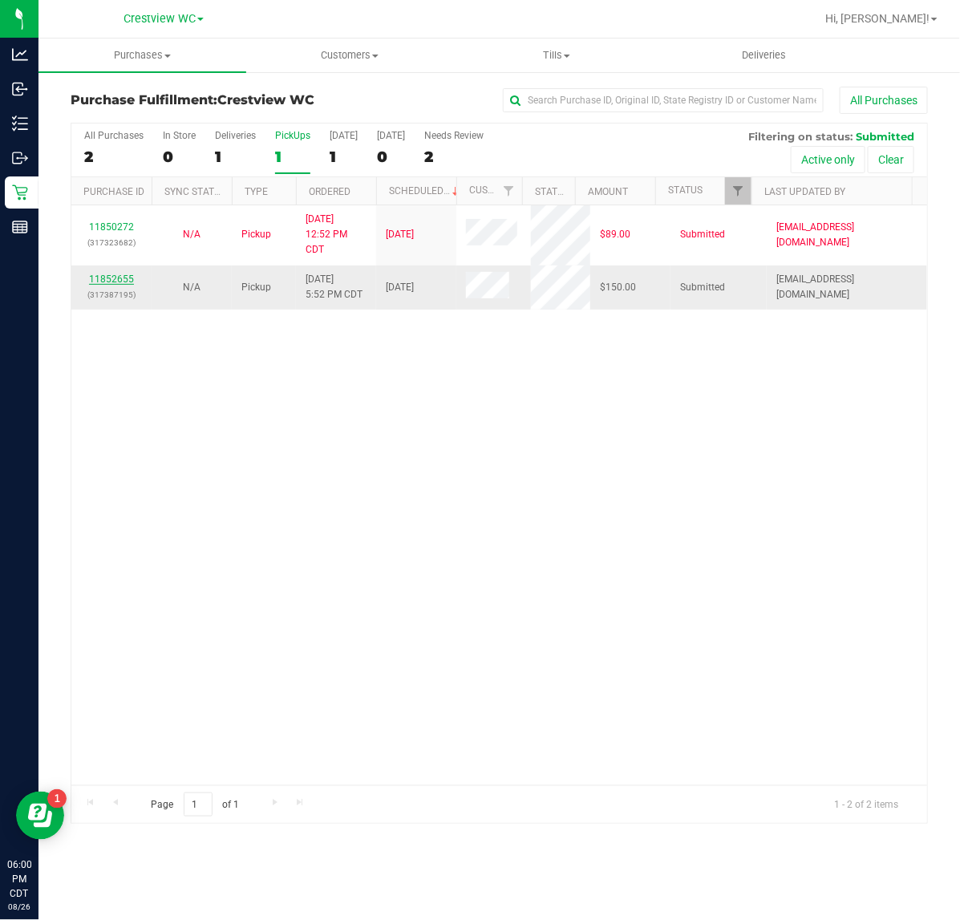
click at [95, 281] on link "11852655" at bounding box center [111, 278] width 45 height 11
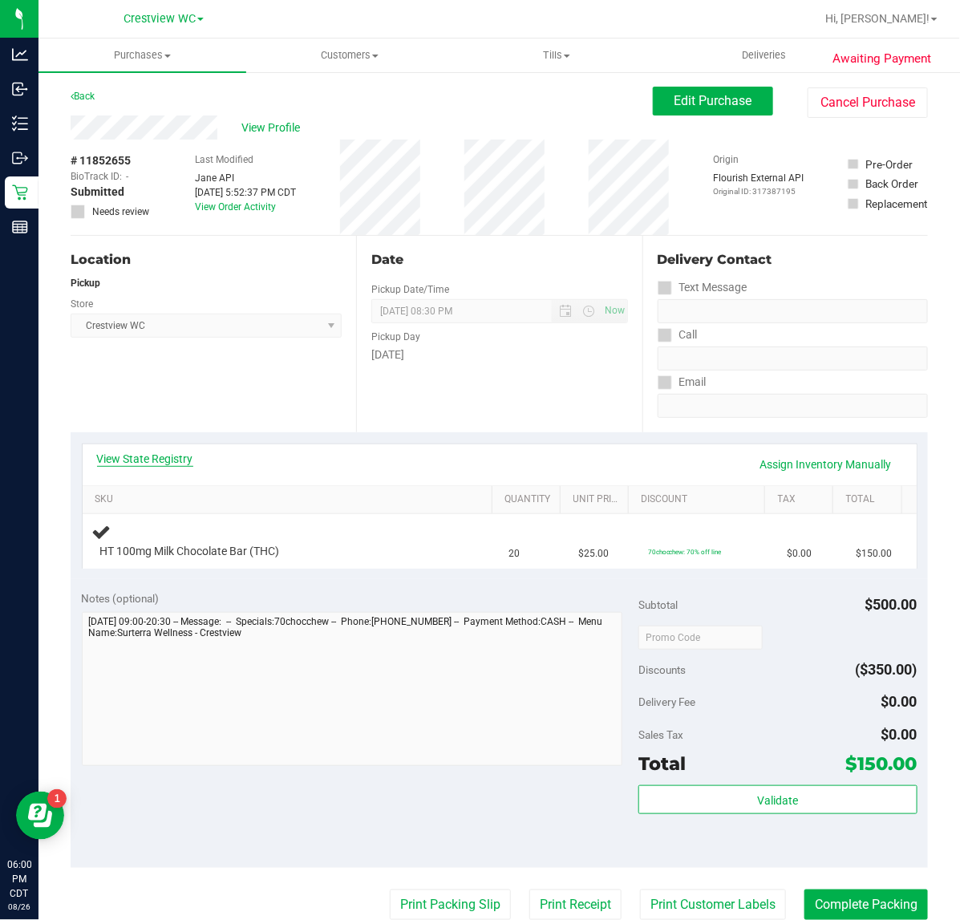
click at [111, 461] on link "View State Registry" at bounding box center [145, 459] width 96 height 16
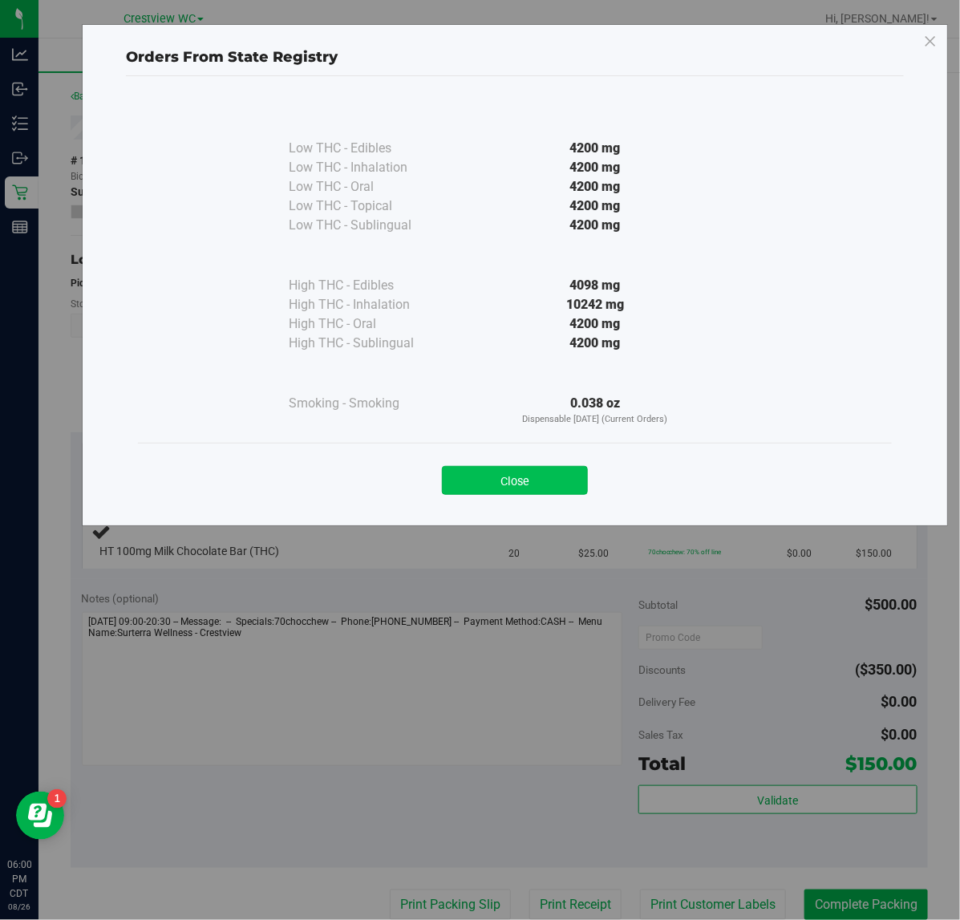
click at [505, 470] on button "Close" at bounding box center [515, 480] width 146 height 29
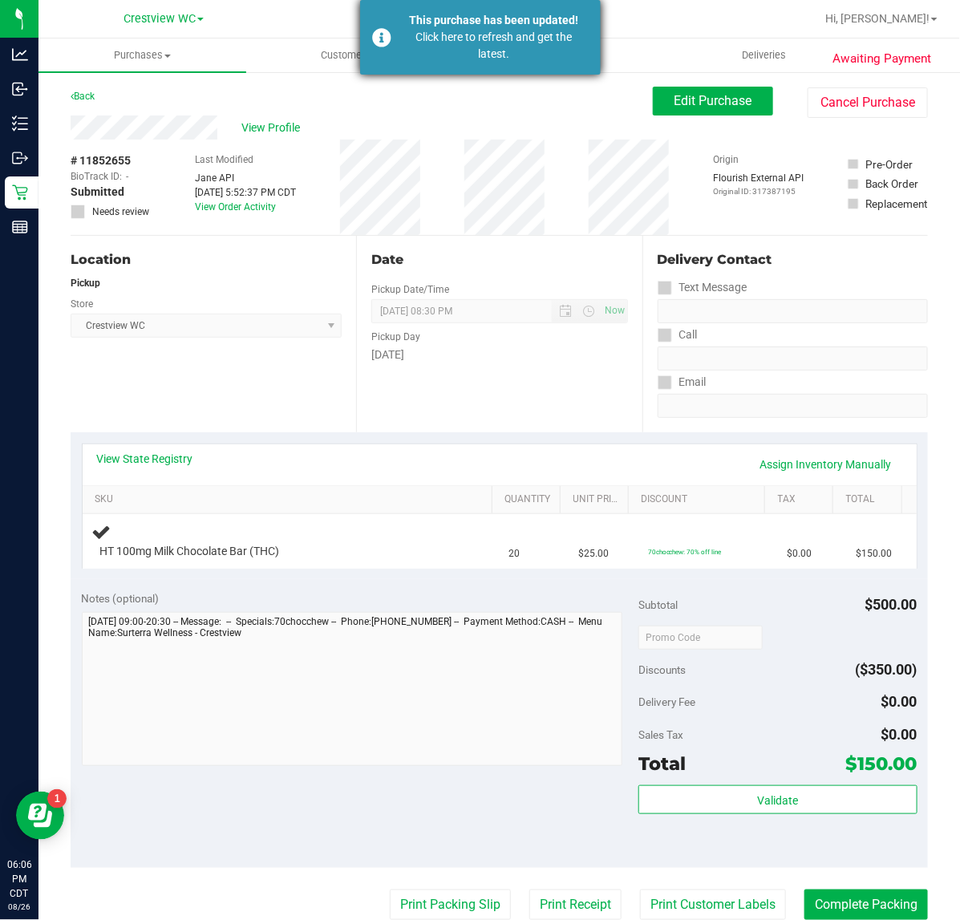
click at [463, 64] on div "This purchase has been updated! Click here to refresh and get the latest." at bounding box center [480, 37] width 241 height 75
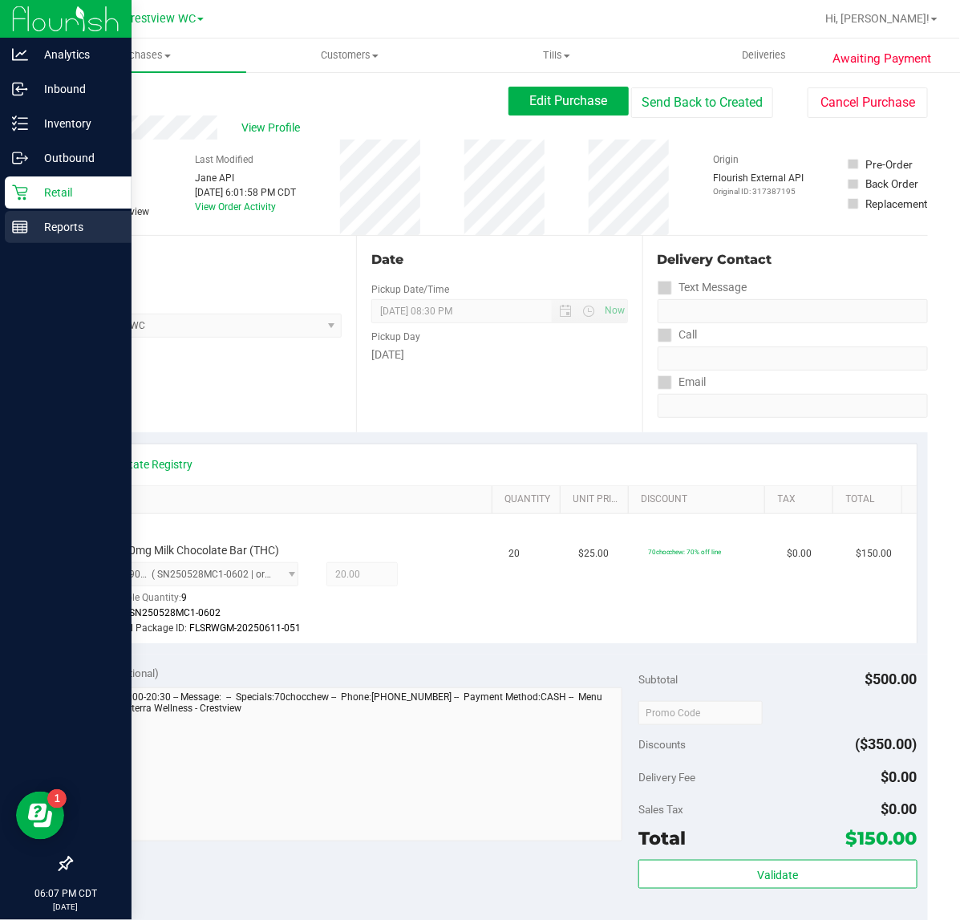
click at [20, 225] on line at bounding box center [20, 225] width 14 height 0
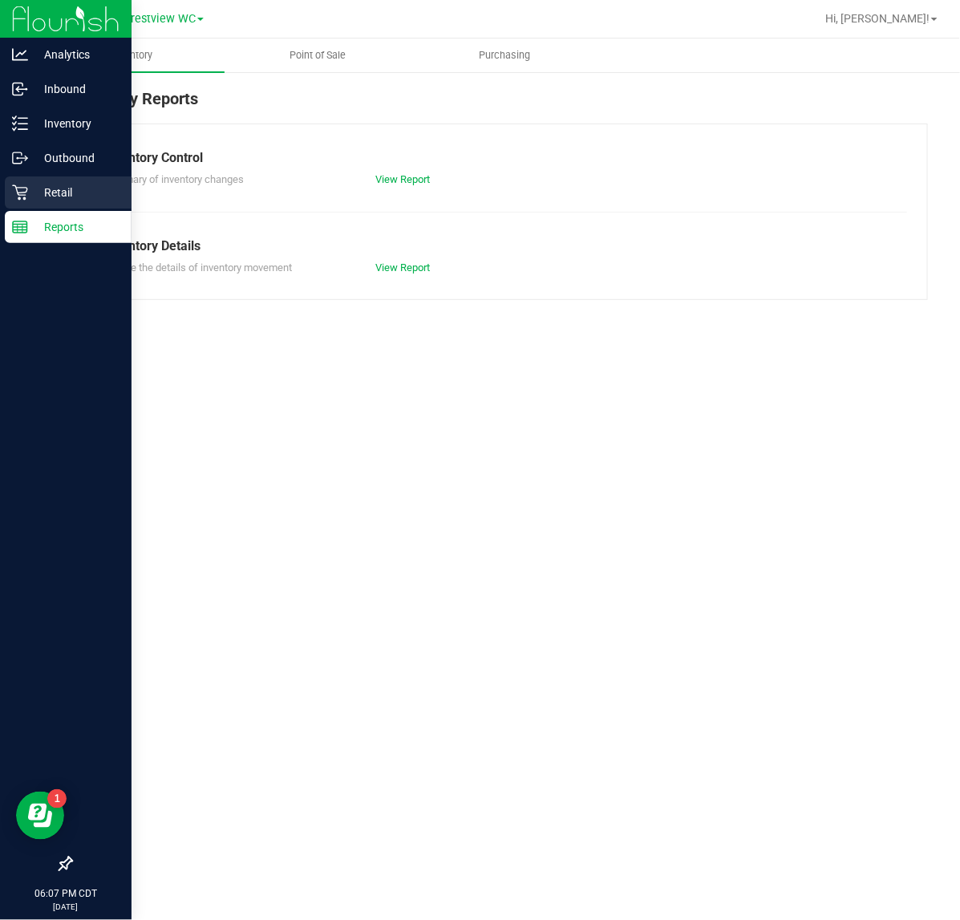
click at [38, 191] on p "Retail" at bounding box center [76, 192] width 96 height 19
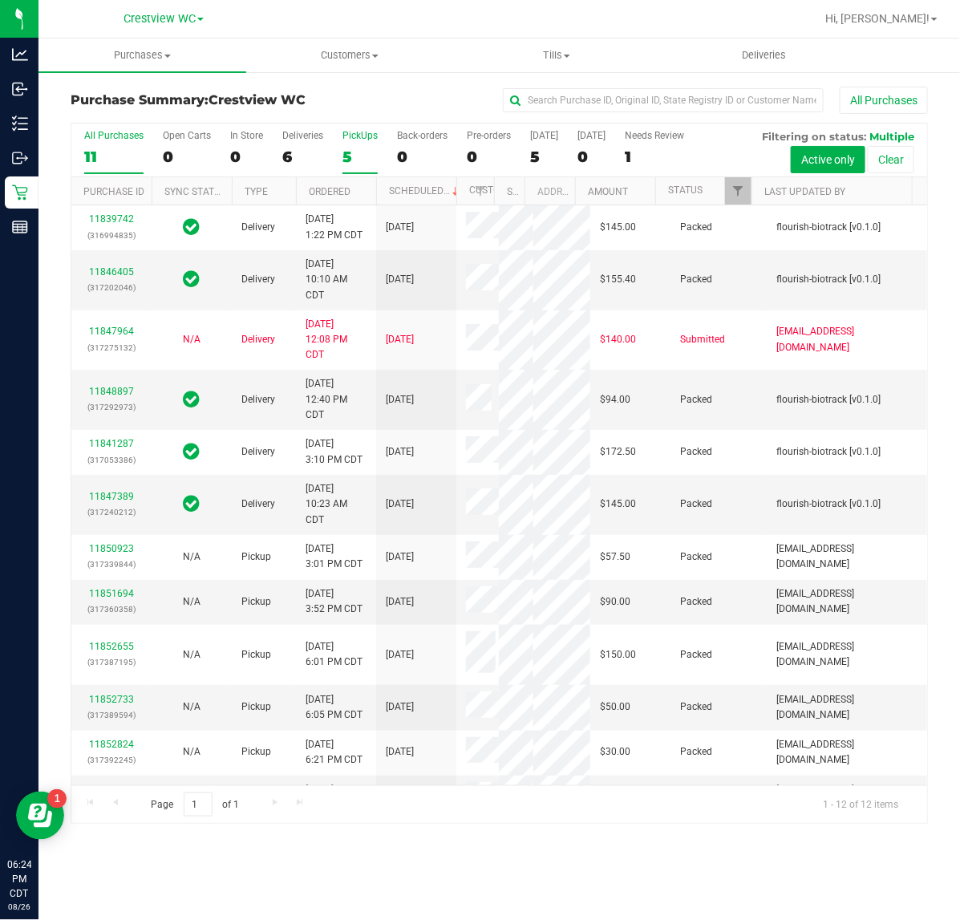
click at [345, 137] on div "PickUps" at bounding box center [359, 135] width 35 height 11
click at [0, 0] on input "PickUps 5" at bounding box center [0, 0] width 0 height 0
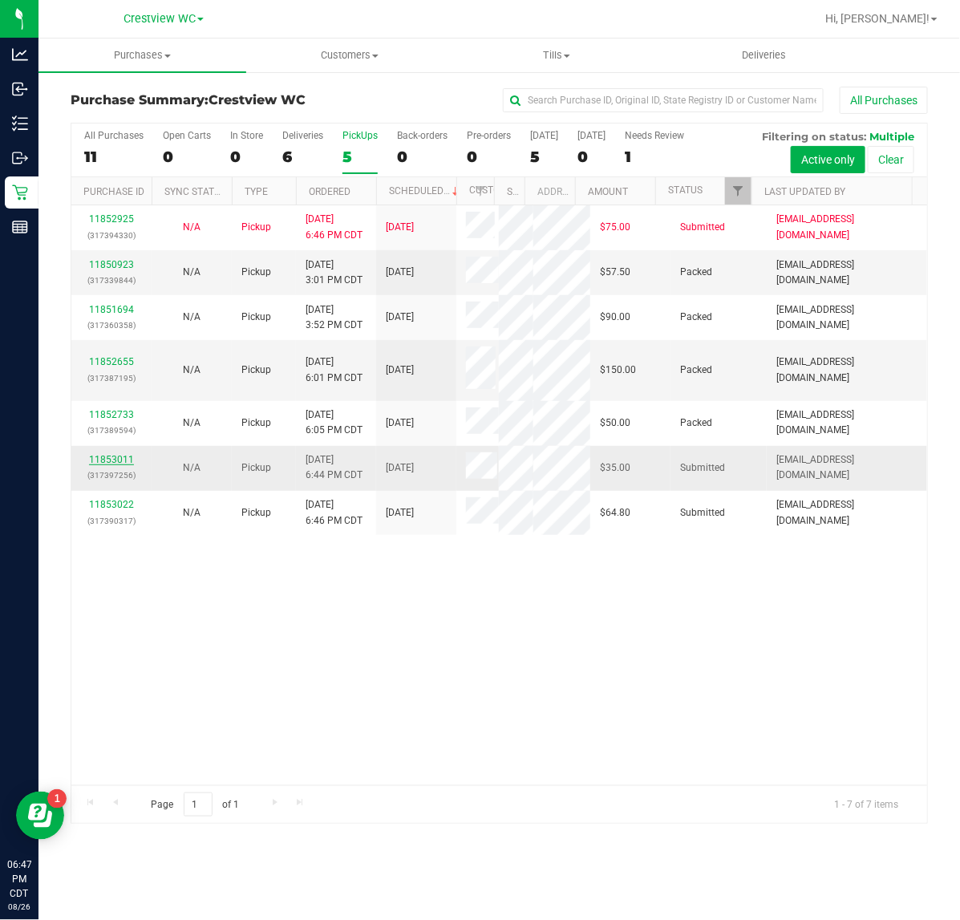
click at [124, 465] on link "11853011" at bounding box center [111, 459] width 45 height 11
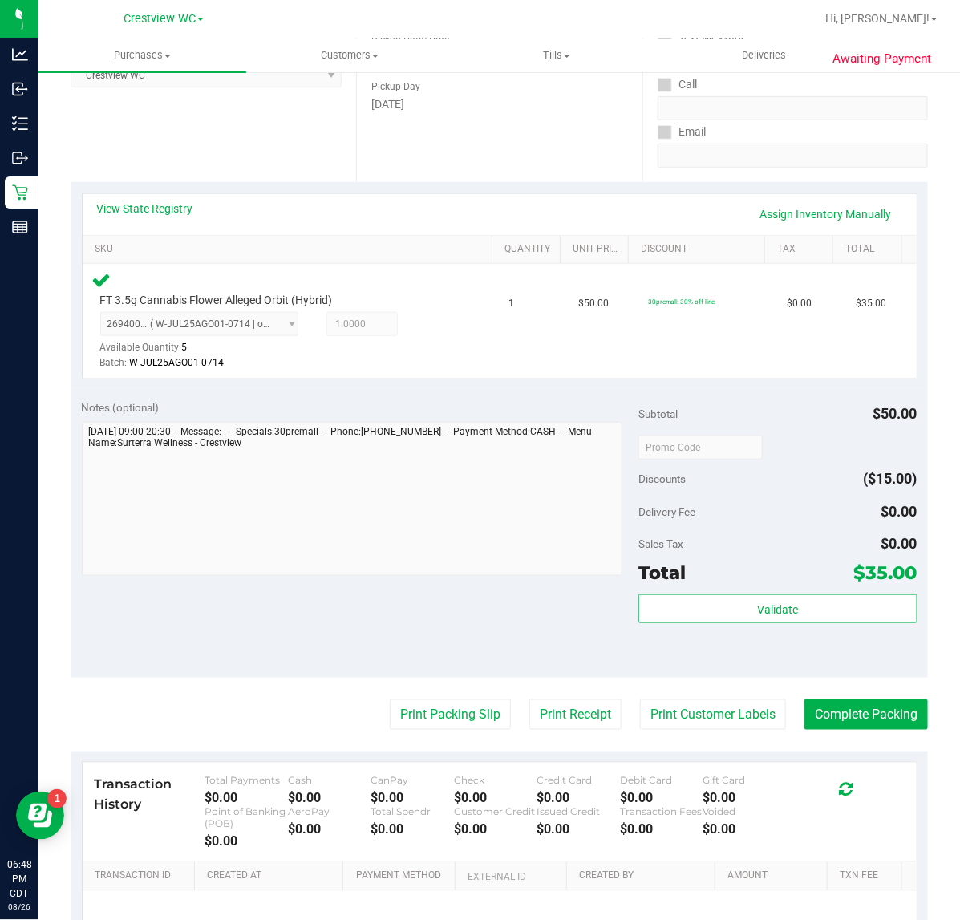
scroll to position [401, 0]
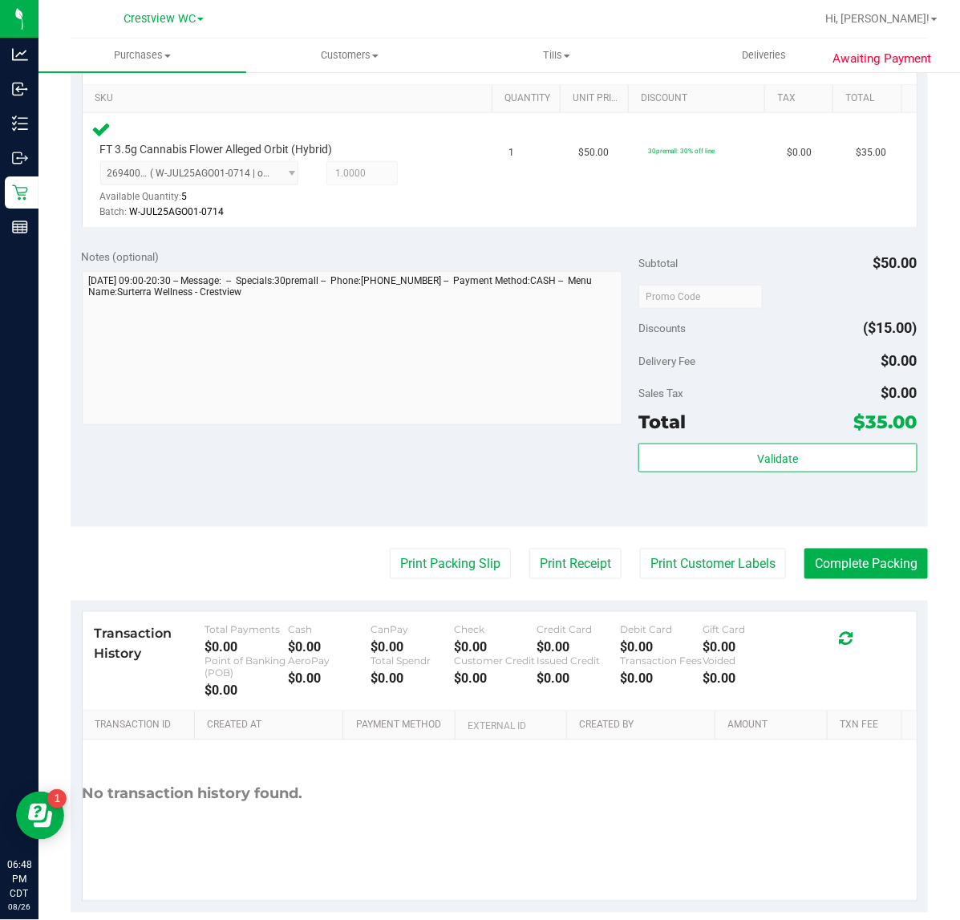
click at [774, 482] on div "Validate" at bounding box center [777, 479] width 278 height 72
click at [775, 469] on button "Validate" at bounding box center [777, 457] width 278 height 29
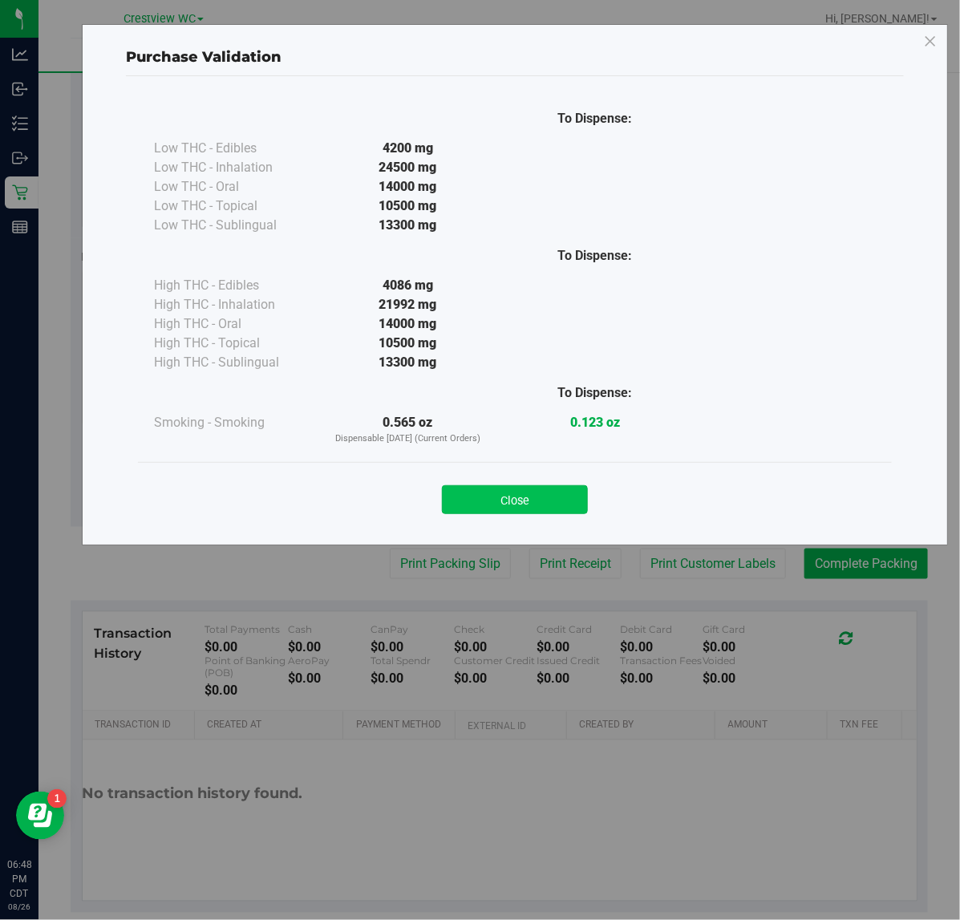
click at [524, 501] on button "Close" at bounding box center [515, 499] width 146 height 29
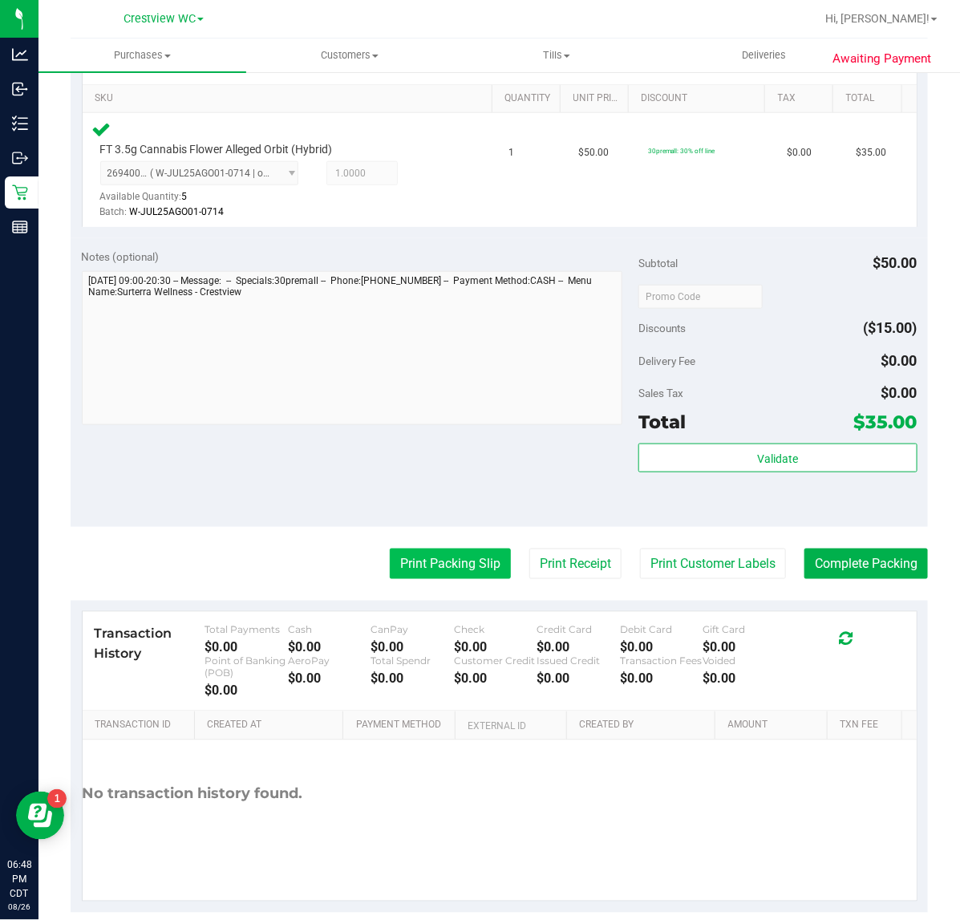
click at [419, 551] on button "Print Packing Slip" at bounding box center [450, 563] width 121 height 30
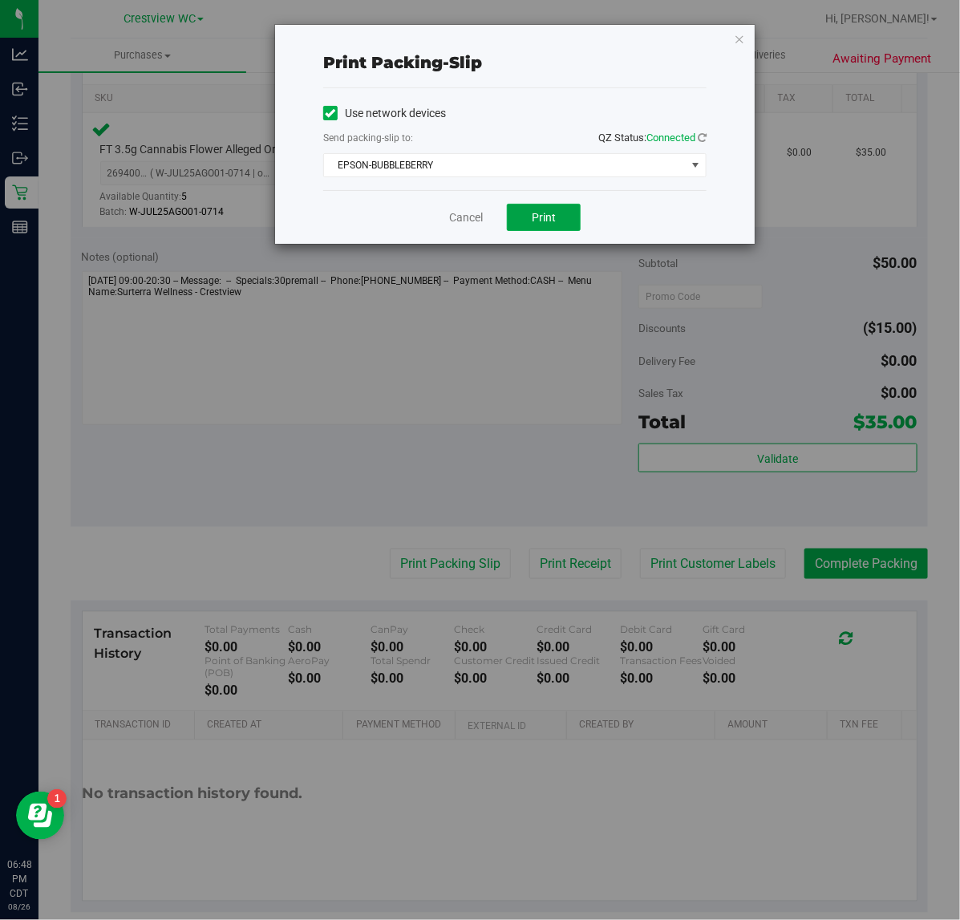
drag, startPoint x: 548, startPoint y: 222, endPoint x: 609, endPoint y: 222, distance: 61.7
click at [554, 222] on span "Print" at bounding box center [544, 217] width 24 height 13
click at [475, 223] on link "Cancel" at bounding box center [466, 217] width 34 height 17
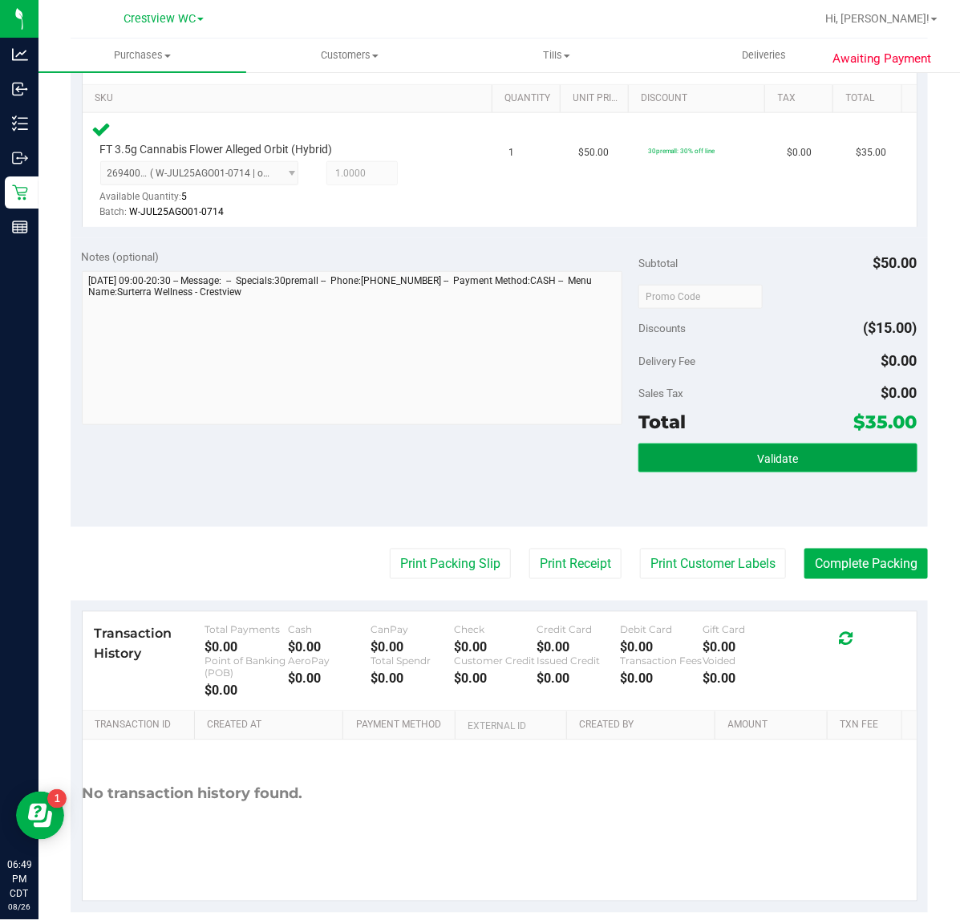
click at [714, 451] on button "Validate" at bounding box center [777, 457] width 278 height 29
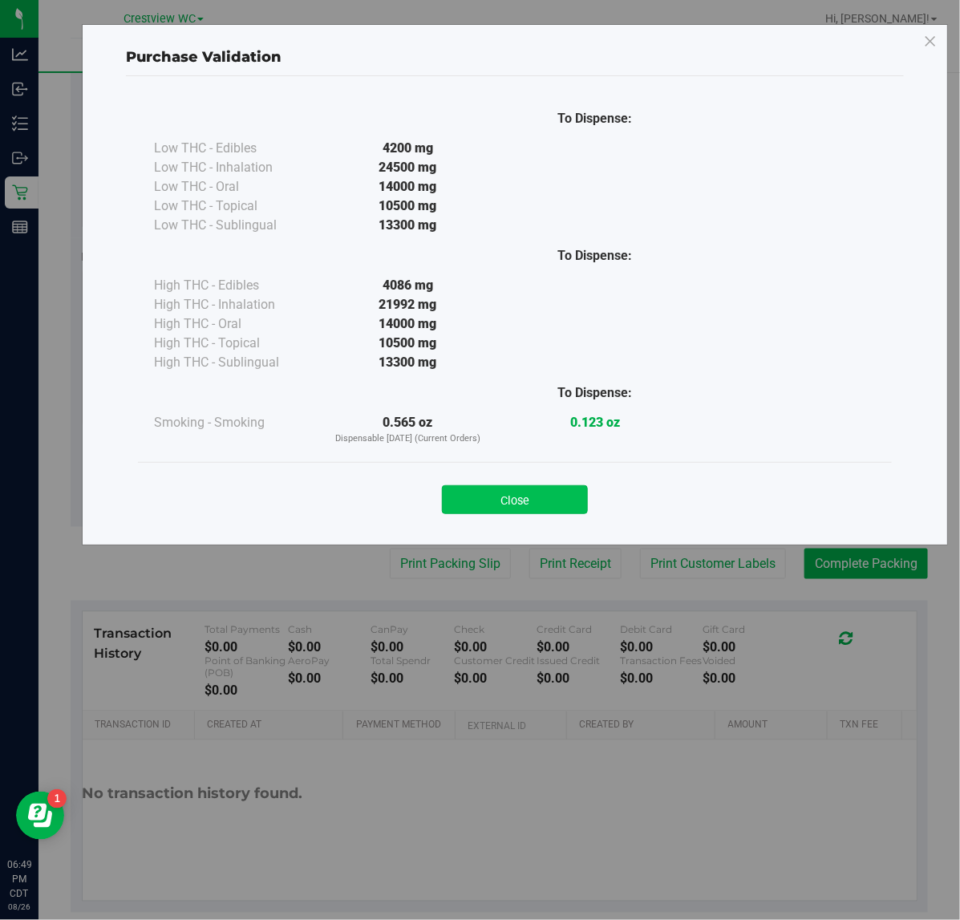
click at [542, 494] on button "Close" at bounding box center [515, 499] width 146 height 29
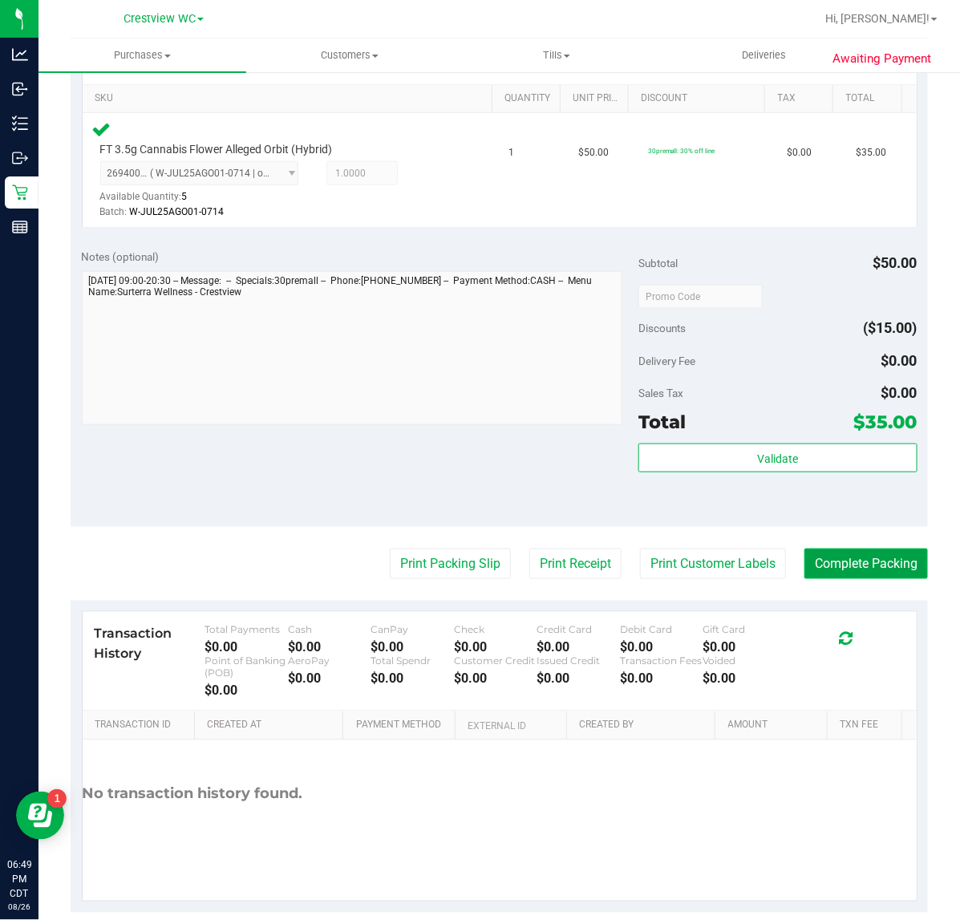
click at [838, 559] on button "Complete Packing" at bounding box center [865, 563] width 123 height 30
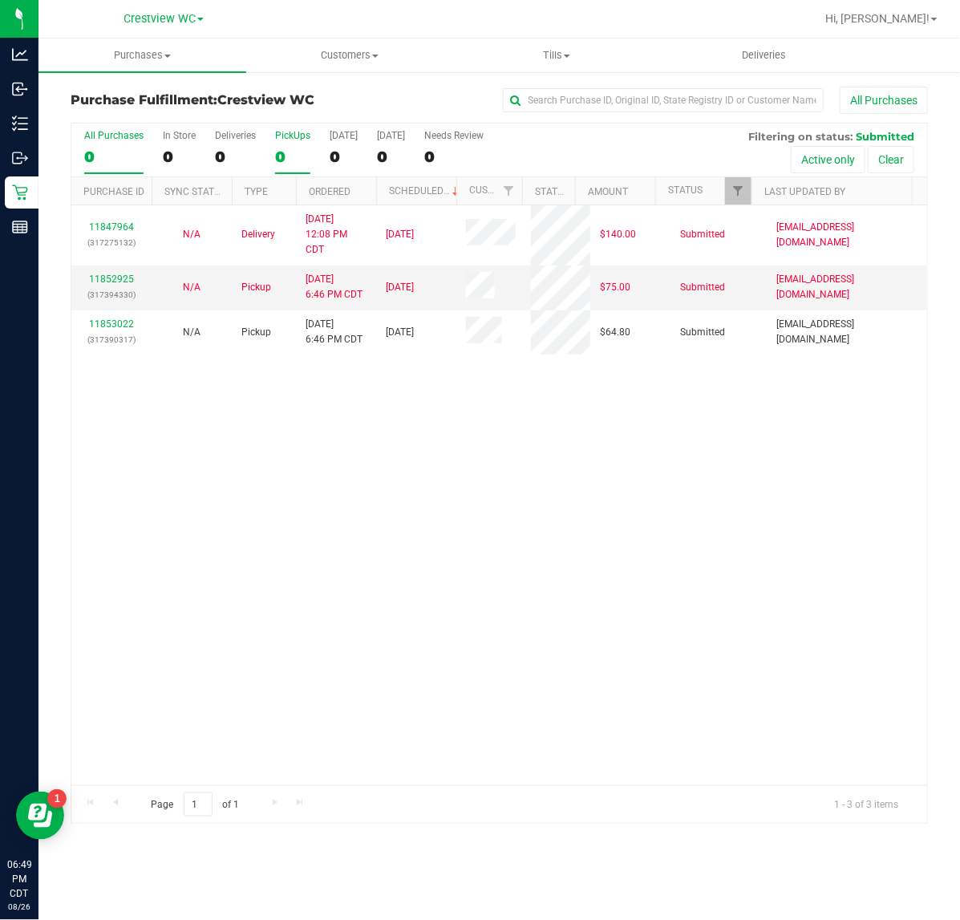
click at [286, 154] on div "0" at bounding box center [292, 157] width 35 height 18
click at [0, 0] on input "PickUps 0" at bounding box center [0, 0] width 0 height 0
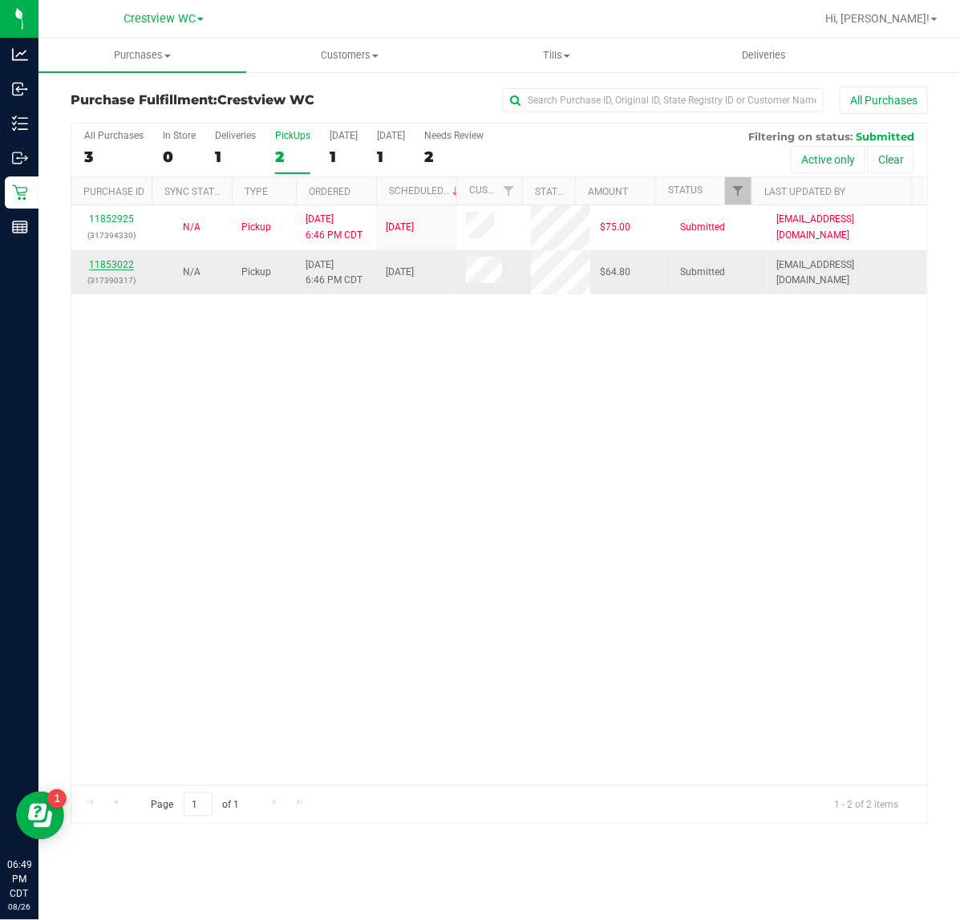
click at [120, 262] on link "11853022" at bounding box center [111, 264] width 45 height 11
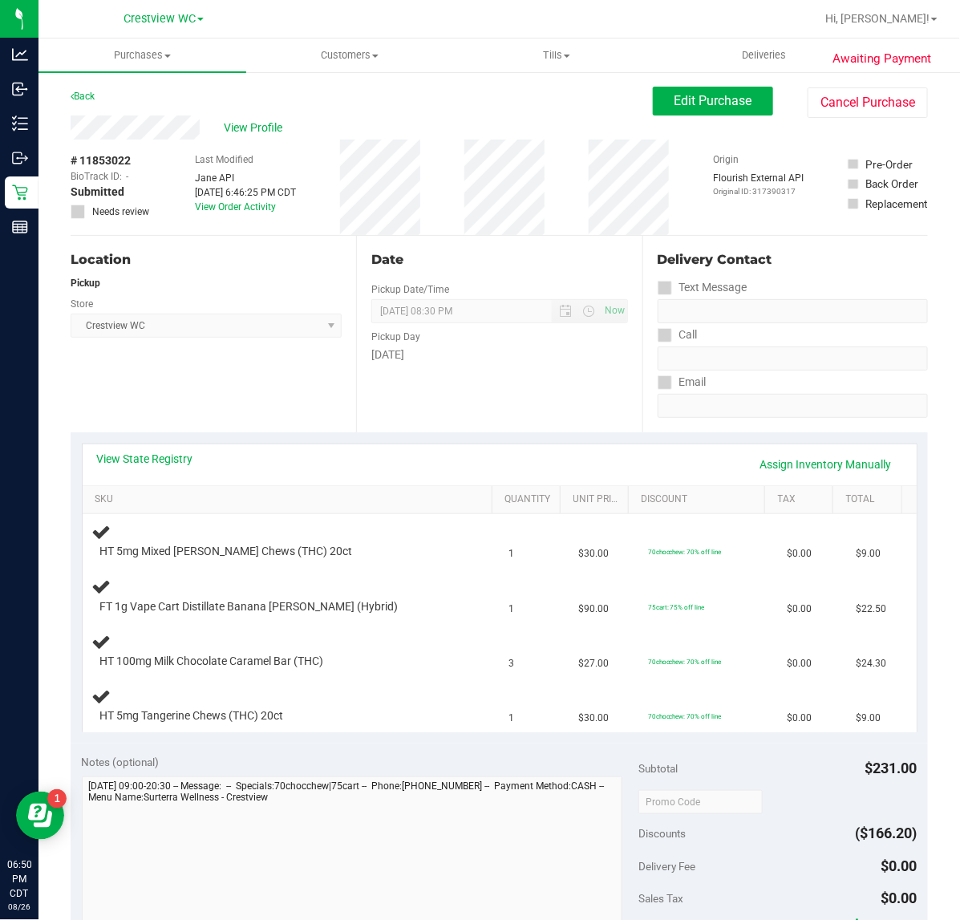
click at [390, 419] on div "Date Pickup Date/Time 08/26/2025 Now 08/26/2025 08:30 PM Now Pickup Day Tuesday" at bounding box center [498, 334] width 285 height 196
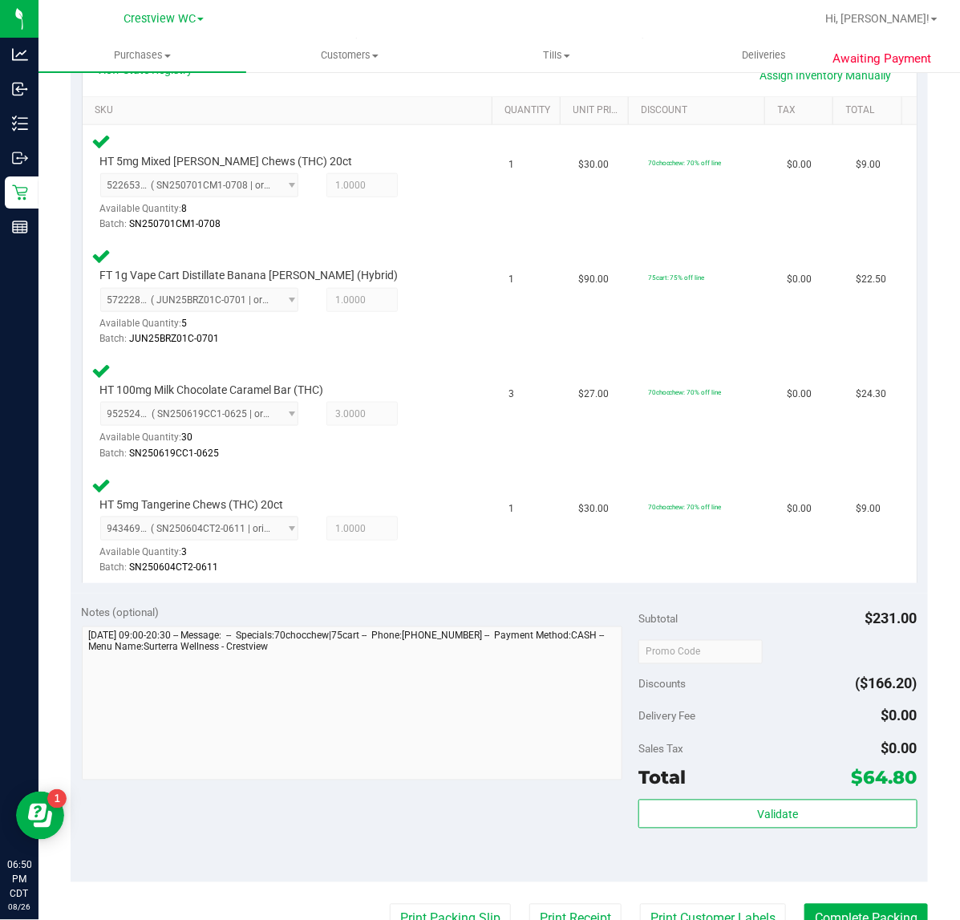
scroll to position [393, 0]
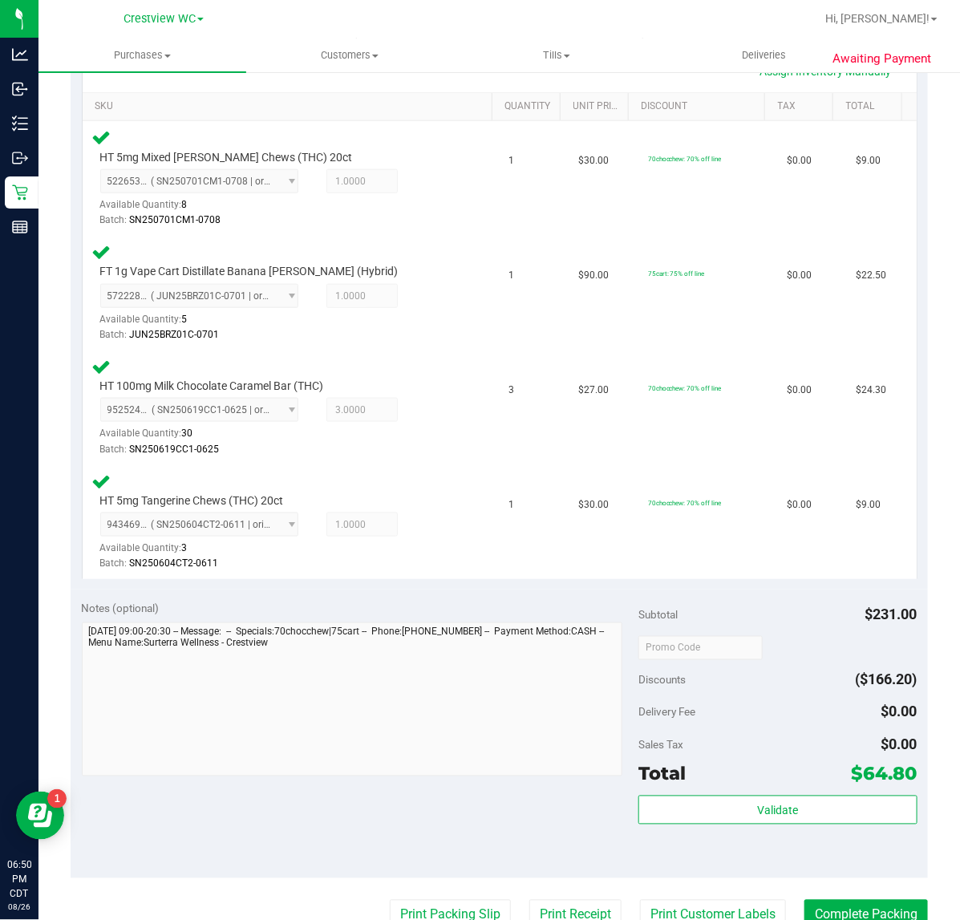
click at [779, 774] on div "Total $64.80" at bounding box center [777, 773] width 278 height 29
click at [790, 806] on button "Validate" at bounding box center [777, 809] width 278 height 29
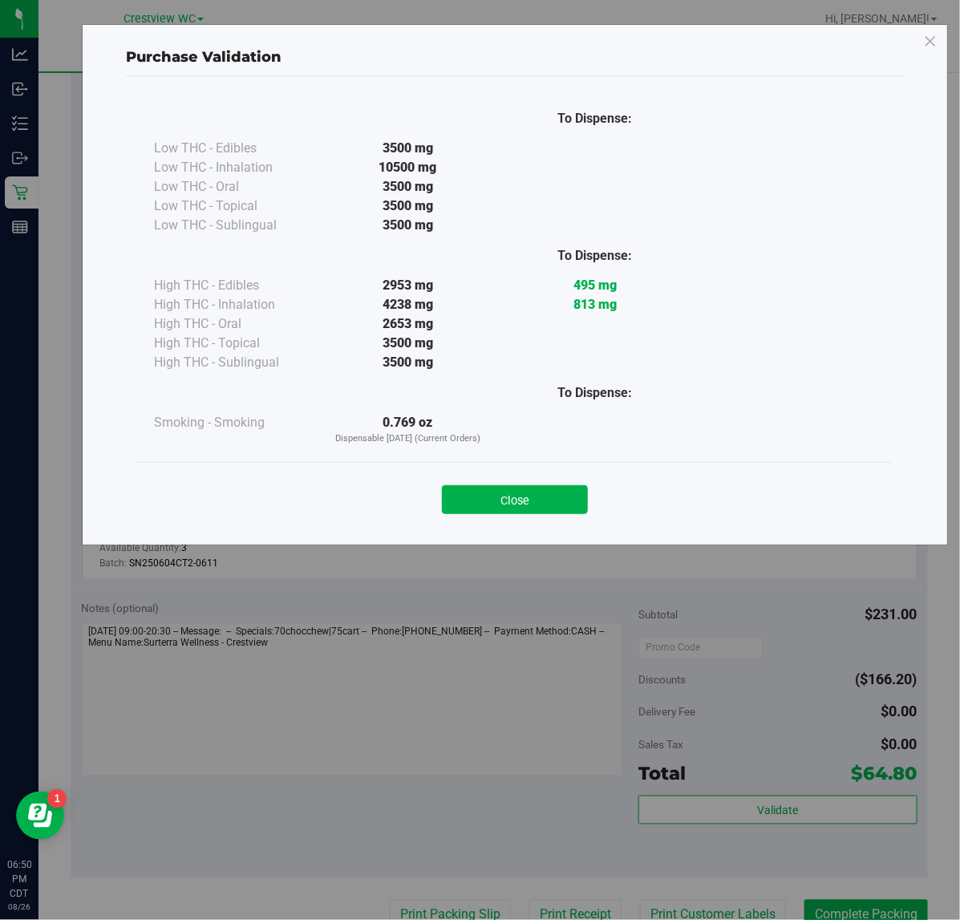
click at [528, 549] on div "Purchase Validation To Dispense: Low THC - Edibles 3500 mg" at bounding box center [486, 460] width 972 height 920
click at [527, 512] on button "Close" at bounding box center [515, 499] width 146 height 29
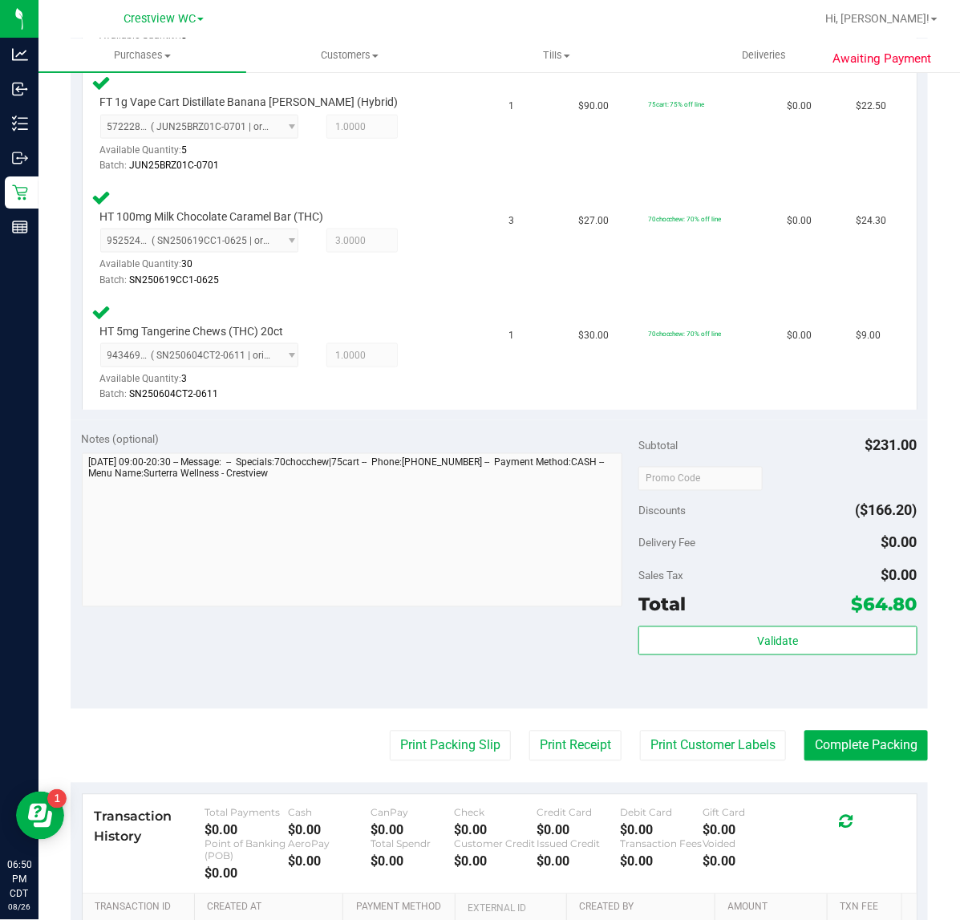
scroll to position [763, 0]
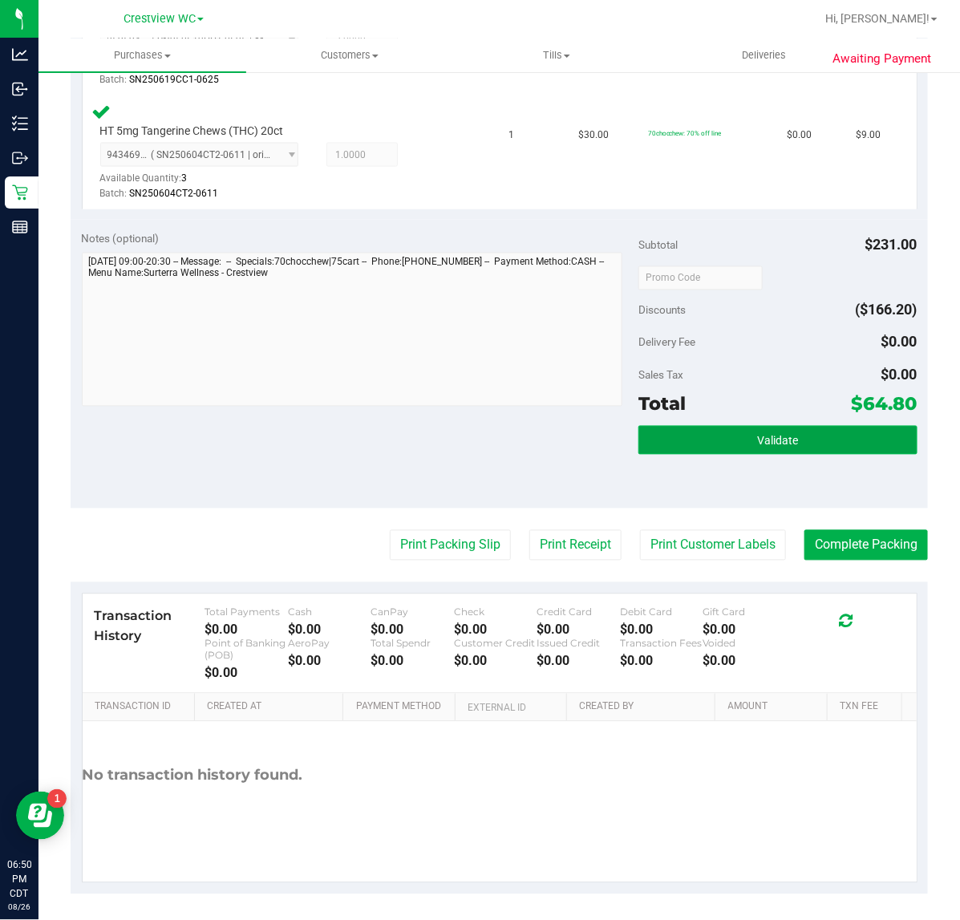
click at [772, 435] on span "Validate" at bounding box center [777, 441] width 41 height 13
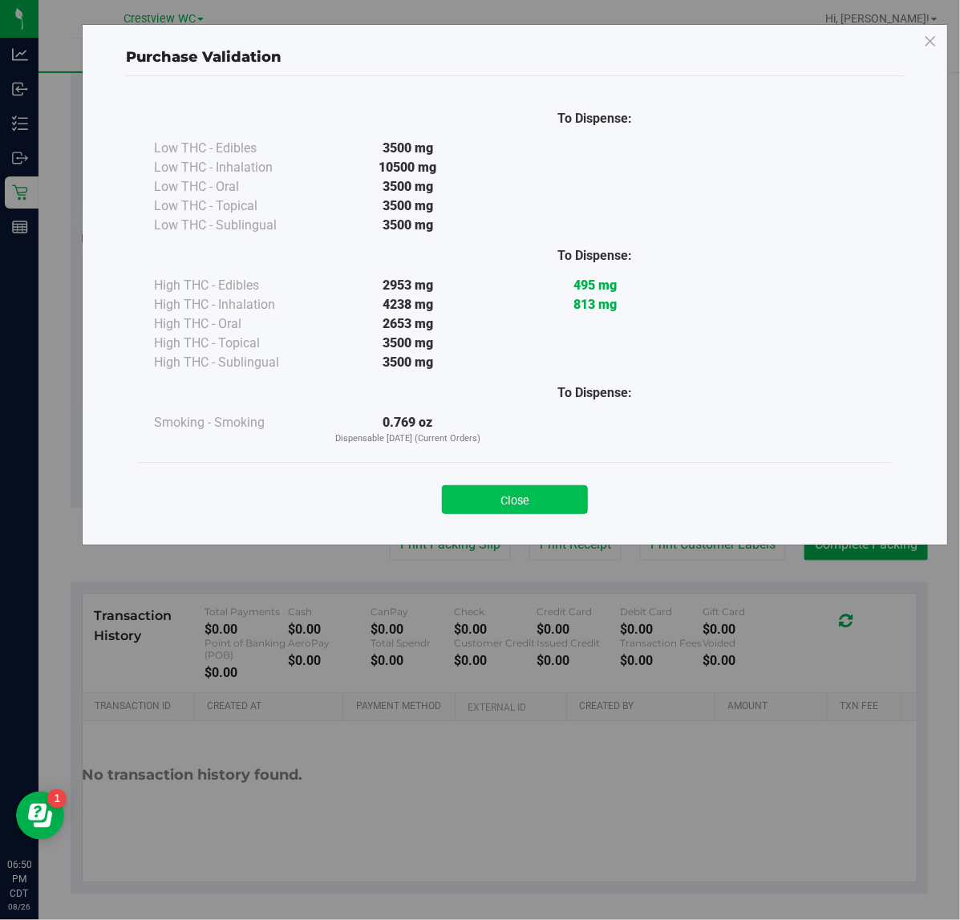
click at [555, 488] on button "Close" at bounding box center [515, 499] width 146 height 29
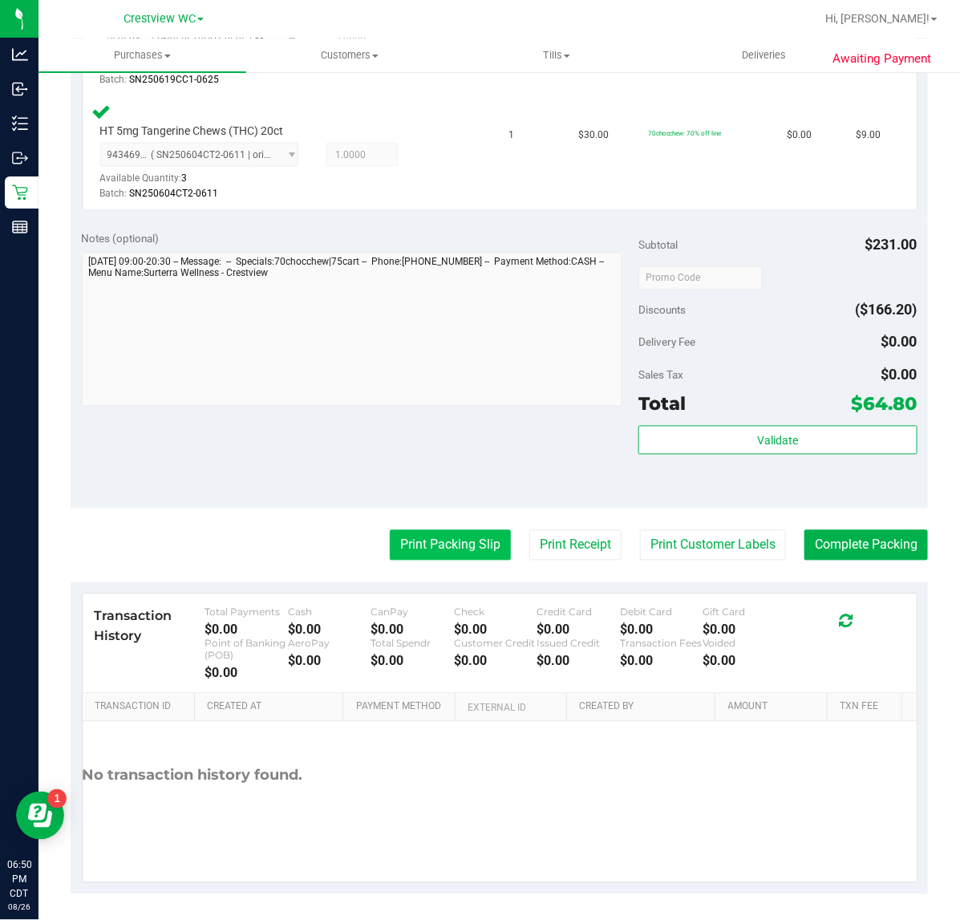
click at [399, 544] on button "Print Packing Slip" at bounding box center [450, 545] width 121 height 30
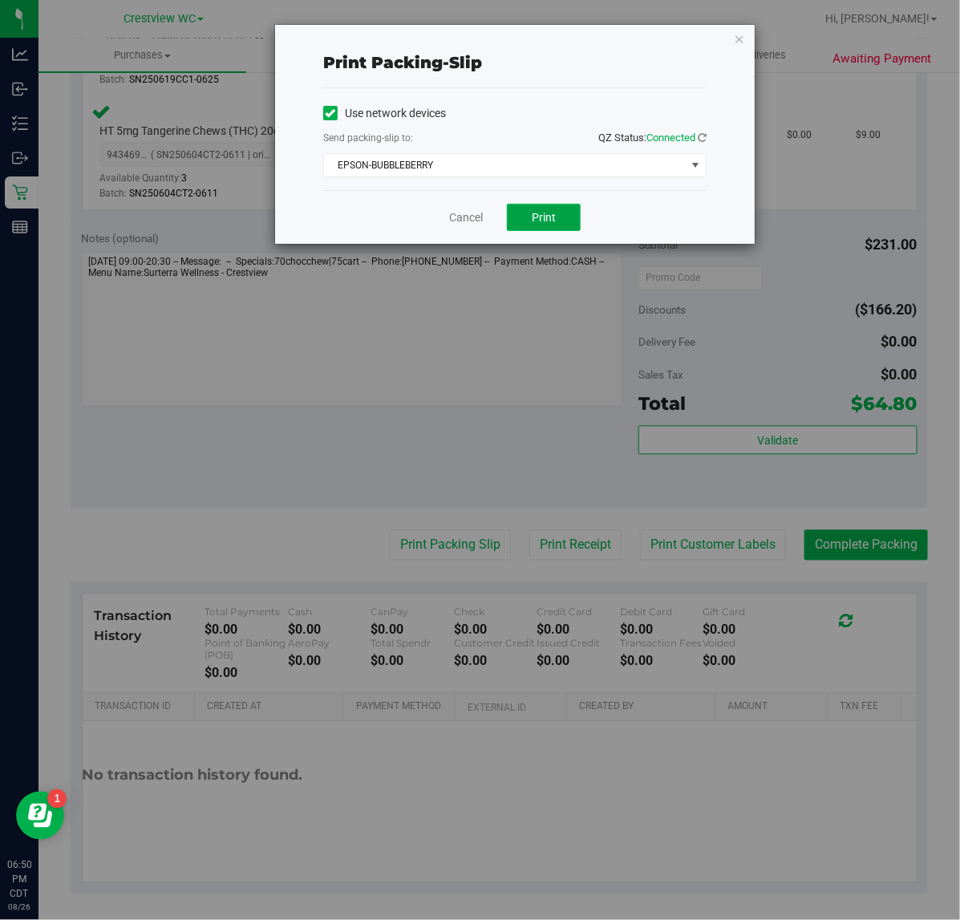
click at [546, 219] on span "Print" at bounding box center [544, 217] width 24 height 13
drag, startPoint x: 462, startPoint y: 221, endPoint x: 859, endPoint y: 425, distance: 446.5
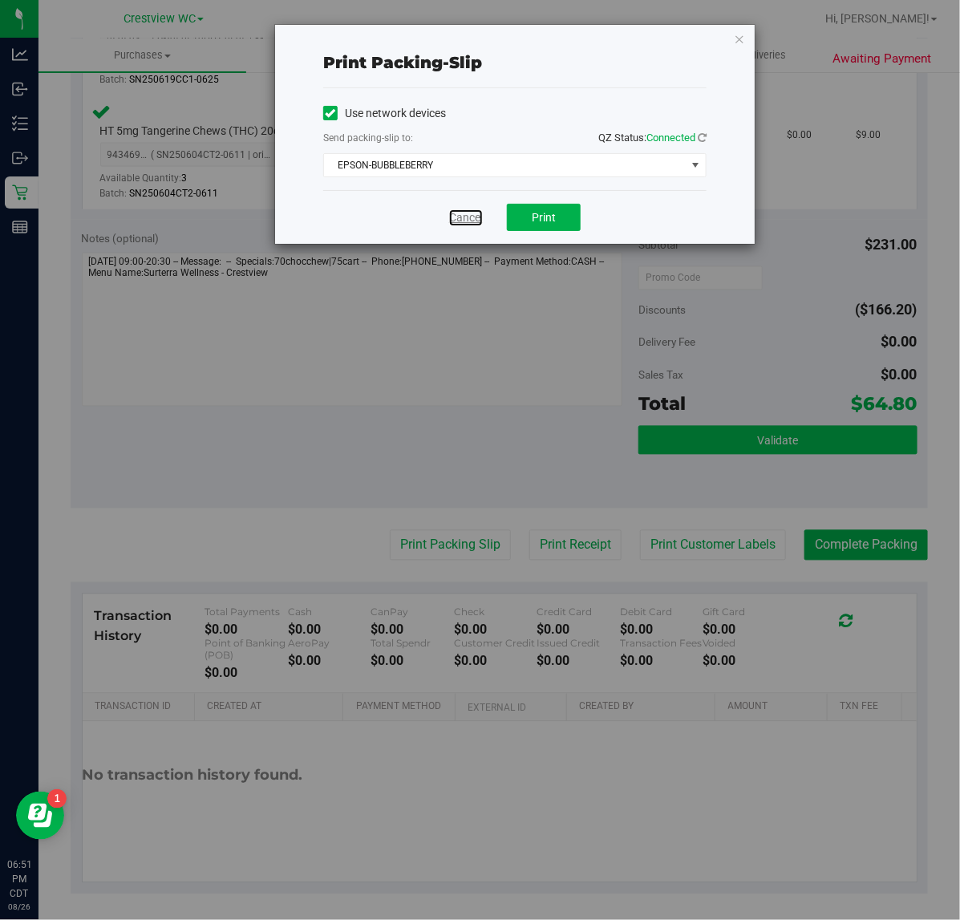
click at [463, 221] on link "Cancel" at bounding box center [466, 217] width 34 height 17
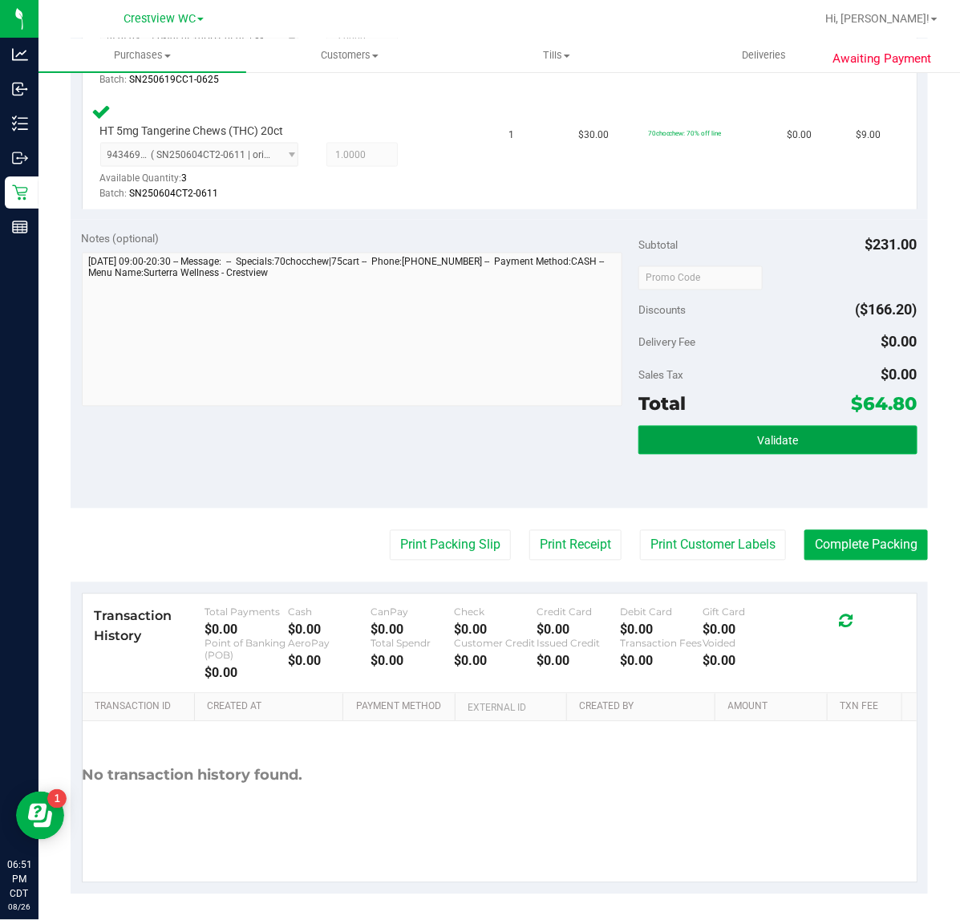
click at [851, 437] on button "Validate" at bounding box center [777, 440] width 278 height 29
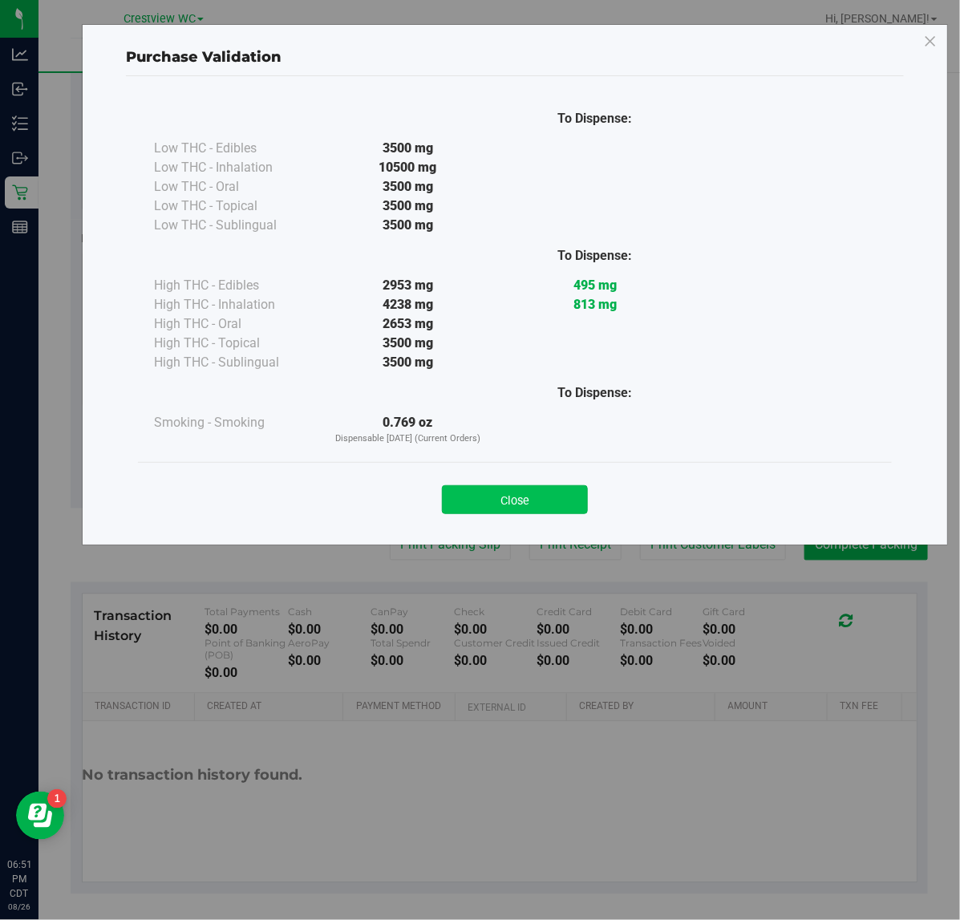
click at [534, 487] on button "Close" at bounding box center [515, 499] width 146 height 29
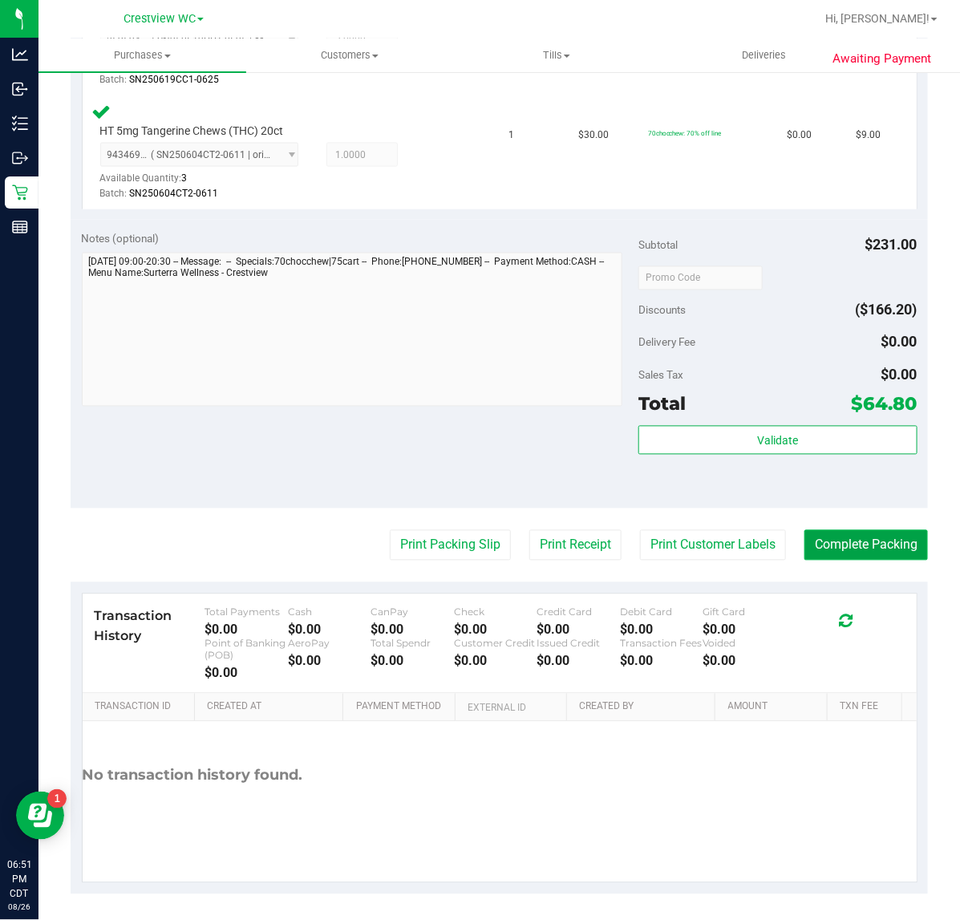
click at [848, 541] on button "Complete Packing" at bounding box center [865, 545] width 123 height 30
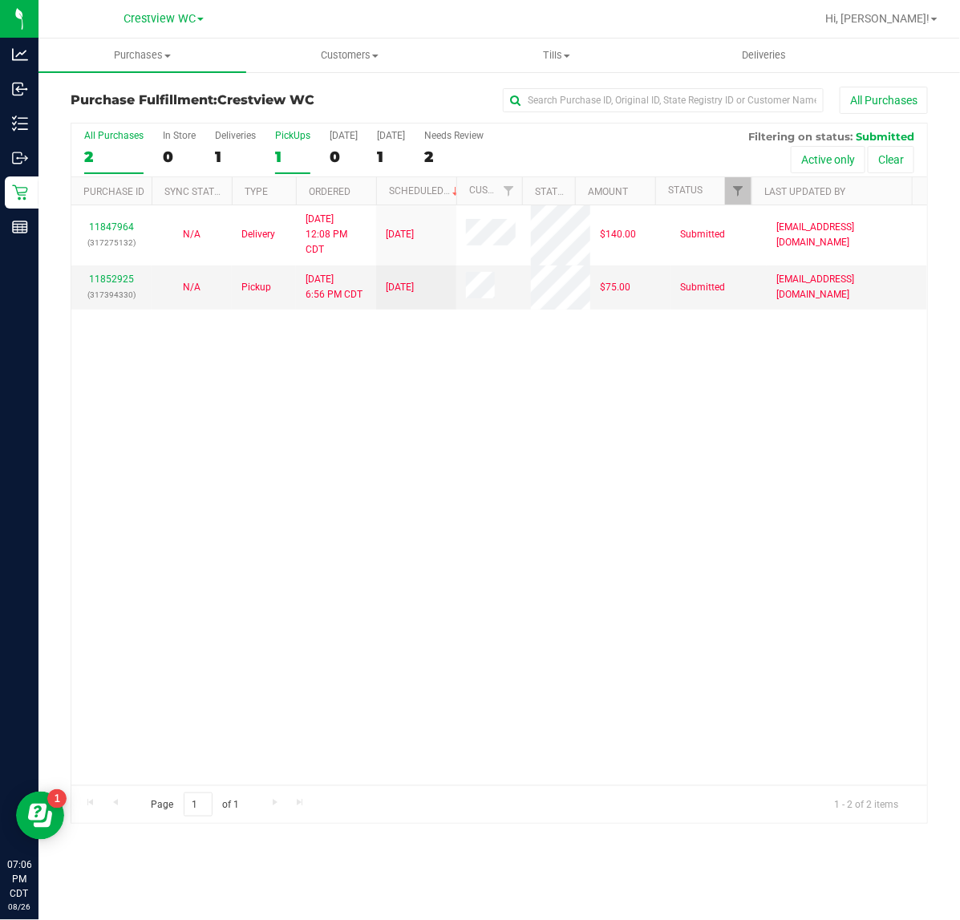
click at [302, 137] on div "PickUps" at bounding box center [292, 135] width 35 height 11
click at [0, 0] on input "PickUps 1" at bounding box center [0, 0] width 0 height 0
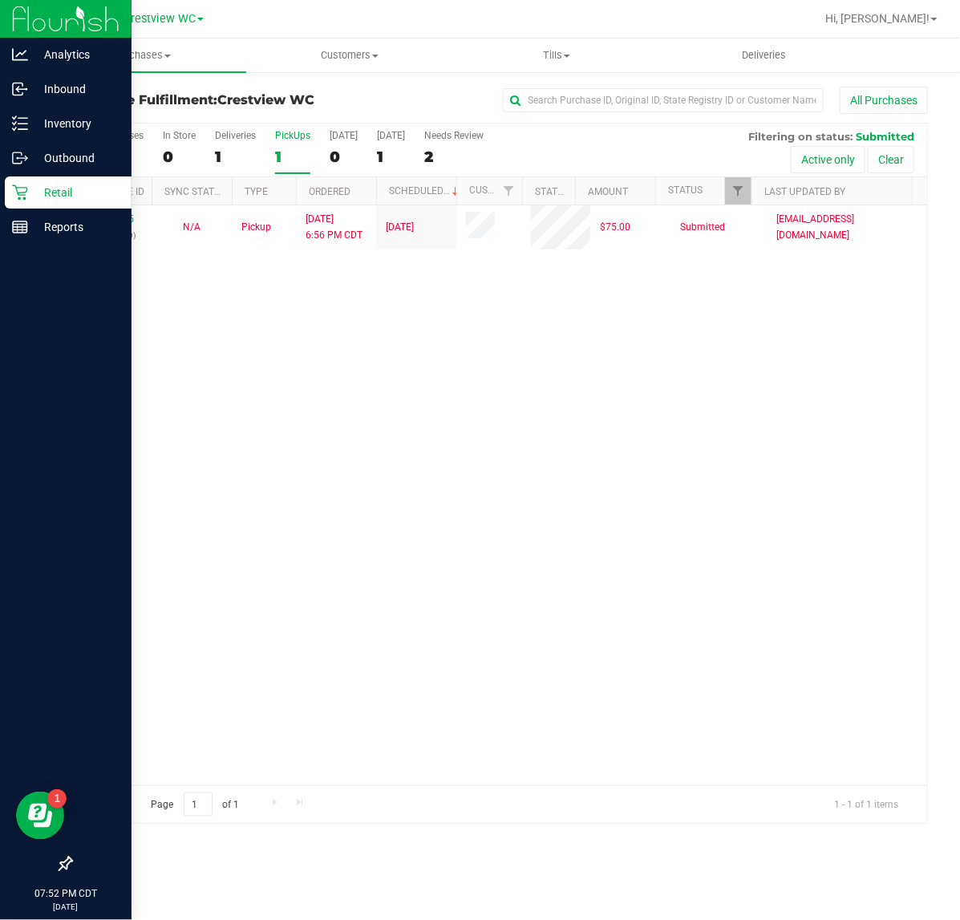
click at [33, 178] on div "Retail" at bounding box center [68, 192] width 127 height 32
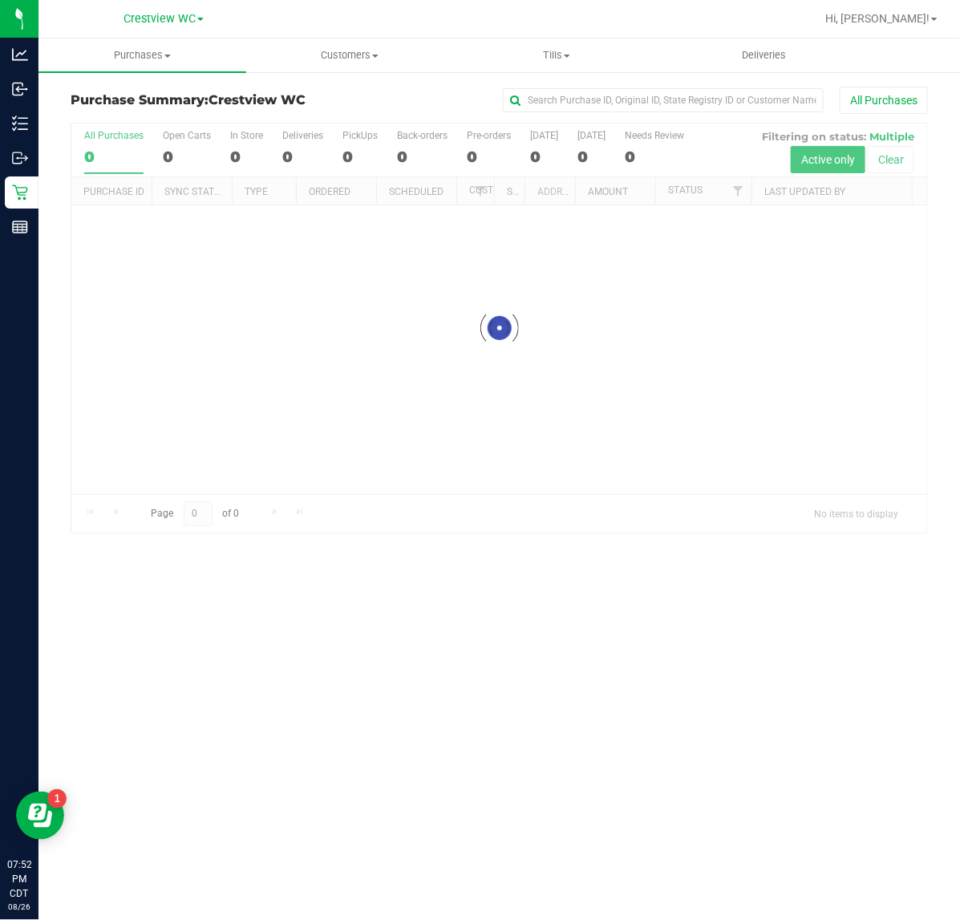
click at [38, 214] on div "Purchase Summary: Crestview WC All Purchases Loading... All Purchases 0 Open Ca…" at bounding box center [498, 310] width 921 height 479
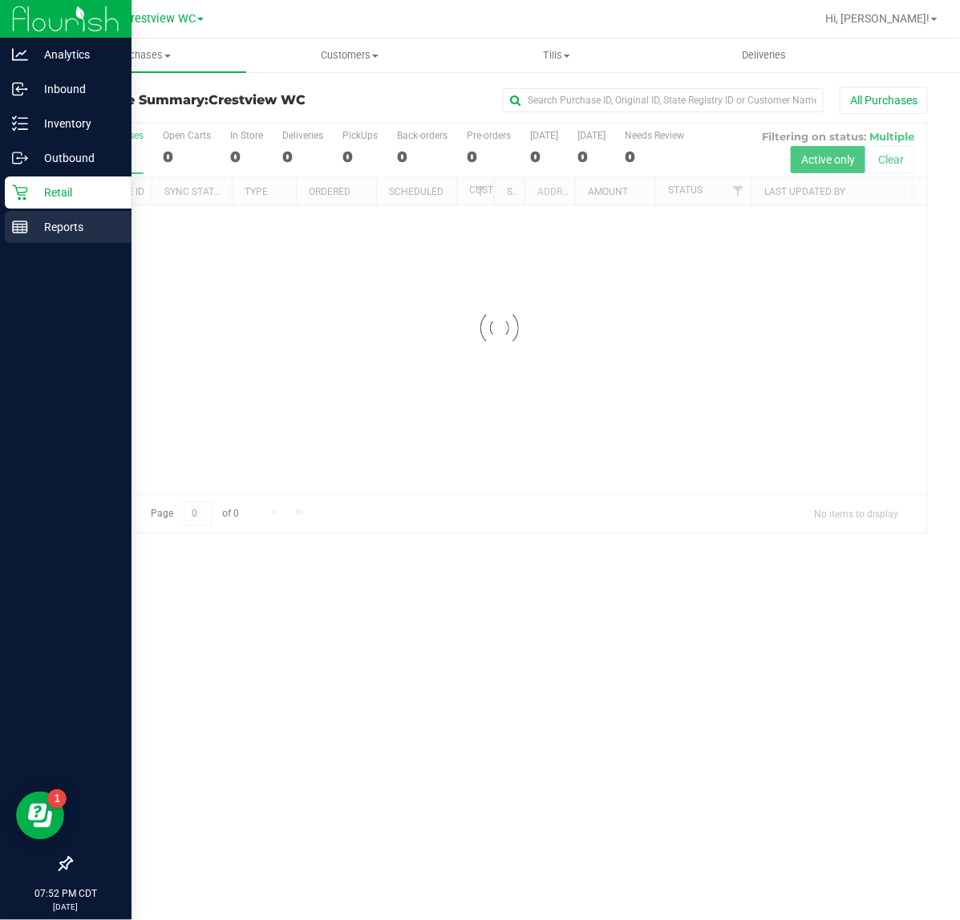
click at [33, 217] on p "Reports" at bounding box center [76, 226] width 96 height 19
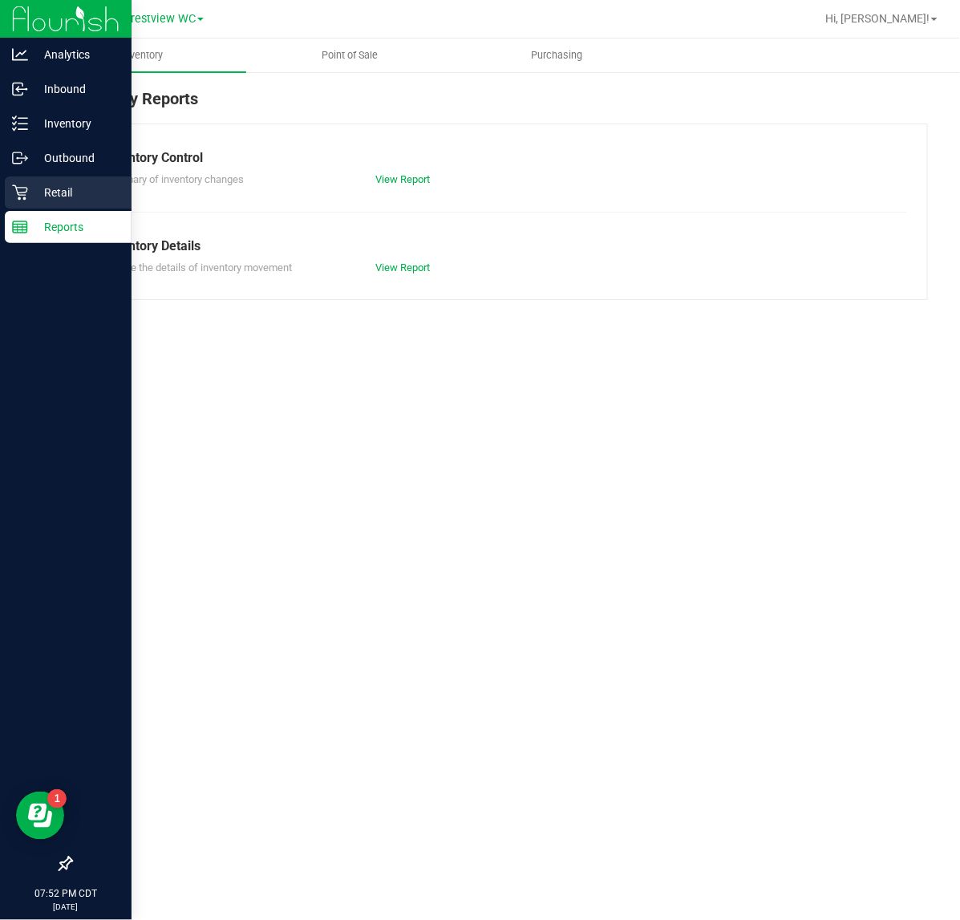
click at [21, 188] on icon at bounding box center [20, 192] width 16 height 16
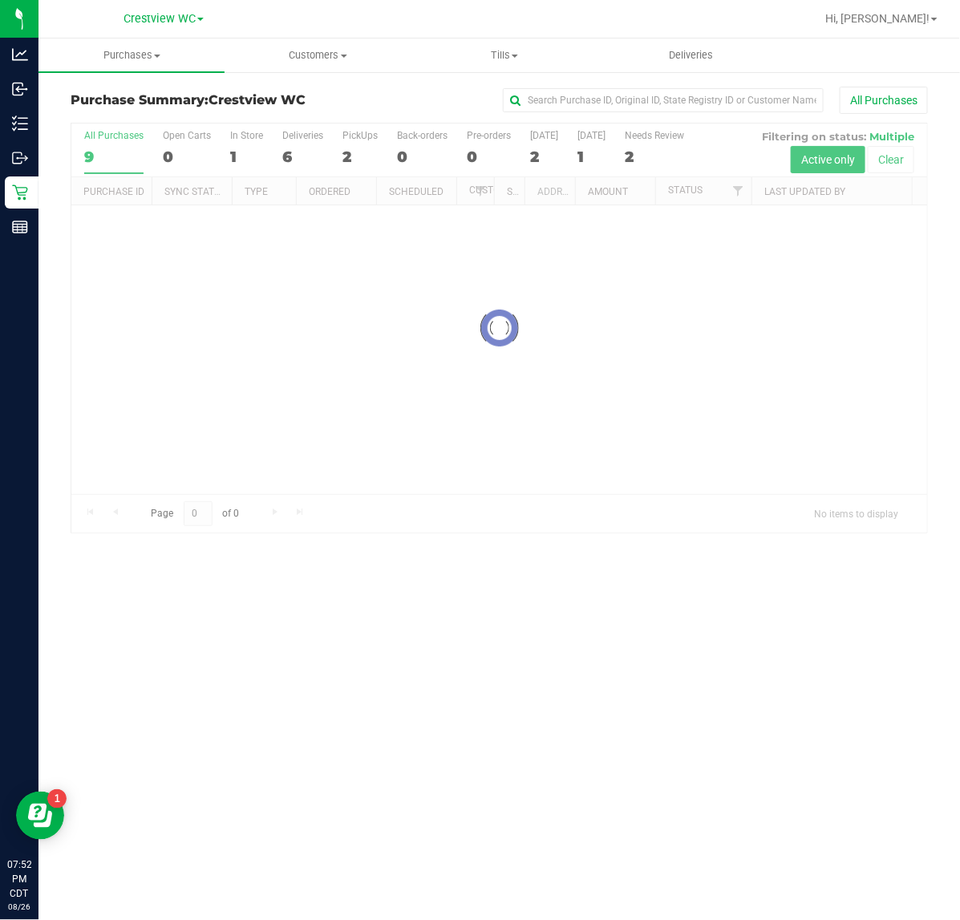
click at [245, 149] on div at bounding box center [499, 327] width 856 height 409
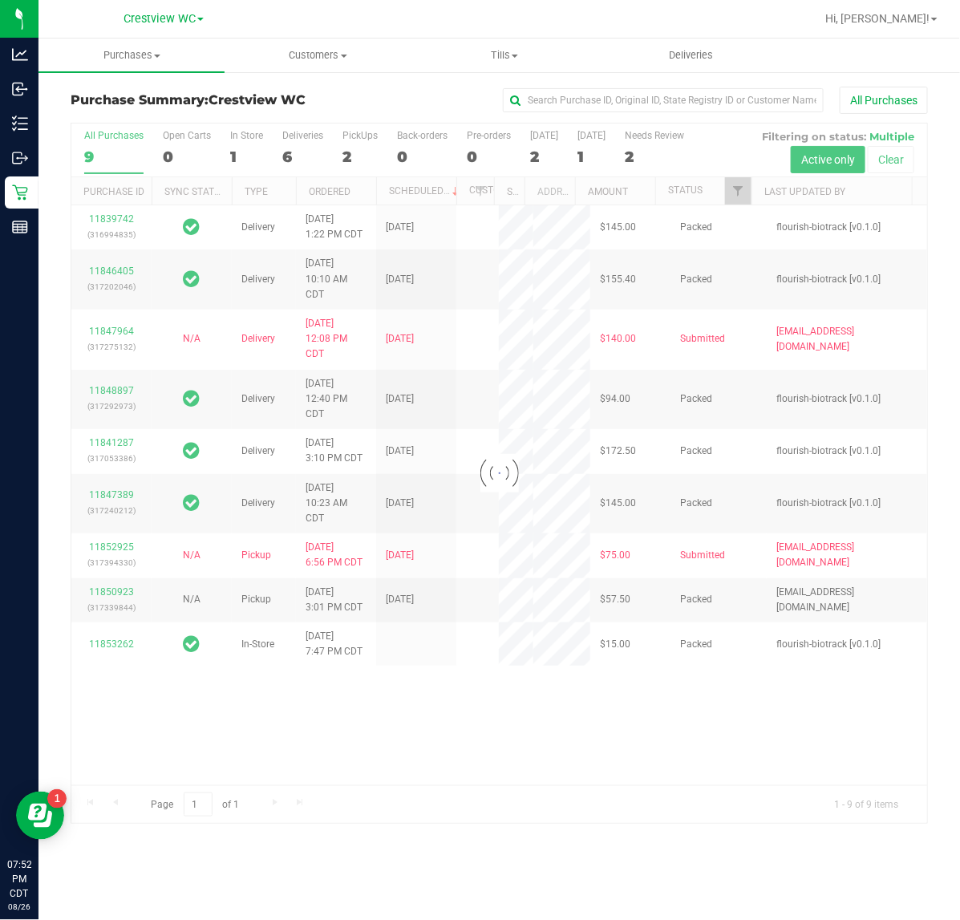
click at [249, 153] on div at bounding box center [499, 473] width 856 height 700
click at [246, 148] on div at bounding box center [499, 473] width 856 height 700
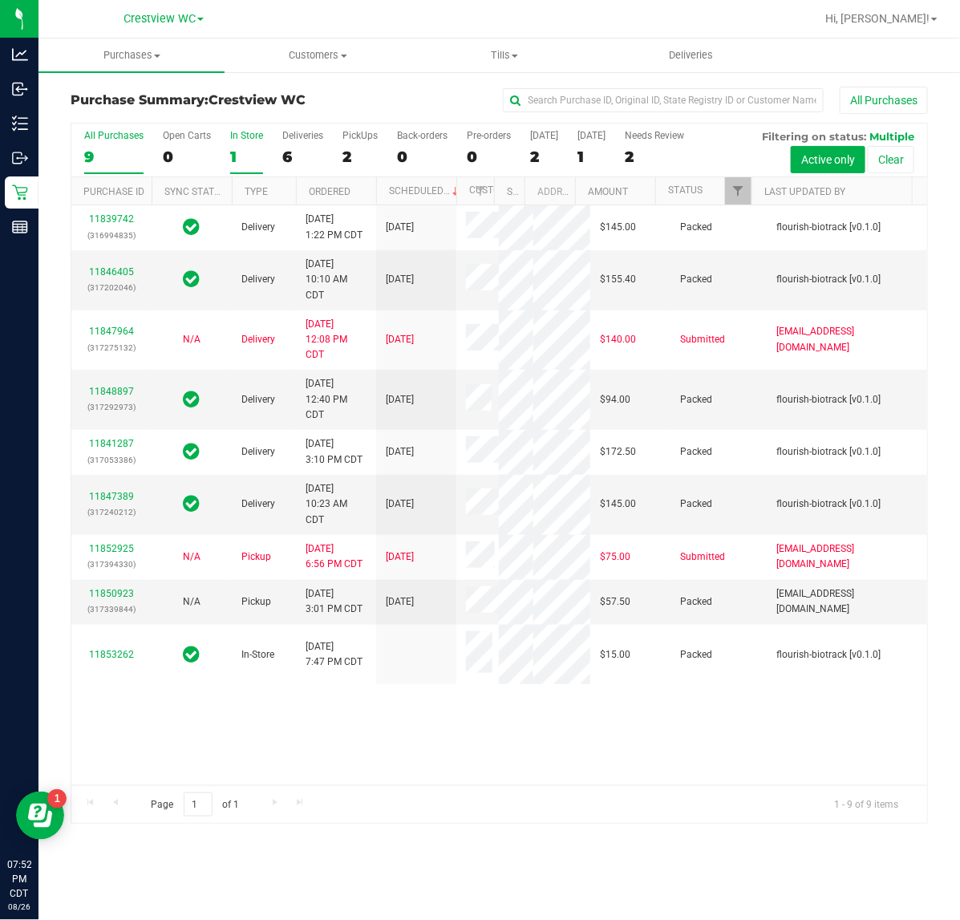
click at [243, 160] on div "1" at bounding box center [246, 157] width 33 height 18
click at [0, 0] on input "In Store 1" at bounding box center [0, 0] width 0 height 0
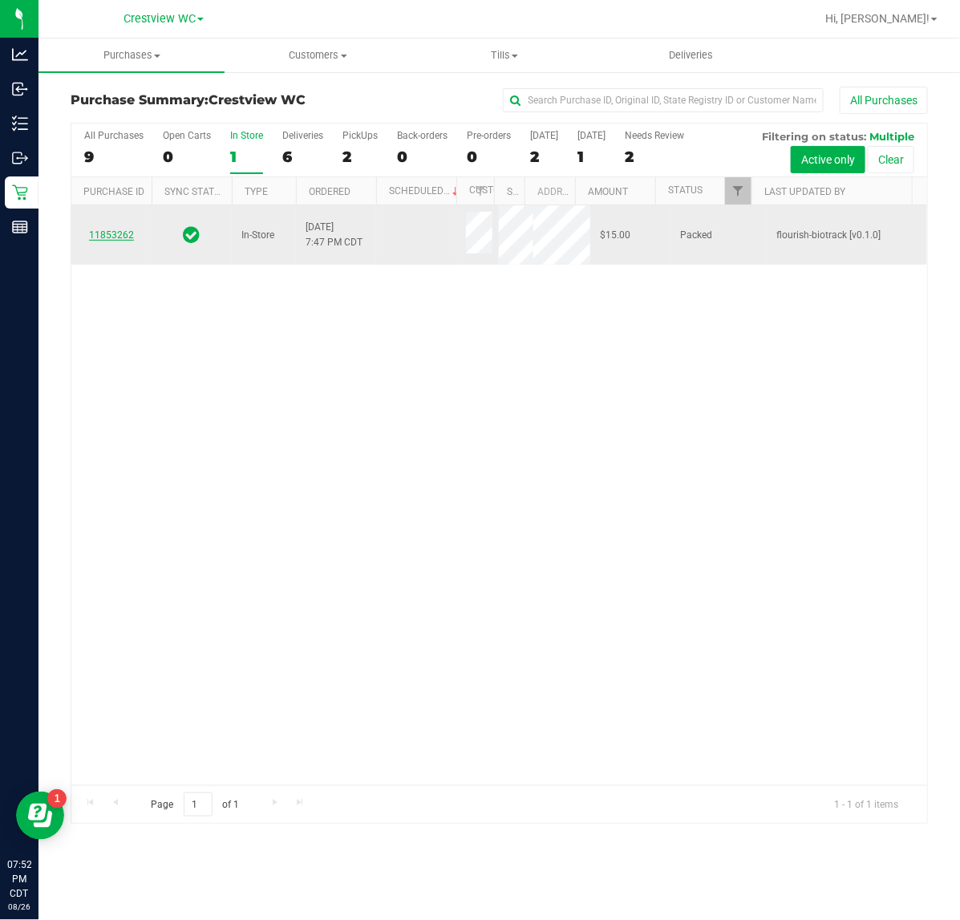
click at [121, 235] on link "11853262" at bounding box center [111, 234] width 45 height 11
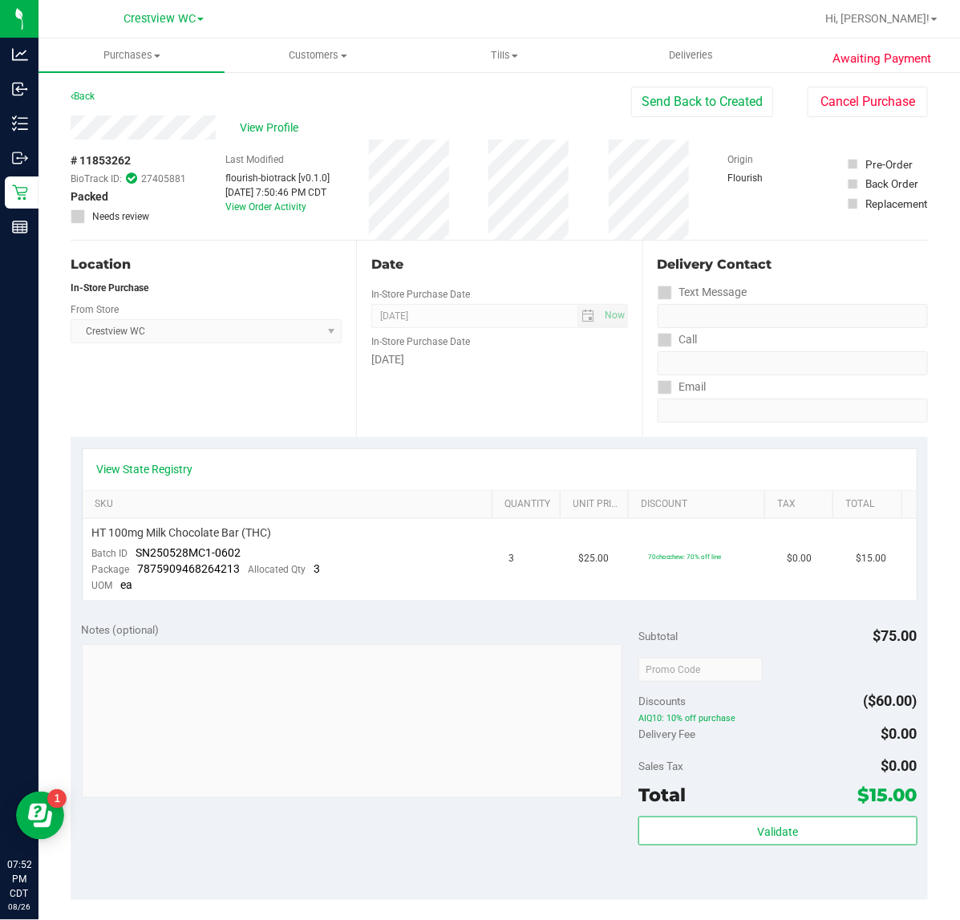
scroll to position [441, 0]
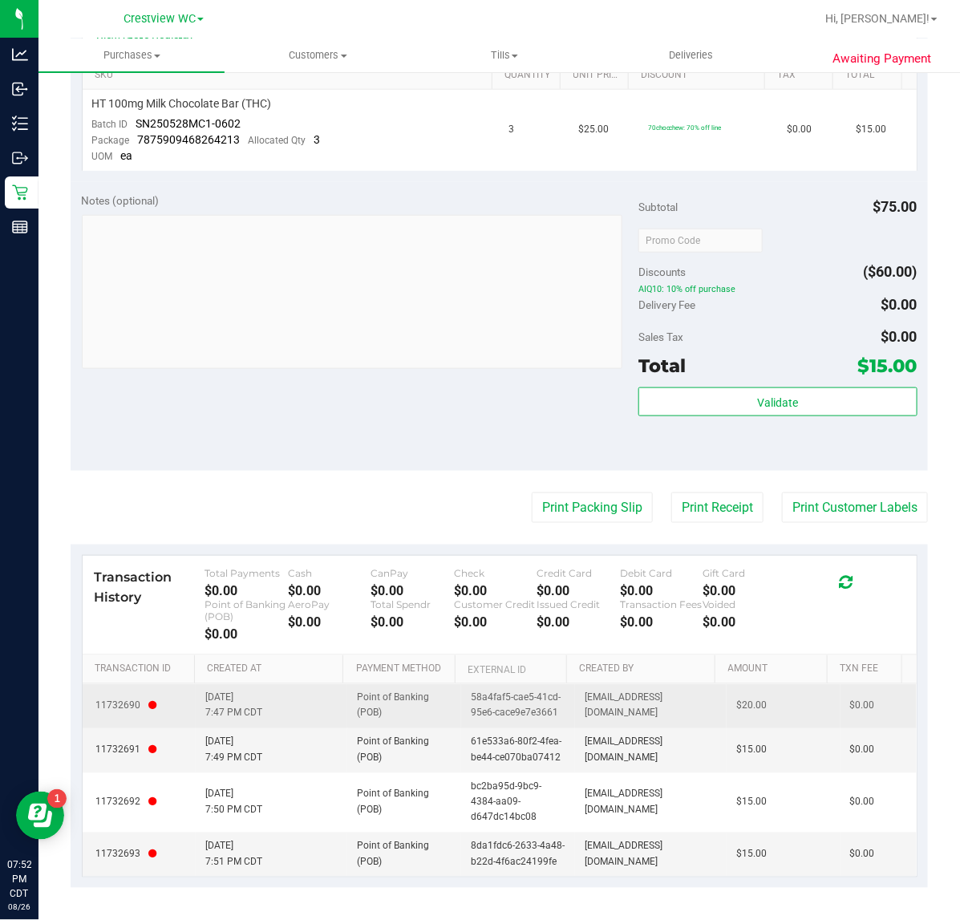
drag, startPoint x: 676, startPoint y: 844, endPoint x: 168, endPoint y: 668, distance: 537.4
click at [144, 684] on tbody "11732690 8/26/2025 7:47 PM CDT Point of Banking (POB) 58a4faf5-cae5-41cd-95e6-c…" at bounding box center [500, 780] width 834 height 192
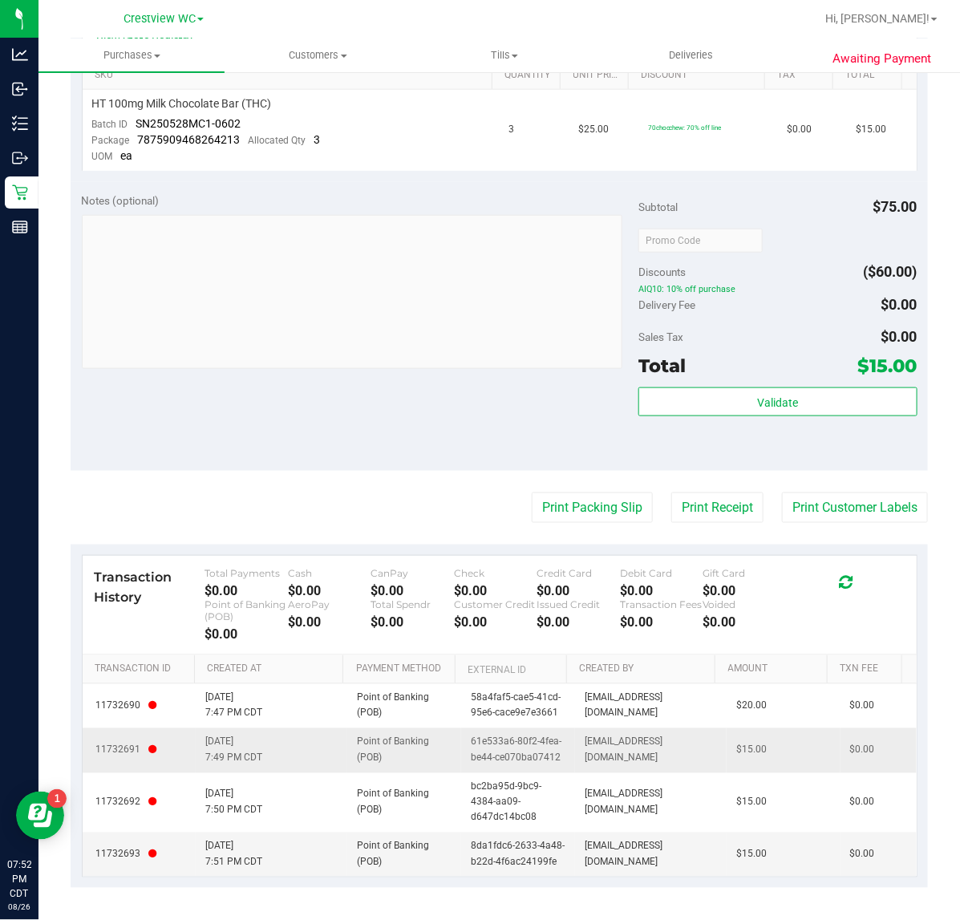
click at [640, 735] on span "[EMAIL_ADDRESS][DOMAIN_NAME]" at bounding box center [651, 750] width 132 height 30
click at [365, 832] on td "Point of Banking (POB)" at bounding box center [404, 853] width 114 height 43
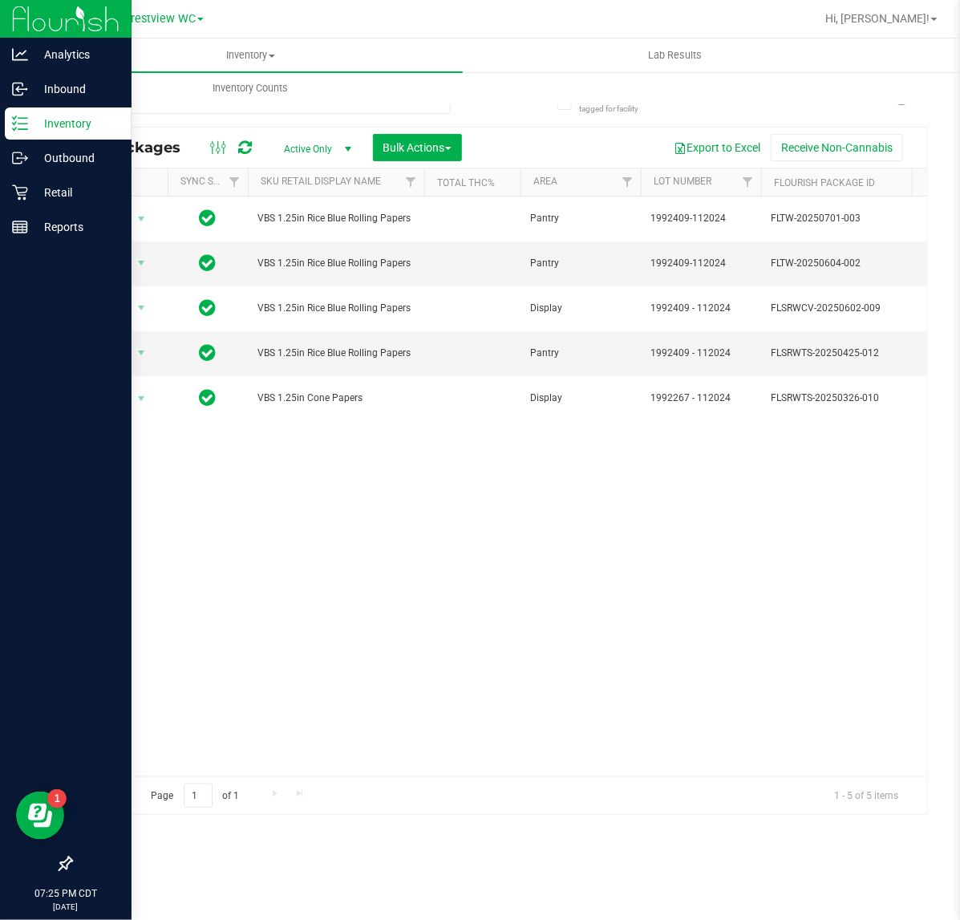
type input "vibe"
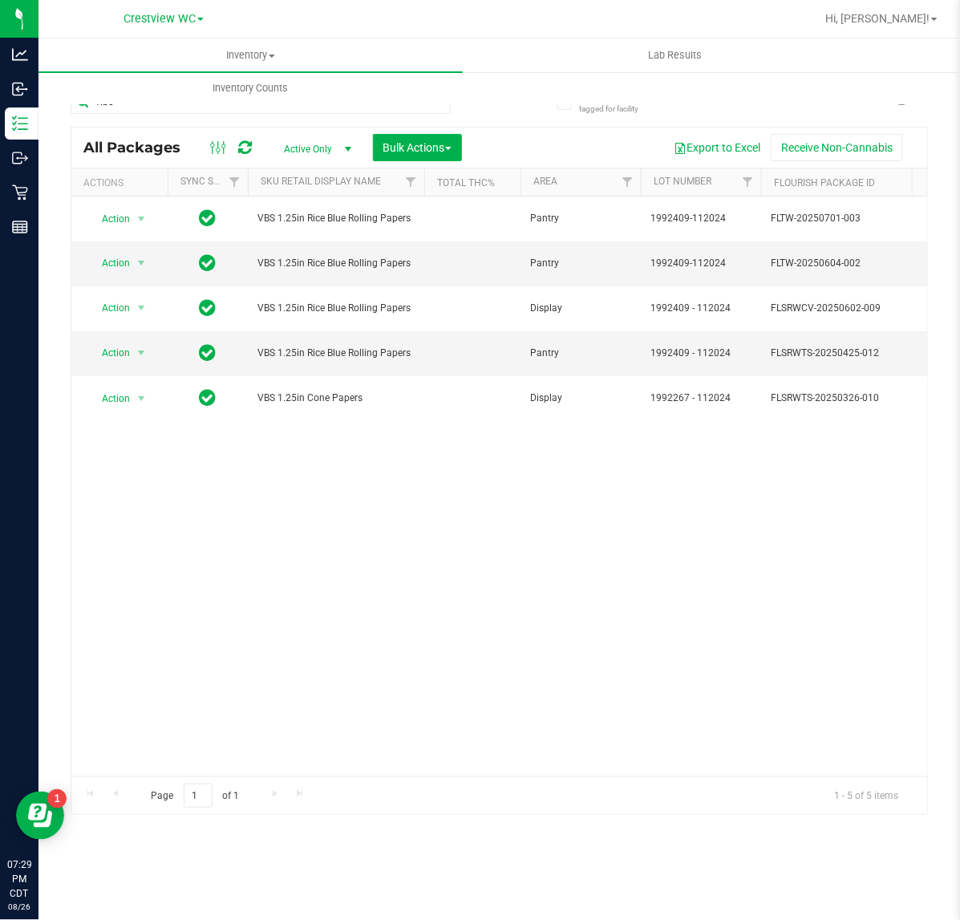
click at [327, 116] on div "vibe" at bounding box center [261, 108] width 380 height 37
drag, startPoint x: 327, startPoint y: 110, endPoint x: -315, endPoint y: -6, distance: 652.8
click at [0, 0] on html "Analytics Inbound Inventory Outbound Retail Reports 07:29 PM CDT 08/26/2025 08/…" at bounding box center [480, 460] width 960 height 920
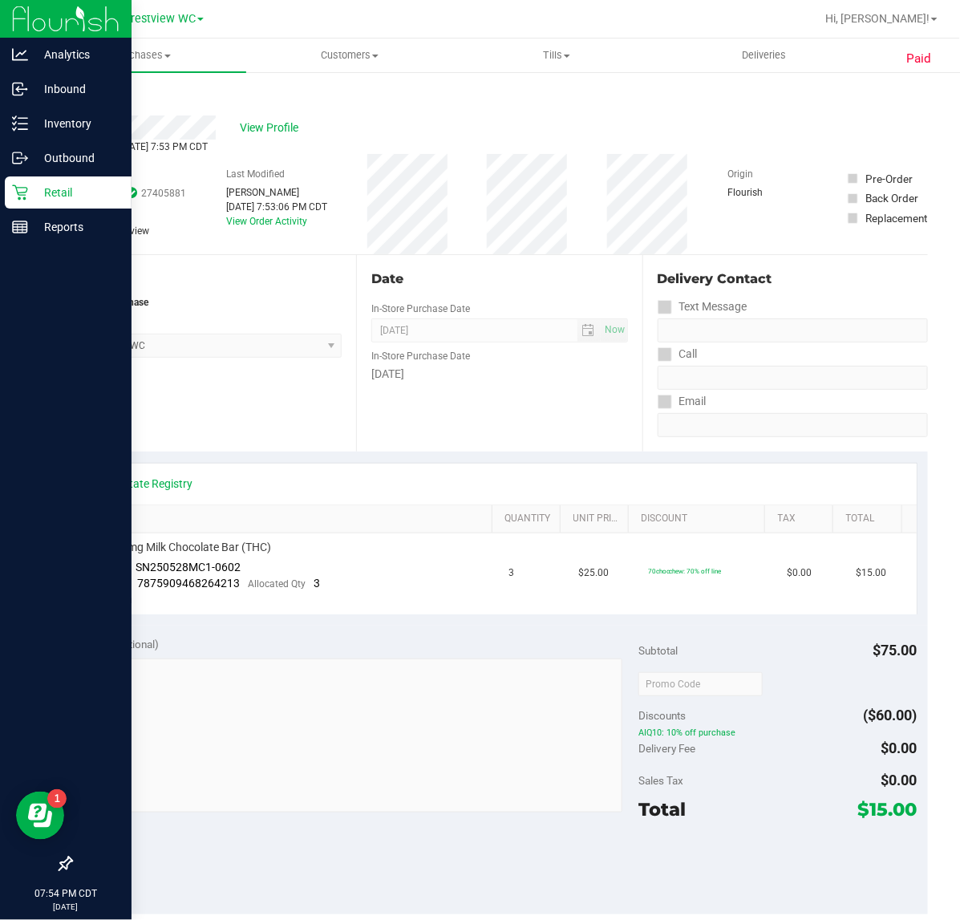
click at [28, 187] on p "Retail" at bounding box center [76, 192] width 96 height 19
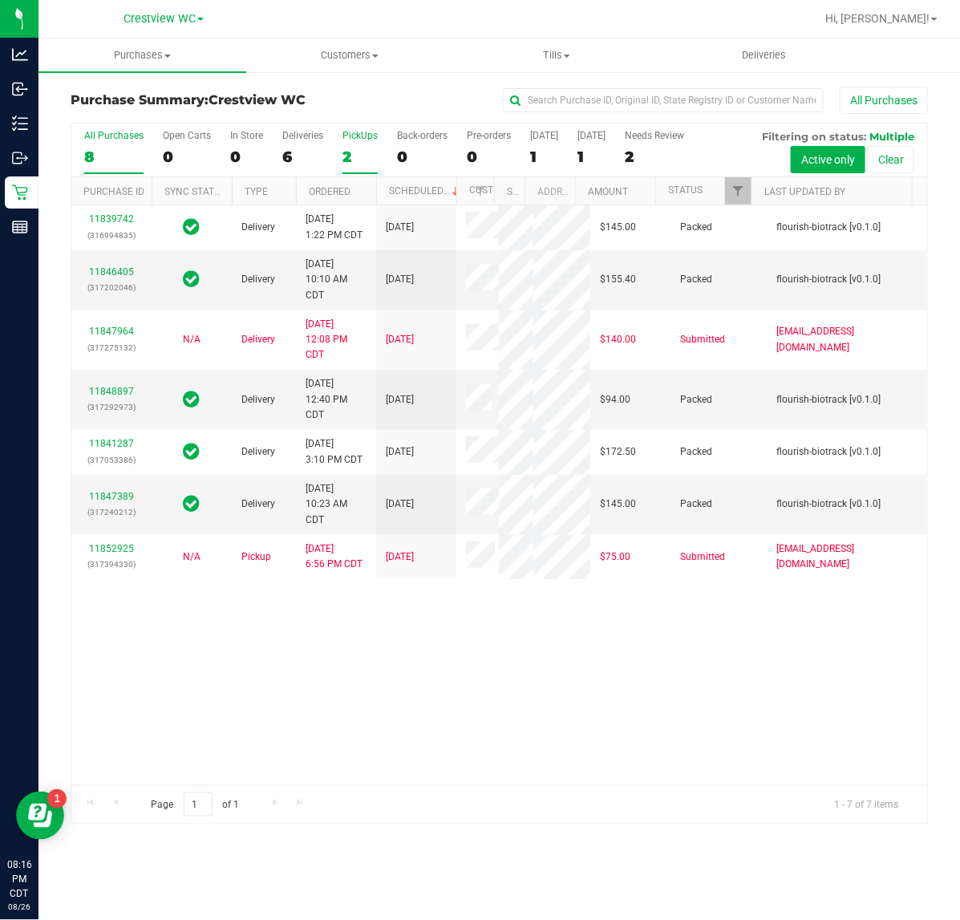
click at [346, 145] on label "PickUps 2" at bounding box center [359, 152] width 35 height 44
click at [0, 0] on input "PickUps 2" at bounding box center [0, 0] width 0 height 0
